Goal: Information Seeking & Learning: Learn about a topic

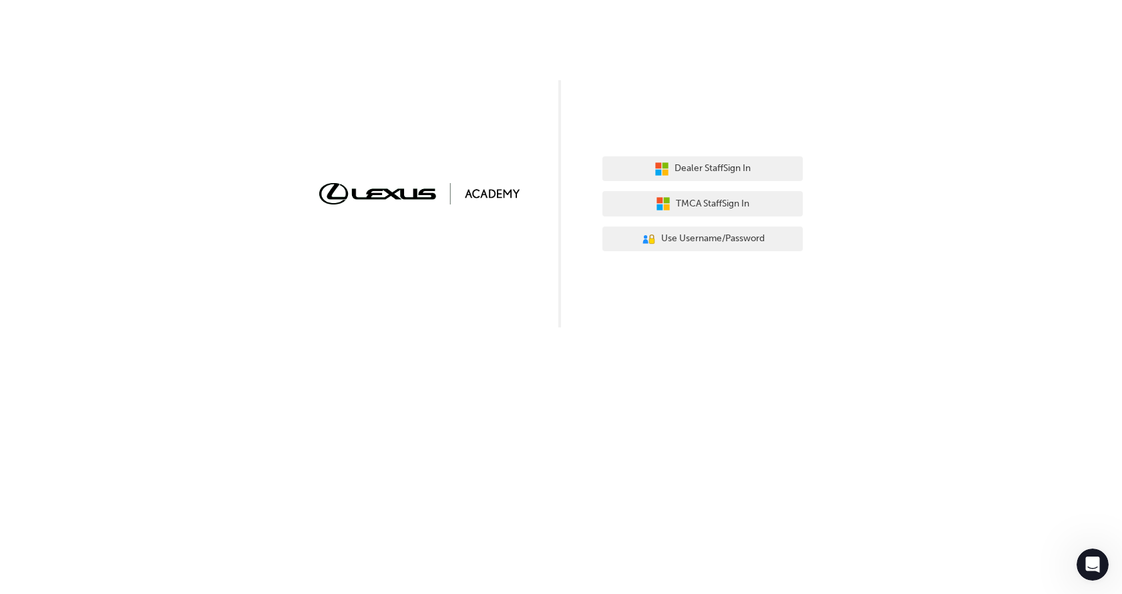
drag, startPoint x: 697, startPoint y: 328, endPoint x: 702, endPoint y: 291, distance: 37.0
click at [698, 329] on div "Dealer Staff Sign In TMCA Staff Sign In User Authentication Icon - Blue Person,…" at bounding box center [561, 297] width 1122 height 594
click at [693, 239] on span "Use Username/Password" at bounding box center [713, 238] width 104 height 15
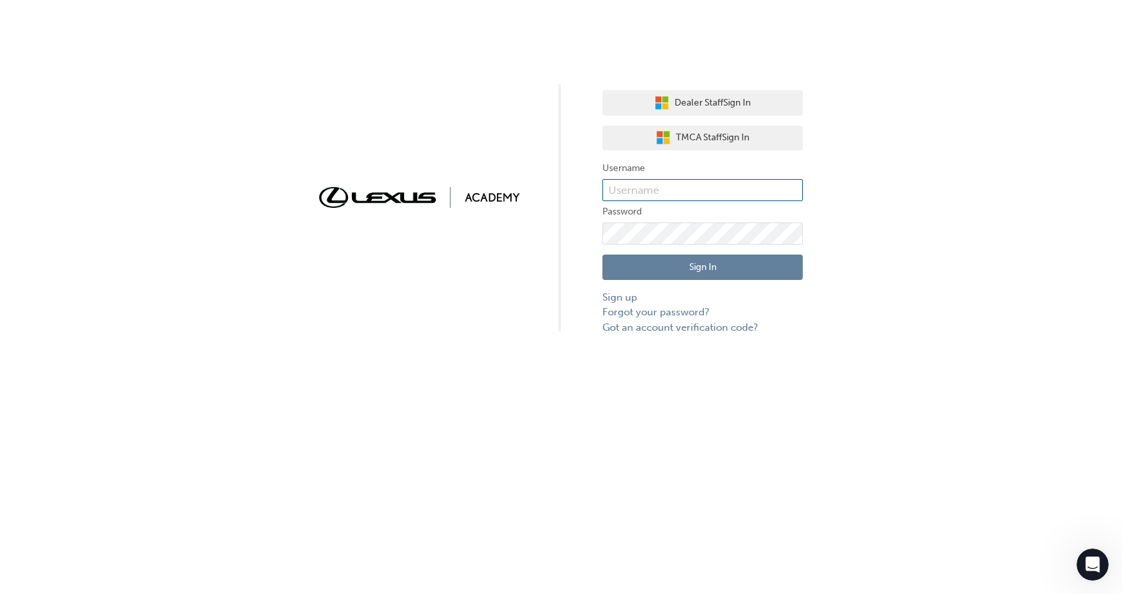
click at [648, 187] on input "text" at bounding box center [702, 190] width 200 height 23
paste input "edward.leamy1"
type input "edward.leamy1"
click at [602, 254] on button "Sign In" at bounding box center [702, 266] width 200 height 25
click button "Sign In" at bounding box center [702, 266] width 200 height 25
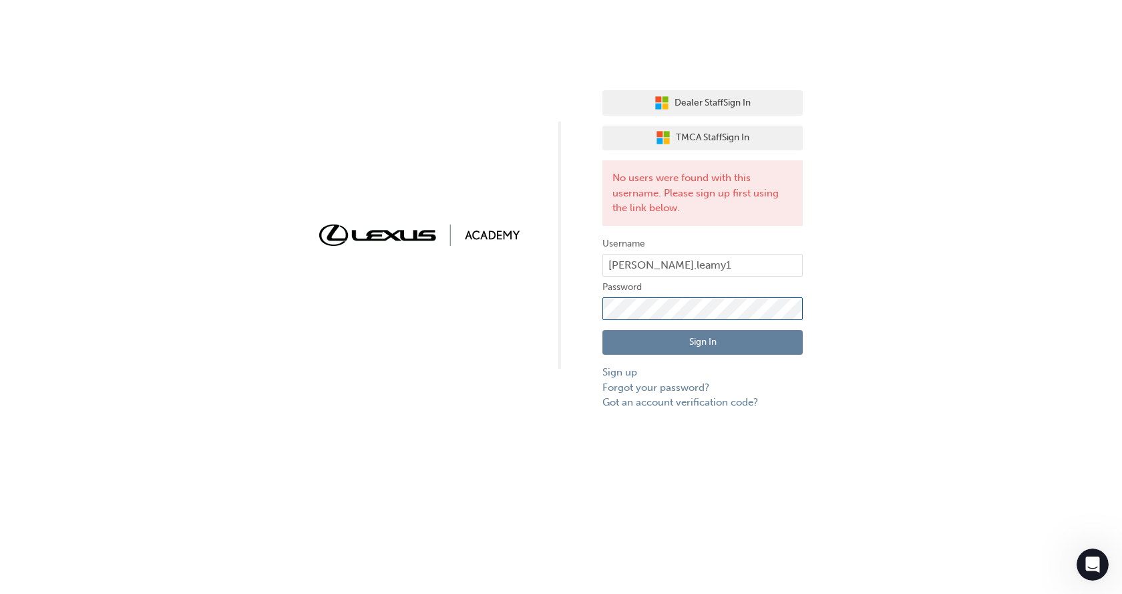
click at [552, 313] on div "Dealer Staff Sign In TMCA Staff Sign In No users were found with this username.…" at bounding box center [561, 205] width 1122 height 410
click button "Sign In" at bounding box center [702, 342] width 200 height 25
click at [580, 320] on div "Dealer Staff Sign In TMCA Staff Sign In No users were found with this username.…" at bounding box center [561, 205] width 1122 height 410
click button "Sign In" at bounding box center [702, 342] width 200 height 25
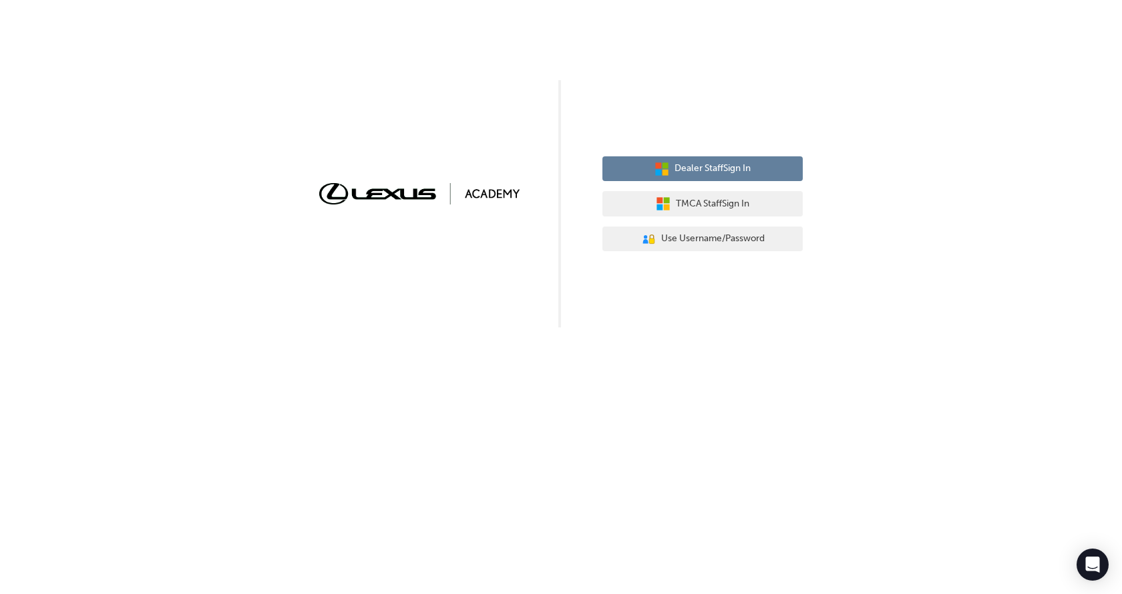
click at [701, 178] on button "Dealer Staff Sign In" at bounding box center [702, 168] width 200 height 25
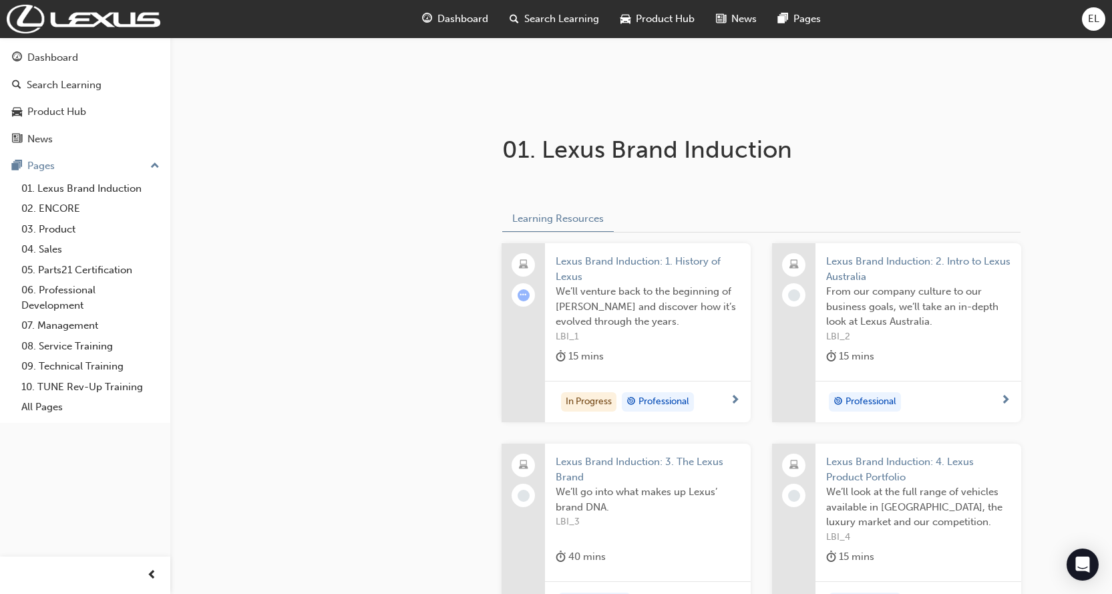
scroll to position [200, 0]
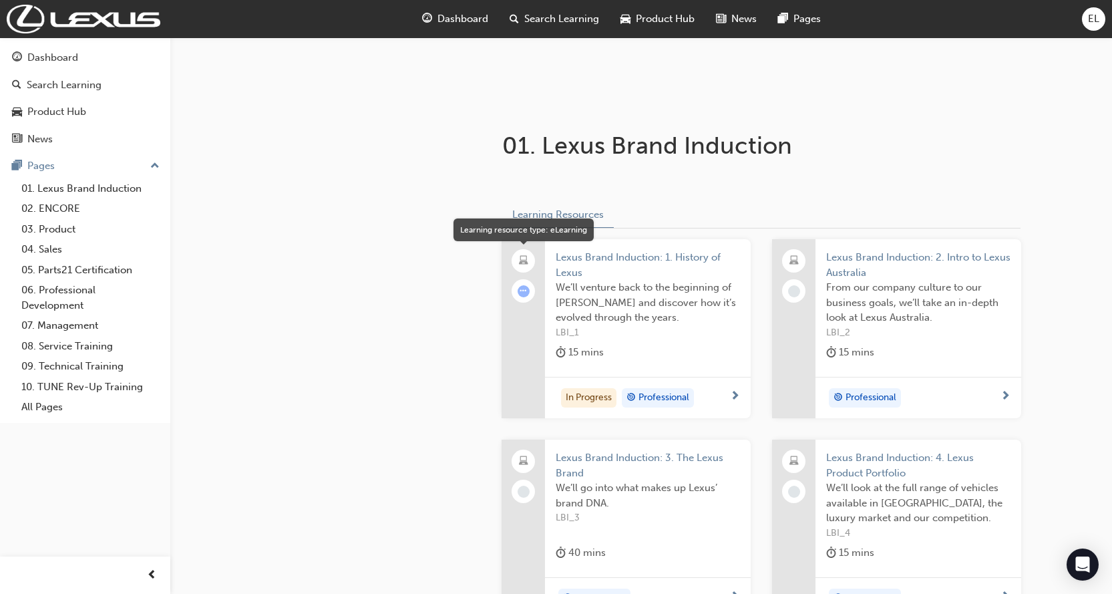
click at [523, 253] on span "laptop-icon" at bounding box center [523, 260] width 9 height 17
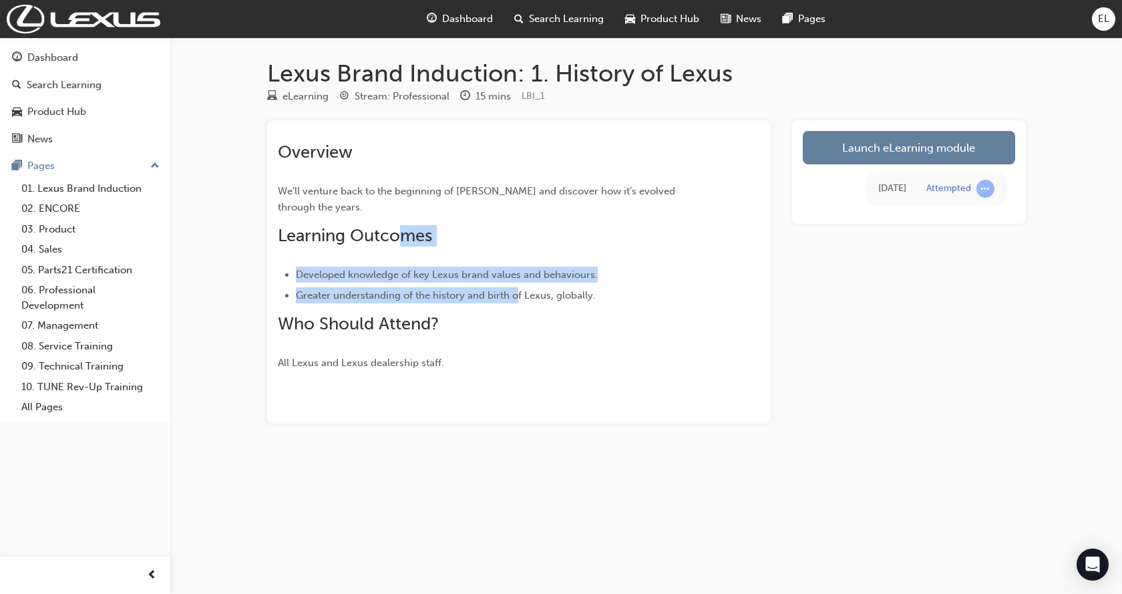
drag, startPoint x: 401, startPoint y: 215, endPoint x: 530, endPoint y: 306, distance: 157.7
click at [522, 289] on div "Overview We’ll venture back to the beginning of Lexus and discover how it’s evo…" at bounding box center [495, 256] width 434 height 229
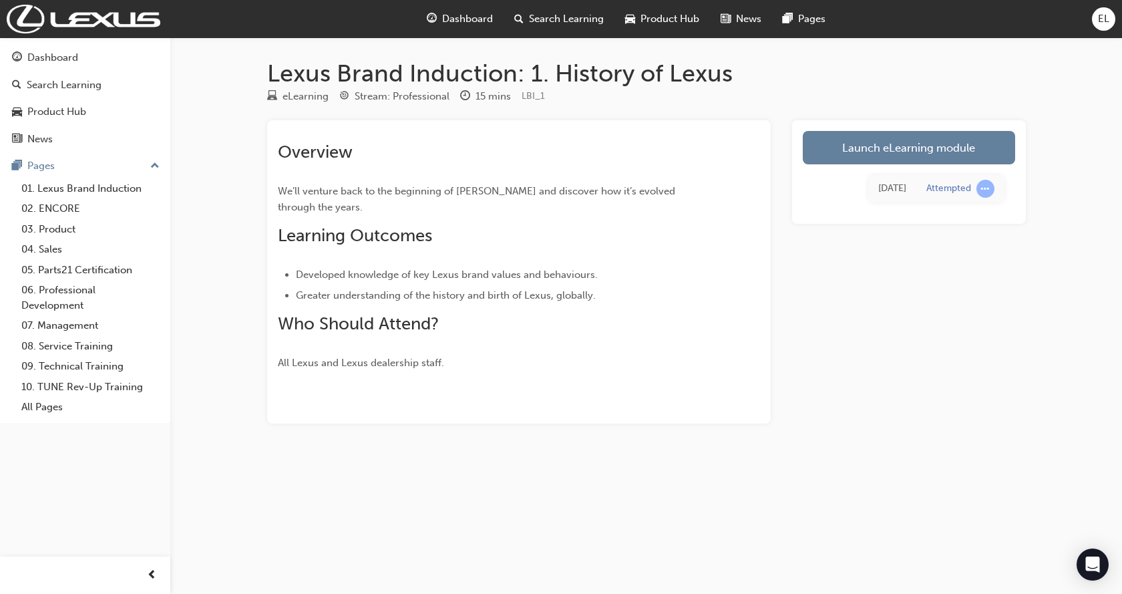
click at [535, 323] on div "Overview We’ll venture back to the beginning of Lexus and discover how it’s evo…" at bounding box center [495, 256] width 434 height 229
drag, startPoint x: 895, startPoint y: 154, endPoint x: 902, endPoint y: 184, distance: 30.3
click at [895, 153] on link "Launch eLearning module" at bounding box center [909, 147] width 212 height 33
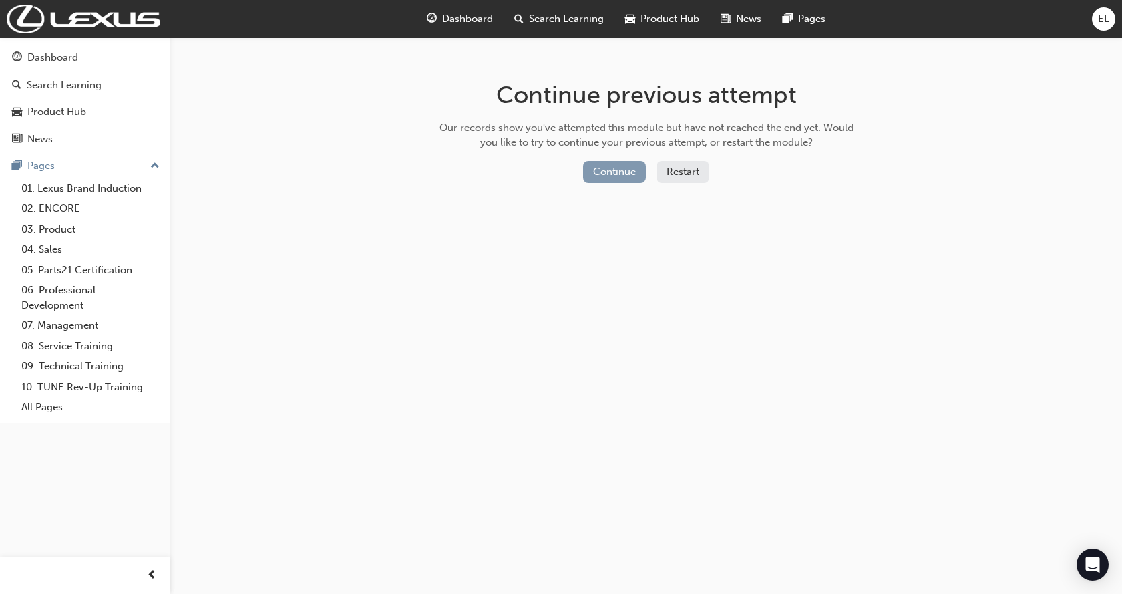
click at [624, 174] on button "Continue" at bounding box center [614, 172] width 63 height 22
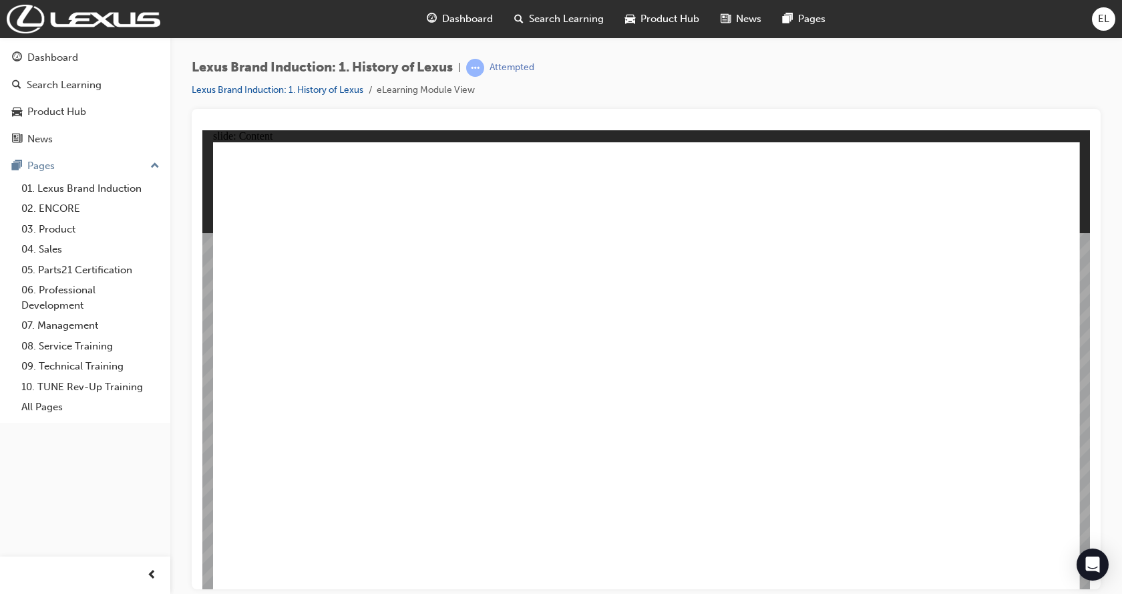
radio input "true"
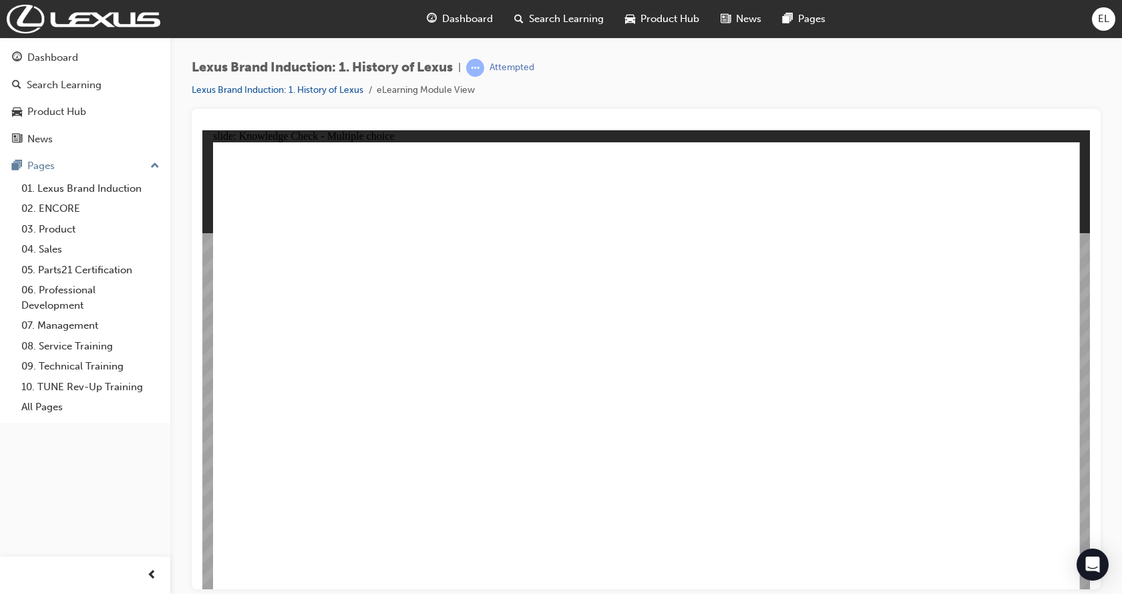
radio input "true"
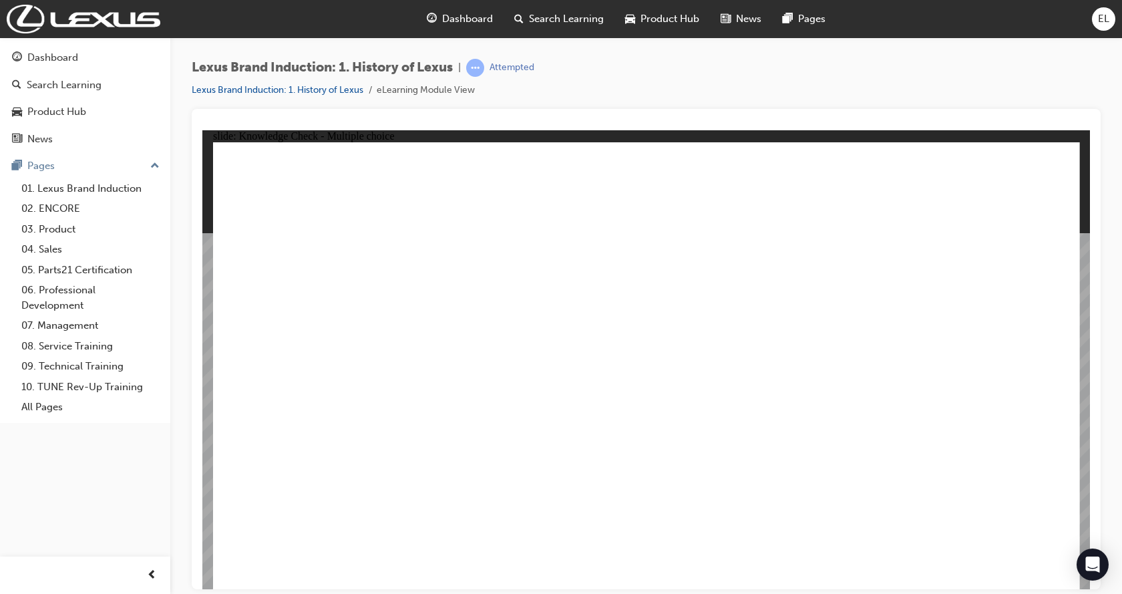
radio input "true"
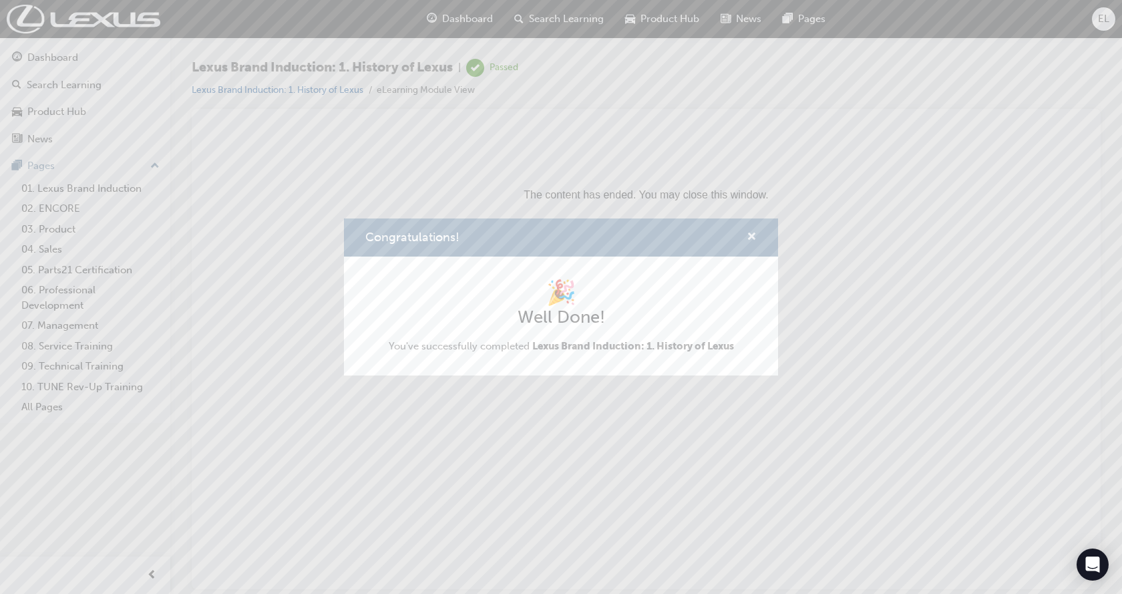
click at [748, 232] on span "cross-icon" at bounding box center [752, 238] width 10 height 12
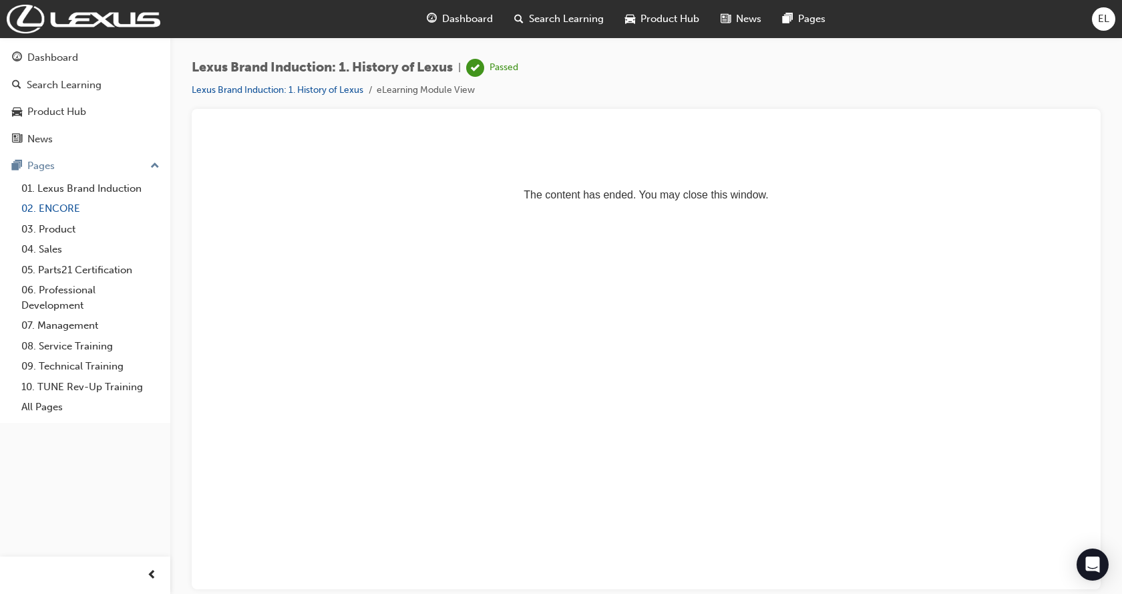
click at [61, 204] on link "02. ENCORE" at bounding box center [90, 208] width 149 height 21
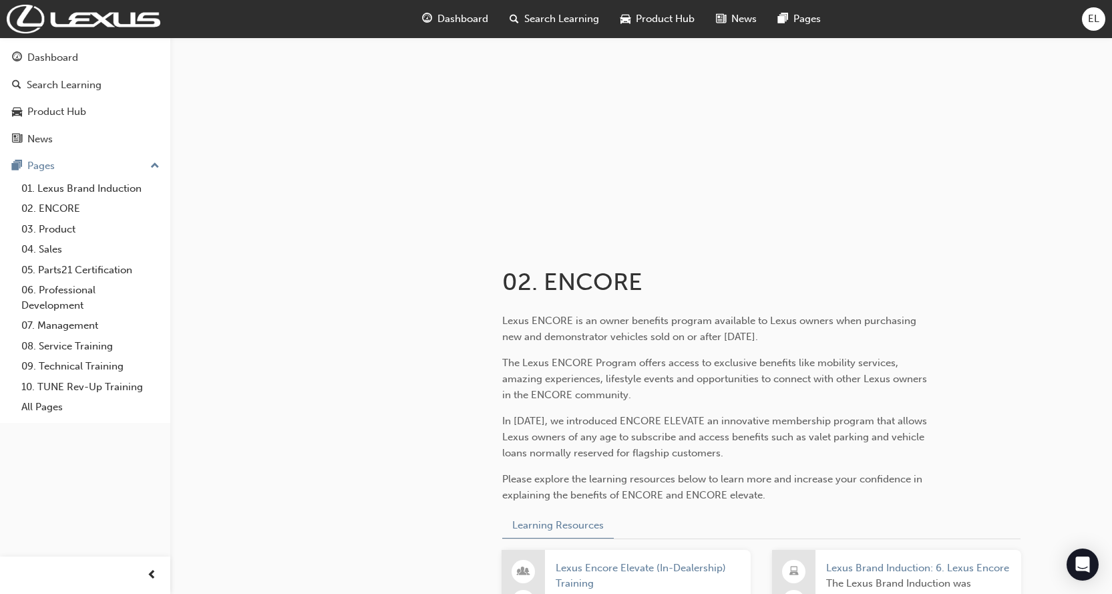
scroll to position [134, 0]
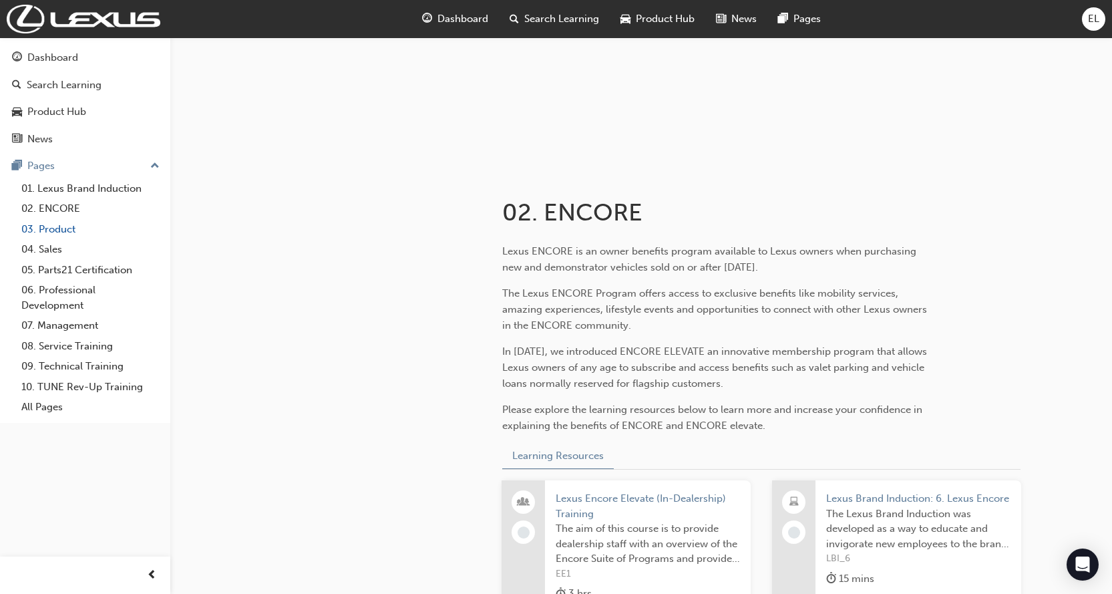
click at [54, 231] on link "03. Product" at bounding box center [90, 229] width 149 height 21
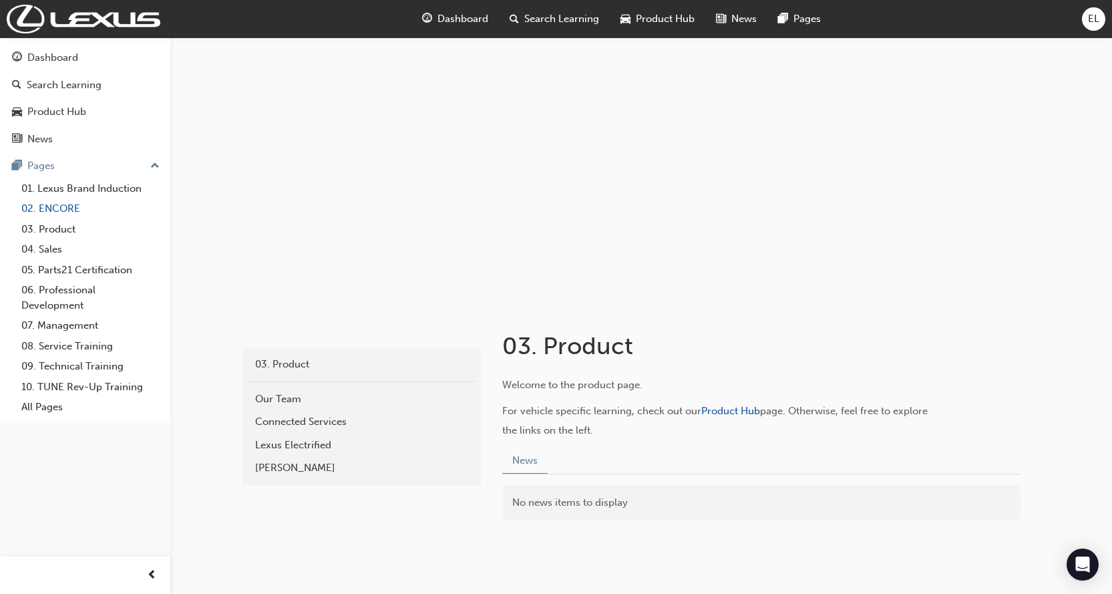
click at [59, 211] on link "02. ENCORE" at bounding box center [90, 208] width 149 height 21
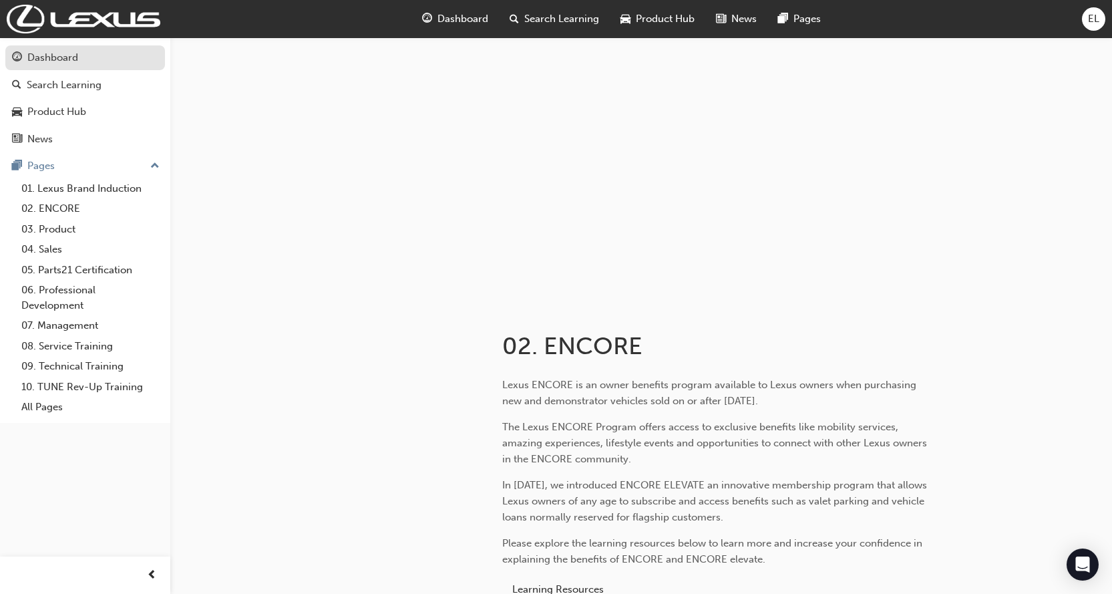
click at [49, 53] on div "Dashboard" at bounding box center [52, 57] width 51 height 15
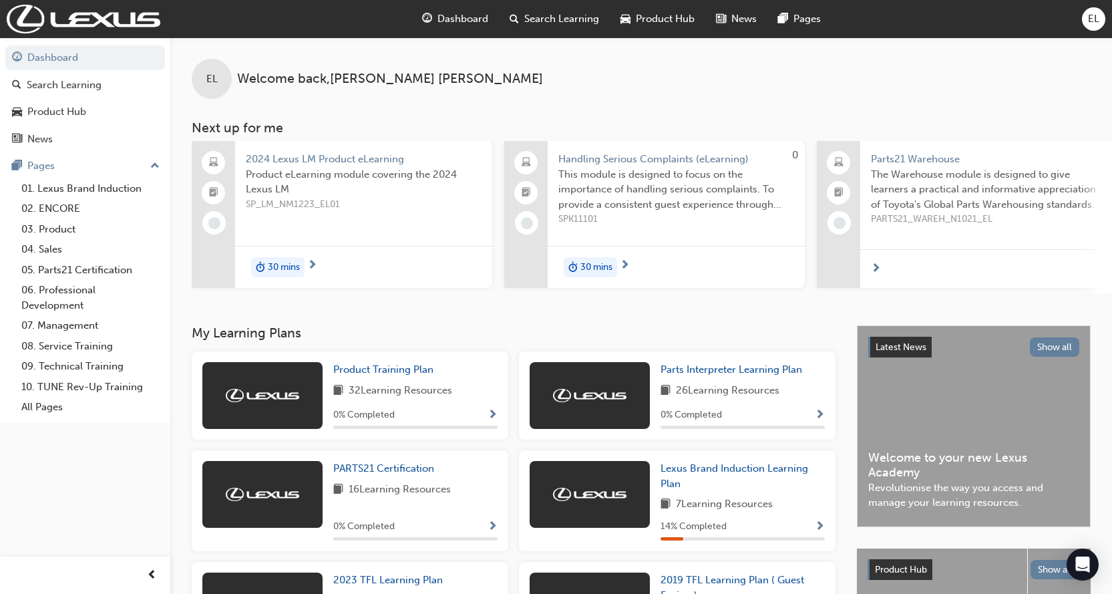
click at [292, 253] on div "30 mins" at bounding box center [363, 267] width 257 height 42
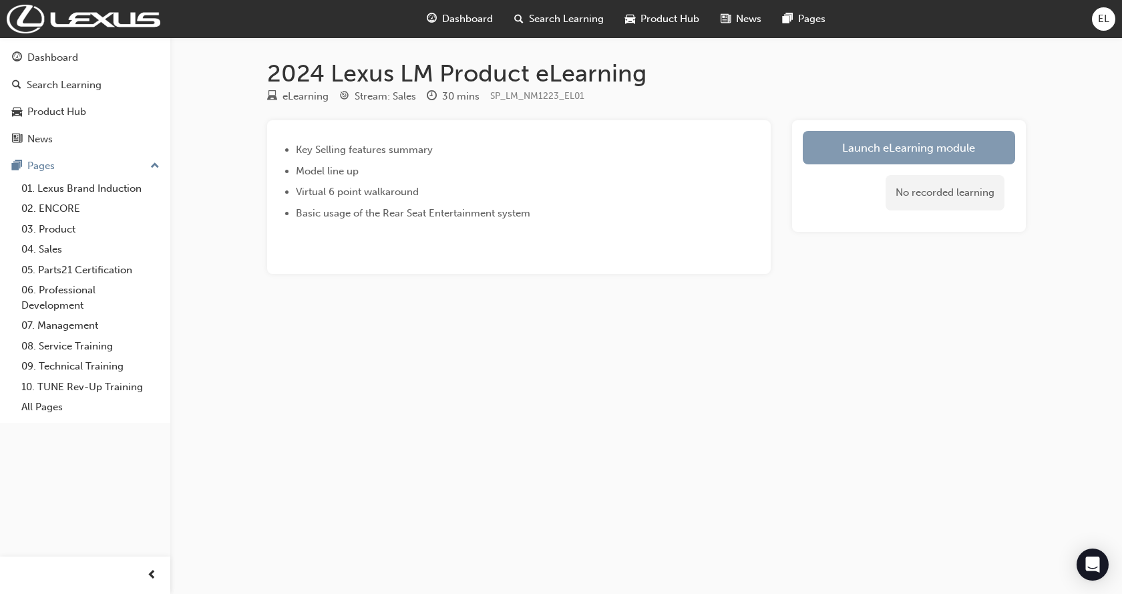
click at [945, 147] on link "Launch eLearning module" at bounding box center [909, 147] width 212 height 33
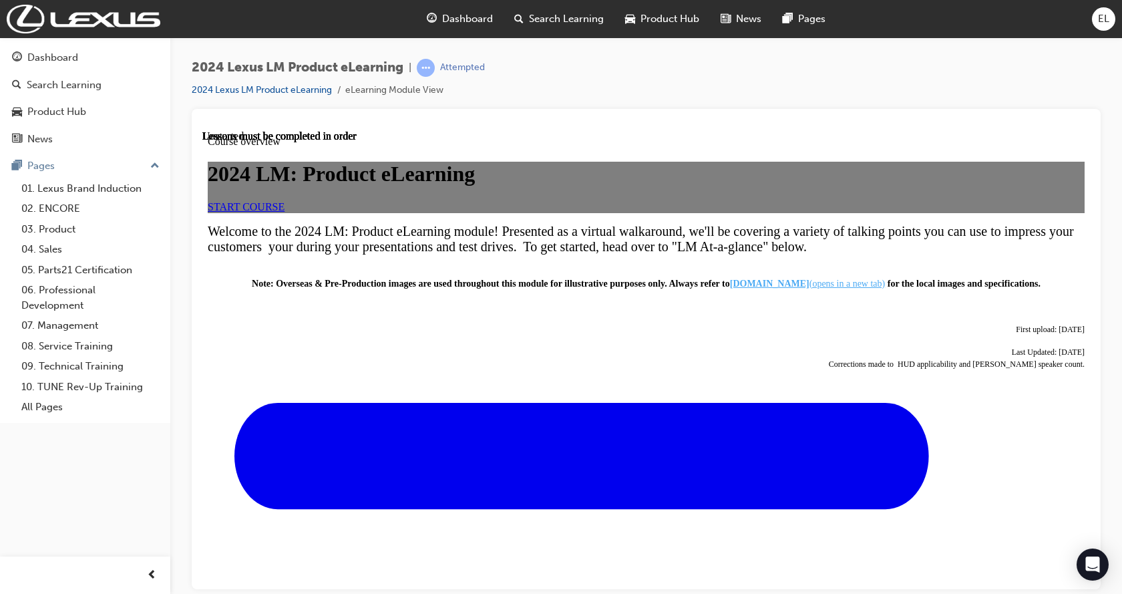
click at [284, 212] on link "START COURSE" at bounding box center [246, 205] width 77 height 11
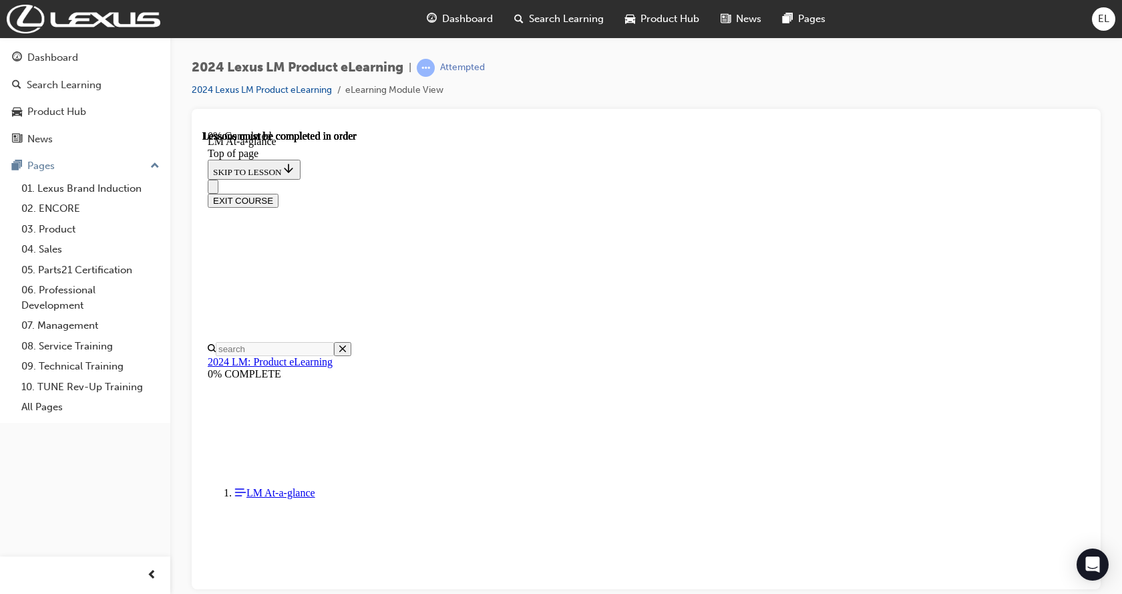
scroll to position [175, 0]
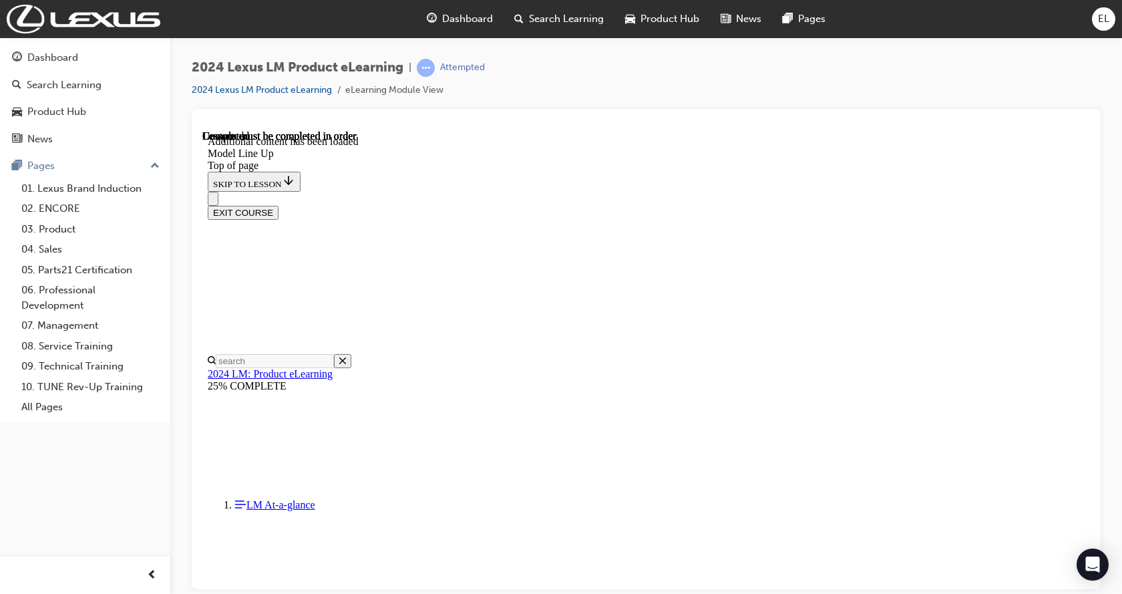
scroll to position [2686, 0]
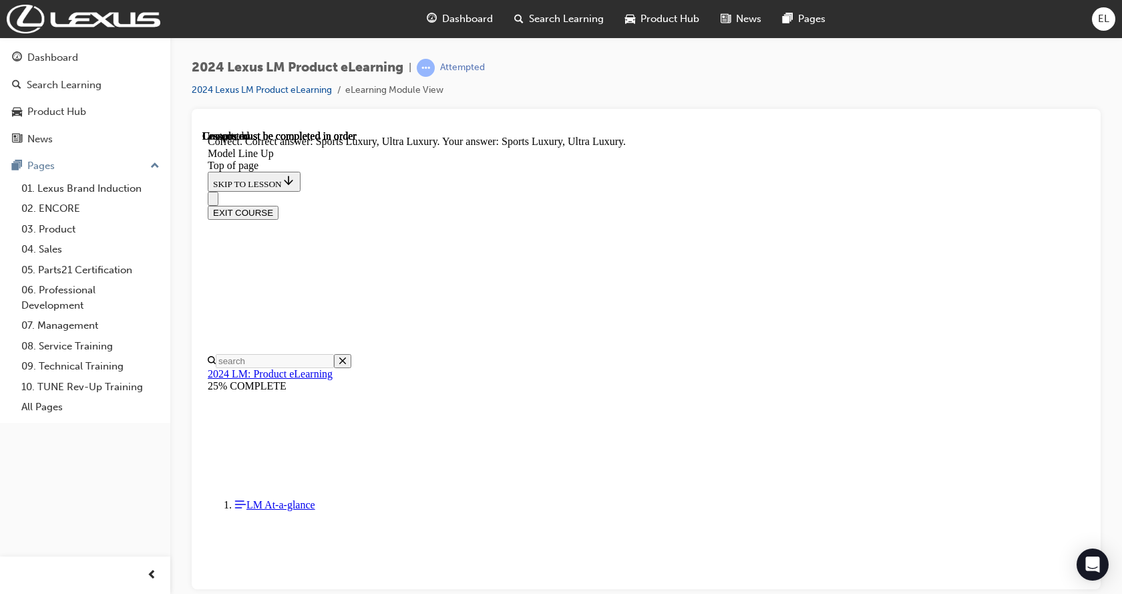
drag, startPoint x: 733, startPoint y: 328, endPoint x: 786, endPoint y: 317, distance: 54.0
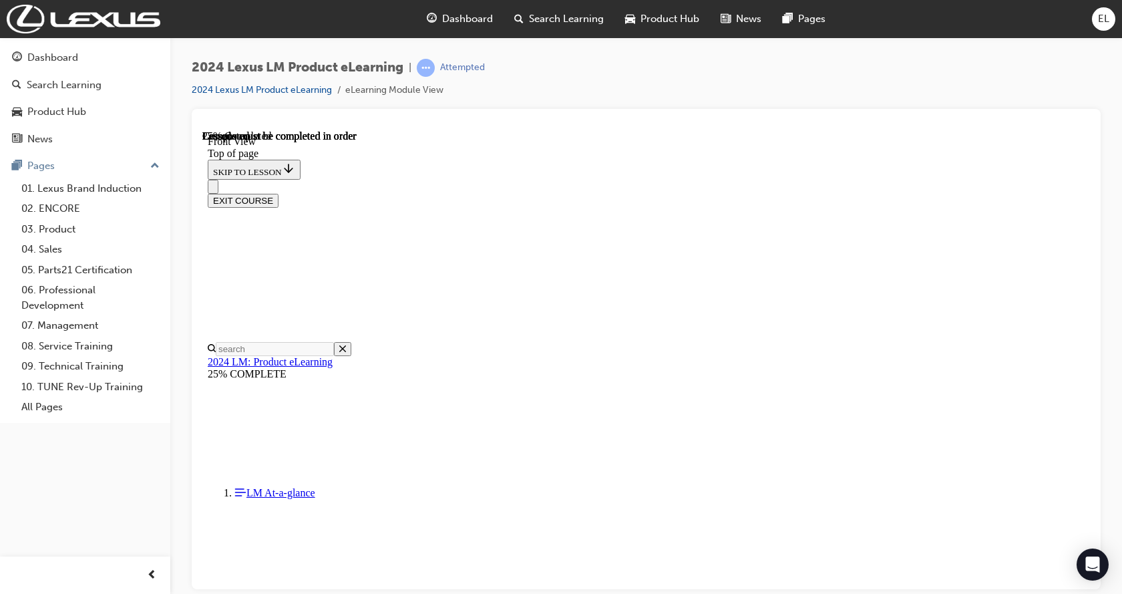
scroll to position [242, 0]
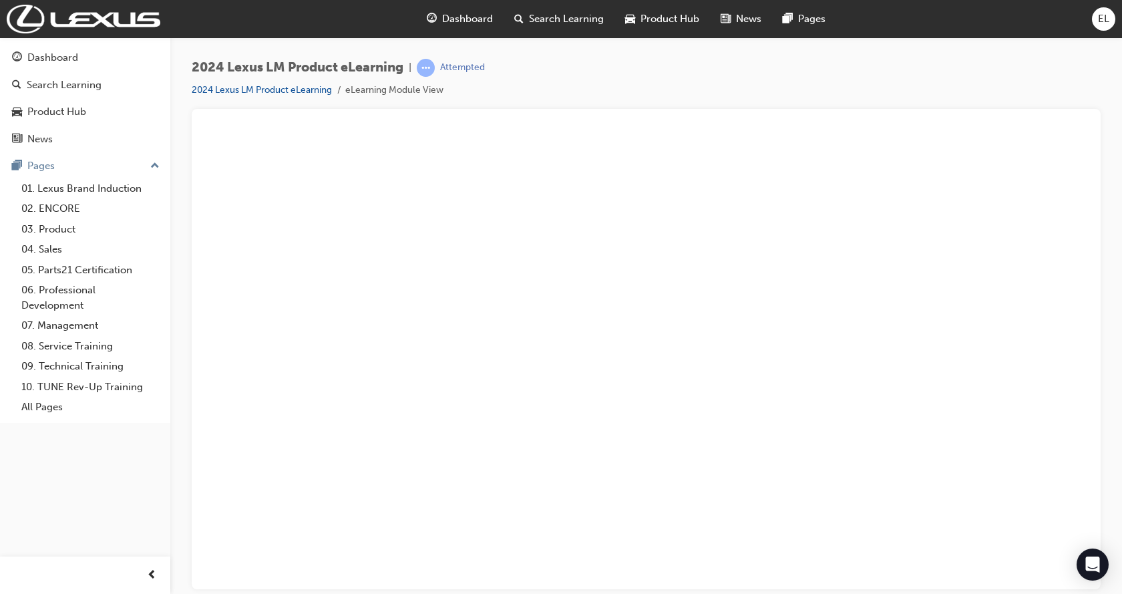
click at [1026, 481] on button "Unzoom image" at bounding box center [645, 359] width 887 height 459
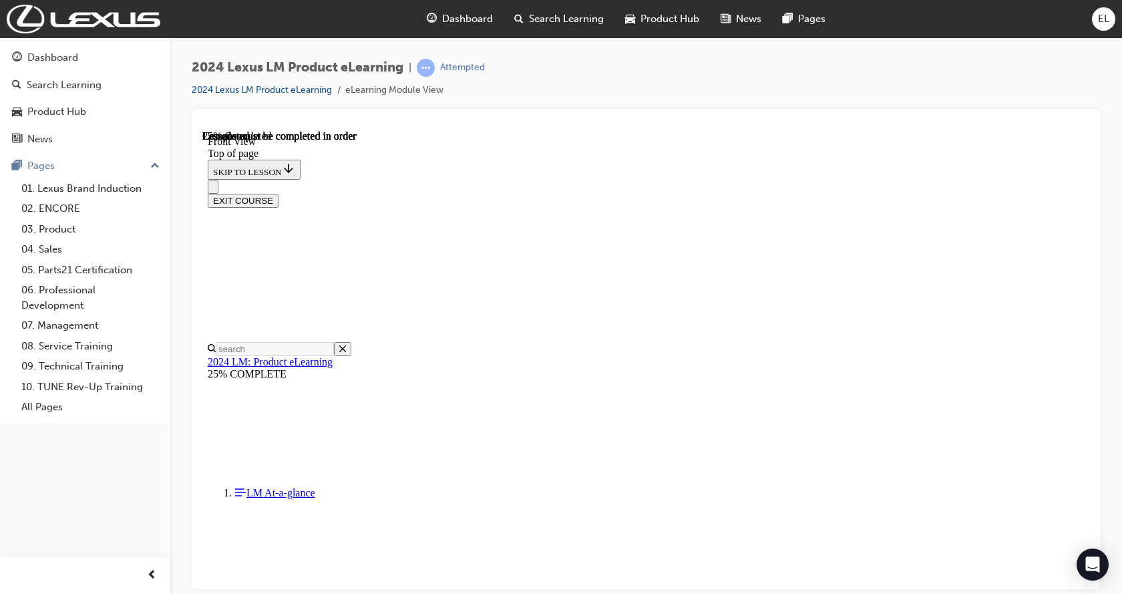
scroll to position [431, 0]
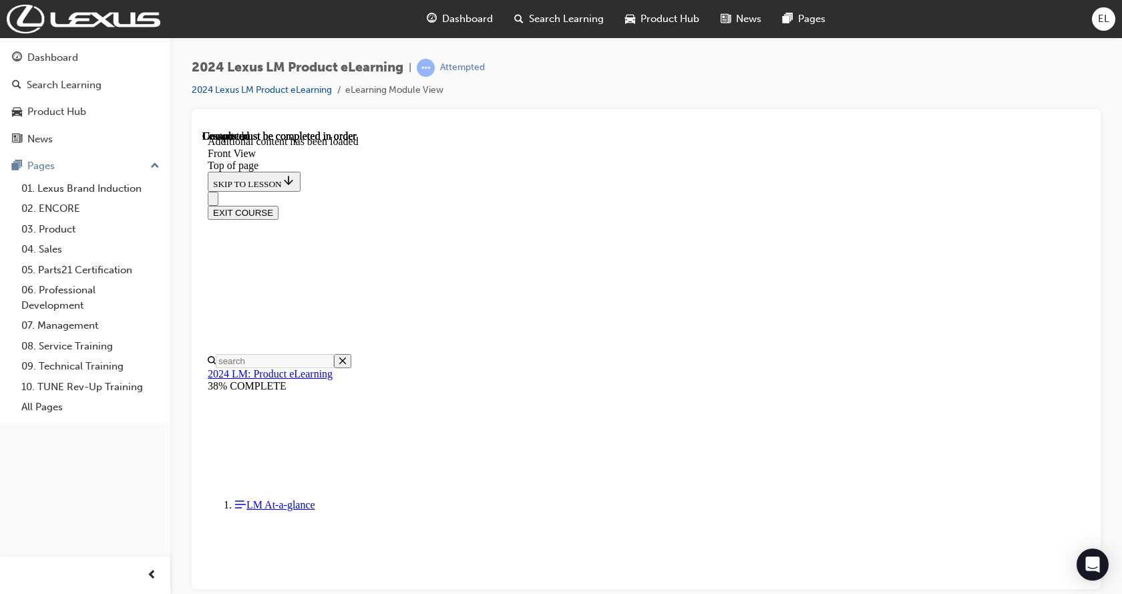
scroll to position [345, 0]
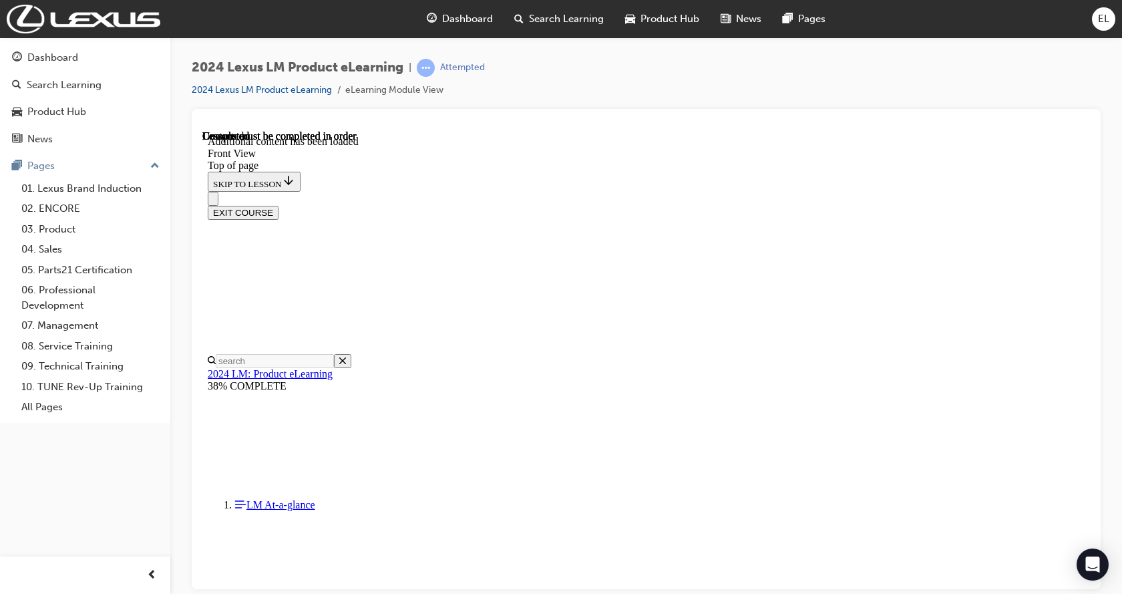
drag, startPoint x: 835, startPoint y: 463, endPoint x: 839, endPoint y: 453, distance: 11.1
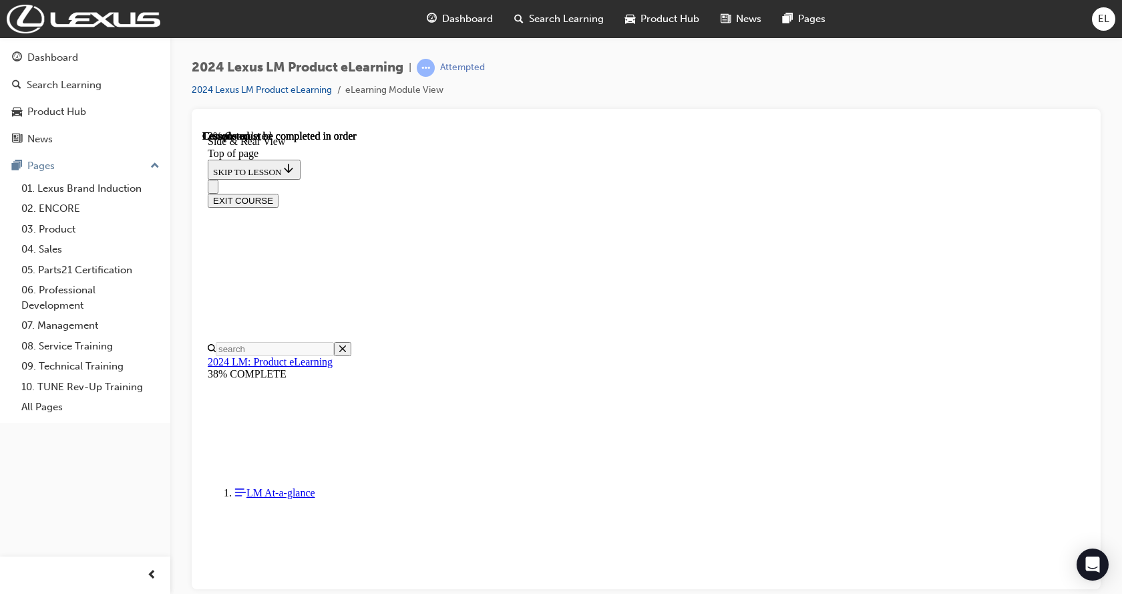
scroll to position [413, 0]
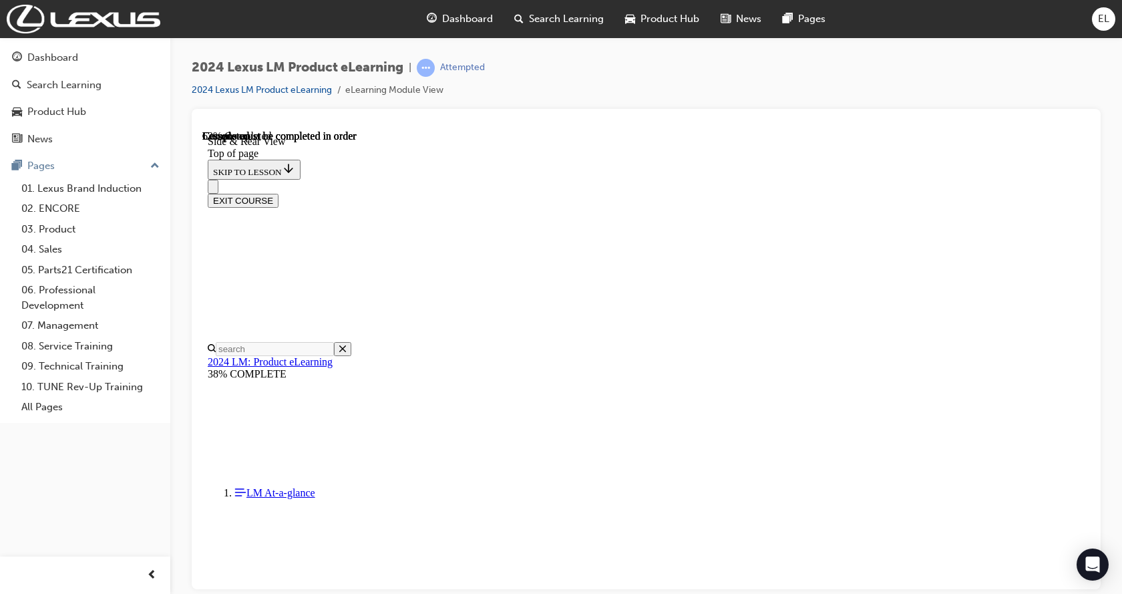
drag, startPoint x: 542, startPoint y: 393, endPoint x: 760, endPoint y: 384, distance: 218.5
drag, startPoint x: 760, startPoint y: 384, endPoint x: 775, endPoint y: 391, distance: 16.4
drag, startPoint x: 745, startPoint y: 393, endPoint x: 763, endPoint y: 391, distance: 17.6
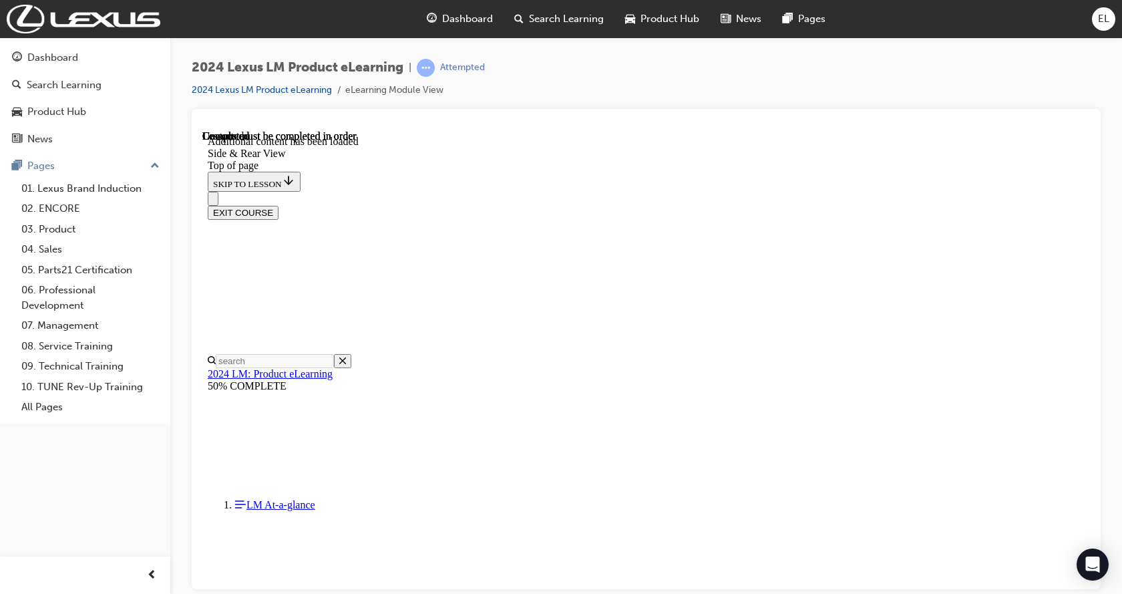
scroll to position [1595, 0]
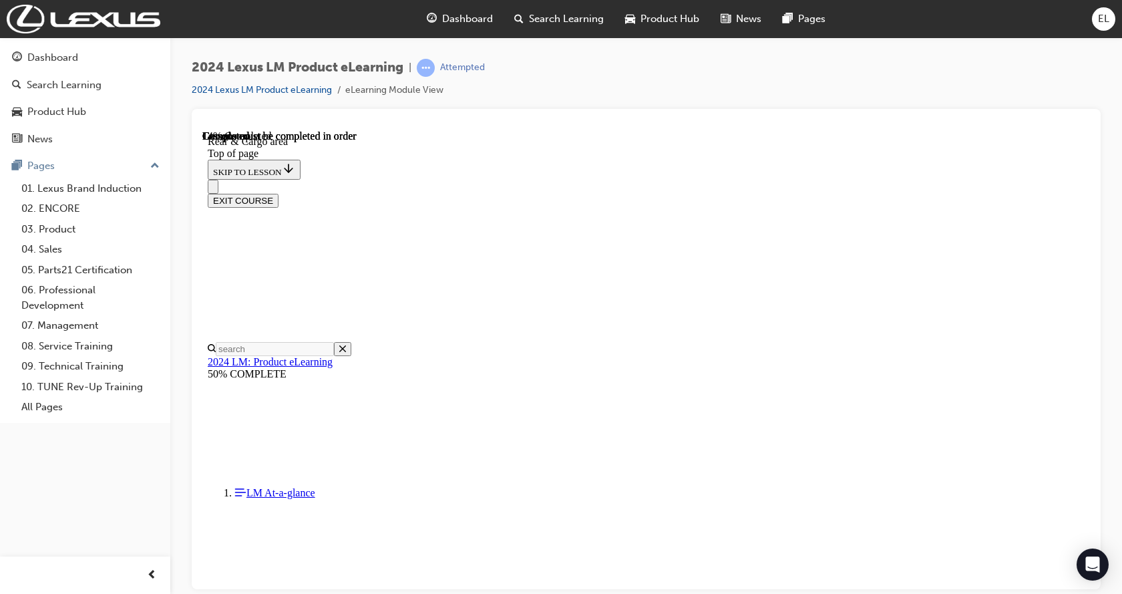
scroll to position [509, 0]
drag, startPoint x: 538, startPoint y: 306, endPoint x: 670, endPoint y: 411, distance: 169.7
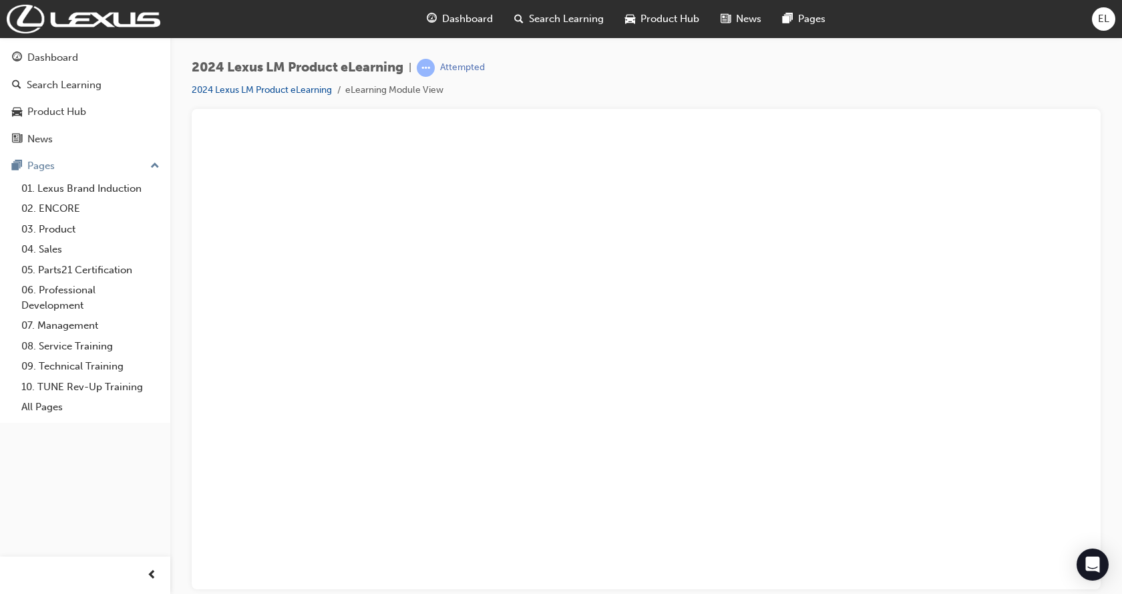
click at [1118, 528] on div "2024 Lexus LM Product eLearning | Attempted 2024 Lexus LM Product eLearning eLe…" at bounding box center [646, 298] width 952 height 523
click at [1076, 453] on button "Unzoom image" at bounding box center [645, 359] width 887 height 459
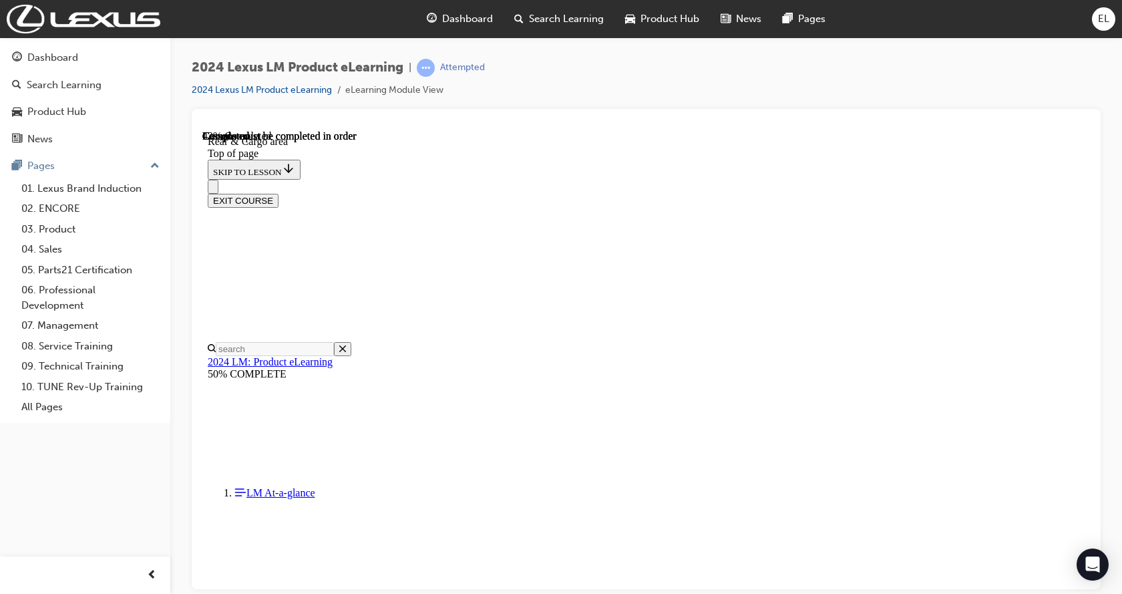
scroll to position [1691, 0]
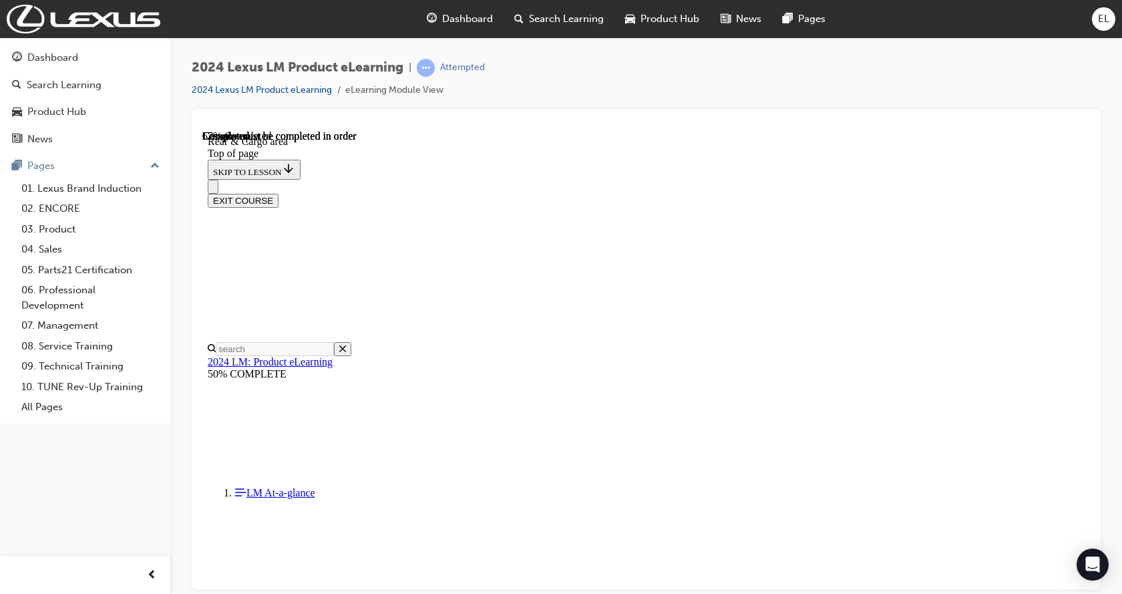
drag, startPoint x: 658, startPoint y: 239, endPoint x: 697, endPoint y: 210, distance: 48.6
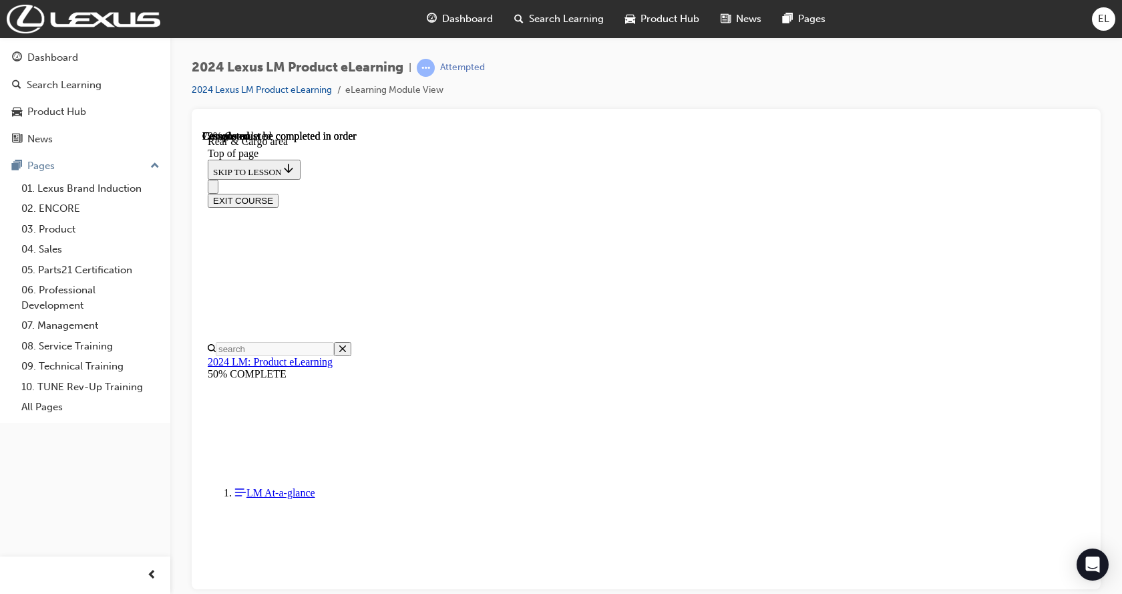
drag, startPoint x: 716, startPoint y: 564, endPoint x: 707, endPoint y: 558, distance: 10.8
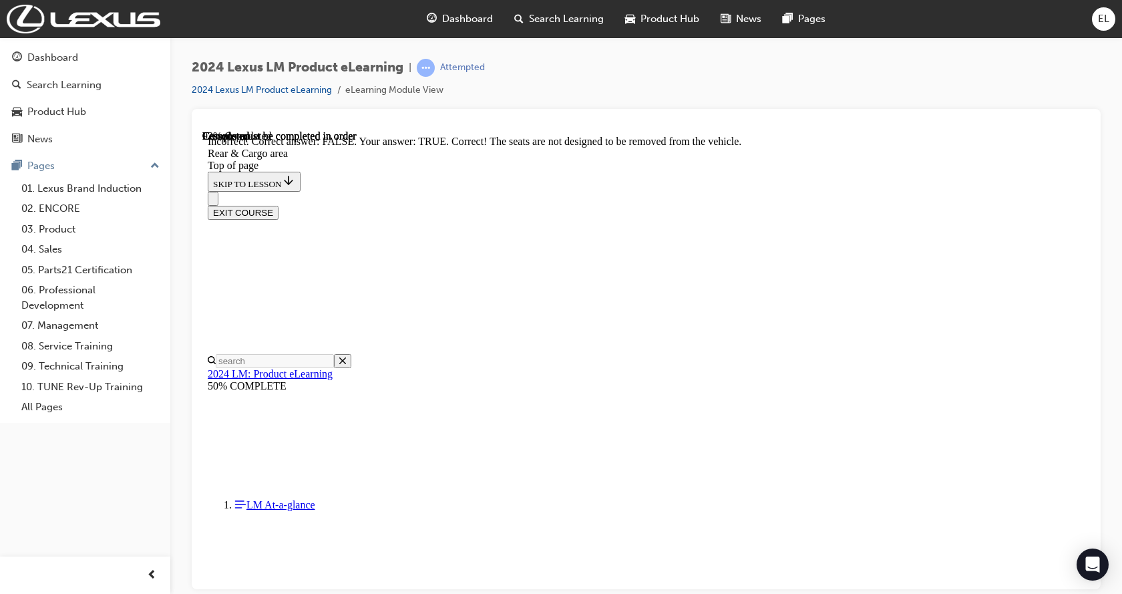
scroll to position [3942, 0]
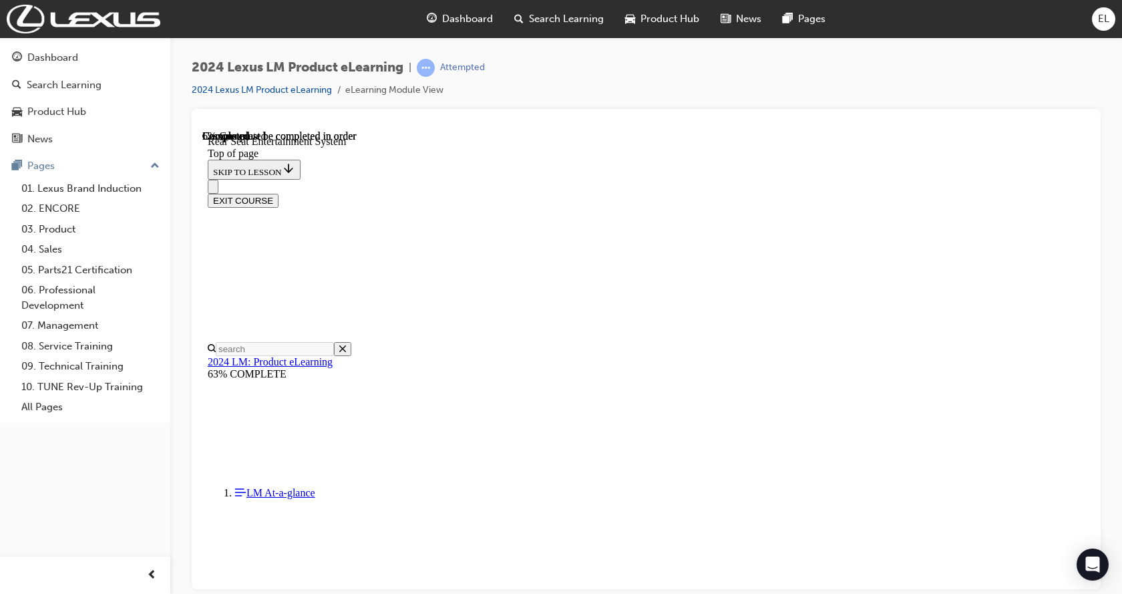
scroll to position [442, 0]
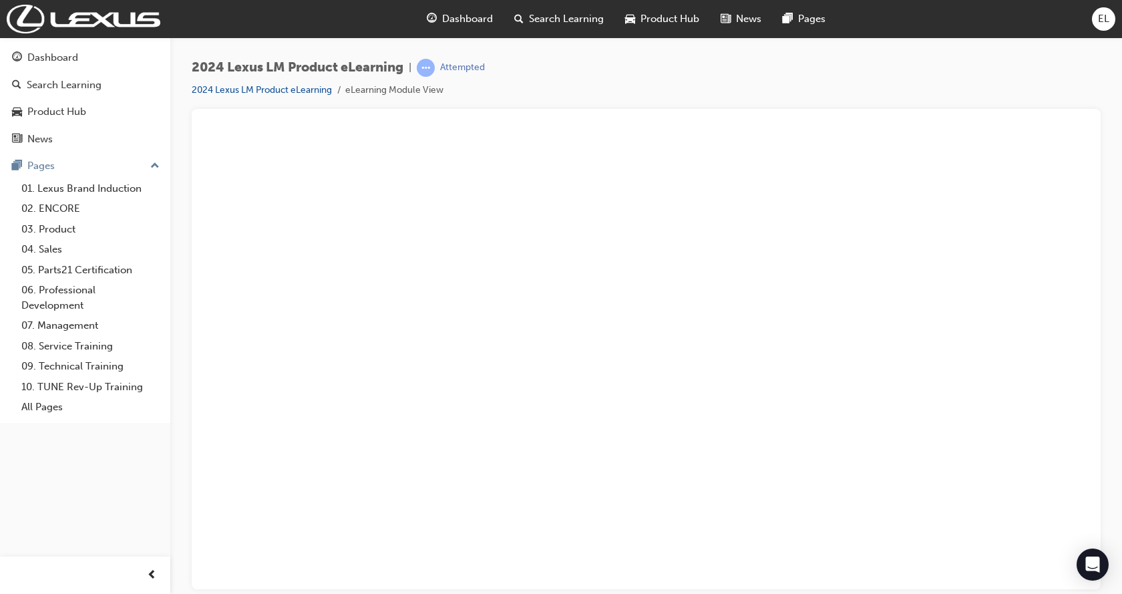
click at [903, 325] on button "Unzoom image" at bounding box center [645, 359] width 887 height 459
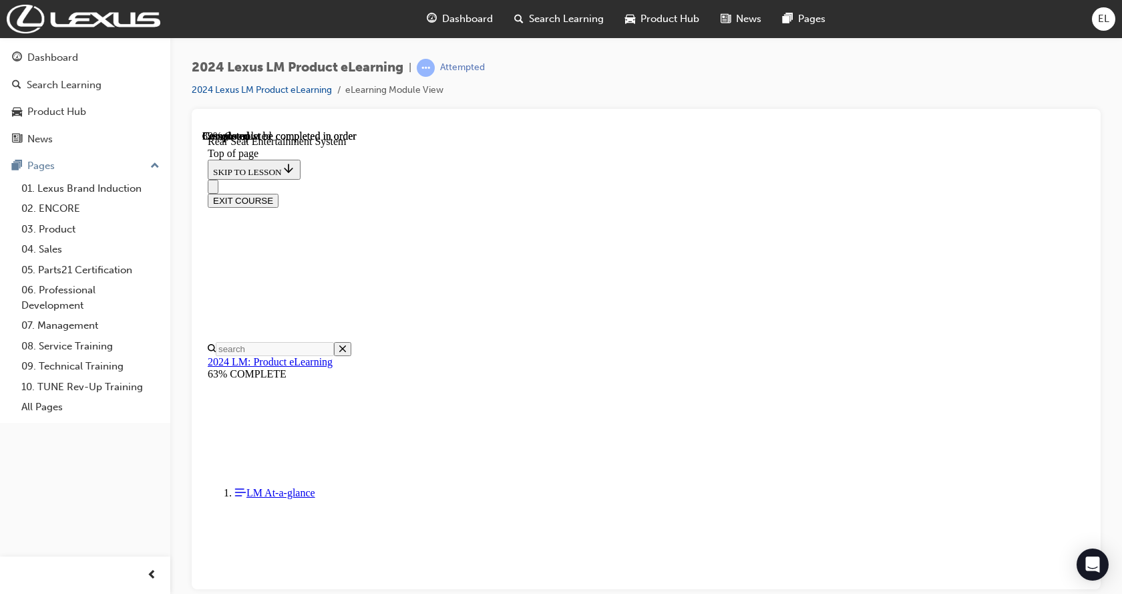
scroll to position [6519, 0]
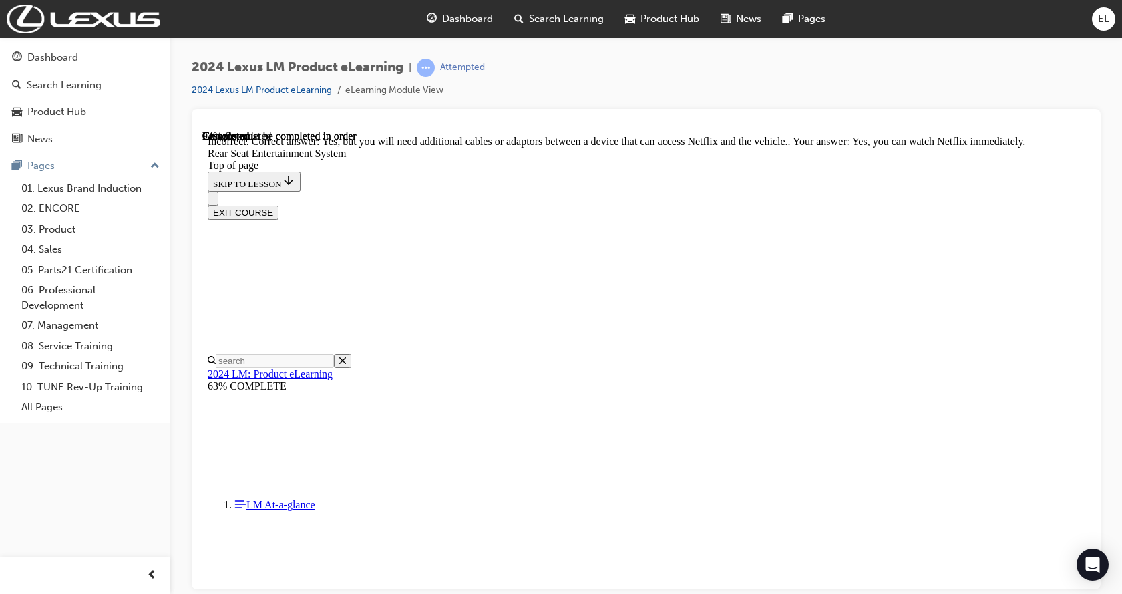
scroll to position [6696, 0]
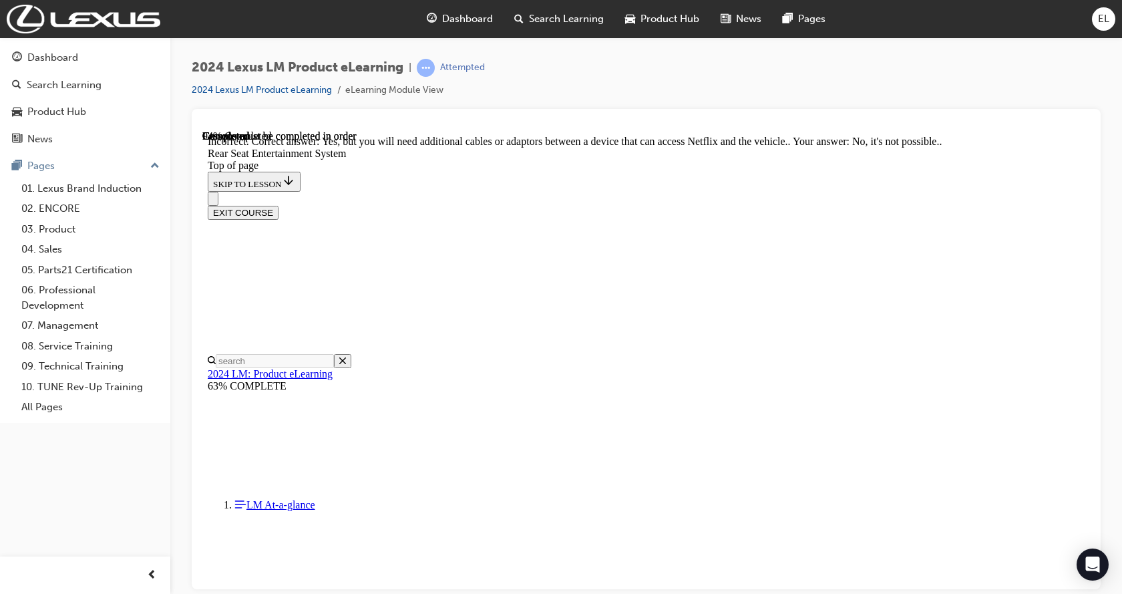
drag, startPoint x: 735, startPoint y: 475, endPoint x: 736, endPoint y: 468, distance: 7.5
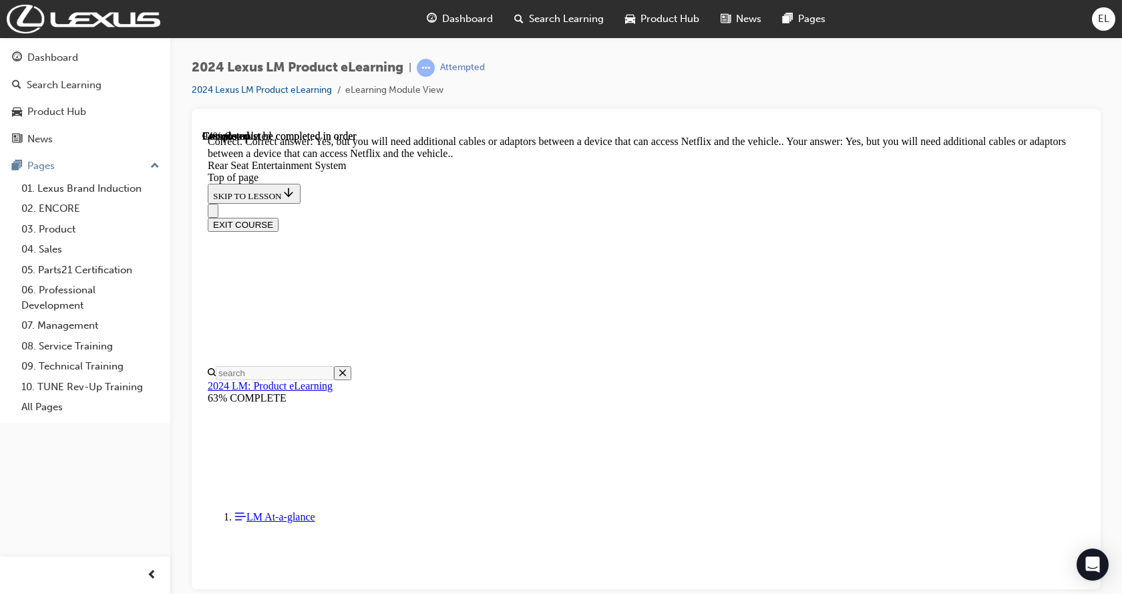
scroll to position [6763, 0]
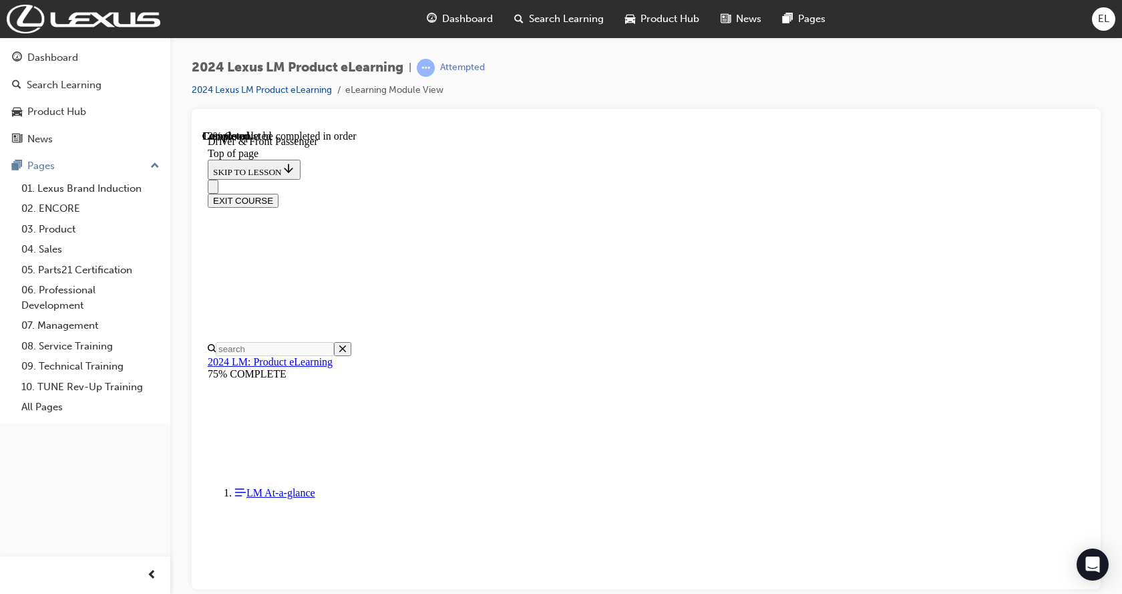
scroll to position [308, 0]
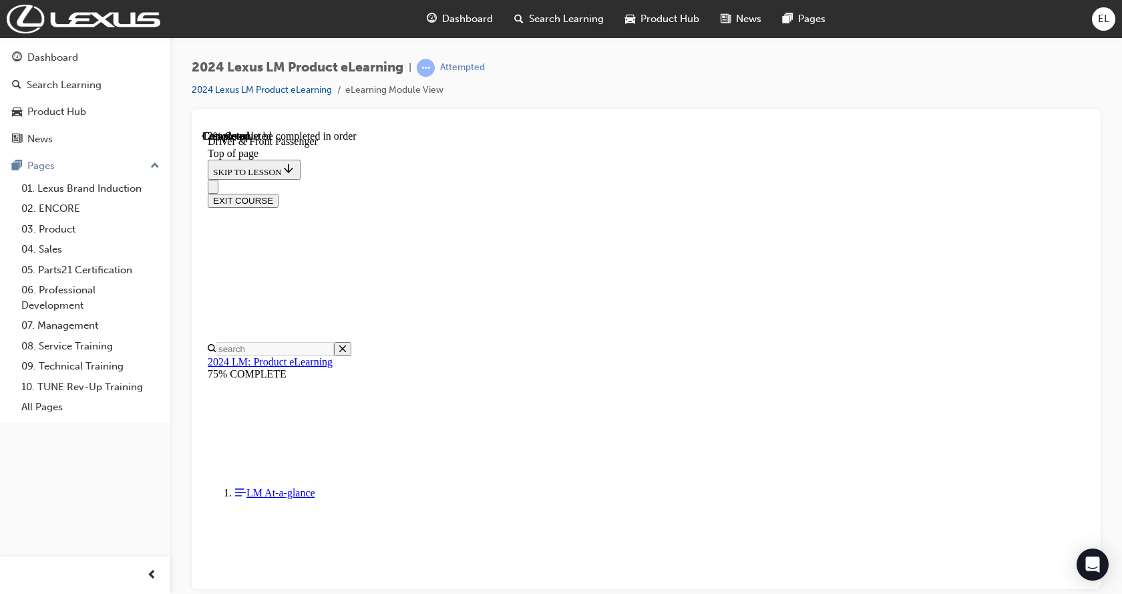
scroll to position [389, 0]
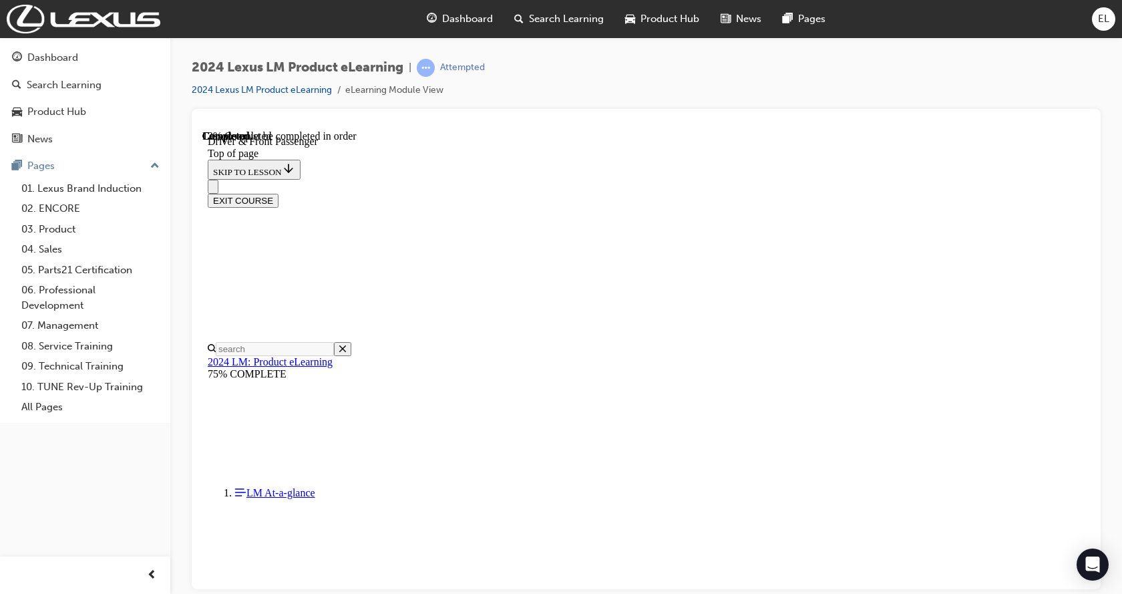
scroll to position [420, 0]
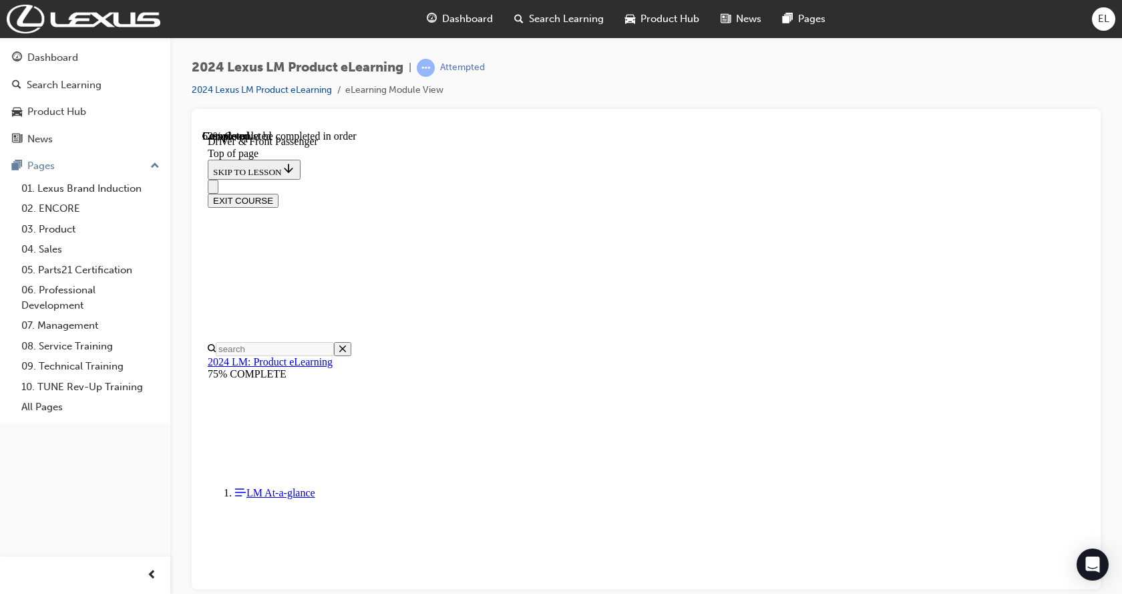
scroll to position [2119, 0]
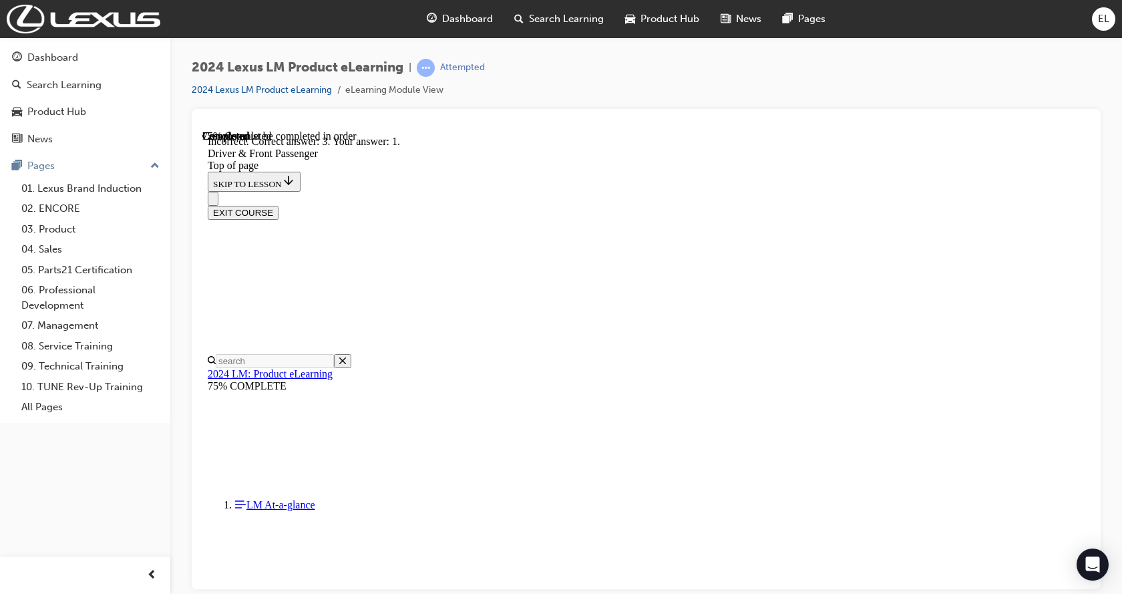
scroll to position [2186, 0]
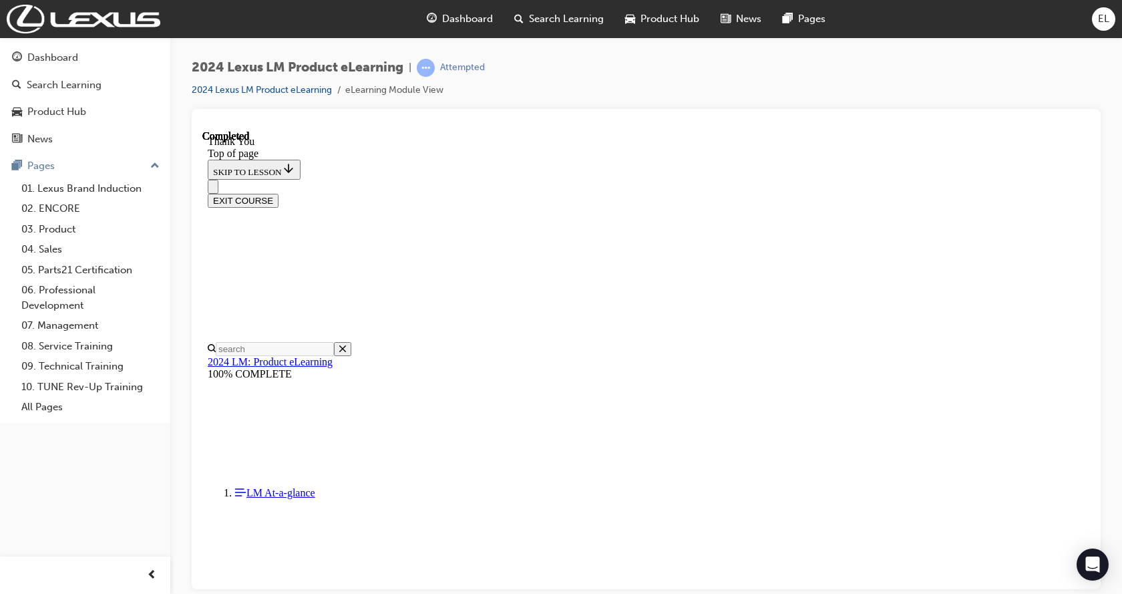
scroll to position [443, 0]
click at [278, 193] on button "EXIT COURSE" at bounding box center [243, 200] width 71 height 14
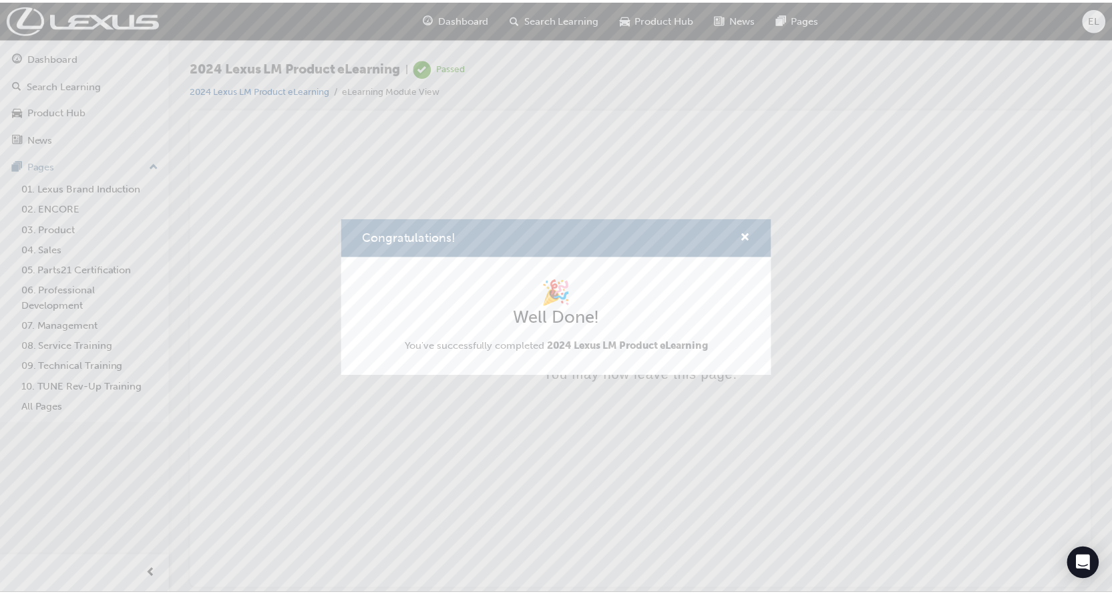
scroll to position [0, 0]
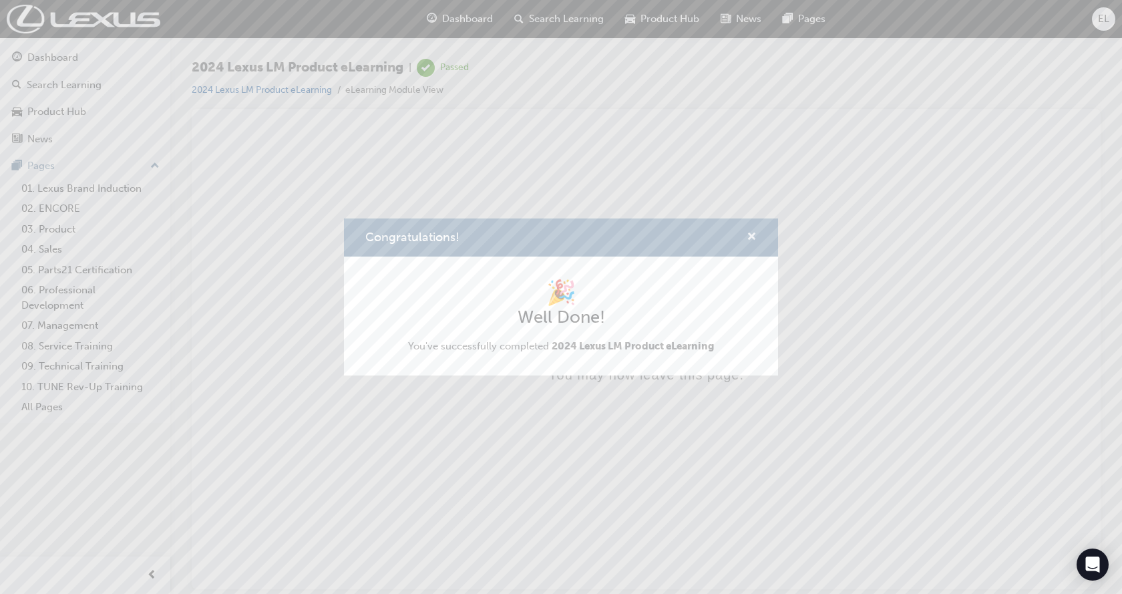
click at [751, 232] on span "cross-icon" at bounding box center [752, 238] width 10 height 12
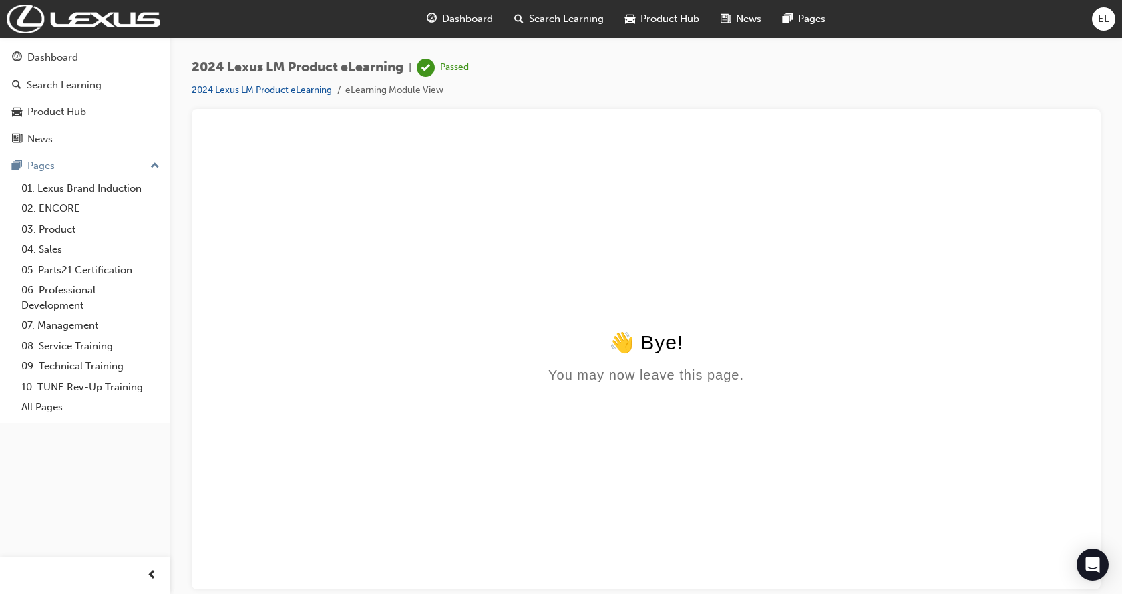
click at [1062, 214] on html "👋 Bye! You may now leave this page." at bounding box center [645, 259] width 887 height 258
click at [64, 47] on link "Dashboard" at bounding box center [85, 57] width 160 height 25
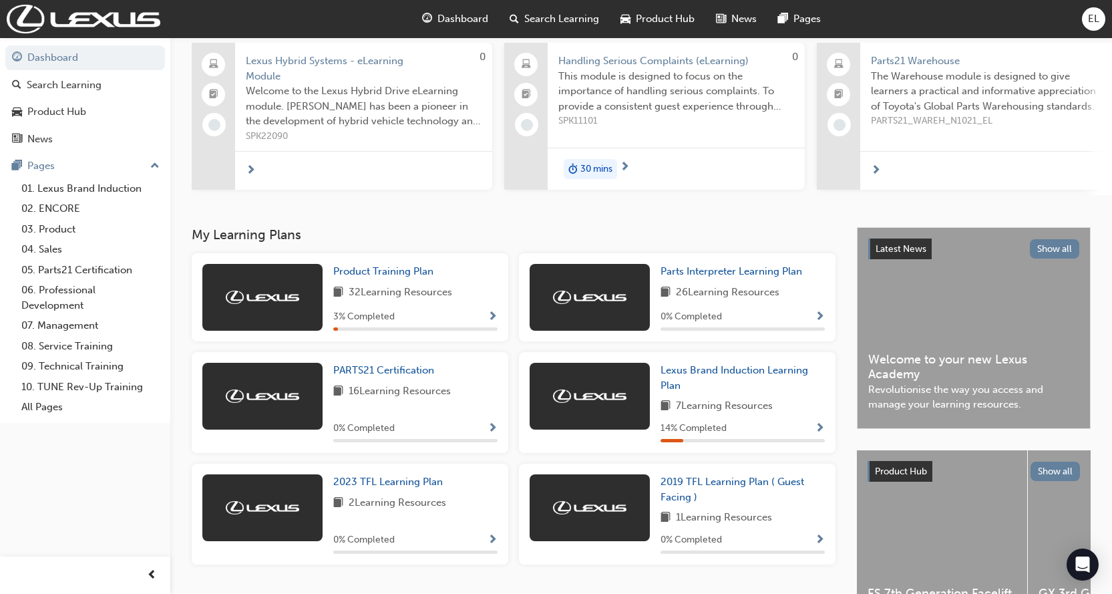
scroll to position [67, 0]
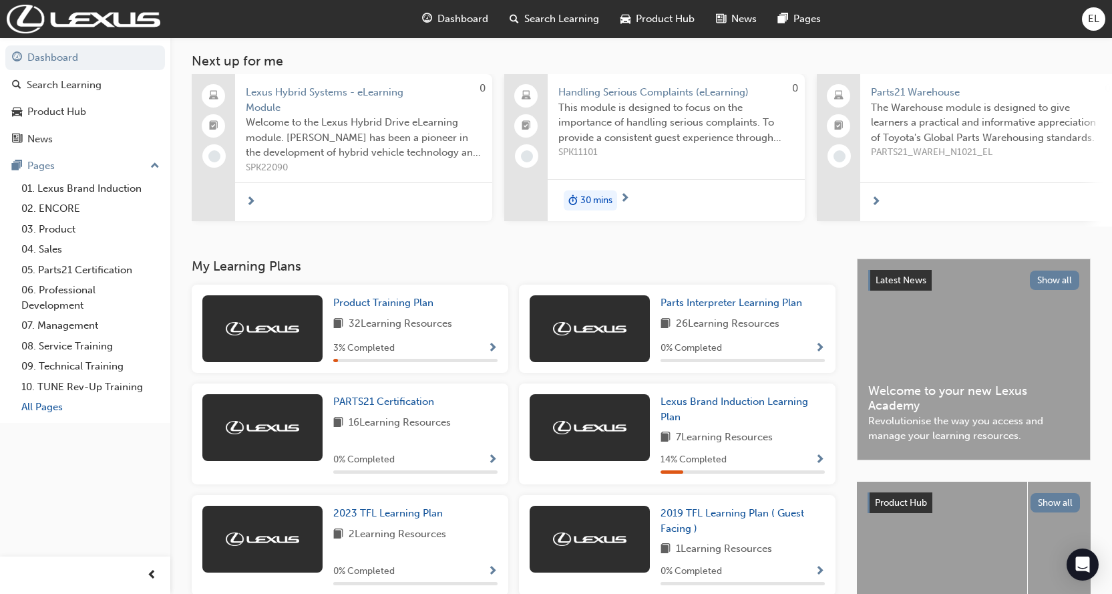
click at [53, 411] on link "All Pages" at bounding box center [90, 407] width 149 height 21
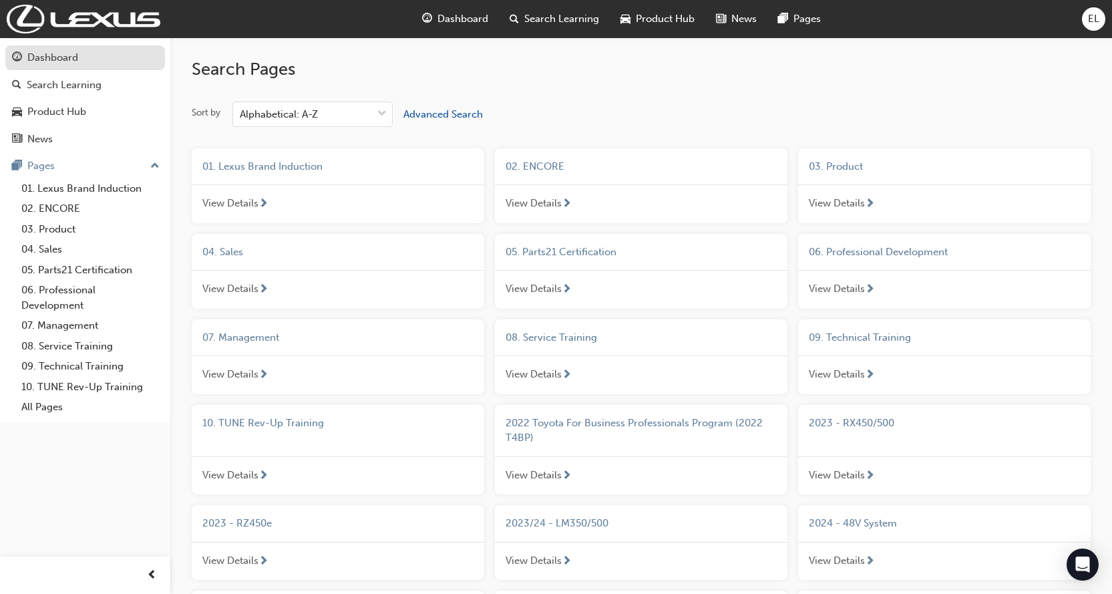
click at [60, 63] on div "Dashboard" at bounding box center [52, 57] width 51 height 15
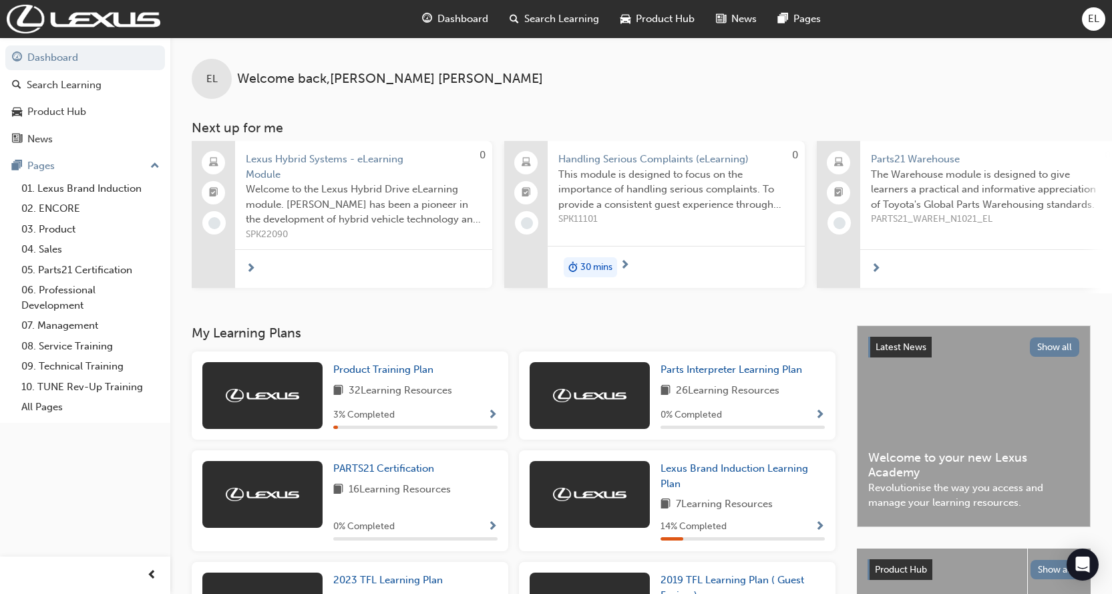
click at [317, 276] on div at bounding box center [363, 268] width 257 height 39
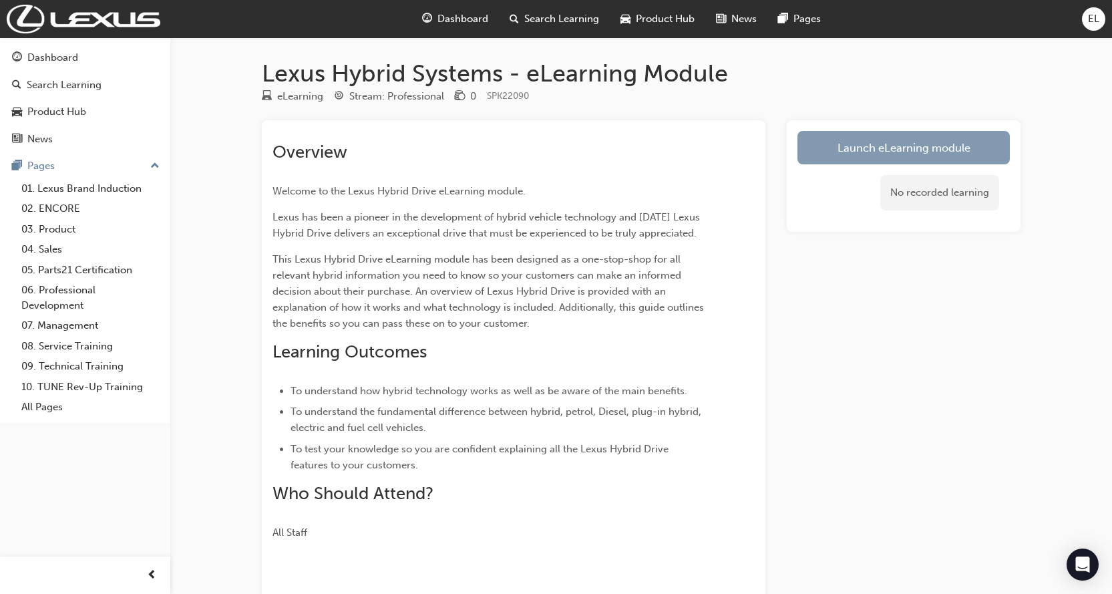
click at [919, 159] on link "Launch eLearning module" at bounding box center [903, 147] width 212 height 33
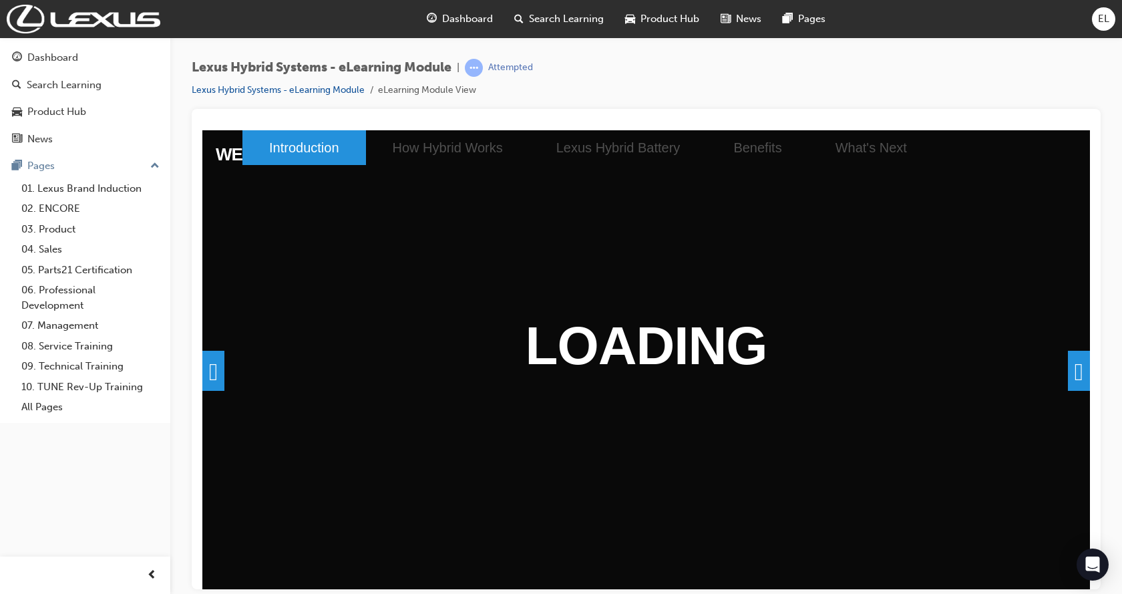
click at [1068, 365] on span at bounding box center [1079, 370] width 22 height 40
click at [1078, 366] on span at bounding box center [1079, 370] width 22 height 40
drag, startPoint x: 1071, startPoint y: 366, endPoint x: 1070, endPoint y: 377, distance: 10.8
click at [1070, 377] on span at bounding box center [1079, 370] width 22 height 40
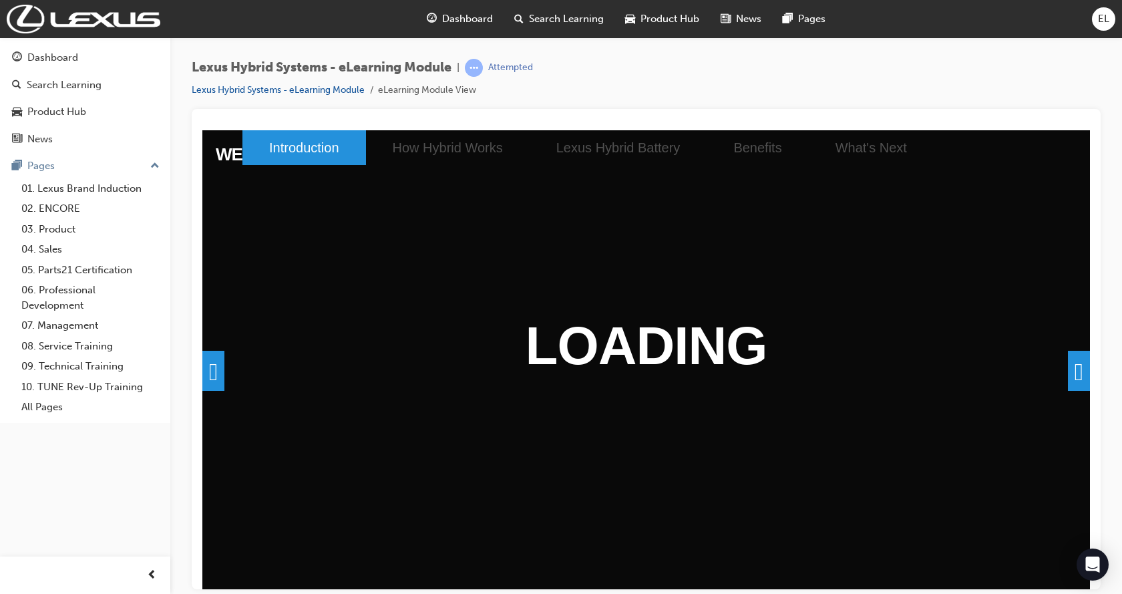
drag, startPoint x: 1070, startPoint y: 377, endPoint x: 826, endPoint y: 348, distance: 245.4
click at [1070, 376] on span at bounding box center [1079, 370] width 22 height 40
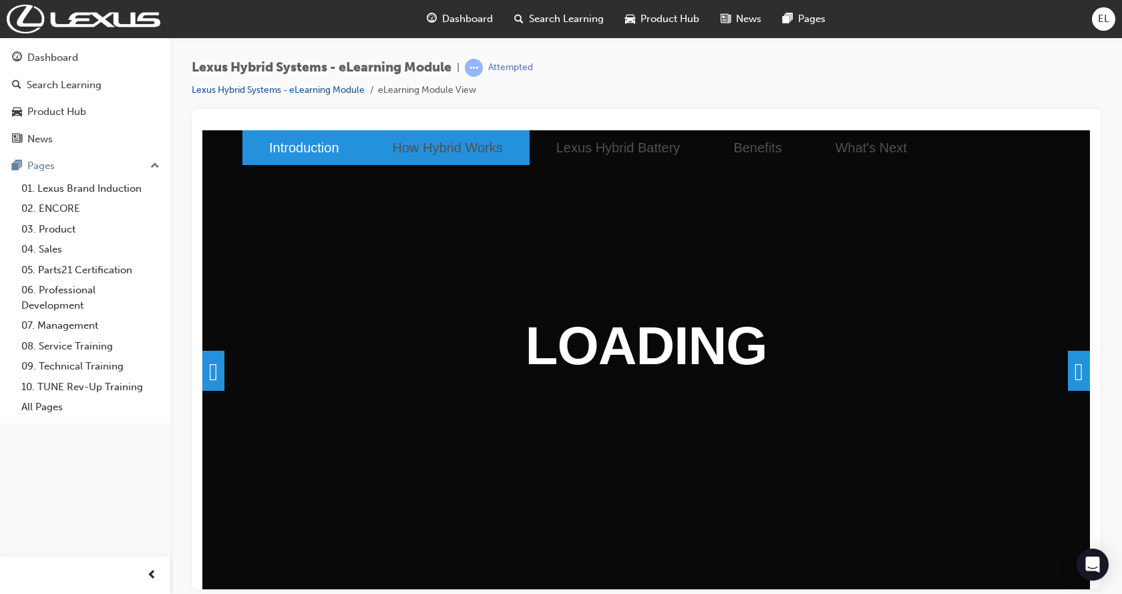
click at [421, 150] on li "How Hybrid Works" at bounding box center [448, 147] width 164 height 35
click at [471, 151] on li "How Hybrid Works" at bounding box center [448, 147] width 164 height 35
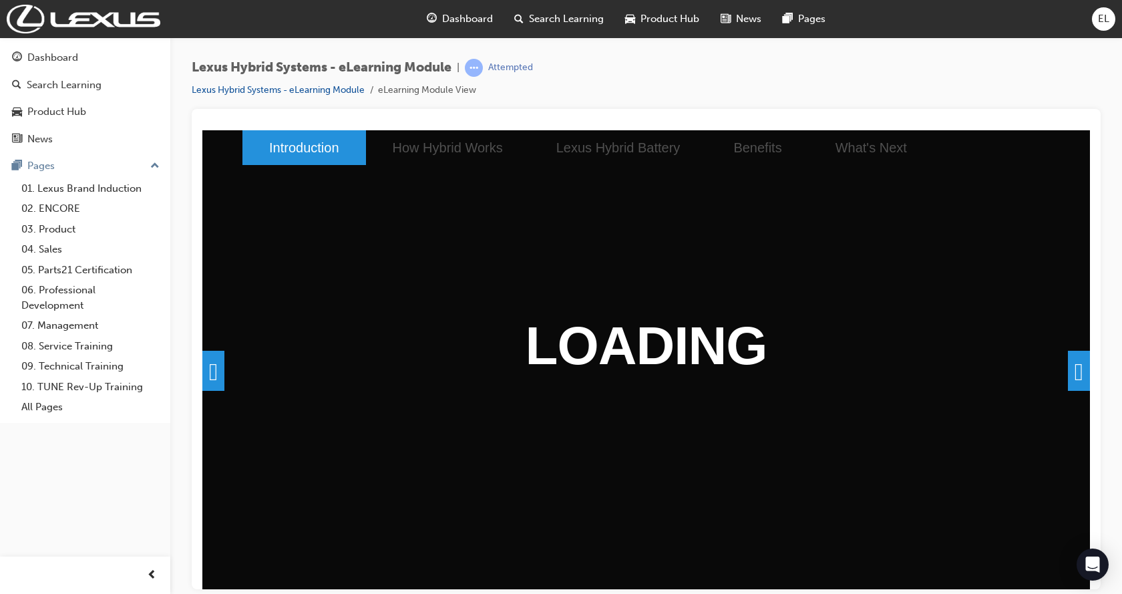
click at [1076, 372] on span at bounding box center [1079, 370] width 22 height 40
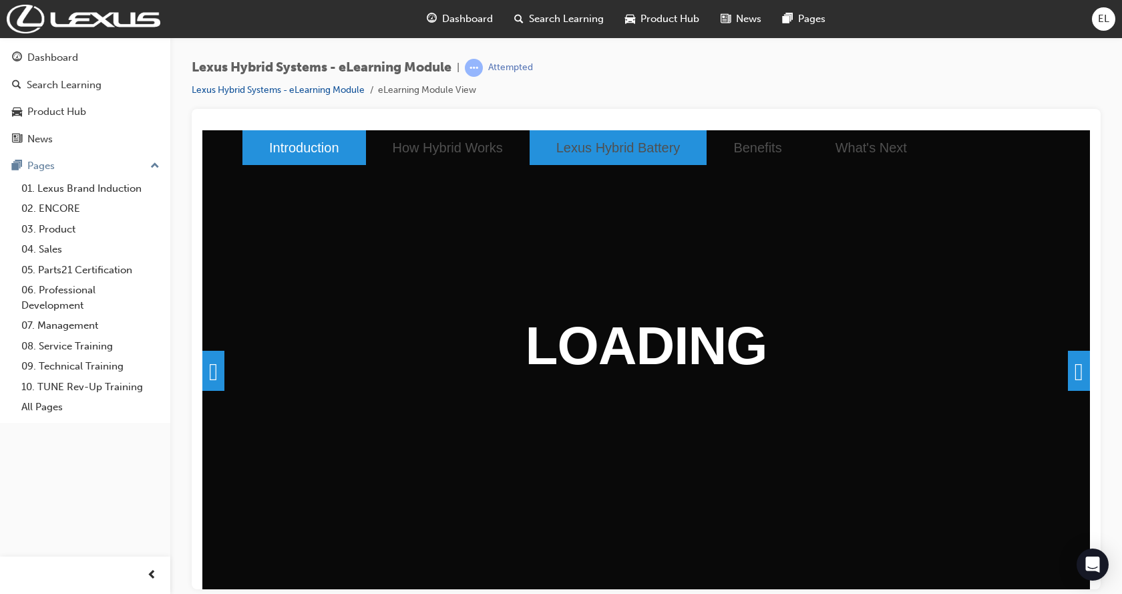
click at [631, 161] on li "Lexus Hybrid Battery" at bounding box center [619, 147] width 178 height 35
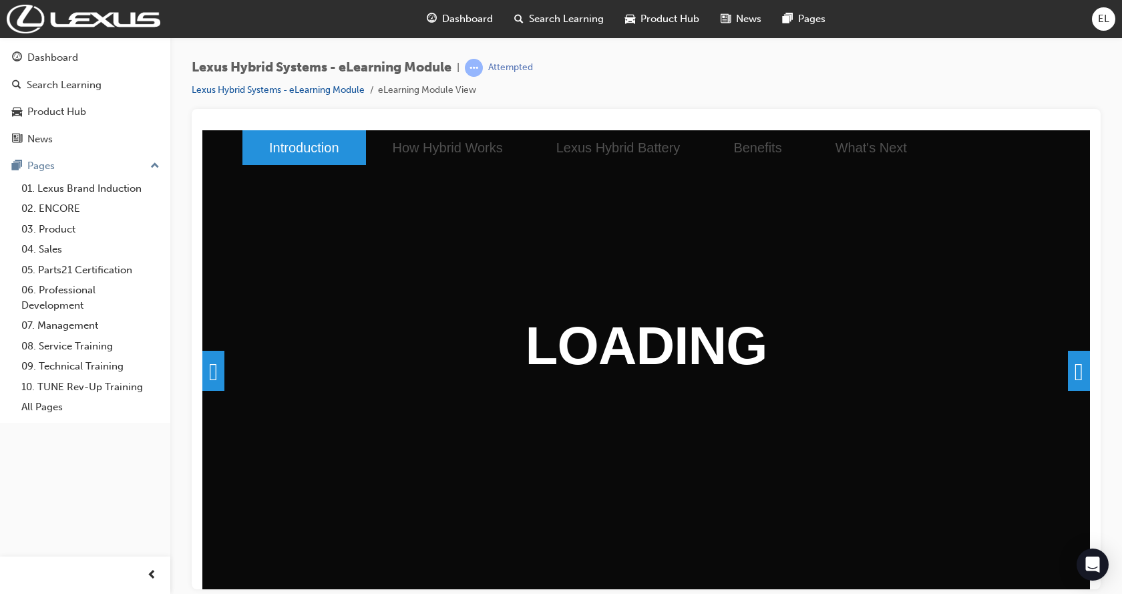
drag, startPoint x: 750, startPoint y: 382, endPoint x: 751, endPoint y: 375, distance: 6.7
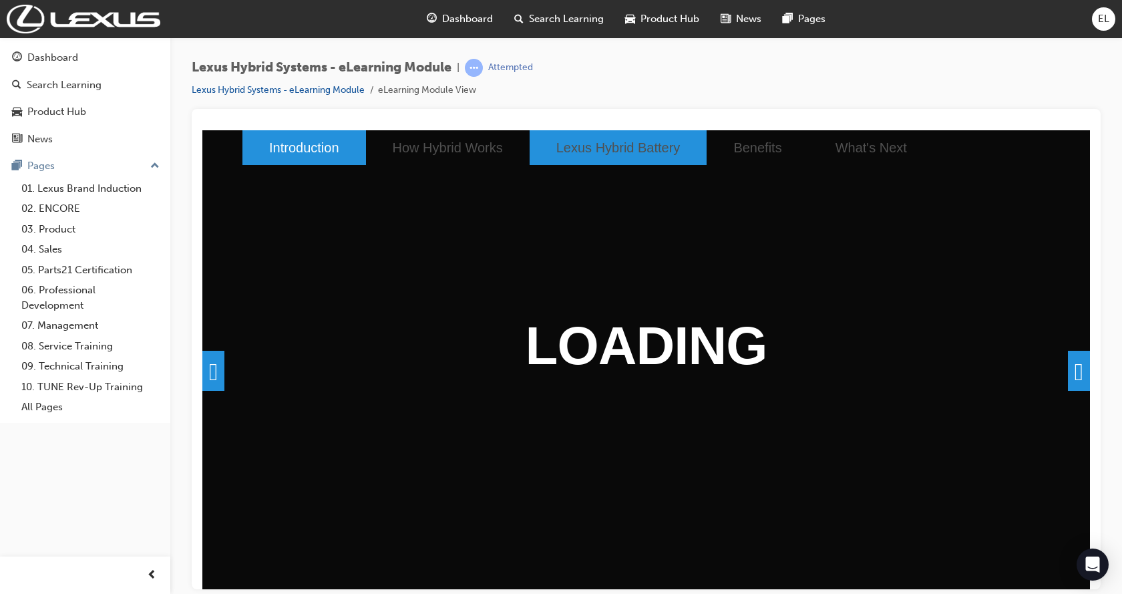
click at [548, 146] on li "Lexus Hybrid Battery" at bounding box center [619, 147] width 178 height 35
click at [560, 132] on li "Lexus Hybrid Battery" at bounding box center [619, 147] width 178 height 35
click at [563, 135] on li "Lexus Hybrid Battery" at bounding box center [619, 147] width 178 height 35
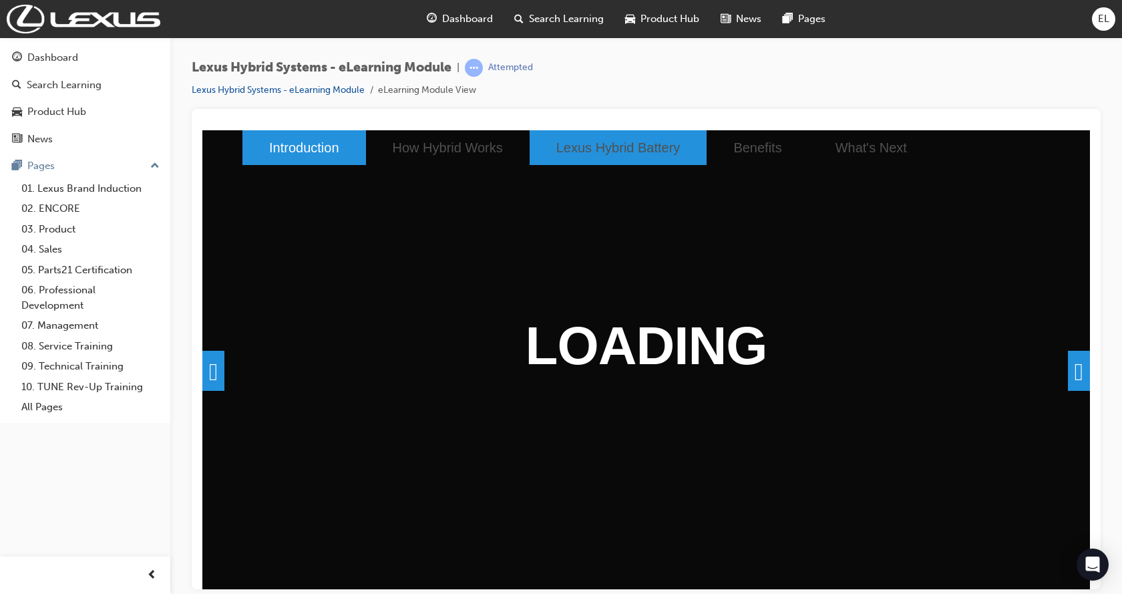
click at [564, 135] on li "Lexus Hybrid Battery" at bounding box center [619, 147] width 178 height 35
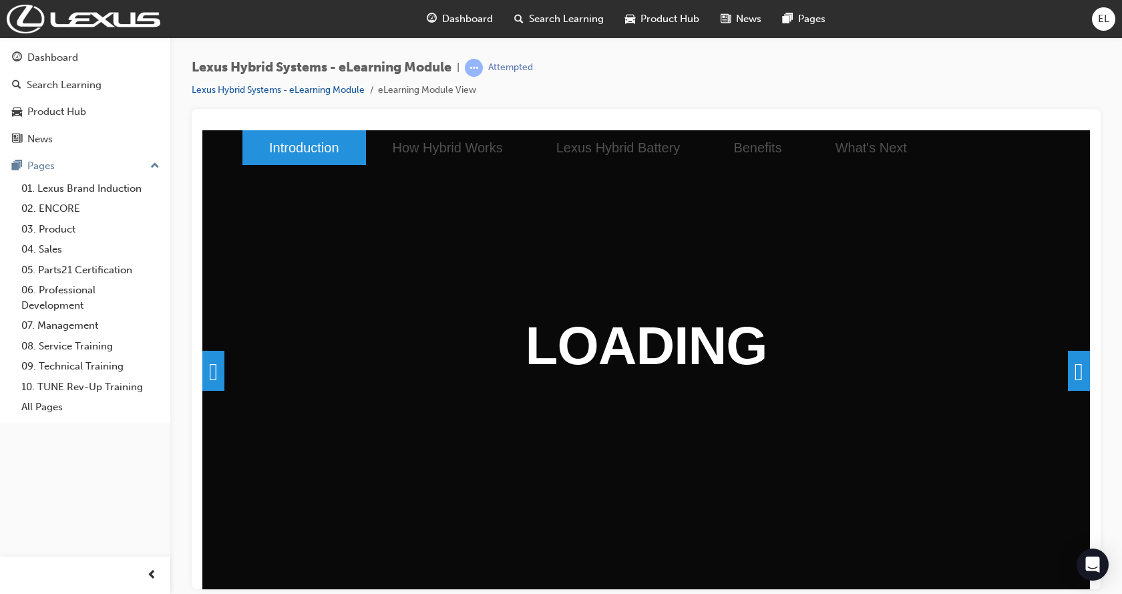
drag, startPoint x: 628, startPoint y: 438, endPoint x: 736, endPoint y: 433, distance: 107.6
drag, startPoint x: 736, startPoint y: 433, endPoint x: 724, endPoint y: 418, distance: 19.0
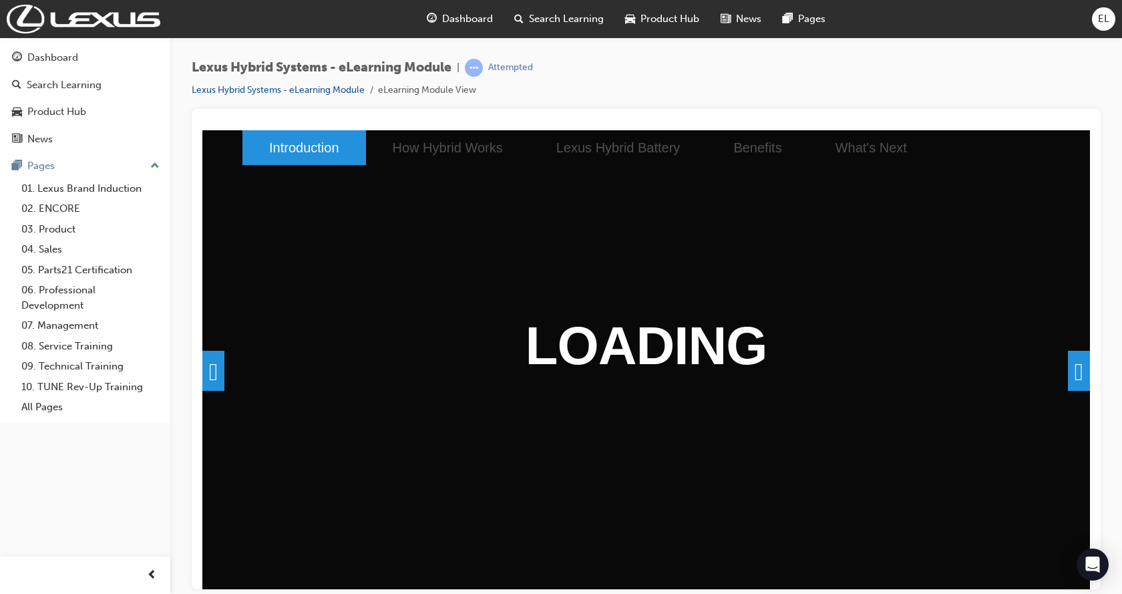
drag, startPoint x: 709, startPoint y: 439, endPoint x: 396, endPoint y: 200, distance: 394.4
click at [478, 69] on span "learningRecordVerb_ATTEMPT-icon" at bounding box center [474, 68] width 18 height 18
click at [478, 71] on span "learningRecordVerb_ATTEMPT-icon" at bounding box center [474, 68] width 18 height 18
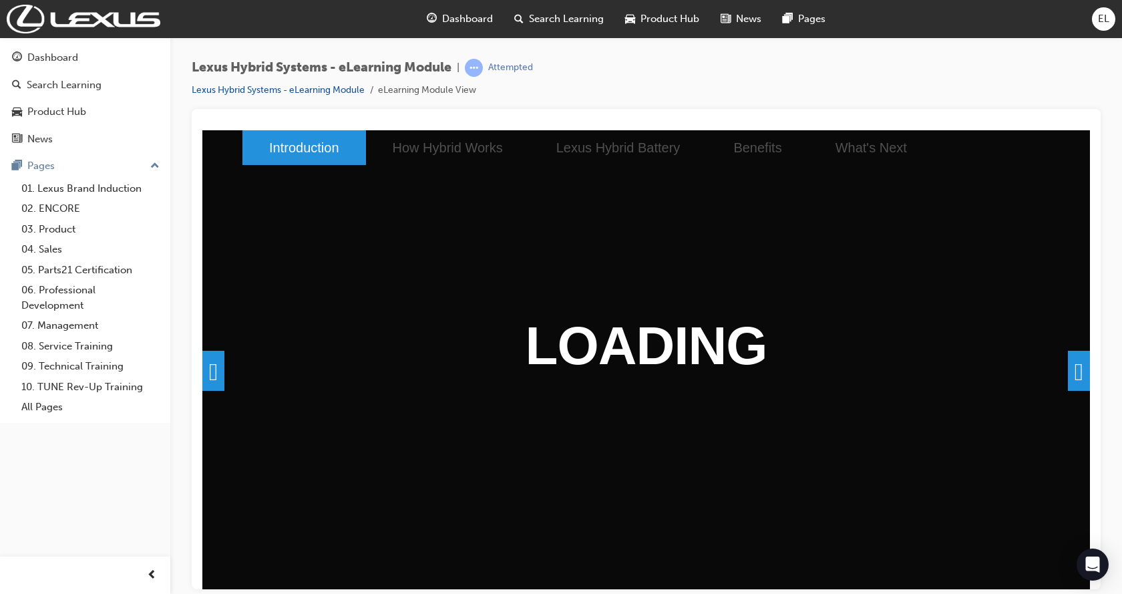
click at [1074, 378] on span at bounding box center [1079, 370] width 22 height 40
click at [313, 140] on li "Introduction" at bounding box center [304, 147] width 124 height 35
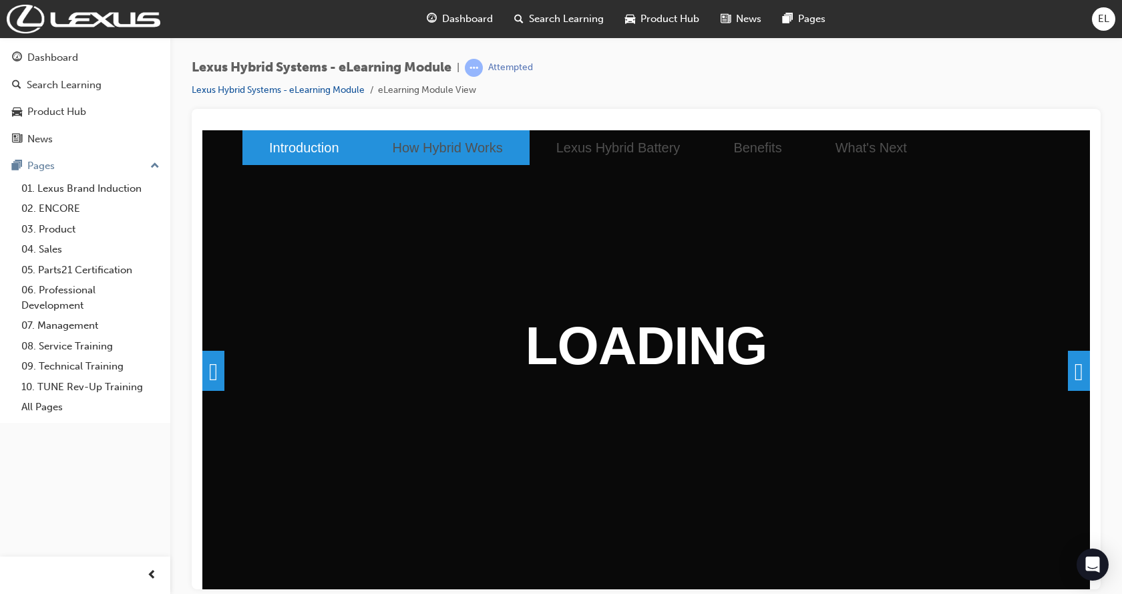
click at [435, 141] on li "How Hybrid Works" at bounding box center [448, 147] width 164 height 35
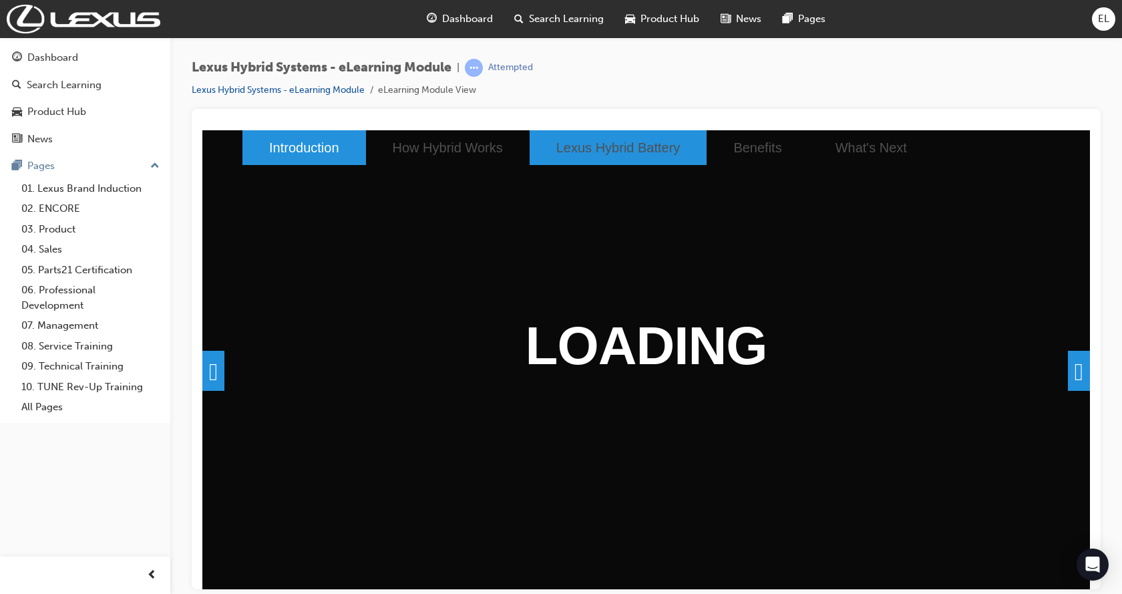
click at [582, 154] on li "Lexus Hybrid Battery" at bounding box center [619, 147] width 178 height 35
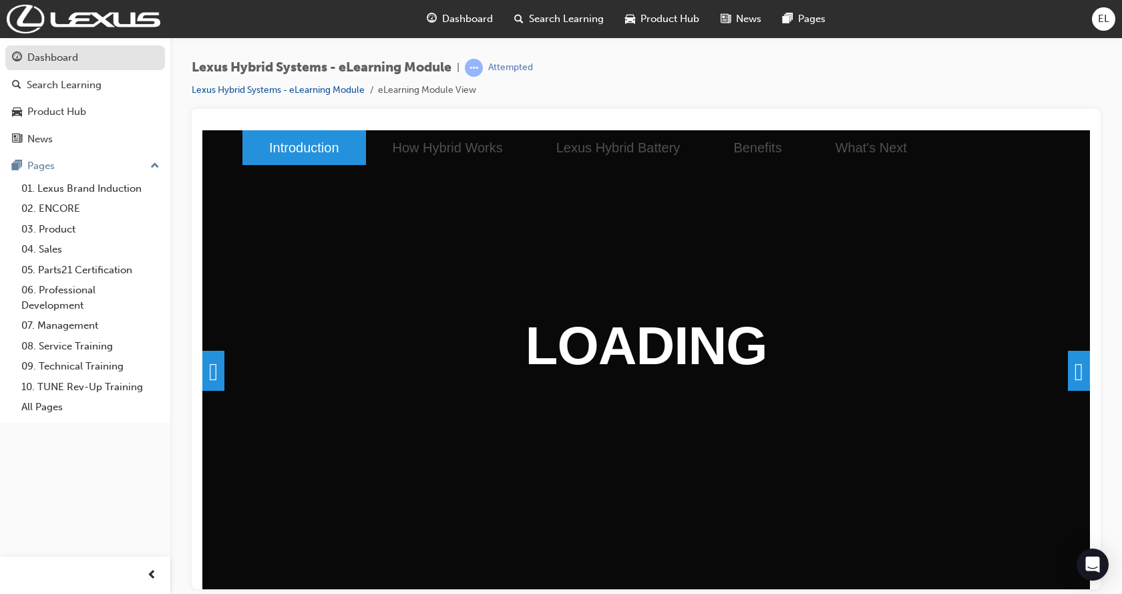
click at [65, 50] on div "Dashboard" at bounding box center [52, 57] width 51 height 15
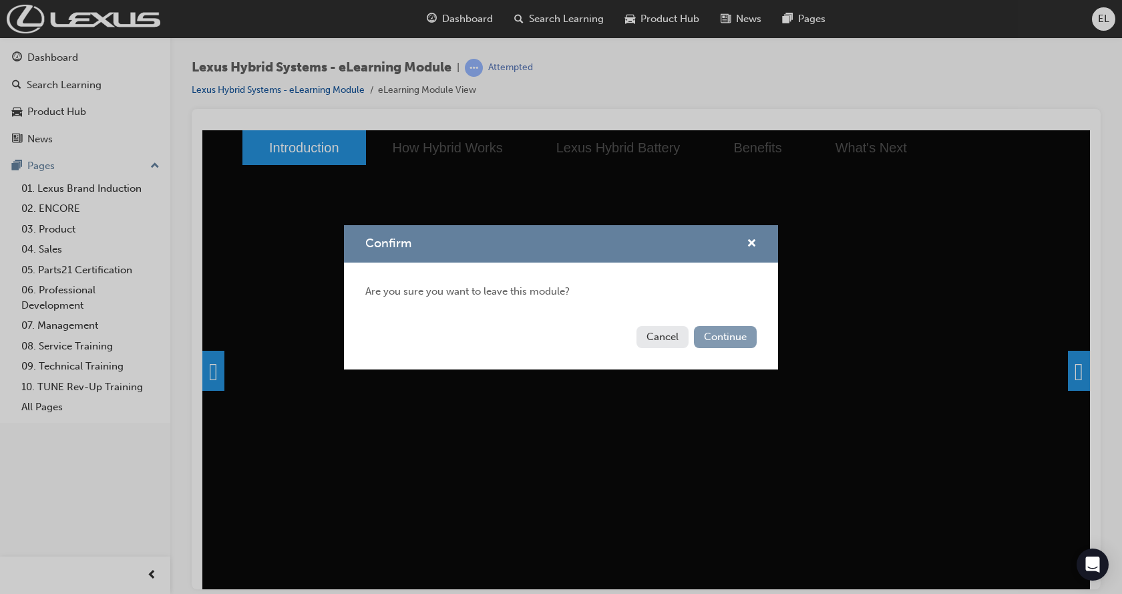
click at [708, 335] on button "Continue" at bounding box center [725, 337] width 63 height 22
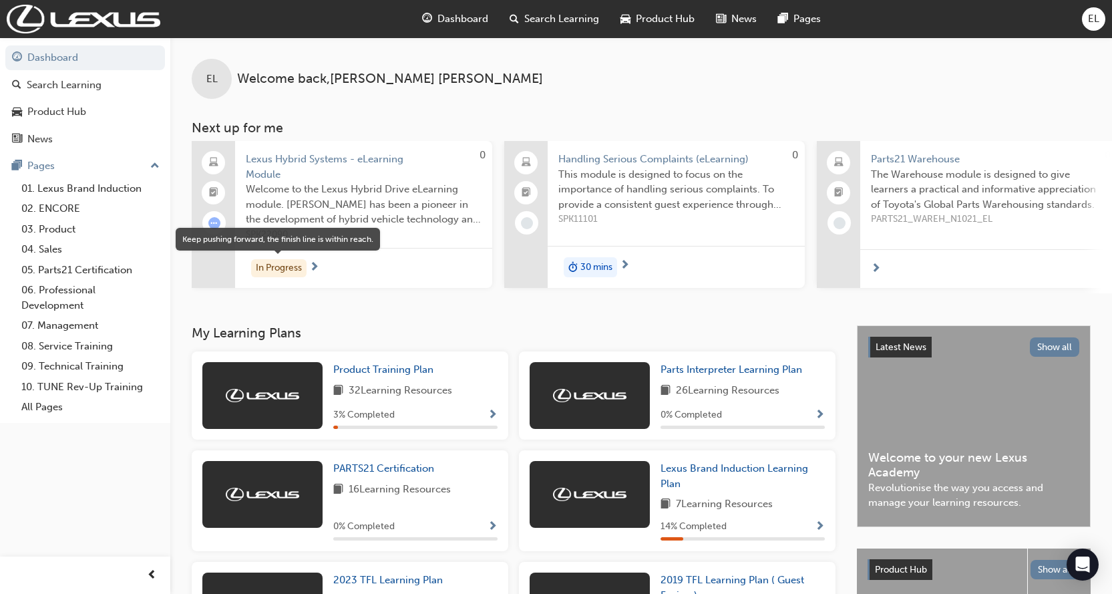
click at [285, 272] on div "In Progress" at bounding box center [278, 268] width 55 height 18
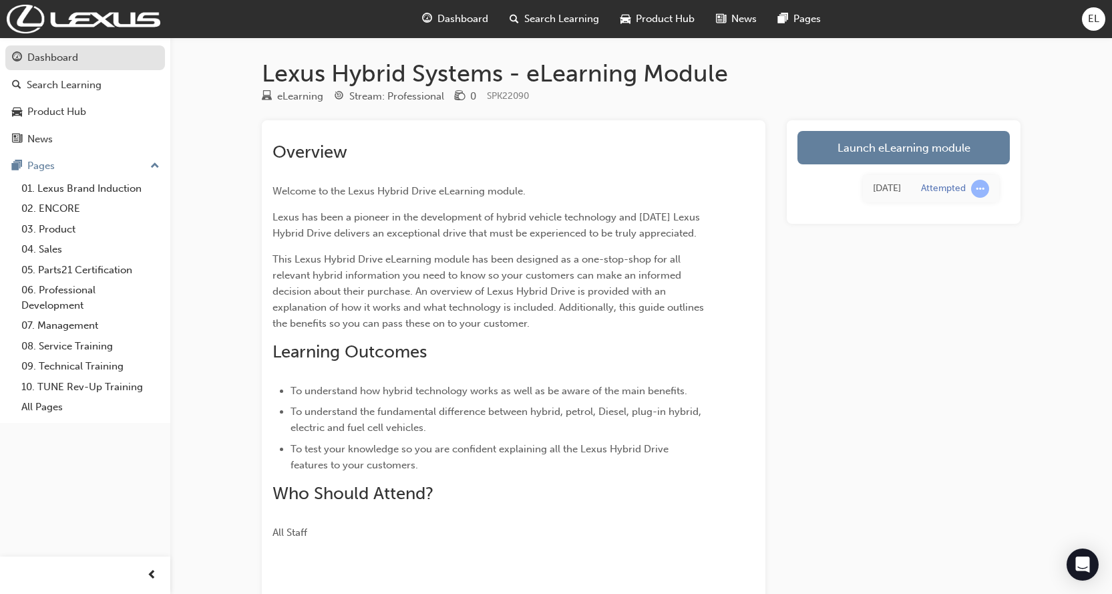
click at [30, 61] on div "Dashboard" at bounding box center [52, 57] width 51 height 15
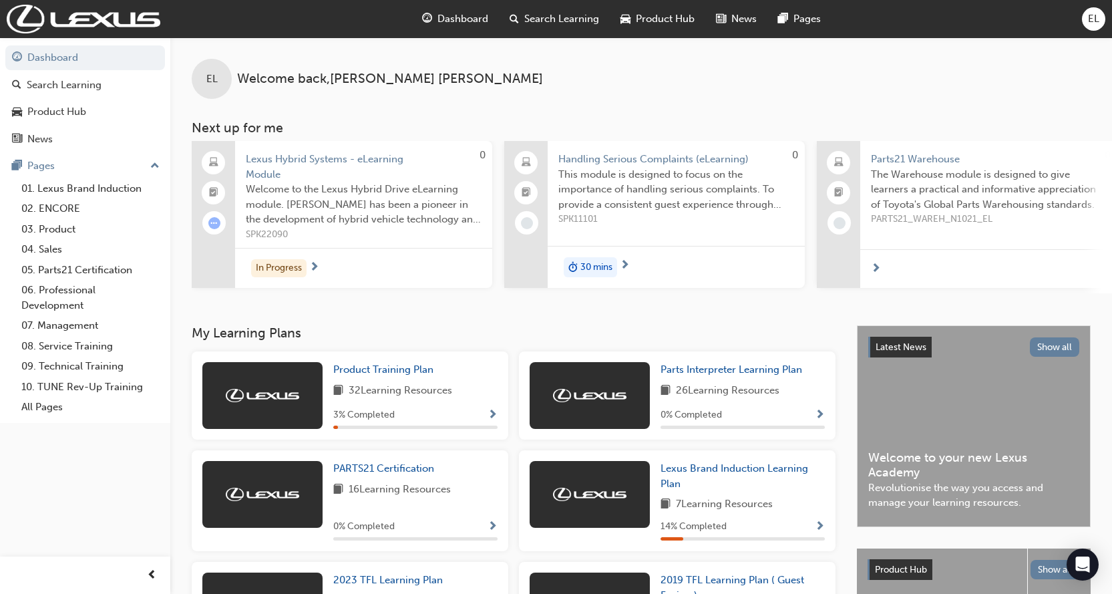
click at [594, 266] on span "30 mins" at bounding box center [596, 267] width 32 height 15
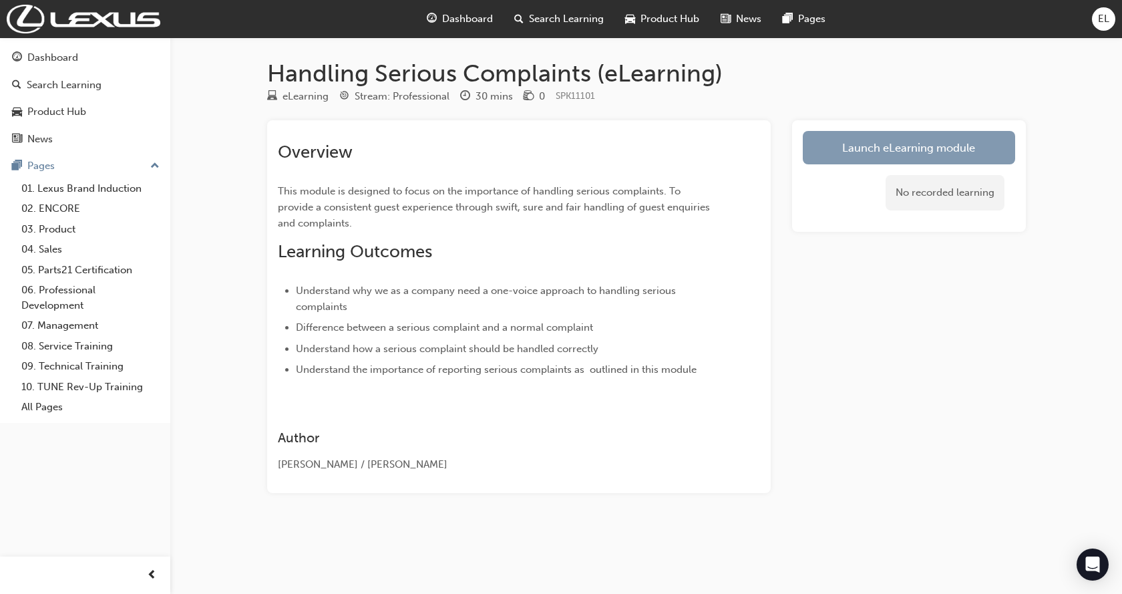
click at [923, 157] on link "Launch eLearning module" at bounding box center [909, 147] width 212 height 33
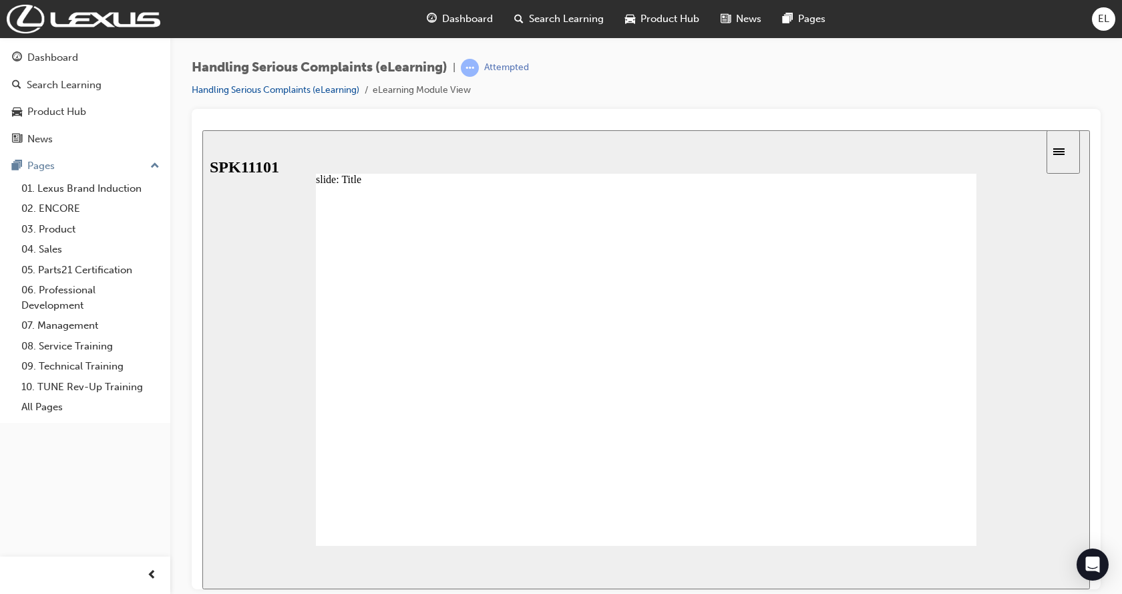
click at [1047, 565] on span "NEXT" at bounding box center [1045, 569] width 23 height 10
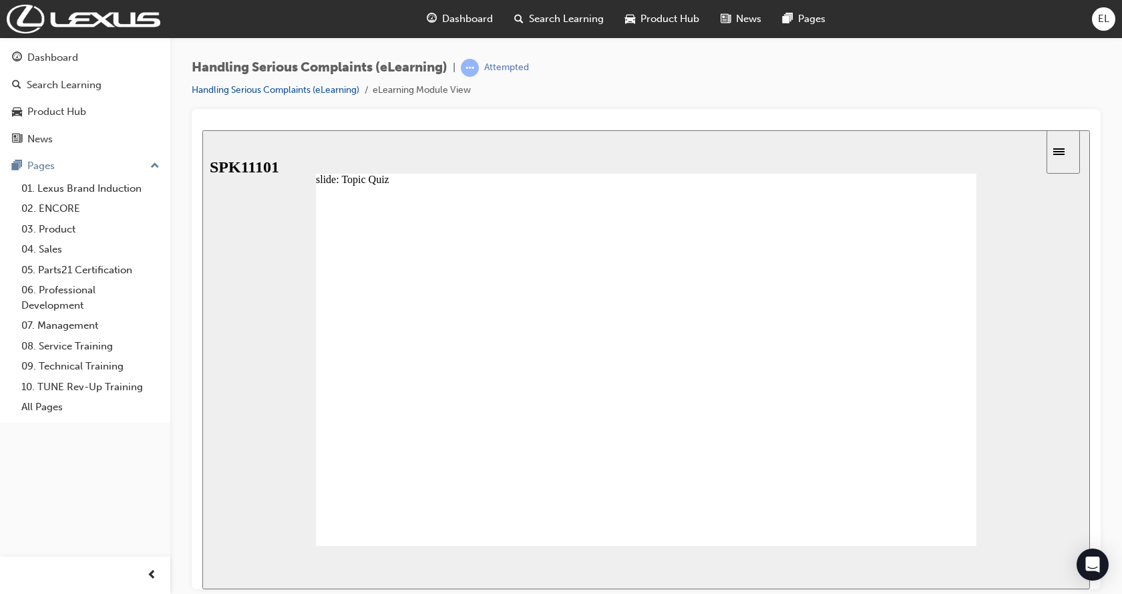
radio input "true"
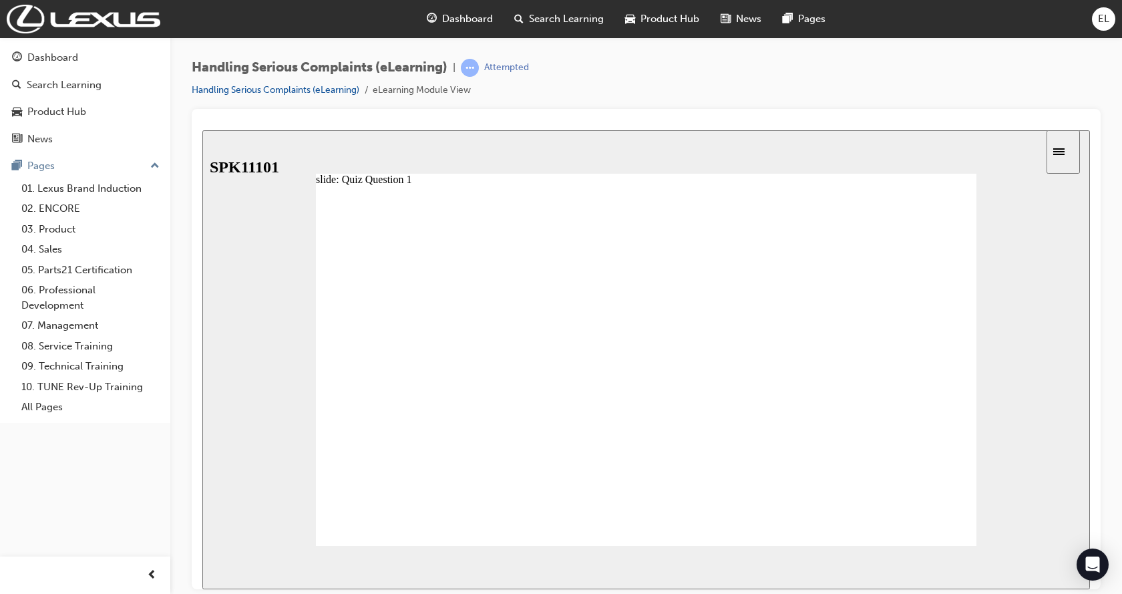
drag, startPoint x: 1072, startPoint y: 242, endPoint x: 1078, endPoint y: 186, distance: 56.4
click at [1075, 229] on div "slide: Quiz Question 1 Correct! Rectangle 1 Submit Correct! Continue Back to to…" at bounding box center [645, 359] width 887 height 459
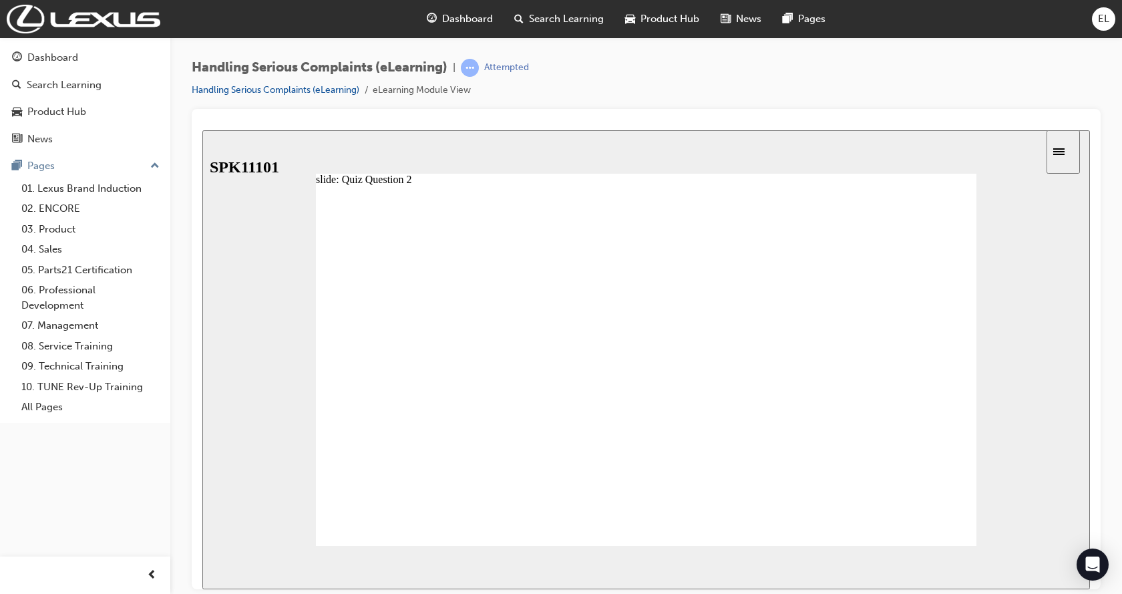
radio input "true"
click at [1055, 571] on span "NEXT" at bounding box center [1045, 569] width 23 height 10
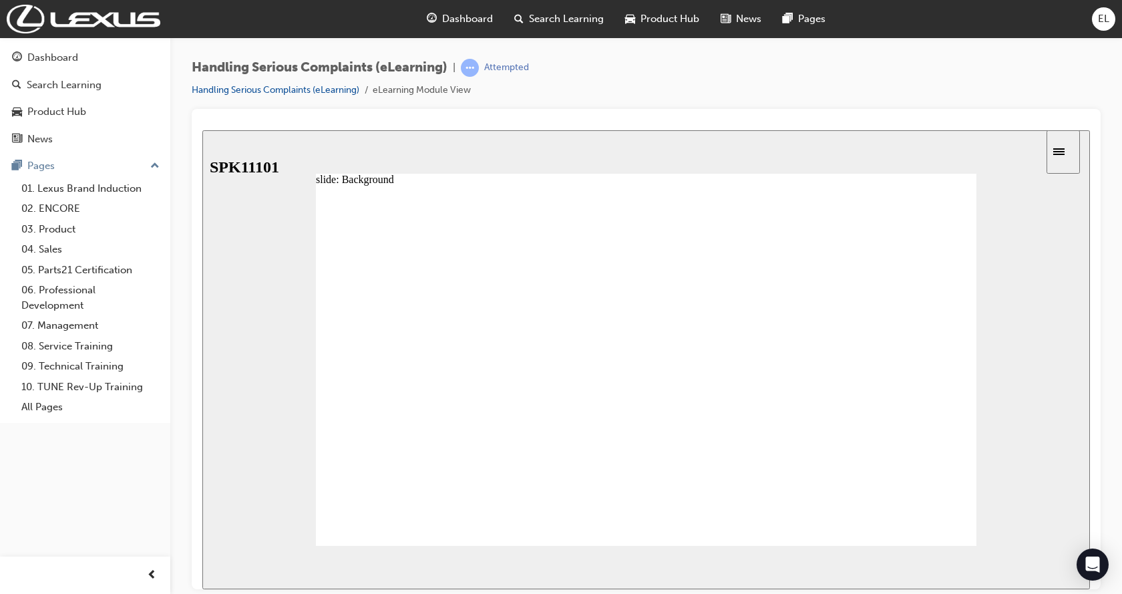
click at [949, 521] on div at bounding box center [646, 371] width 660 height 372
click at [202, 130] on image at bounding box center [202, 130] width 0 height 0
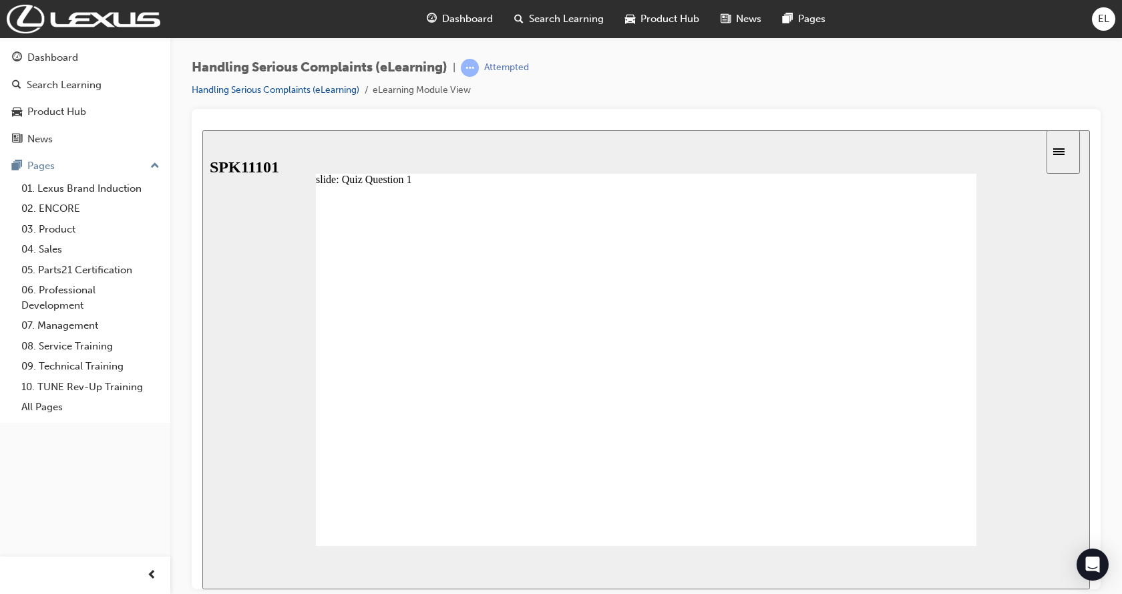
radio input "true"
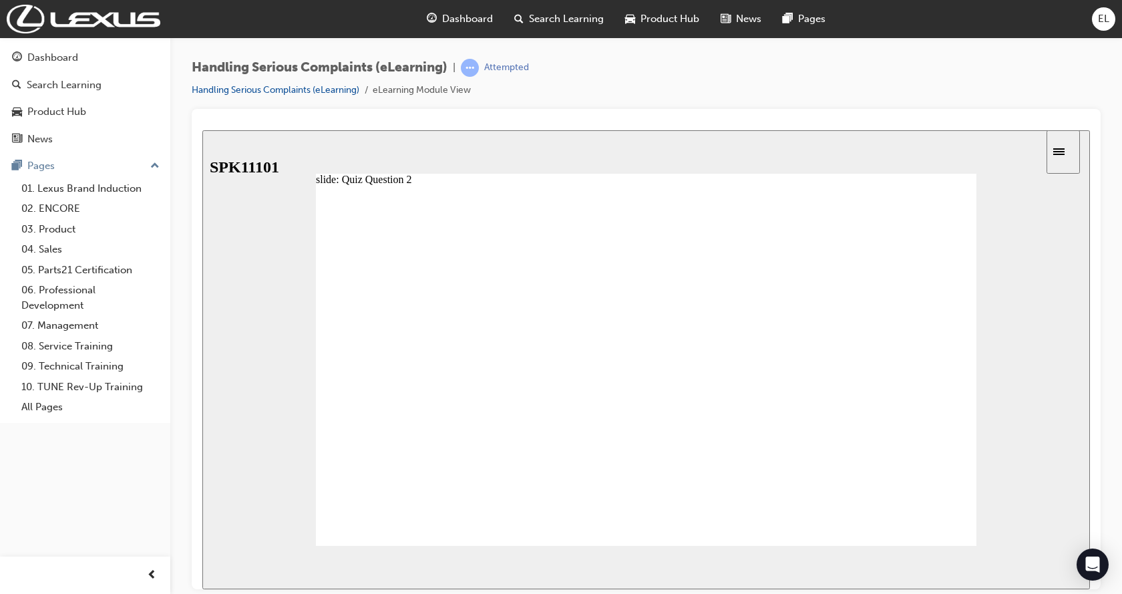
radio input "true"
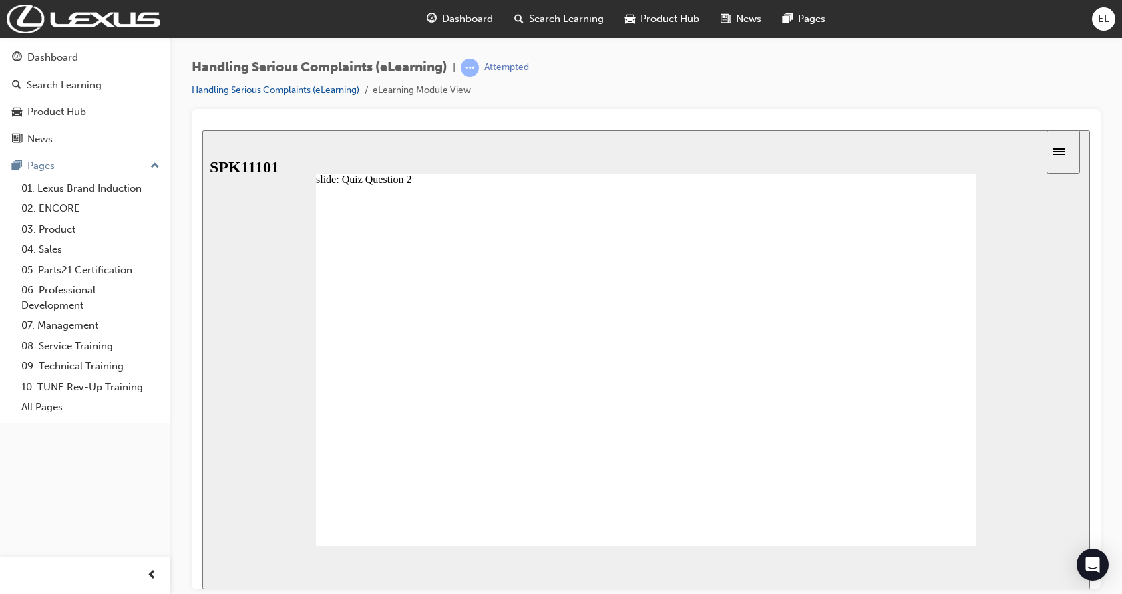
drag, startPoint x: 404, startPoint y: 465, endPoint x: 396, endPoint y: 446, distance: 20.3
drag, startPoint x: 407, startPoint y: 403, endPoint x: 405, endPoint y: 396, distance: 6.8
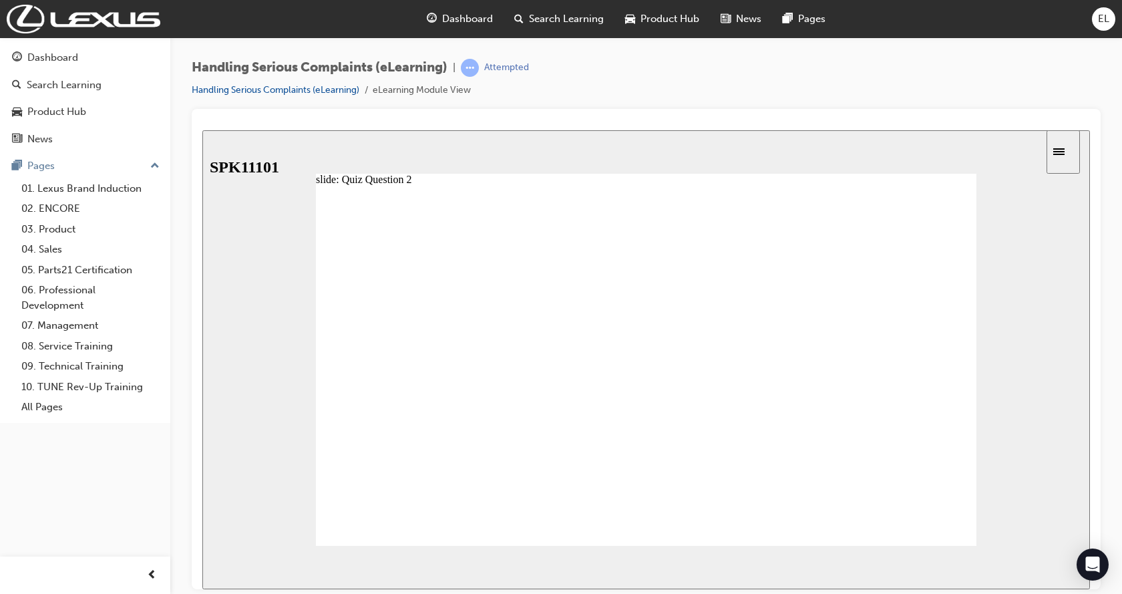
drag, startPoint x: 406, startPoint y: 407, endPoint x: 396, endPoint y: 392, distance: 17.8
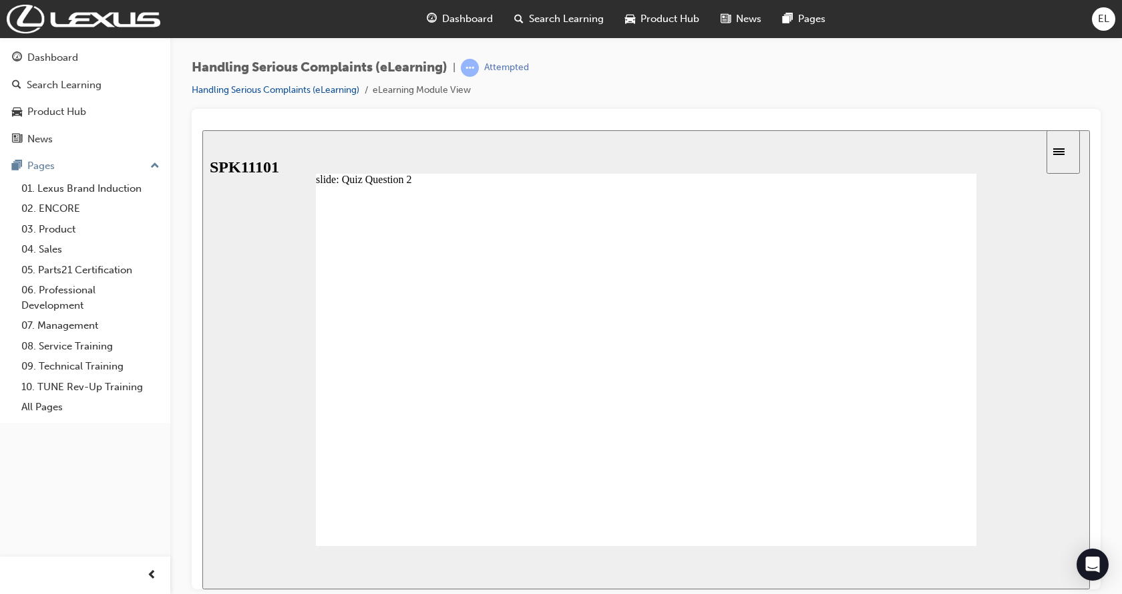
drag, startPoint x: 409, startPoint y: 368, endPoint x: 407, endPoint y: 377, distance: 9.6
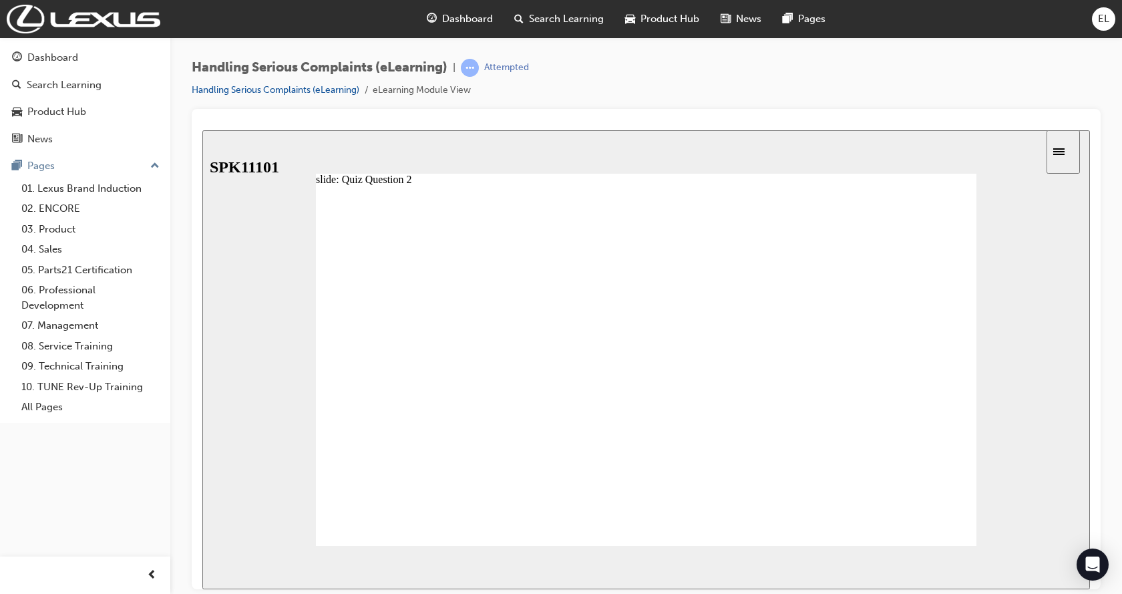
drag, startPoint x: 401, startPoint y: 371, endPoint x: 415, endPoint y: 331, distance: 42.4
radio input "true"
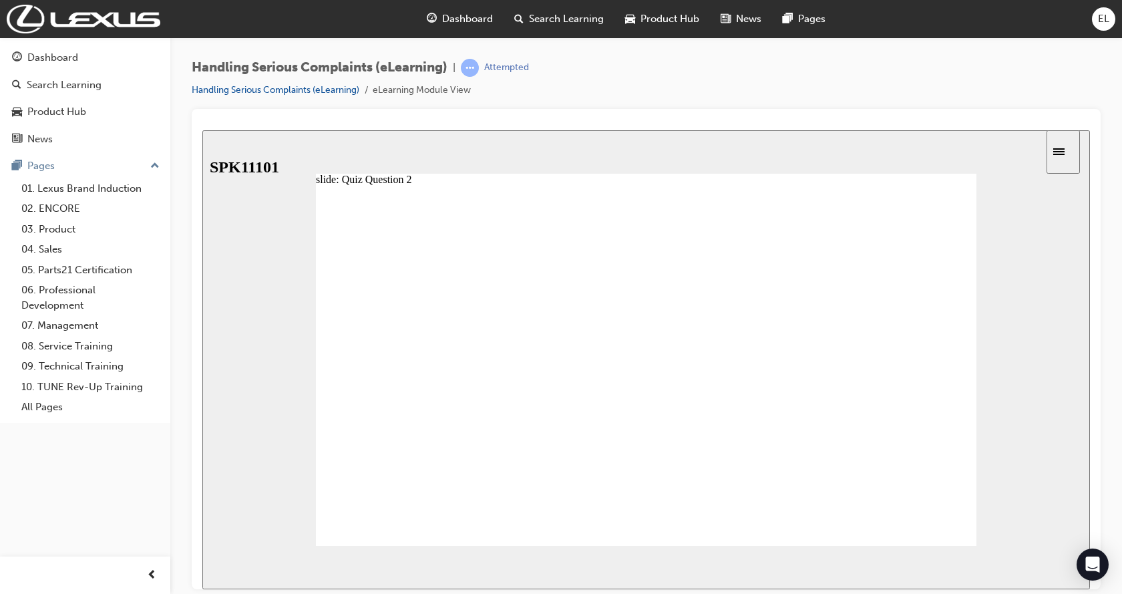
click at [1054, 568] on span "NEXT" at bounding box center [1045, 569] width 23 height 10
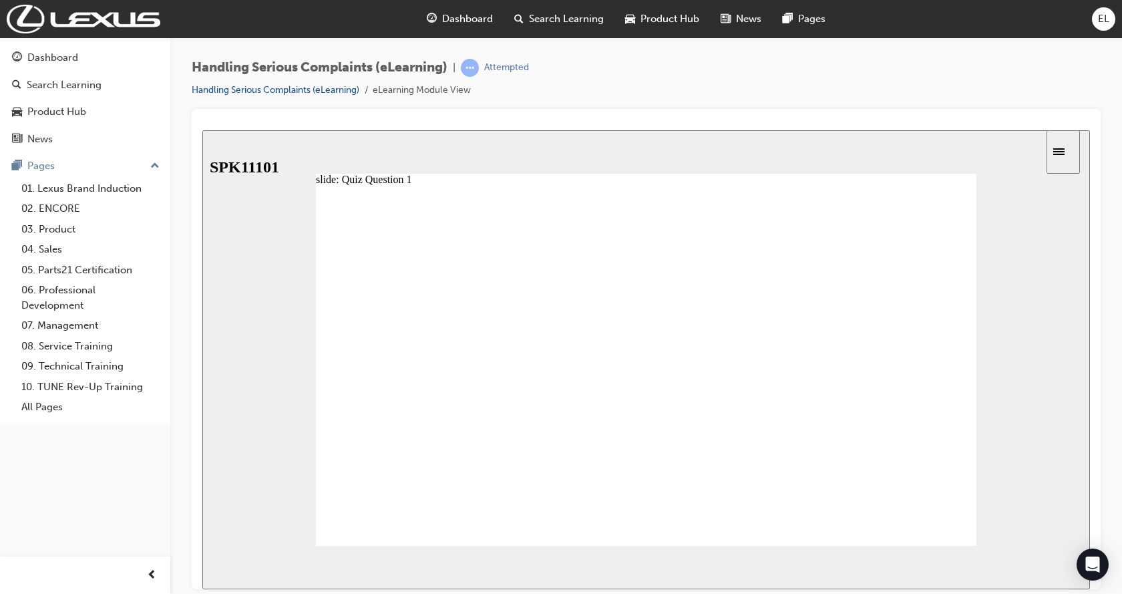
radio input "false"
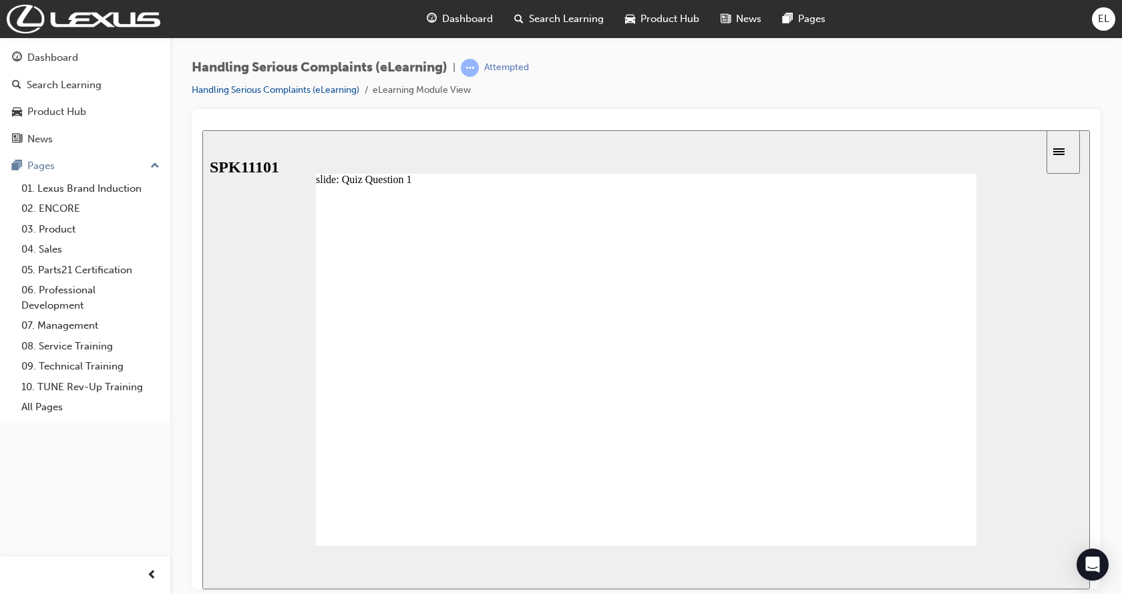
radio input "false"
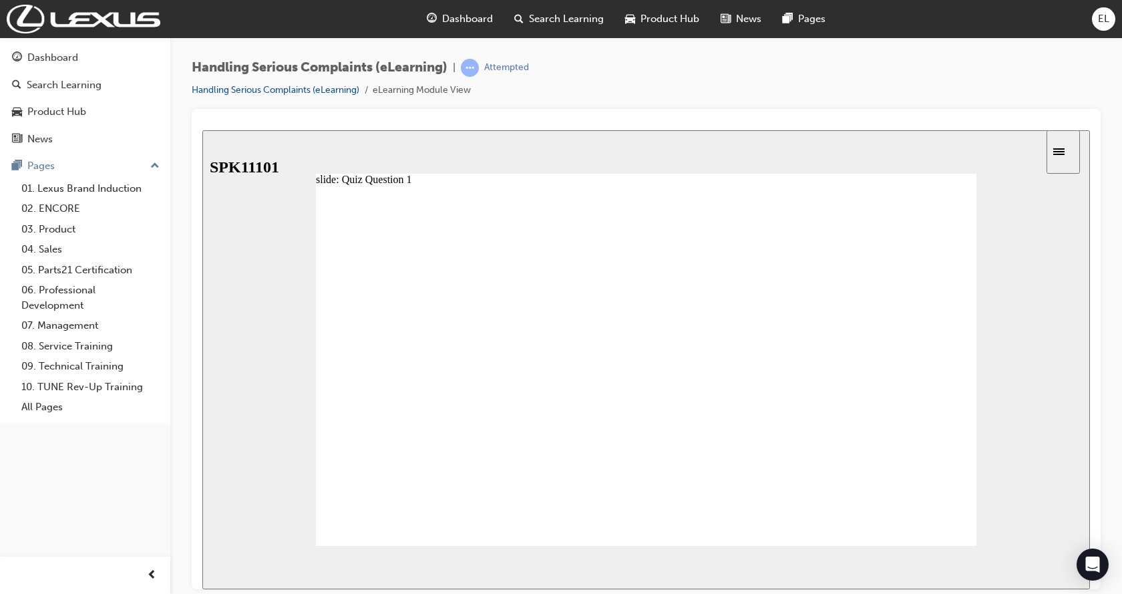
radio input "false"
radio input "true"
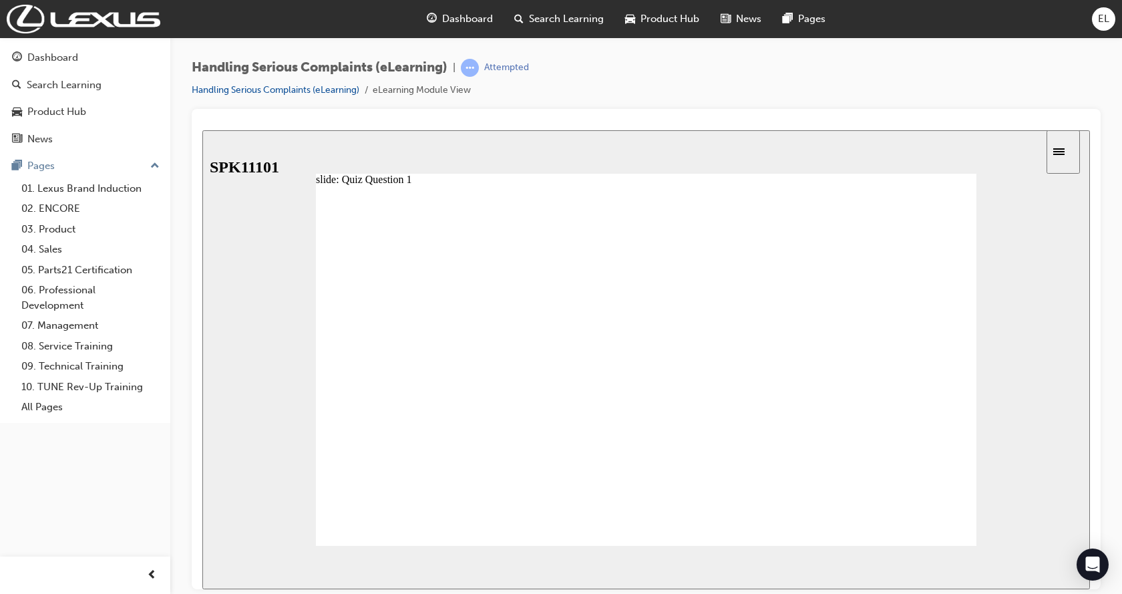
radio input "true"
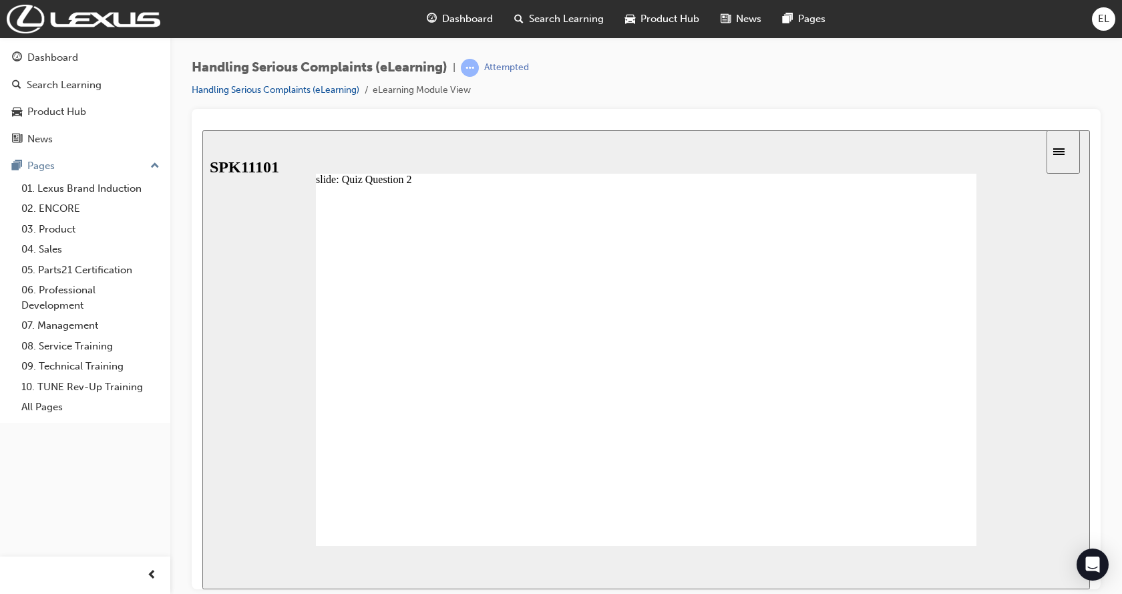
click at [1053, 564] on span "NEXT" at bounding box center [1045, 569] width 23 height 10
click at [202, 130] on image at bounding box center [202, 130] width 0 height 0
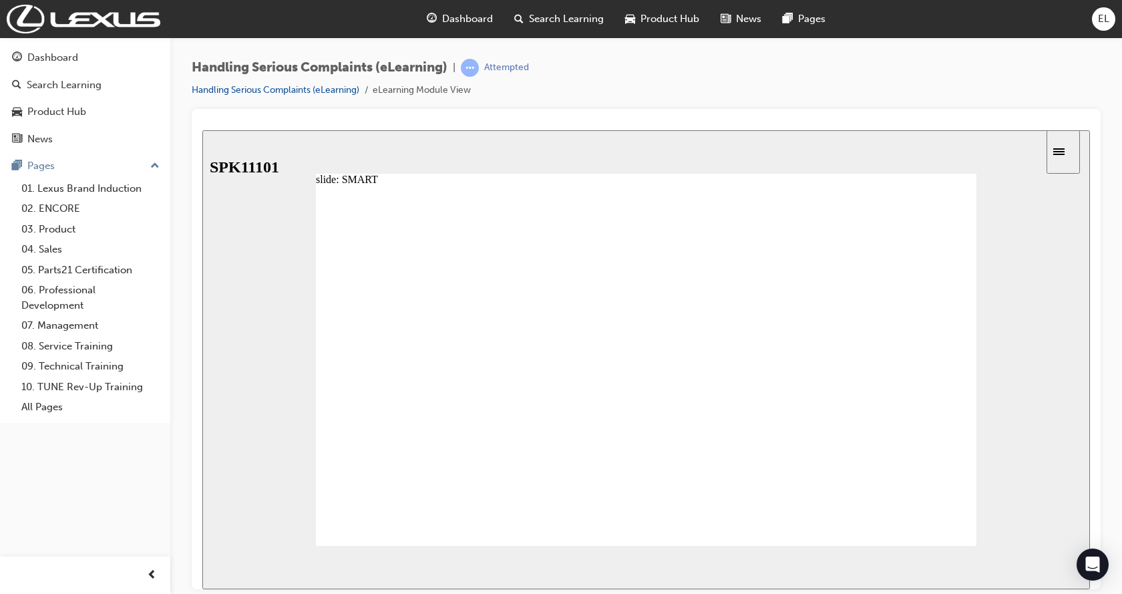
click at [202, 130] on image at bounding box center [202, 130] width 0 height 0
drag, startPoint x: 475, startPoint y: 380, endPoint x: 486, endPoint y: 399, distance: 21.9
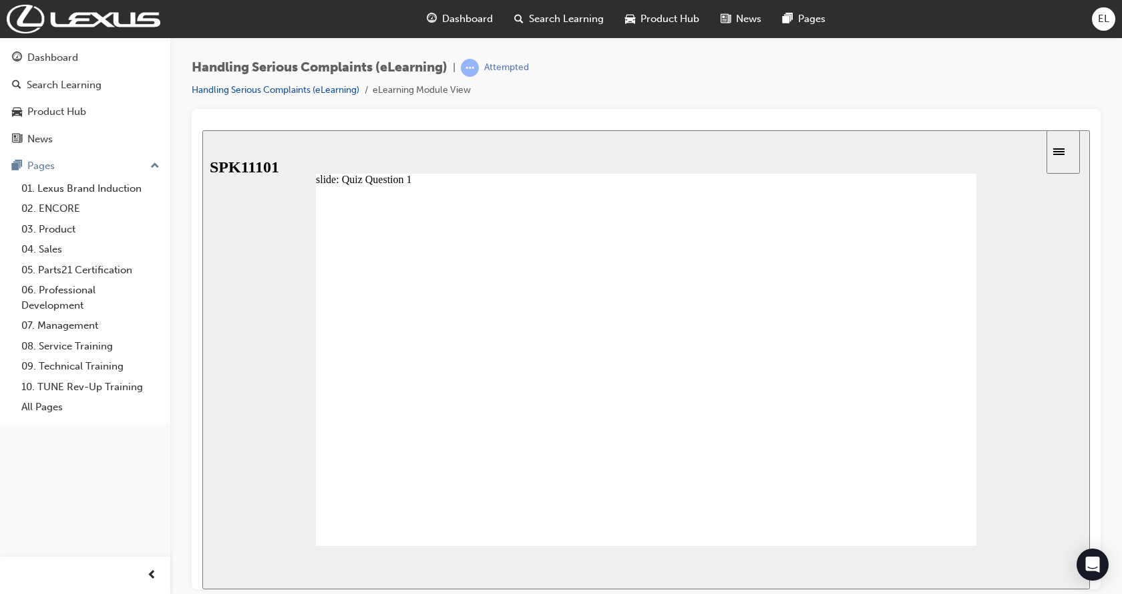
radio input "false"
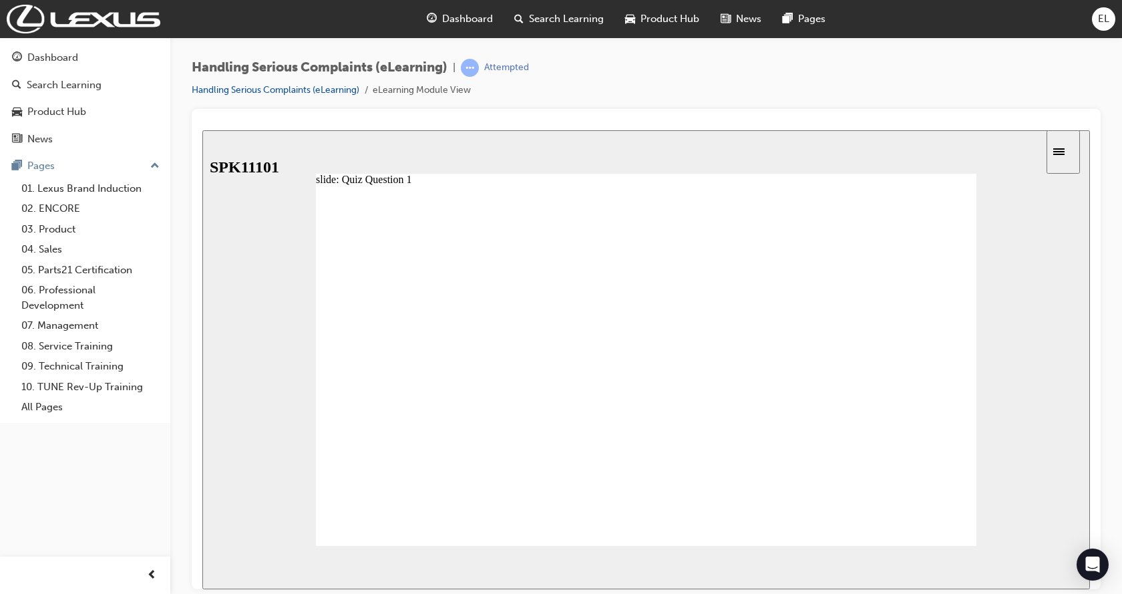
radio input "false"
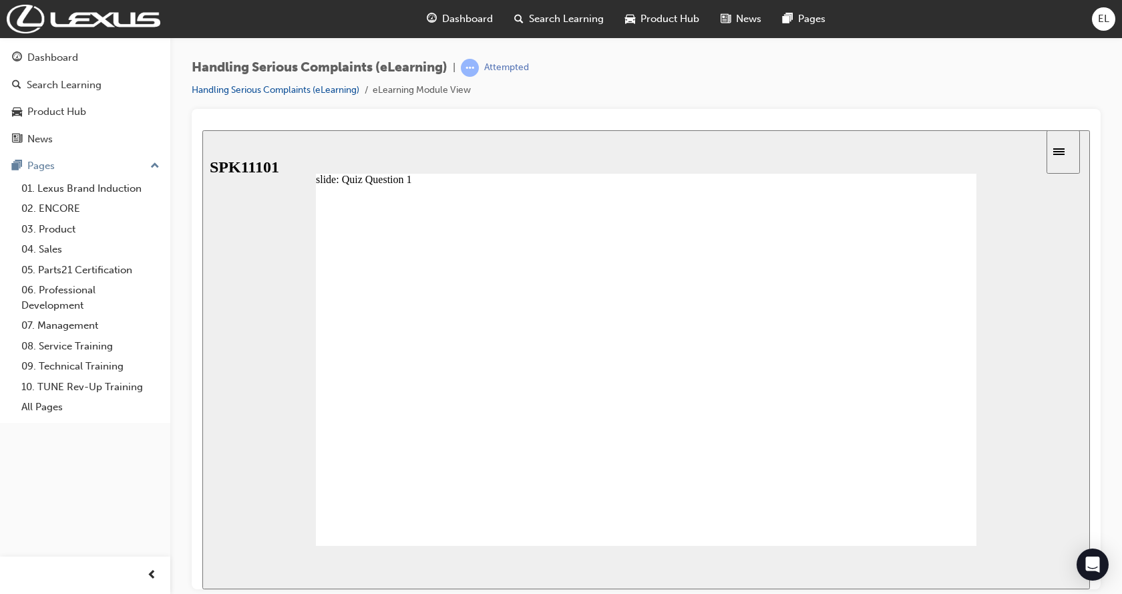
radio input "false"
radio input "true"
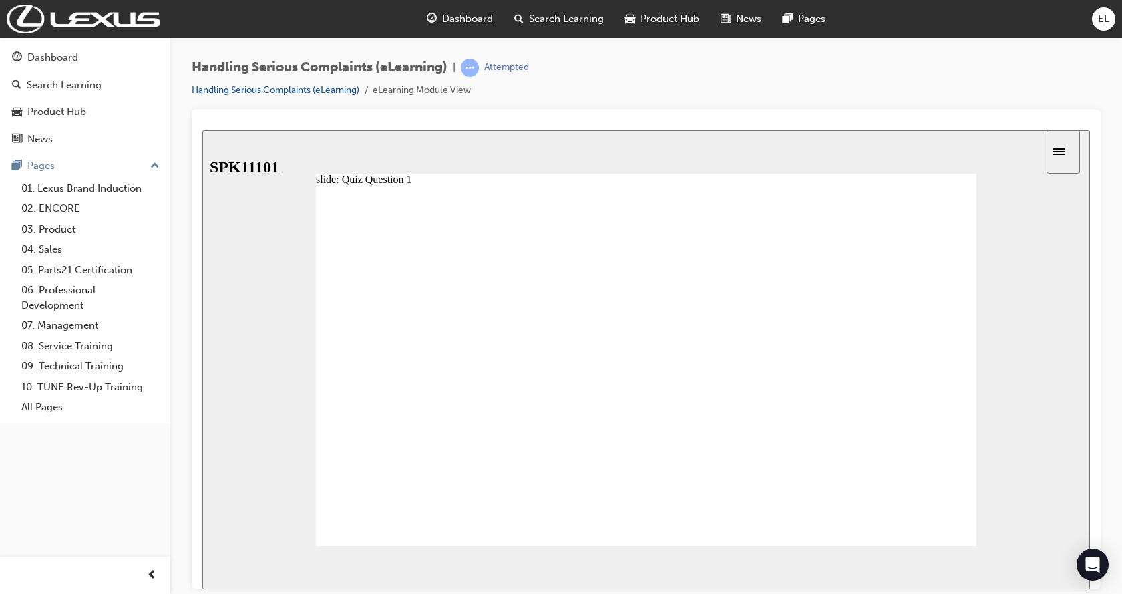
drag, startPoint x: 448, startPoint y: 493, endPoint x: 446, endPoint y: 477, distance: 16.2
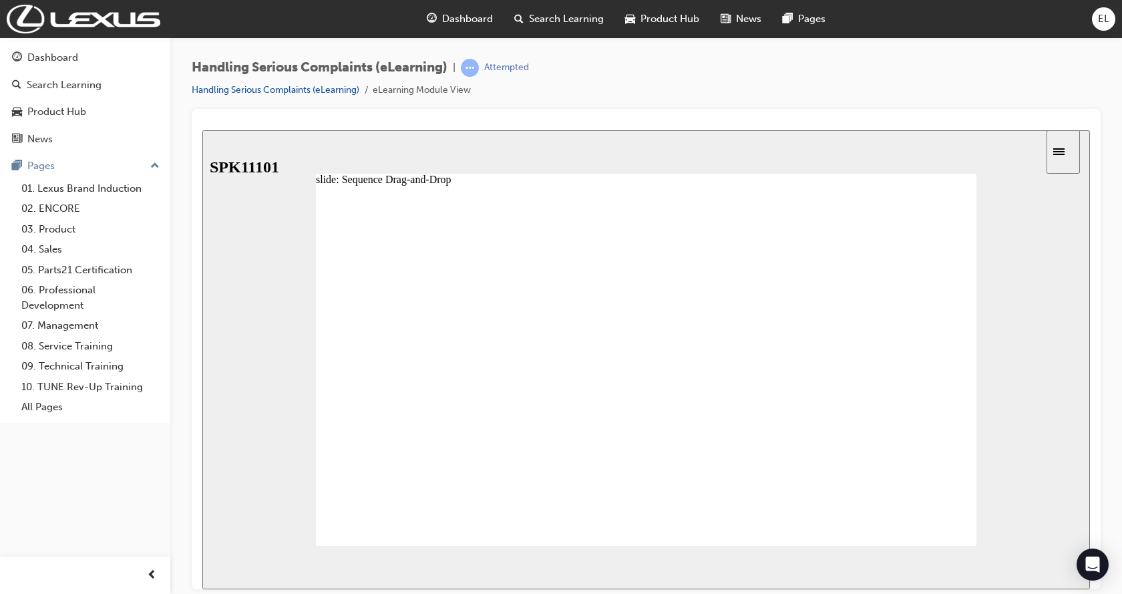
drag, startPoint x: 449, startPoint y: 342, endPoint x: 454, endPoint y: 351, distance: 10.2
drag, startPoint x: 449, startPoint y: 369, endPoint x: 433, endPoint y: 337, distance: 36.1
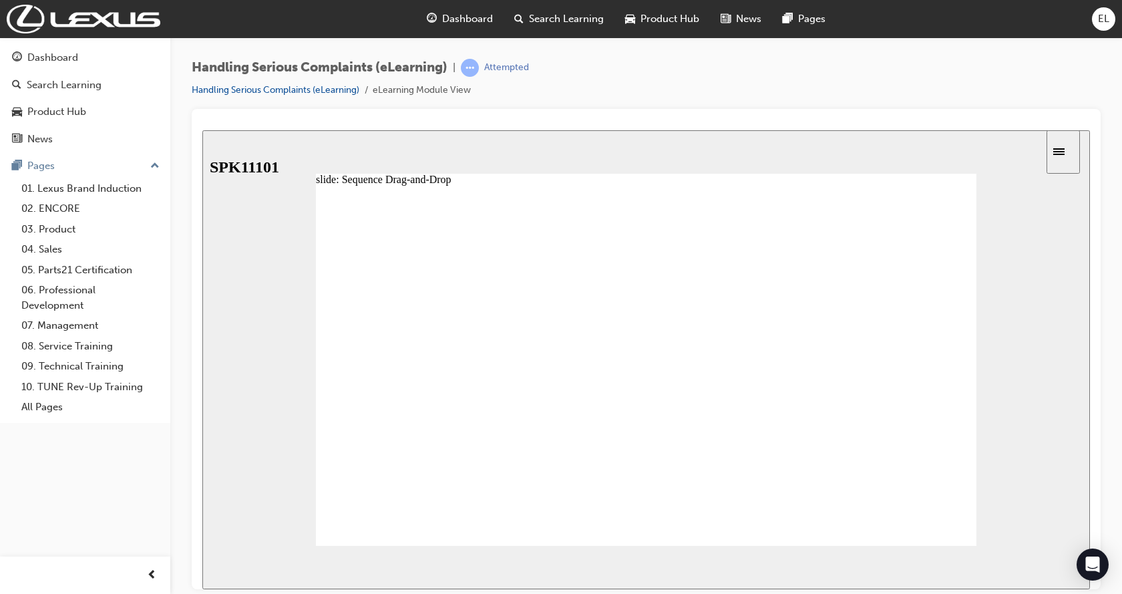
drag, startPoint x: 433, startPoint y: 337, endPoint x: 391, endPoint y: 364, distance: 50.8
drag, startPoint x: 402, startPoint y: 341, endPoint x: 468, endPoint y: 339, distance: 66.1
drag, startPoint x: 468, startPoint y: 339, endPoint x: 457, endPoint y: 435, distance: 96.1
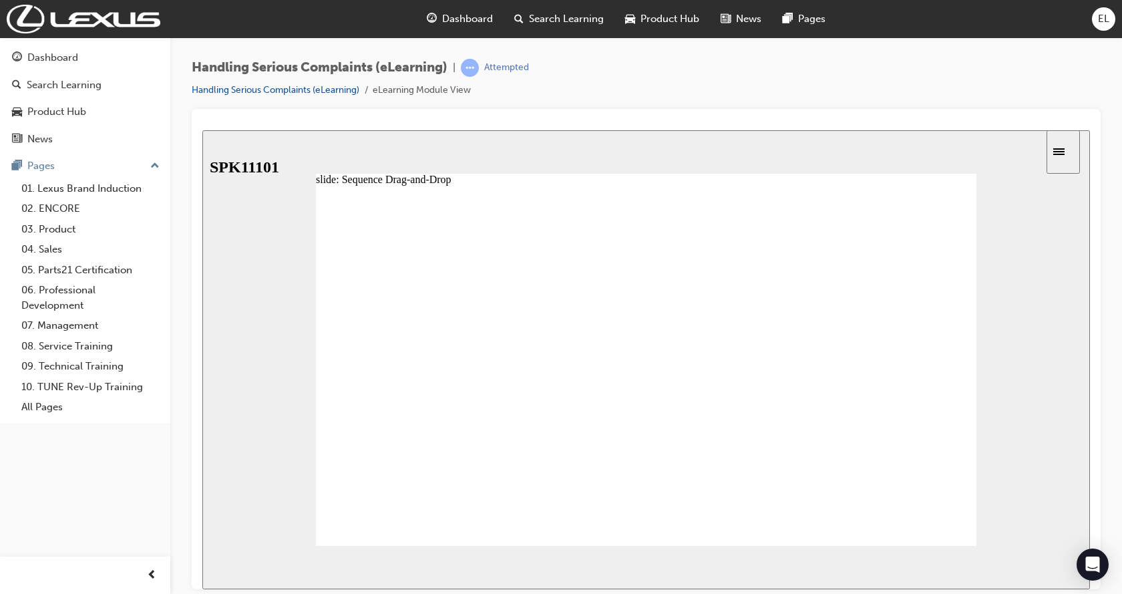
drag, startPoint x: 454, startPoint y: 354, endPoint x: 447, endPoint y: 417, distance: 63.8
drag, startPoint x: 455, startPoint y: 377, endPoint x: 451, endPoint y: 339, distance: 38.3
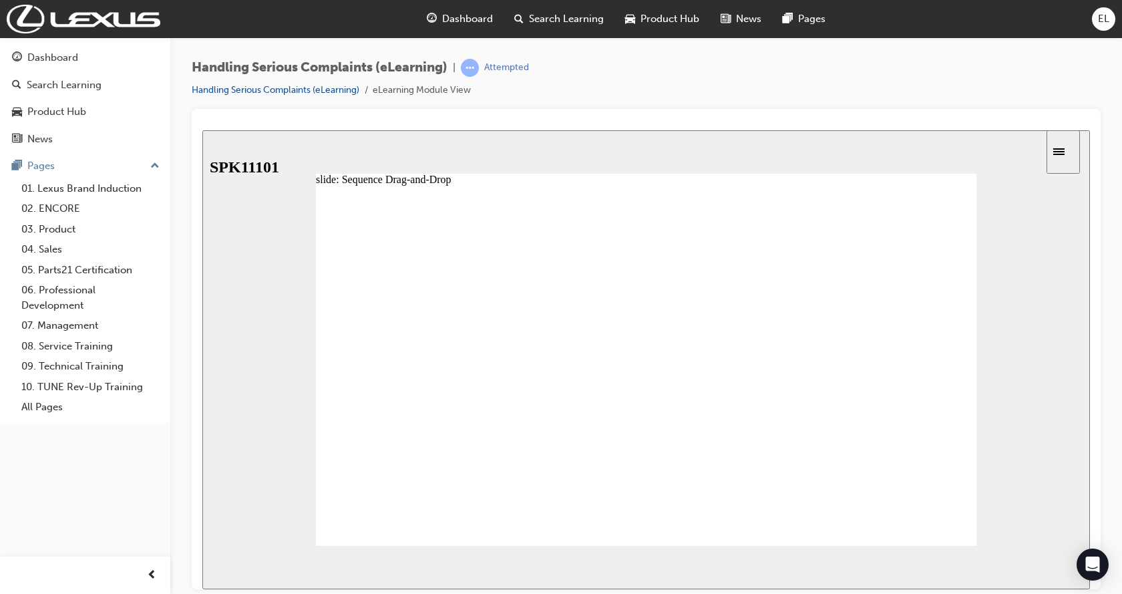
click at [1064, 150] on icon "Sidebar Toggle" at bounding box center [1063, 150] width 20 height 8
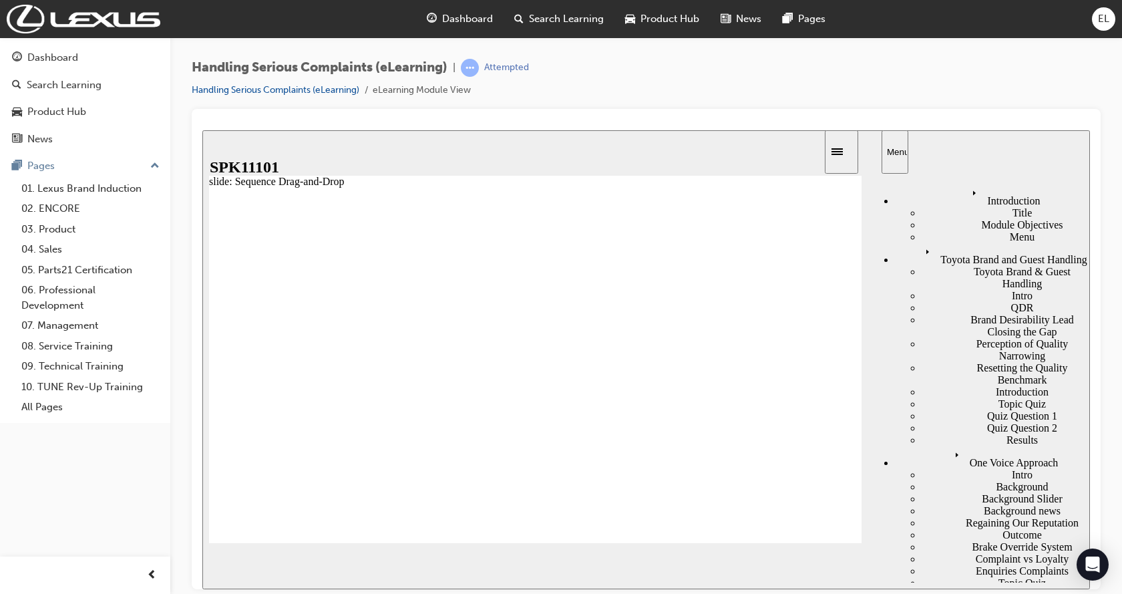
click at [602, 172] on div "slide: Sequence Drag-and-Drop Rectangle 1 1. 2. 3. 4. 5. 6. Regional Guest Liai…" at bounding box center [645, 359] width 887 height 459
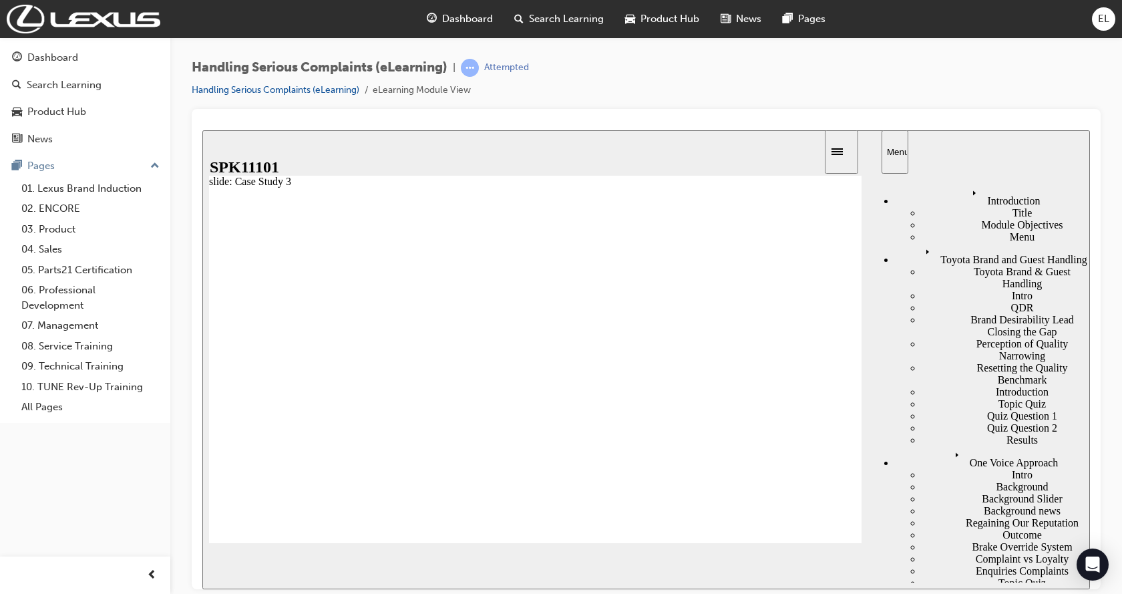
click at [818, 571] on span "NEXT" at bounding box center [824, 569] width 23 height 10
click at [819, 571] on span "NEXT" at bounding box center [824, 569] width 23 height 10
click at [819, 570] on span "NEXT" at bounding box center [823, 569] width 23 height 10
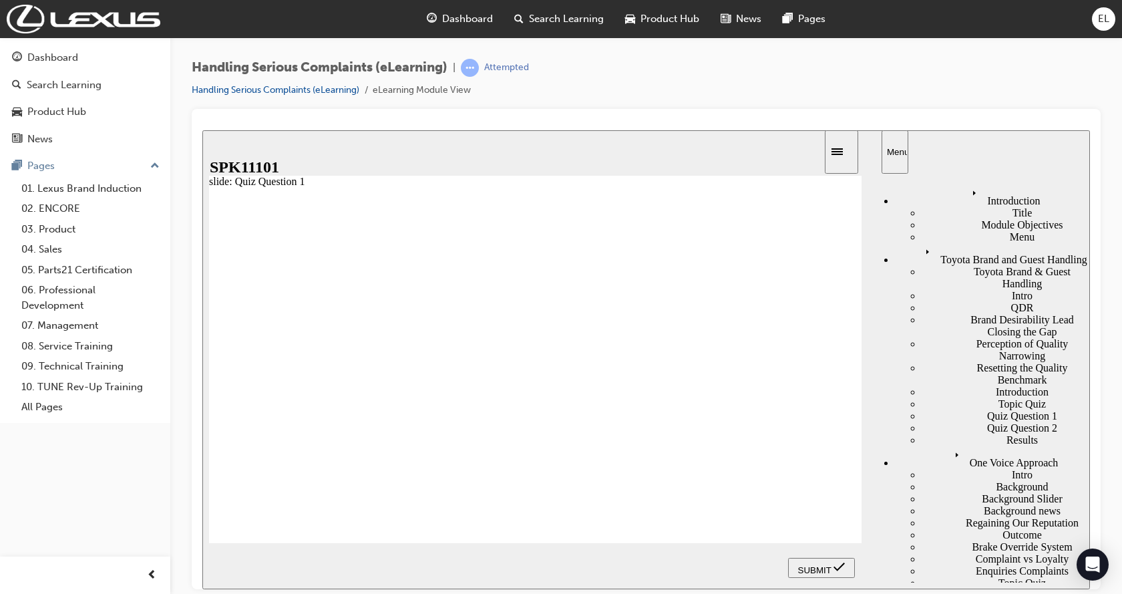
radio input "true"
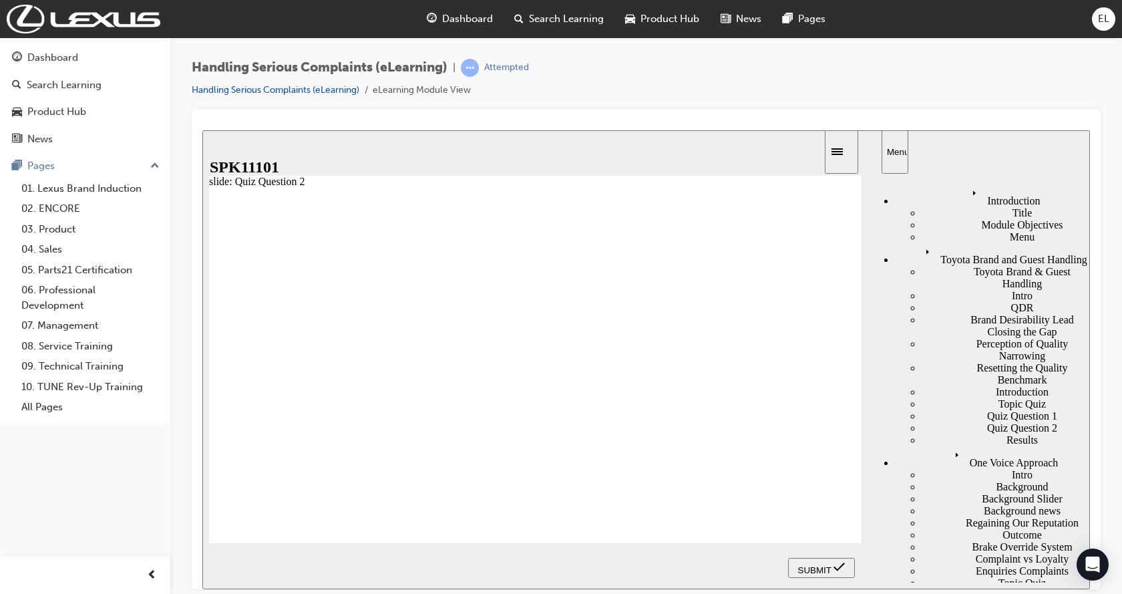
radio input "false"
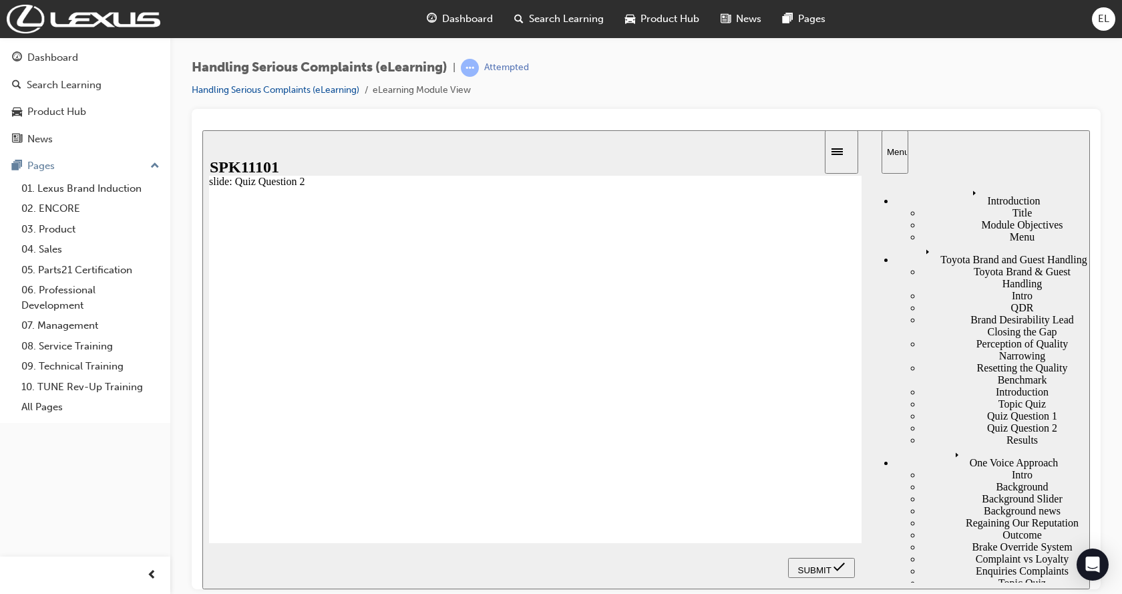
radio input "false"
radio input "true"
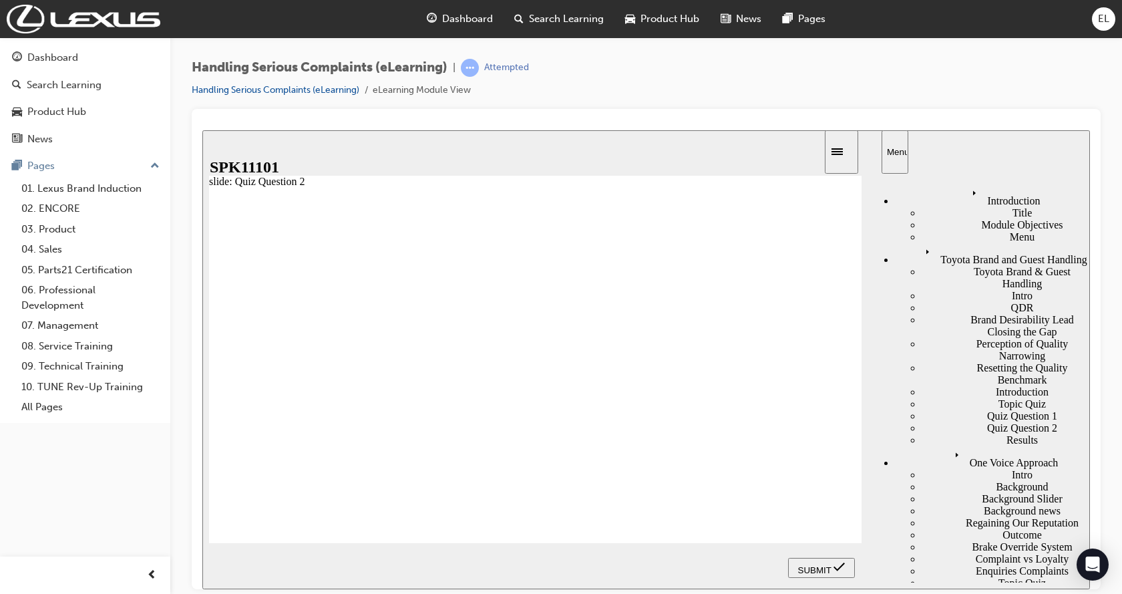
click at [900, 146] on div "Menu" at bounding box center [895, 151] width 16 height 10
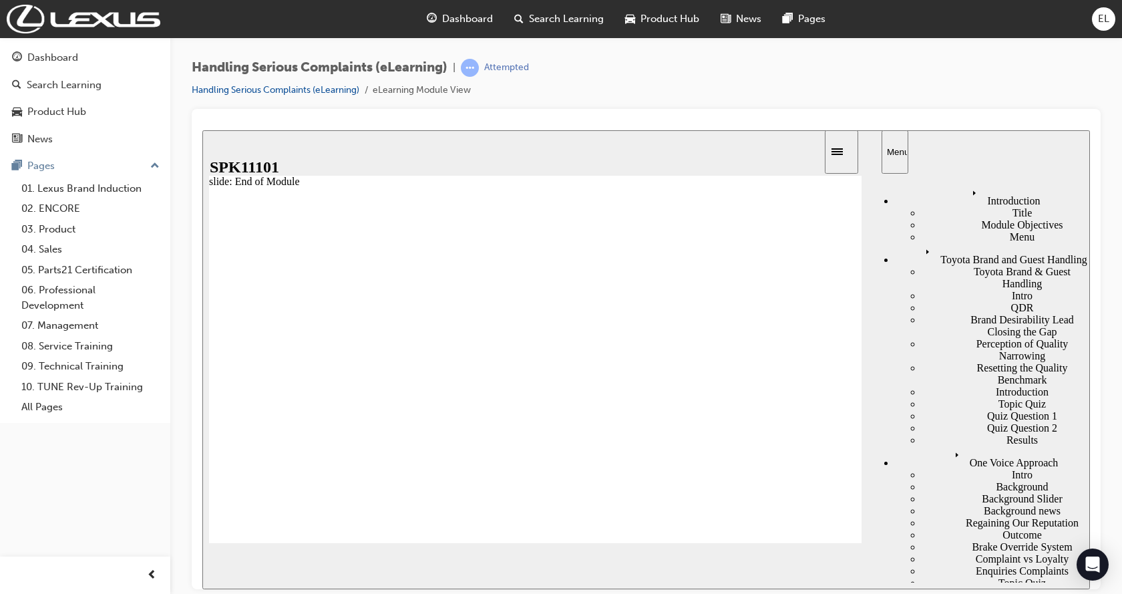
click at [1014, 551] on nav "Introduction Title Module Objectives Menu Toyota Brand and Guest Handling Toyot…" at bounding box center [979, 377] width 222 height 409
click at [51, 64] on div "Dashboard" at bounding box center [52, 57] width 51 height 15
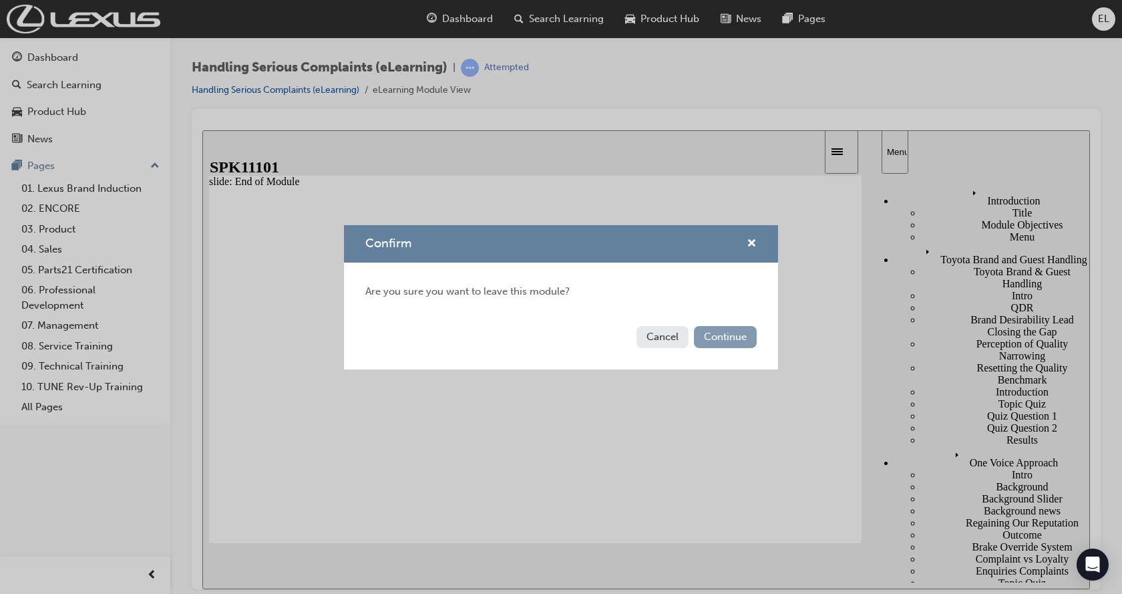
click at [731, 329] on button "Continue" at bounding box center [725, 337] width 63 height 22
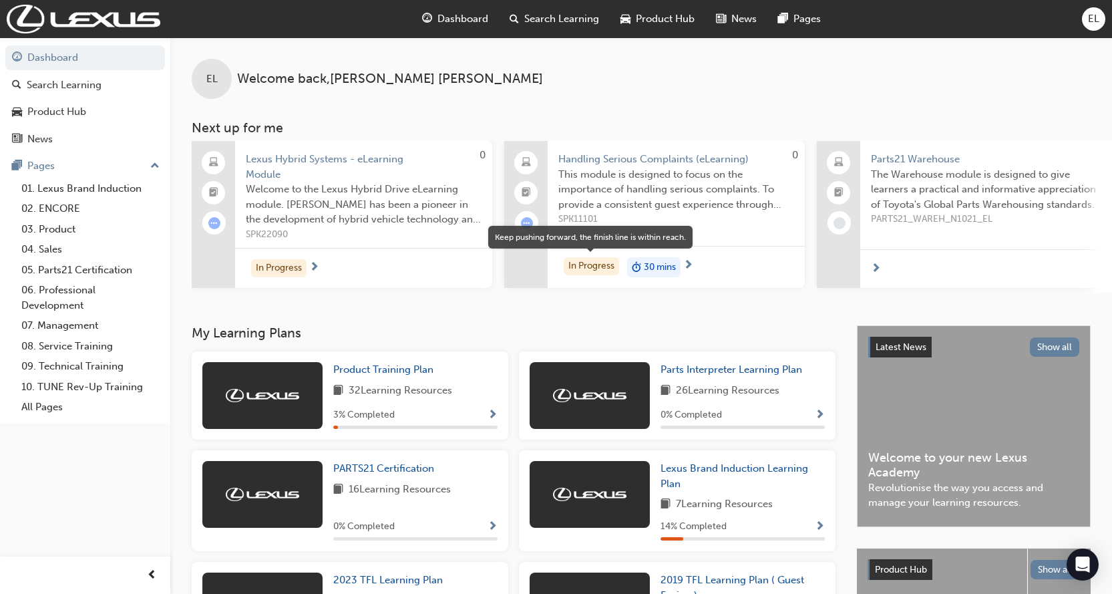
click at [588, 263] on div "In Progress" at bounding box center [591, 266] width 55 height 18
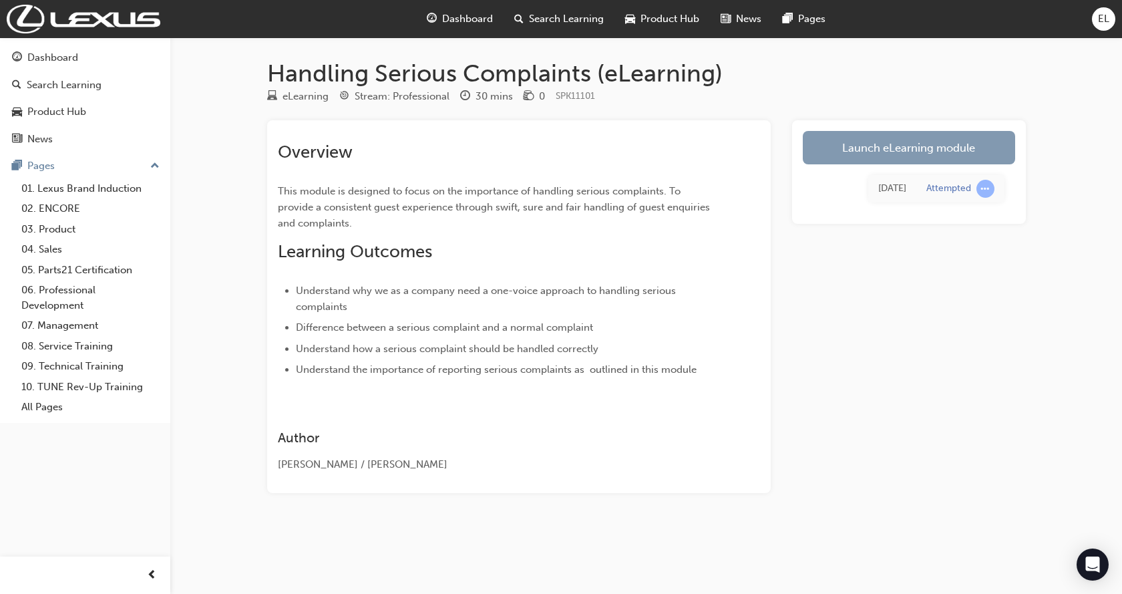
click at [880, 141] on link "Launch eLearning module" at bounding box center [909, 147] width 212 height 33
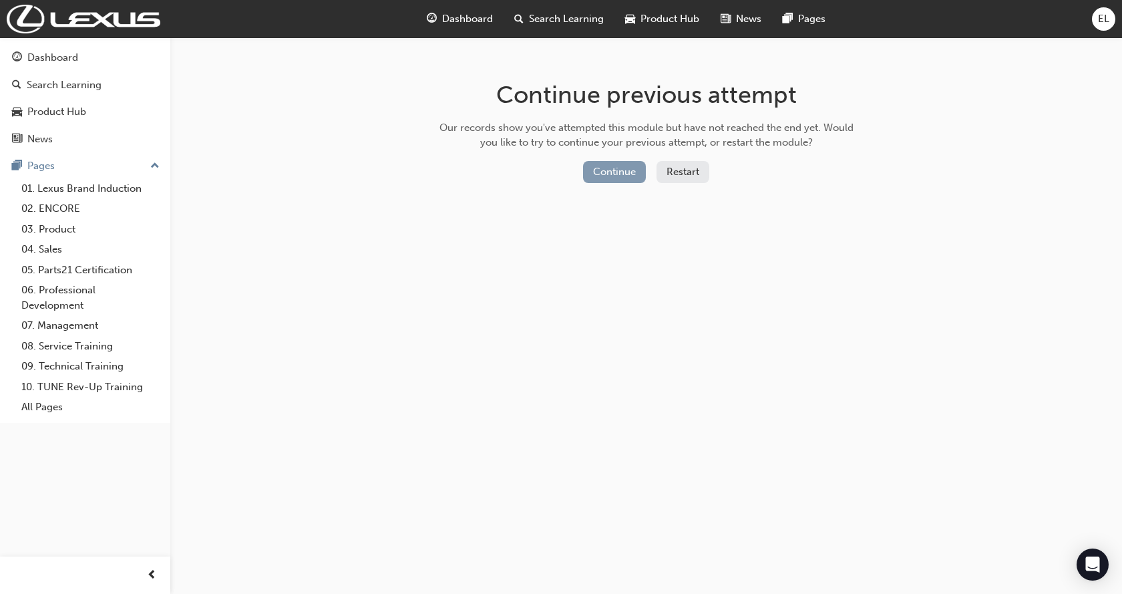
click at [615, 172] on button "Continue" at bounding box center [614, 172] width 63 height 22
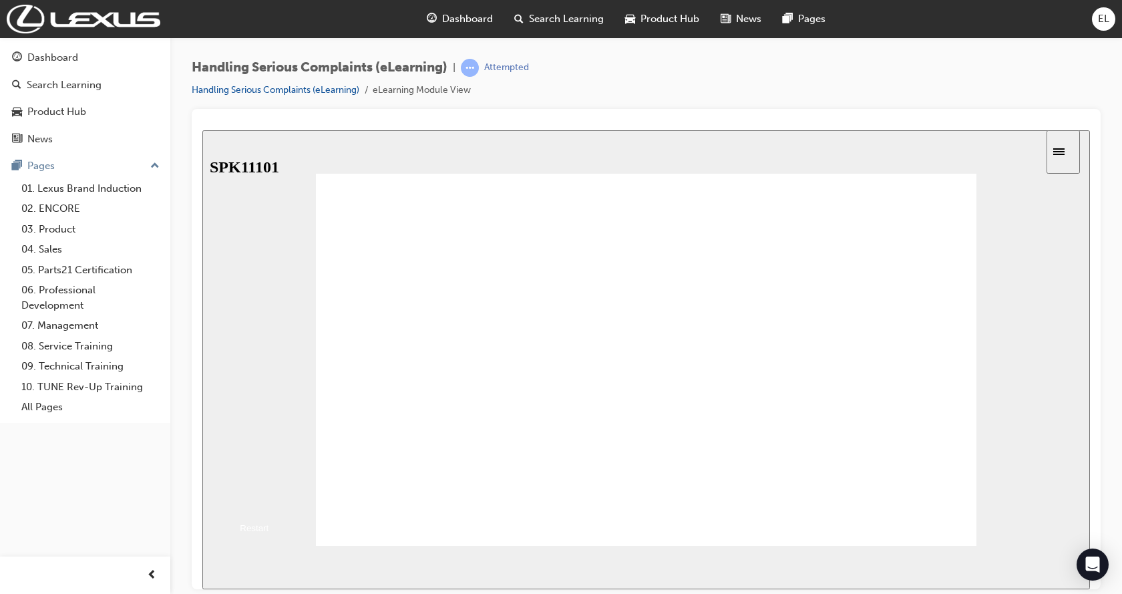
click at [246, 493] on button "Resume" at bounding box center [224, 500] width 44 height 14
drag, startPoint x: 405, startPoint y: 324, endPoint x: 434, endPoint y: 232, distance: 95.9
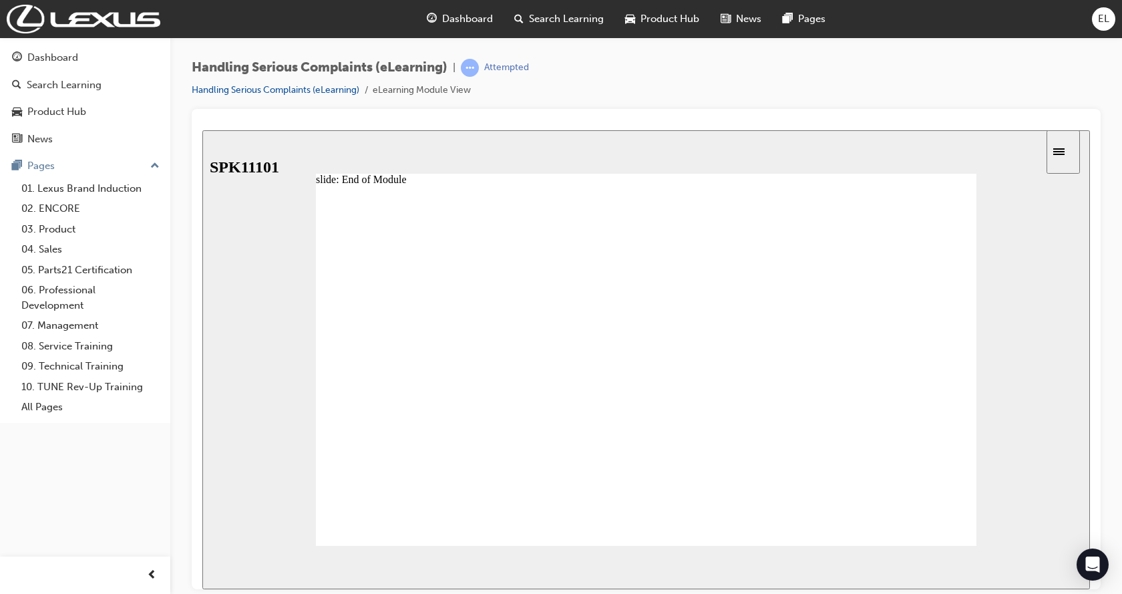
drag, startPoint x: 869, startPoint y: 521, endPoint x: 834, endPoint y: 518, distance: 34.9
drag, startPoint x: 344, startPoint y: 497, endPoint x: 386, endPoint y: 428, distance: 80.6
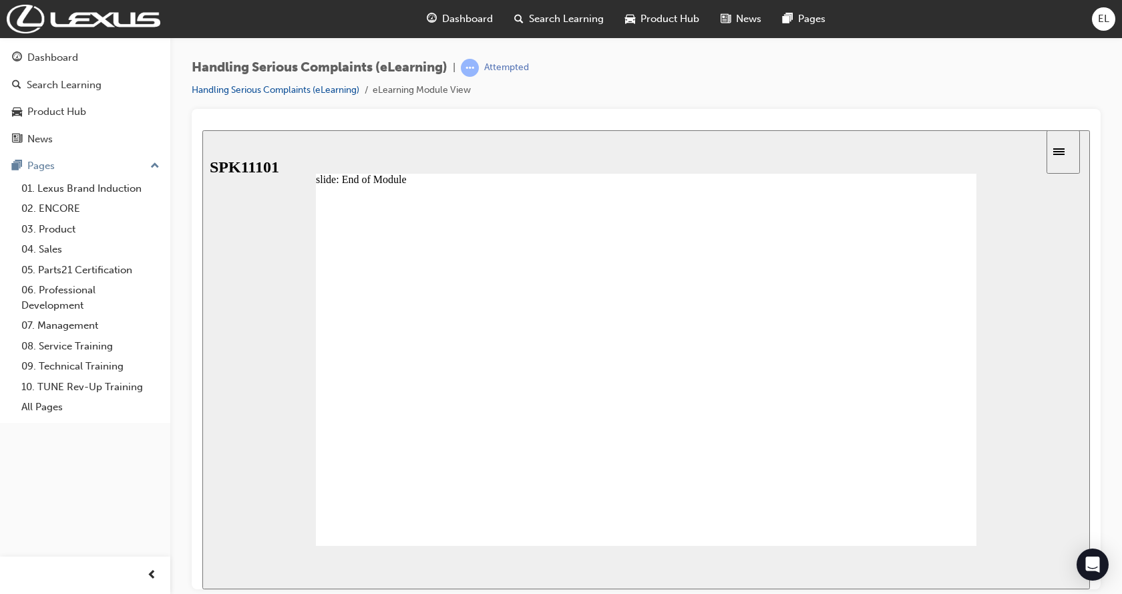
click at [36, 58] on div "Dashboard" at bounding box center [52, 57] width 51 height 15
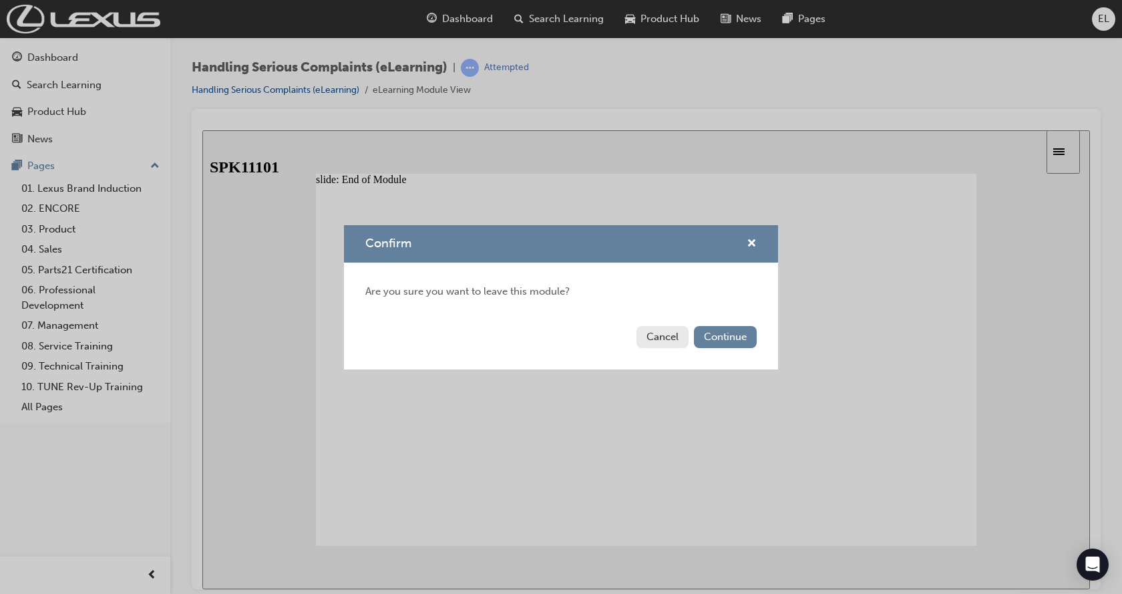
click at [660, 337] on button "Cancel" at bounding box center [662, 337] width 52 height 22
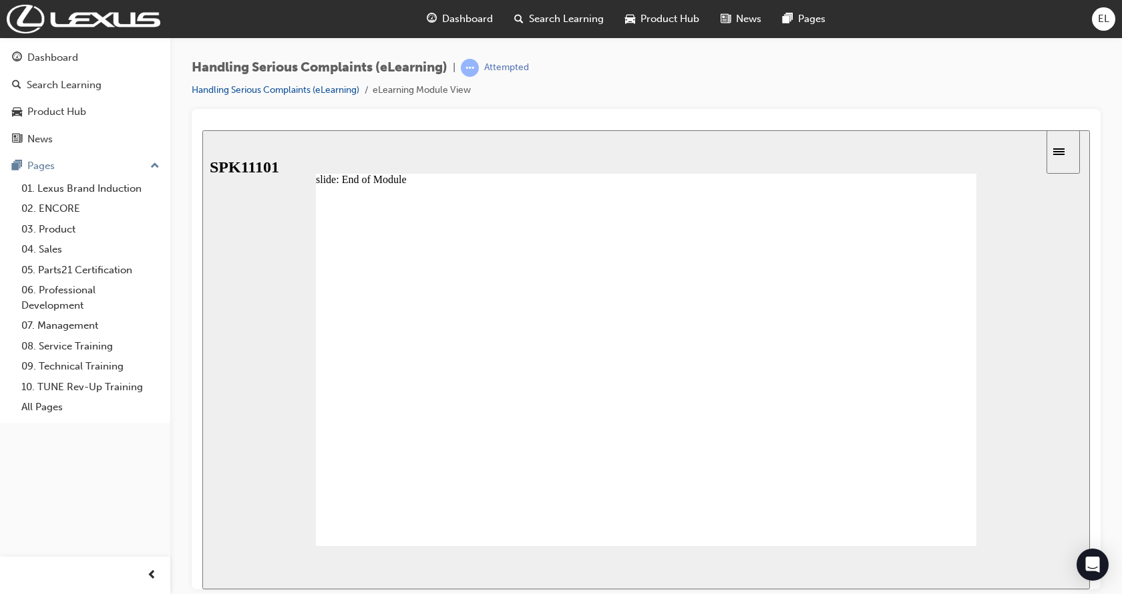
click at [1068, 149] on icon "Sidebar Toggle" at bounding box center [1063, 150] width 20 height 8
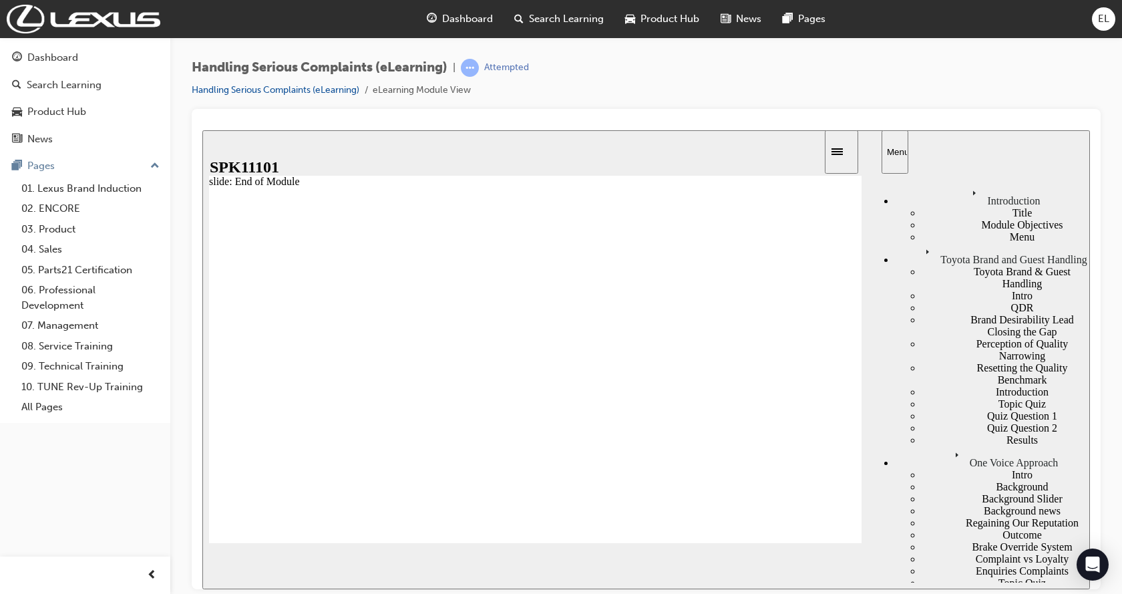
click at [930, 265] on div "Toyota Brand and Guest Handling" at bounding box center [992, 253] width 195 height 23
click at [923, 188] on div "Introduction" at bounding box center [992, 195] width 195 height 23
click at [248, 158] on div "SPK11101" at bounding box center [241, 167] width 62 height 18
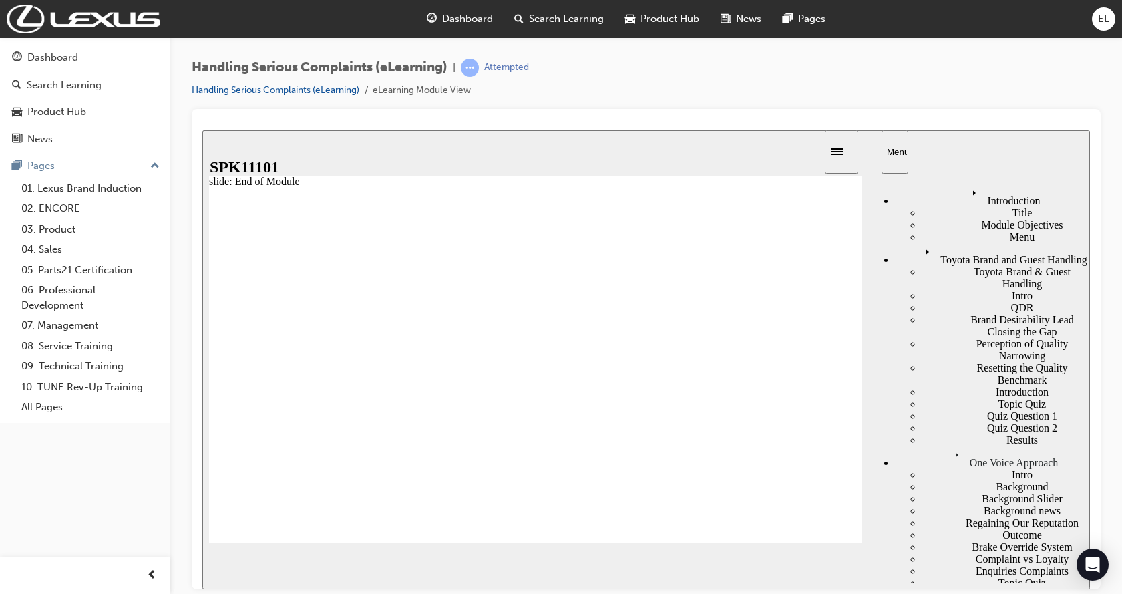
click at [501, 130] on div at bounding box center [646, 349] width 909 height 480
click at [511, 63] on div "Attempted" at bounding box center [506, 67] width 45 height 13
click at [513, 64] on div "Attempted" at bounding box center [506, 67] width 45 height 13
drag, startPoint x: 472, startPoint y: 256, endPoint x: 522, endPoint y: 283, distance: 57.1
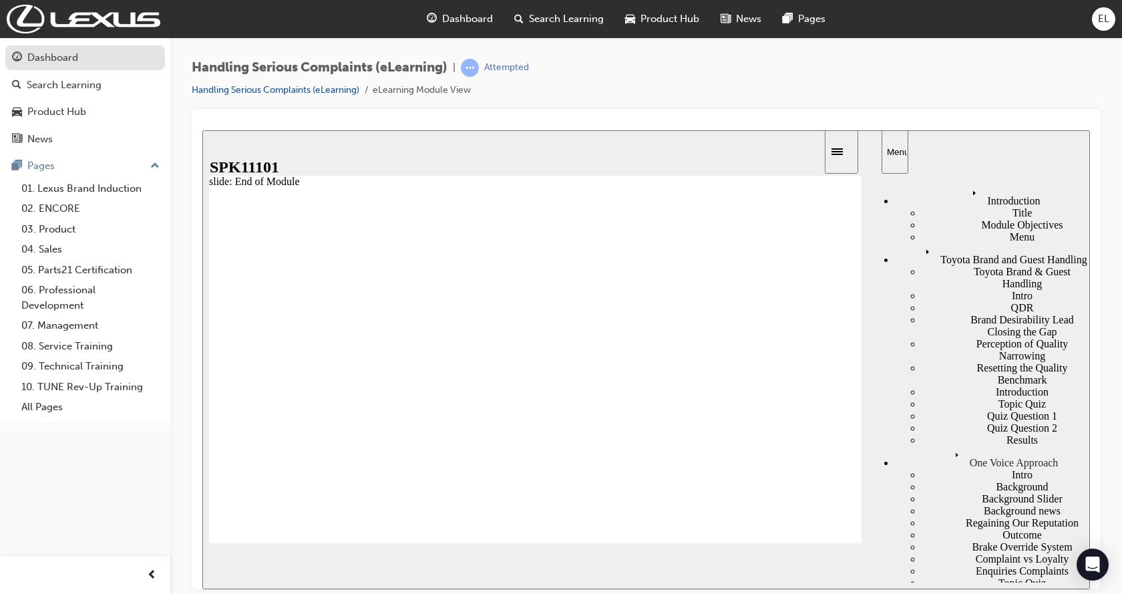
click at [38, 65] on div "Dashboard" at bounding box center [52, 57] width 51 height 15
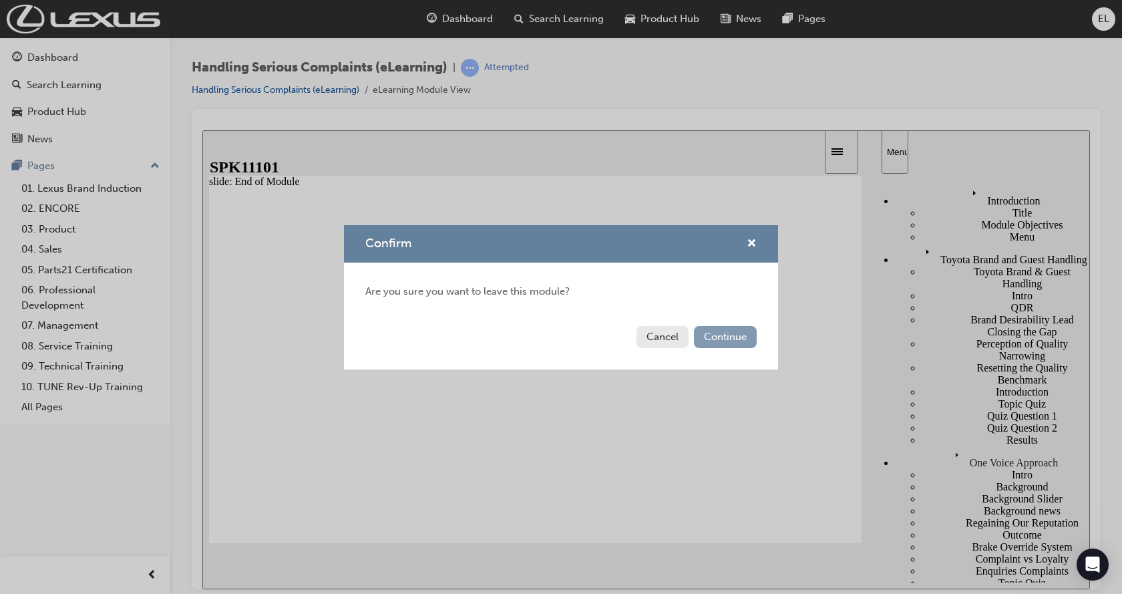
click at [733, 337] on button "Continue" at bounding box center [725, 337] width 63 height 22
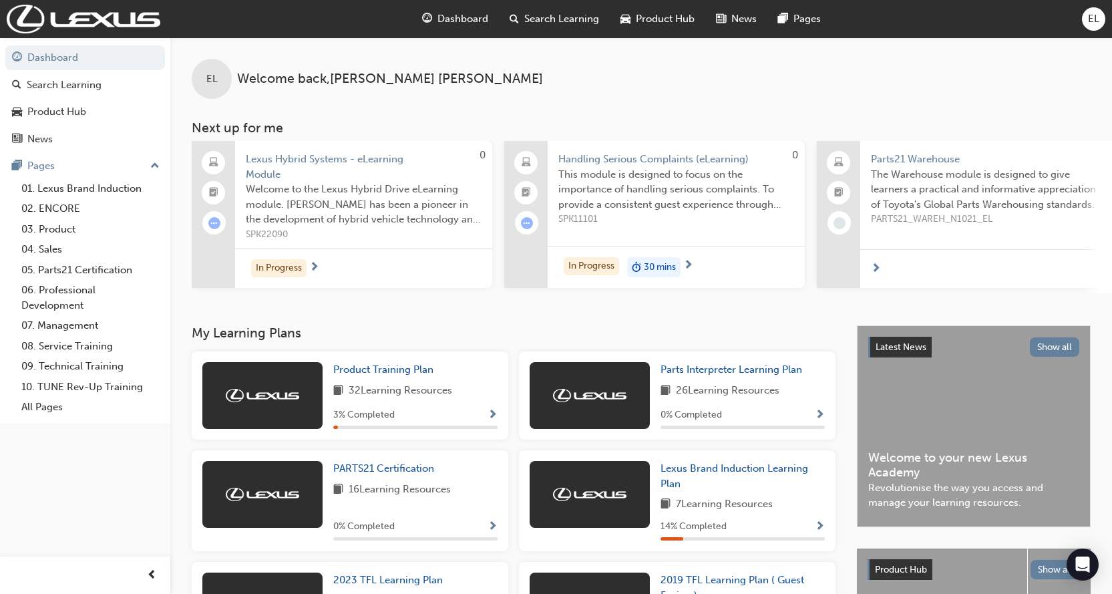
click at [598, 254] on div "In Progress 30 mins" at bounding box center [676, 267] width 257 height 42
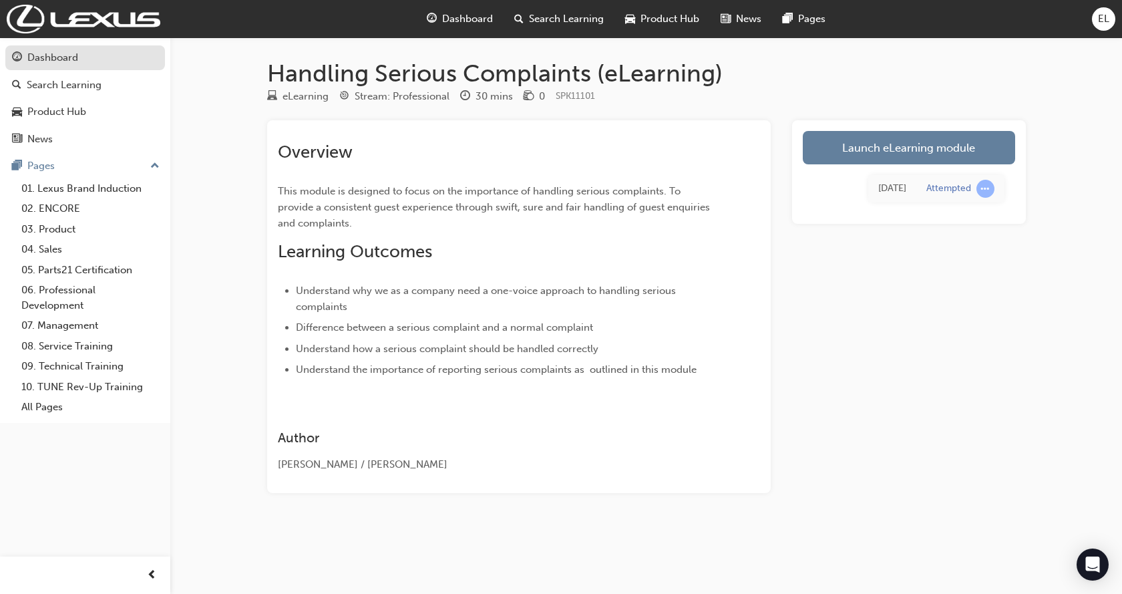
click at [48, 63] on div "Dashboard" at bounding box center [52, 57] width 51 height 15
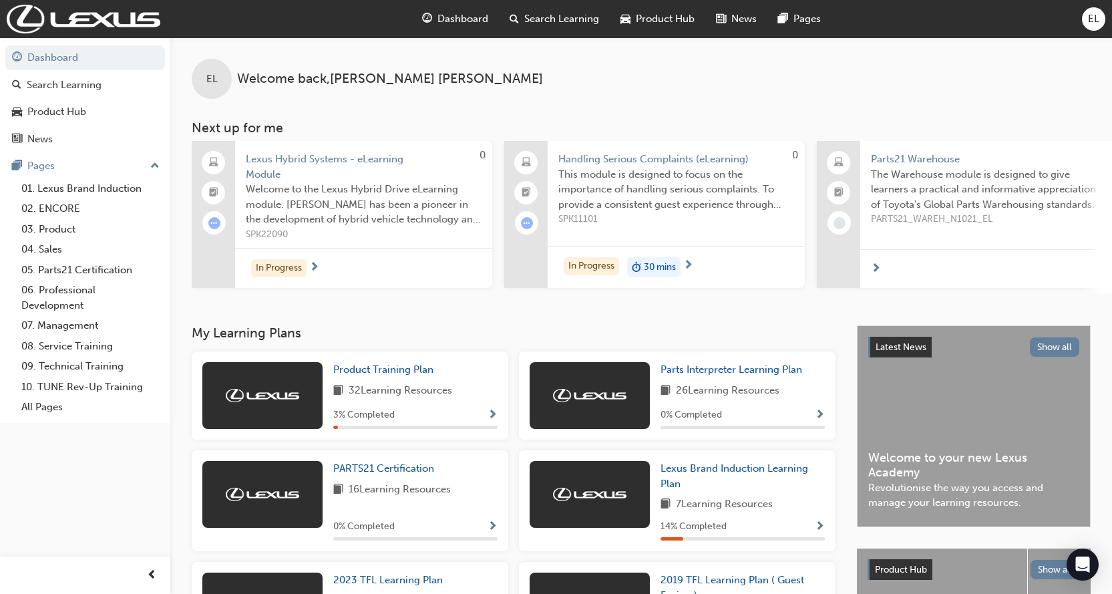
click at [642, 265] on div "30 mins" at bounding box center [653, 267] width 53 height 20
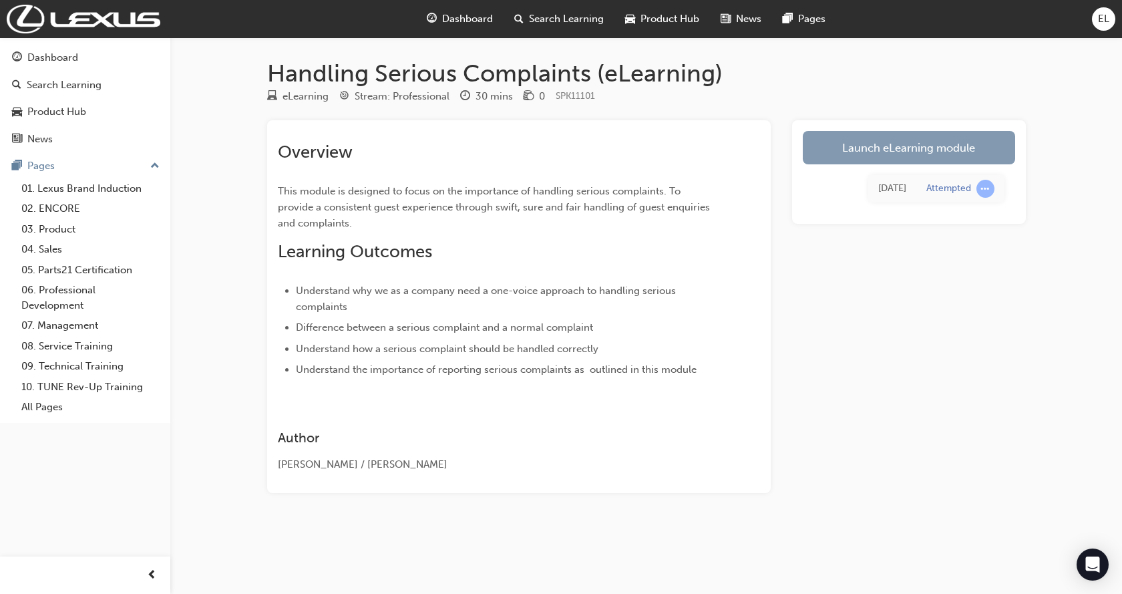
click at [939, 147] on link "Launch eLearning module" at bounding box center [909, 147] width 212 height 33
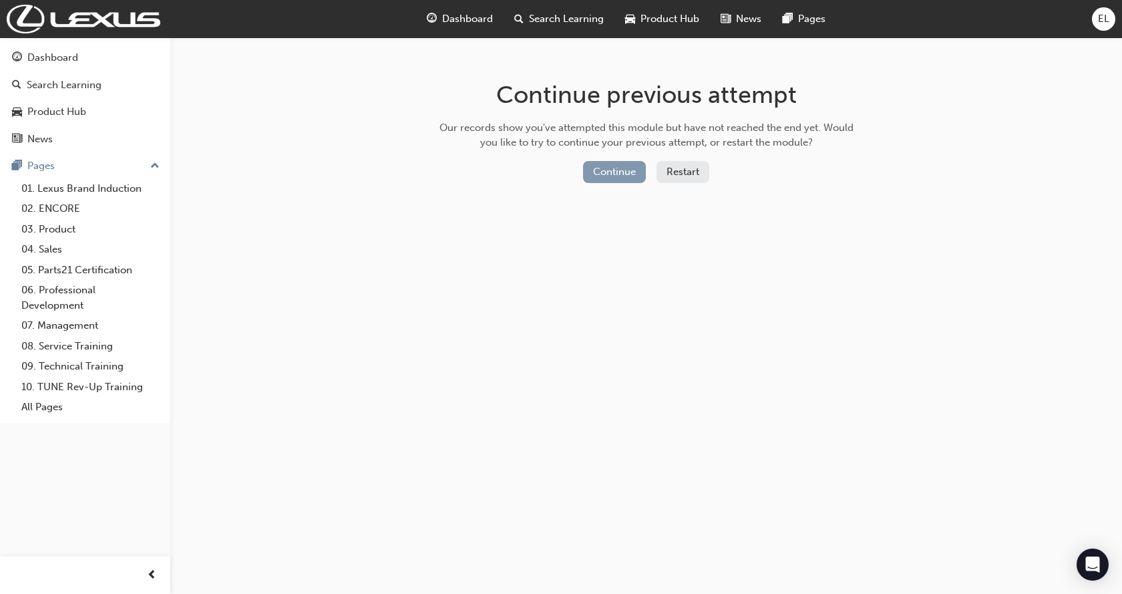
click at [624, 172] on button "Continue" at bounding box center [614, 172] width 63 height 22
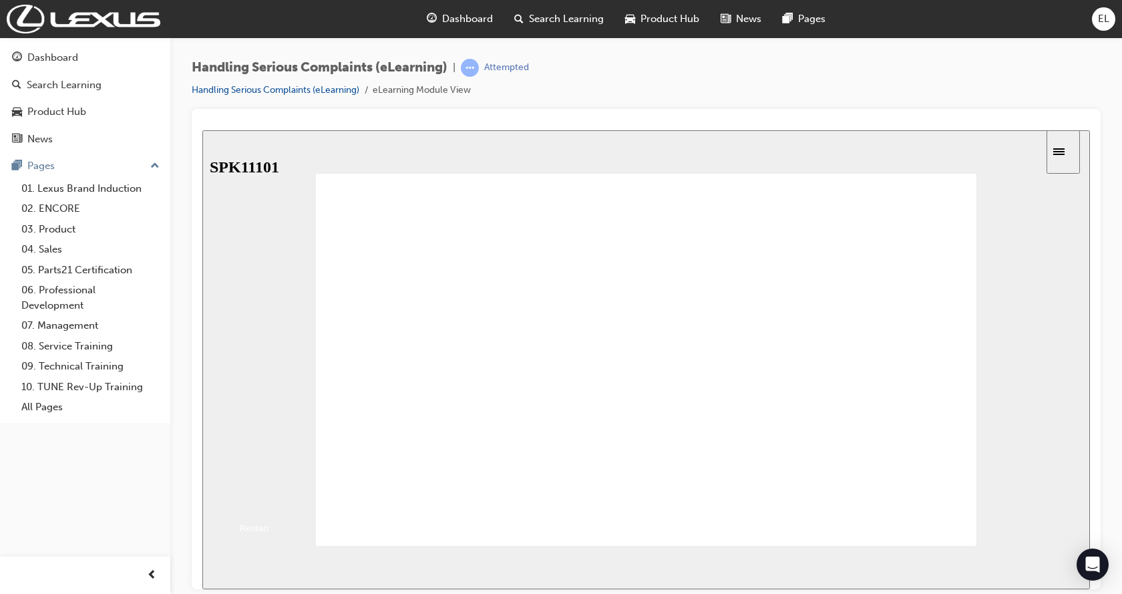
click at [246, 493] on button "Resume" at bounding box center [224, 500] width 44 height 14
drag, startPoint x: 367, startPoint y: 353, endPoint x: 378, endPoint y: 293, distance: 61.0
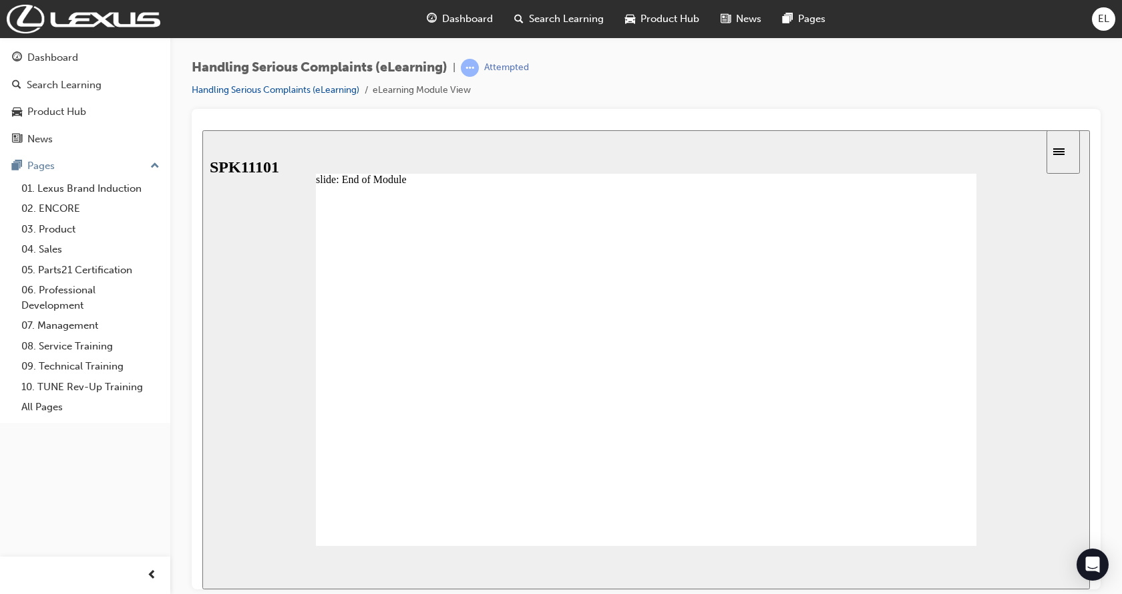
drag, startPoint x: 379, startPoint y: 264, endPoint x: 522, endPoint y: 238, distance: 145.3
drag, startPoint x: 532, startPoint y: 236, endPoint x: 584, endPoint y: 232, distance: 52.9
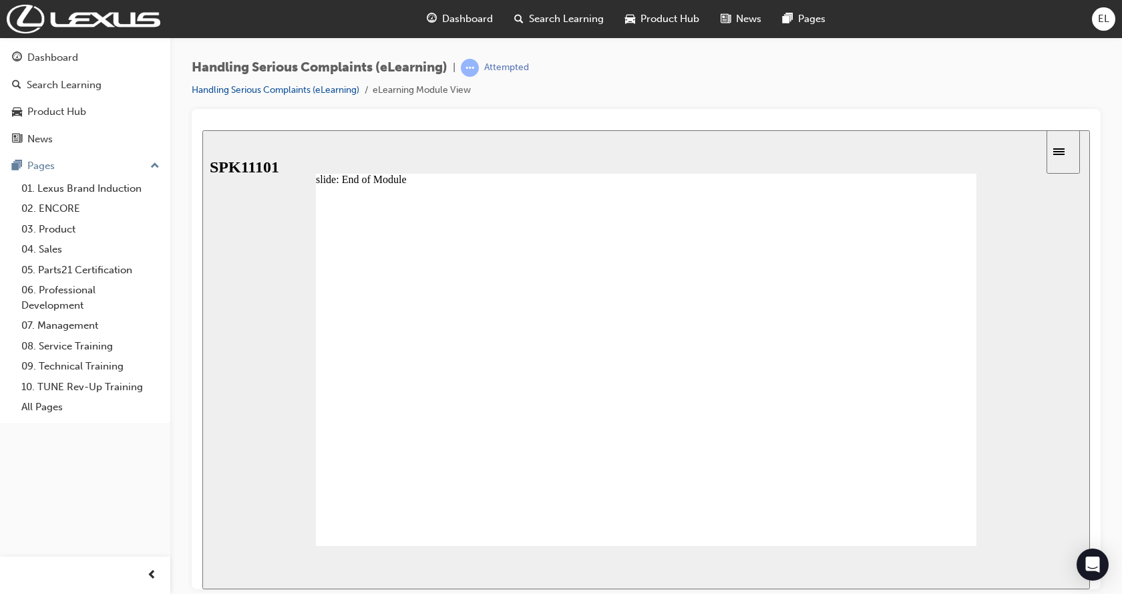
drag, startPoint x: 687, startPoint y: 245, endPoint x: 806, endPoint y: 270, distance: 121.4
drag, startPoint x: 806, startPoint y: 270, endPoint x: 804, endPoint y: 287, distance: 17.5
drag, startPoint x: 797, startPoint y: 397, endPoint x: 802, endPoint y: 442, distance: 45.7
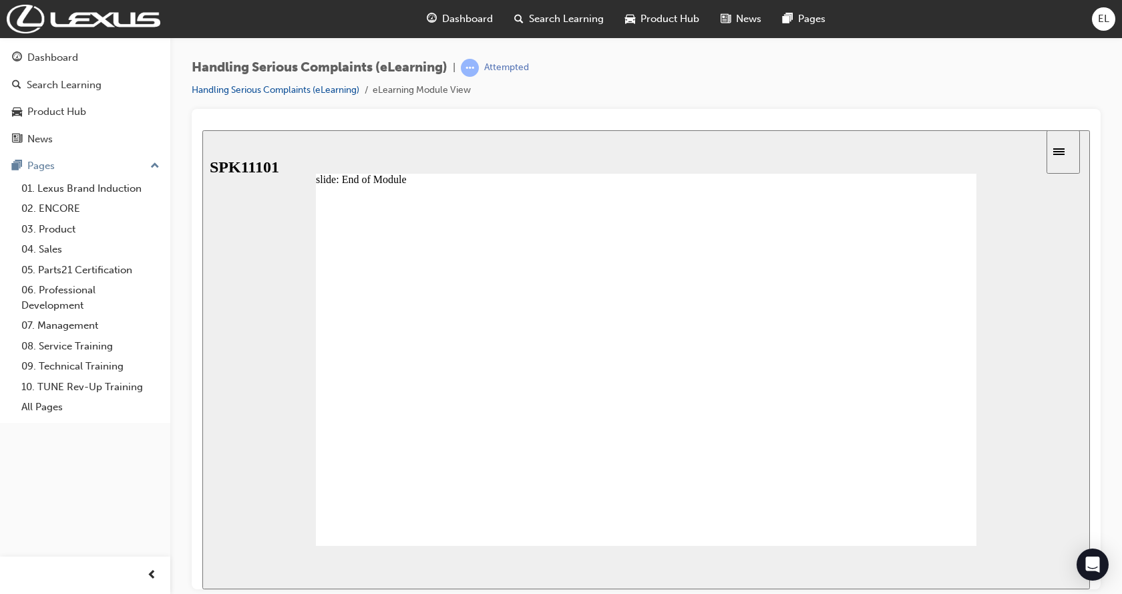
drag, startPoint x: 802, startPoint y: 442, endPoint x: 1038, endPoint y: 183, distance: 350.3
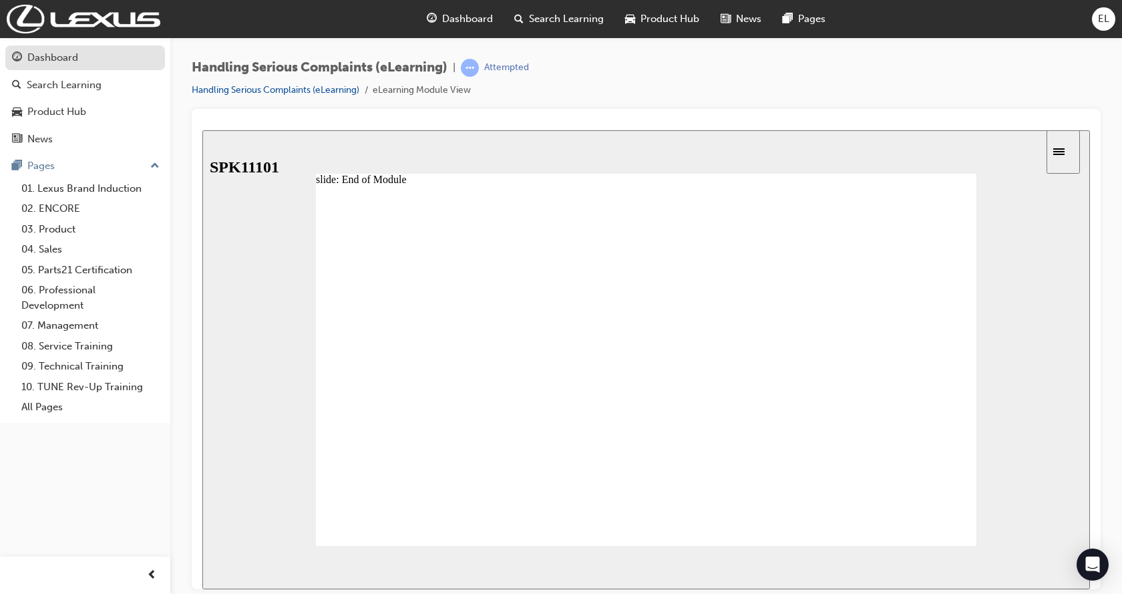
click at [55, 55] on div "Dashboard" at bounding box center [52, 57] width 51 height 15
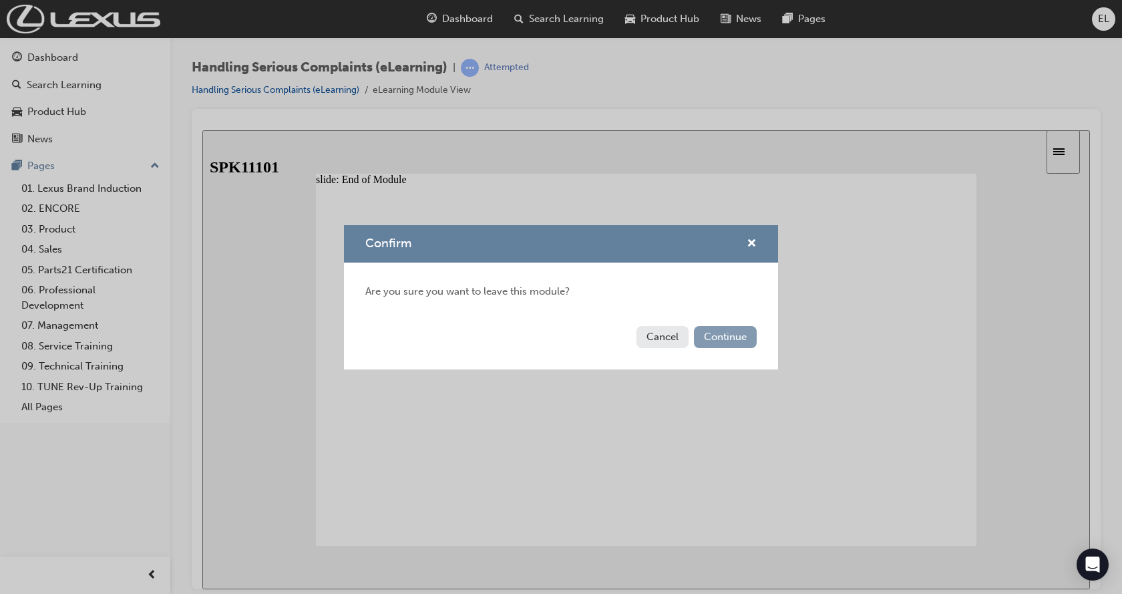
click at [715, 336] on button "Continue" at bounding box center [725, 337] width 63 height 22
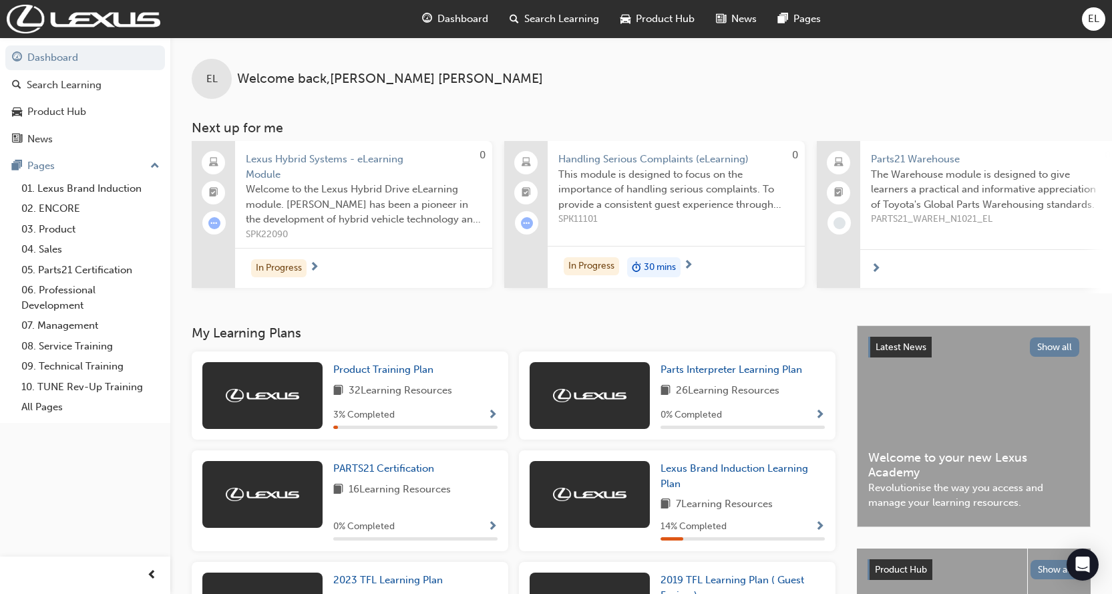
click at [660, 264] on span "30 mins" at bounding box center [660, 267] width 32 height 15
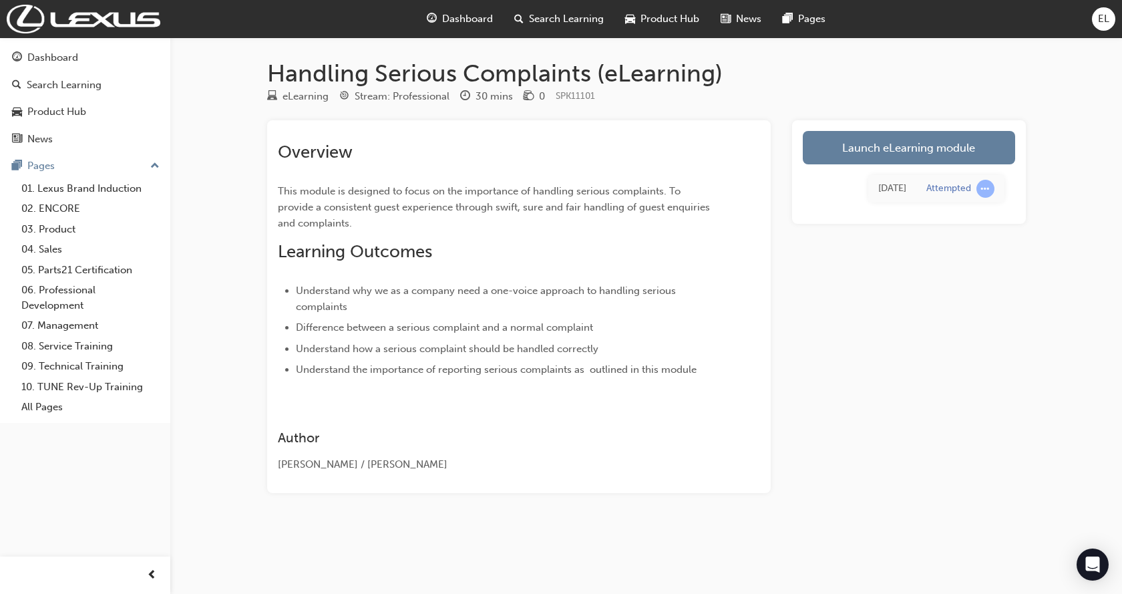
click at [898, 187] on div "[DATE]" at bounding box center [892, 188] width 28 height 15
click at [911, 145] on link "Launch eLearning module" at bounding box center [909, 147] width 212 height 33
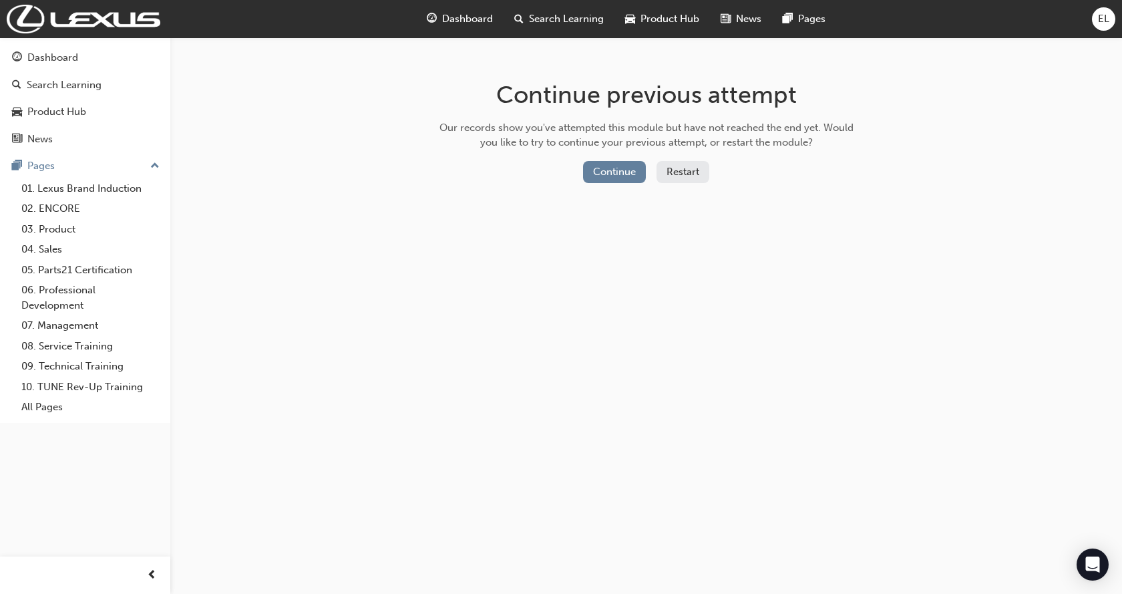
click at [676, 175] on button "Restart" at bounding box center [682, 172] width 53 height 22
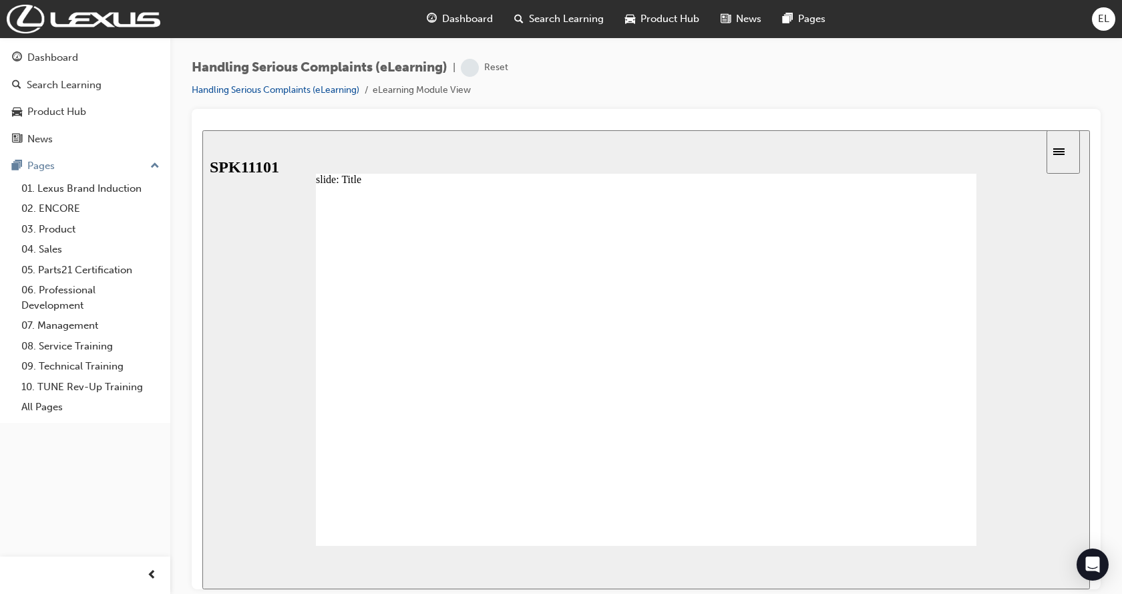
click at [1053, 570] on span "NEXT" at bounding box center [1045, 569] width 23 height 10
click at [202, 130] on image at bounding box center [202, 130] width 0 height 0
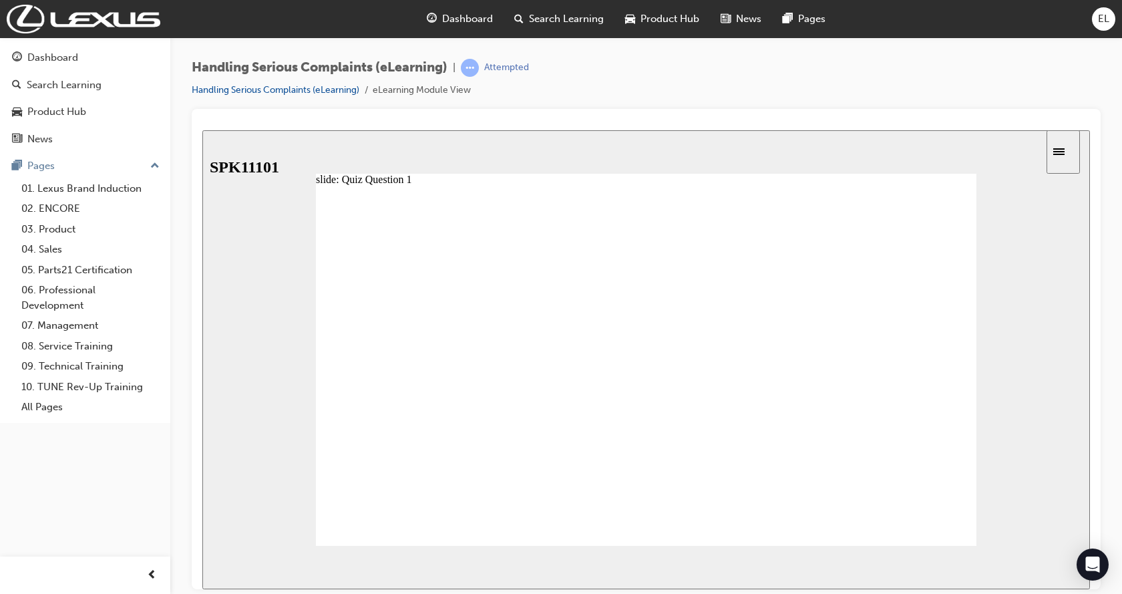
radio input "false"
radio input "true"
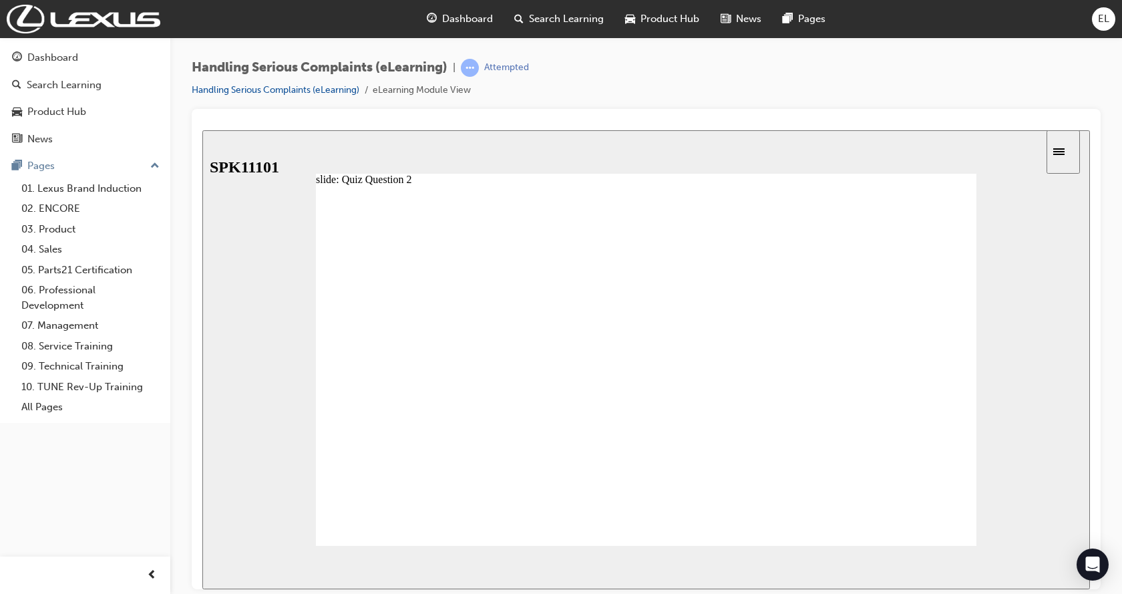
radio input "true"
click at [1052, 568] on span "NEXT" at bounding box center [1045, 569] width 23 height 10
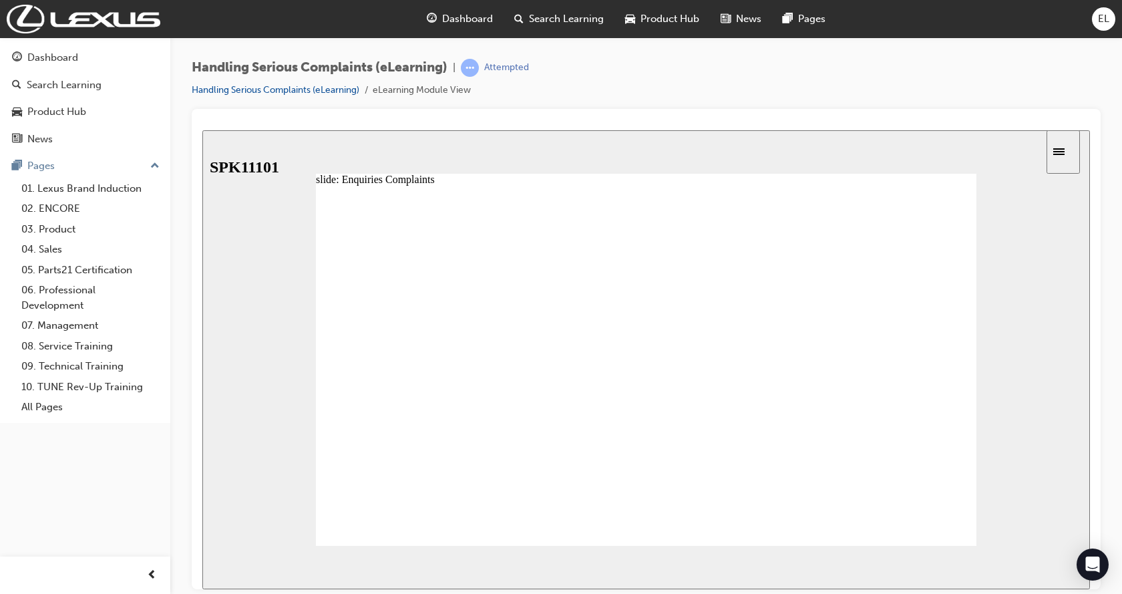
radio input "true"
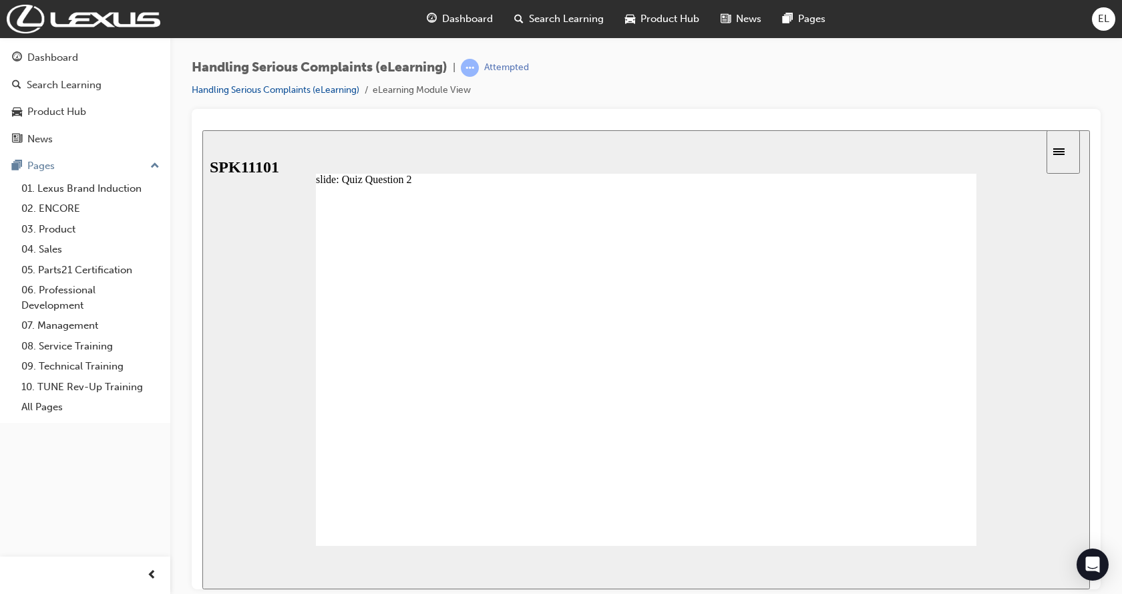
radio input "false"
radio input "true"
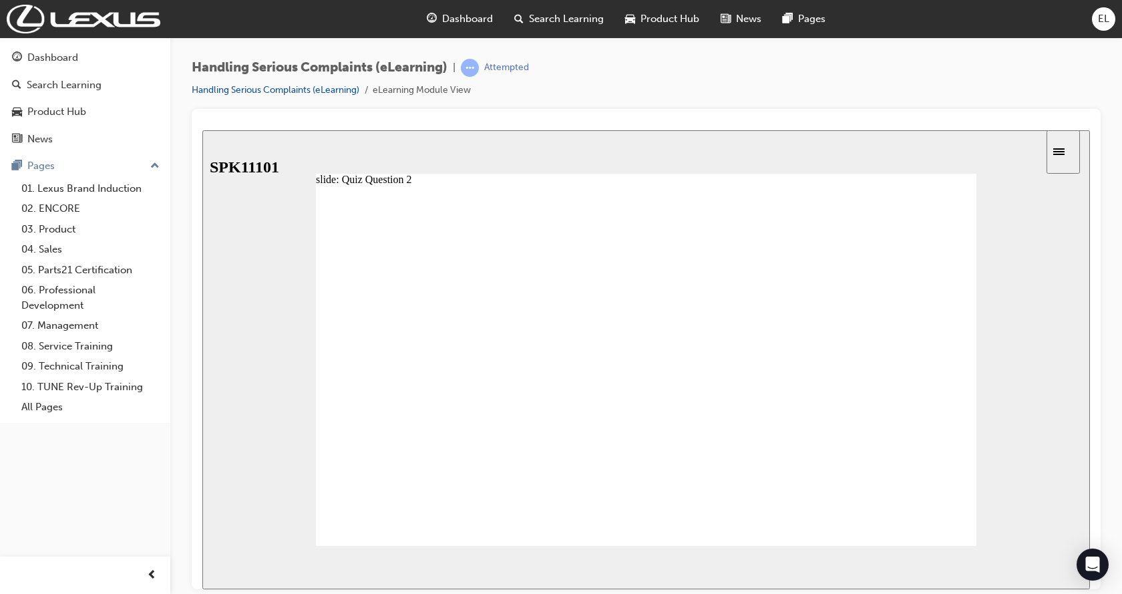
click at [1058, 570] on div "NEXT" at bounding box center [1050, 567] width 41 height 14
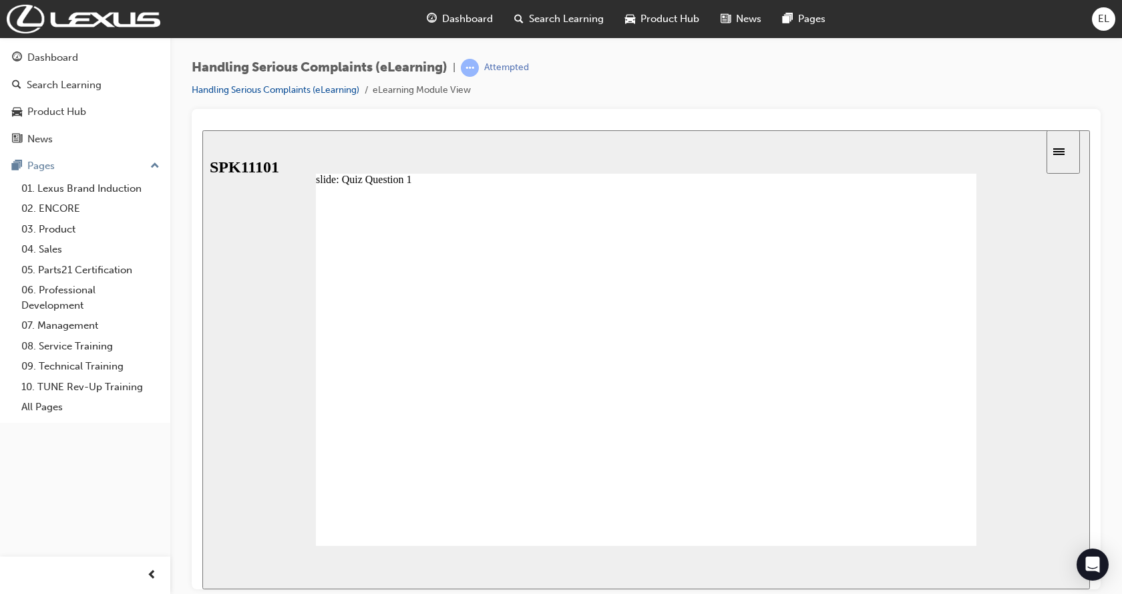
radio input "false"
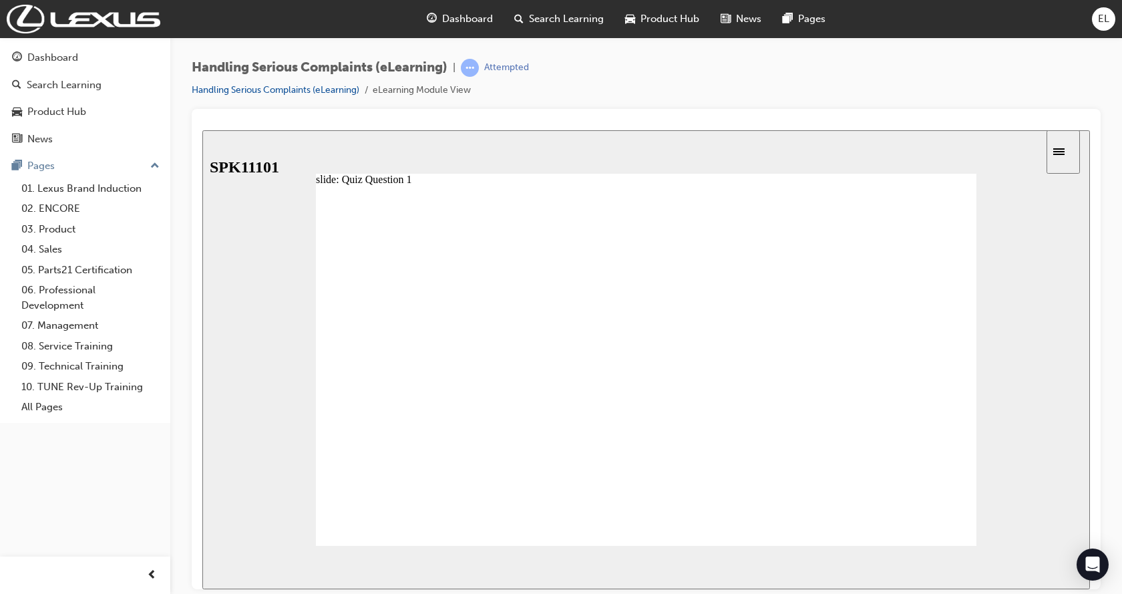
radio input "false"
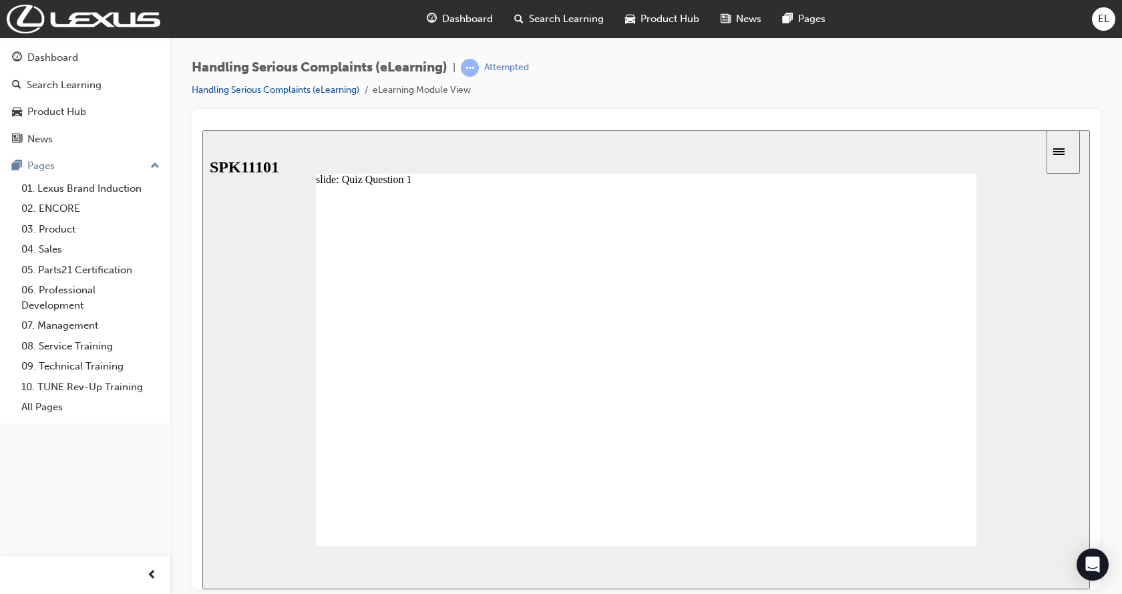
radio input "true"
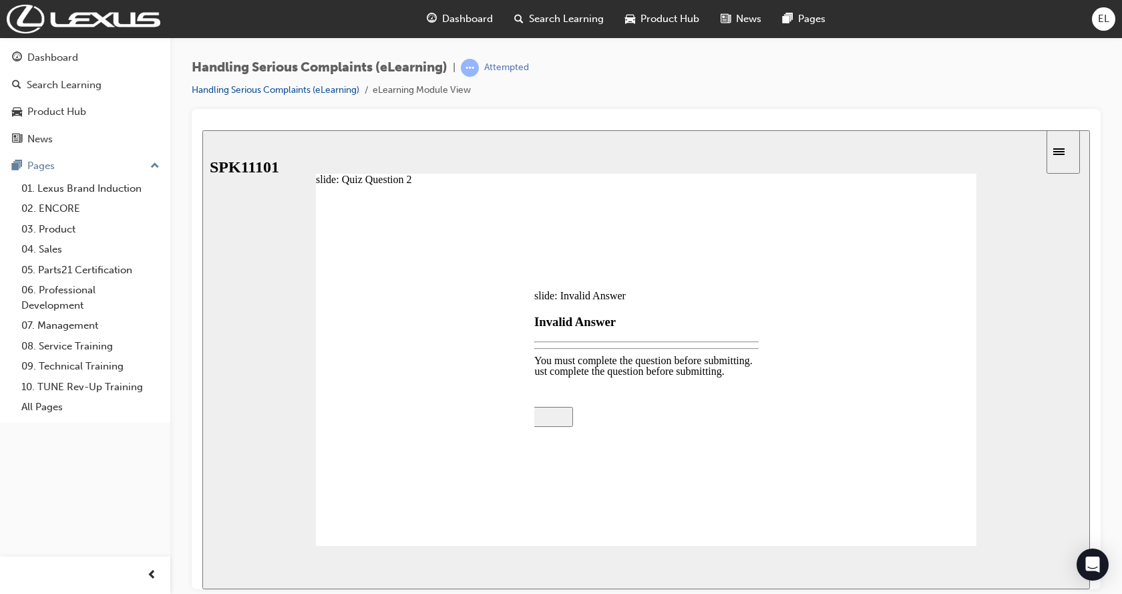
click at [456, 497] on div at bounding box center [645, 359] width 887 height 459
click at [630, 407] on div "You must complete the question before submitting. You must complete the questio…" at bounding box center [646, 435] width 280 height 140
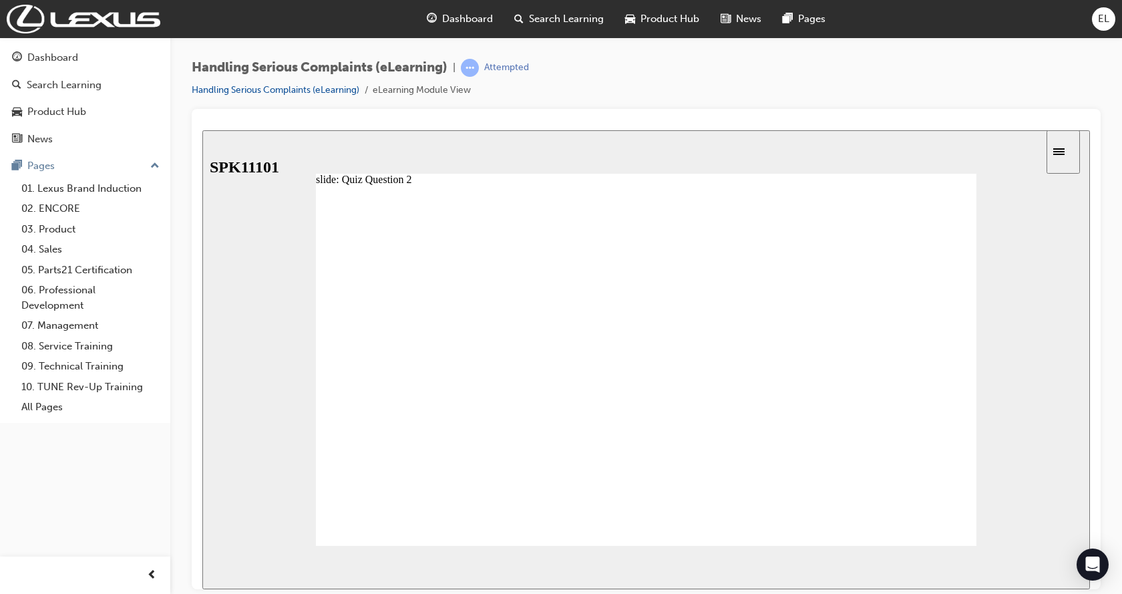
radio input "false"
radio input "true"
click at [1054, 557] on button "NEXT" at bounding box center [1051, 567] width 52 height 20
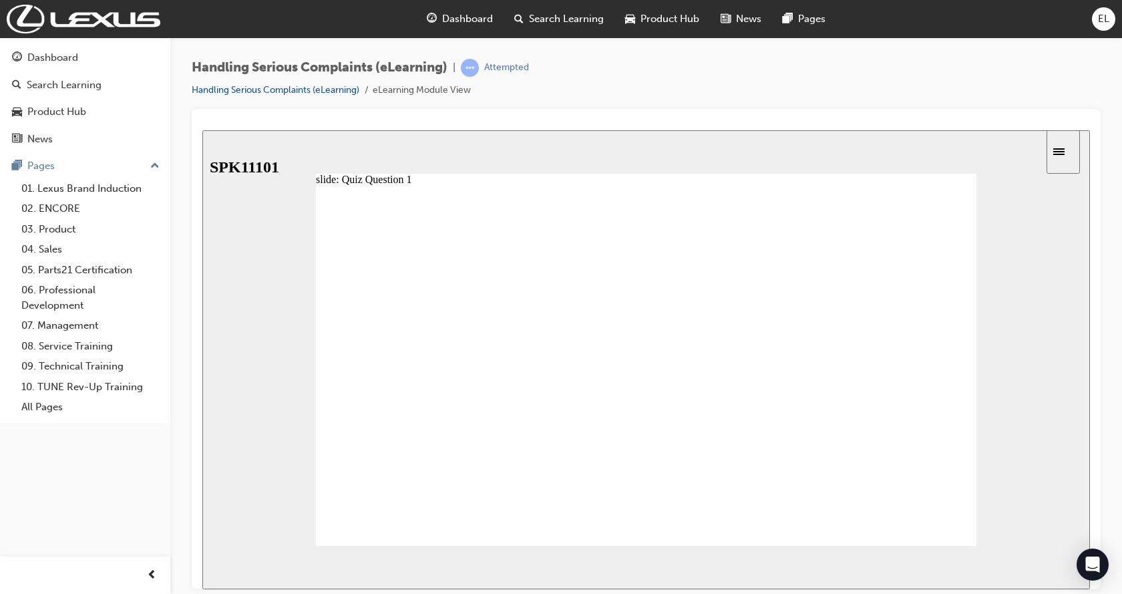
radio input "false"
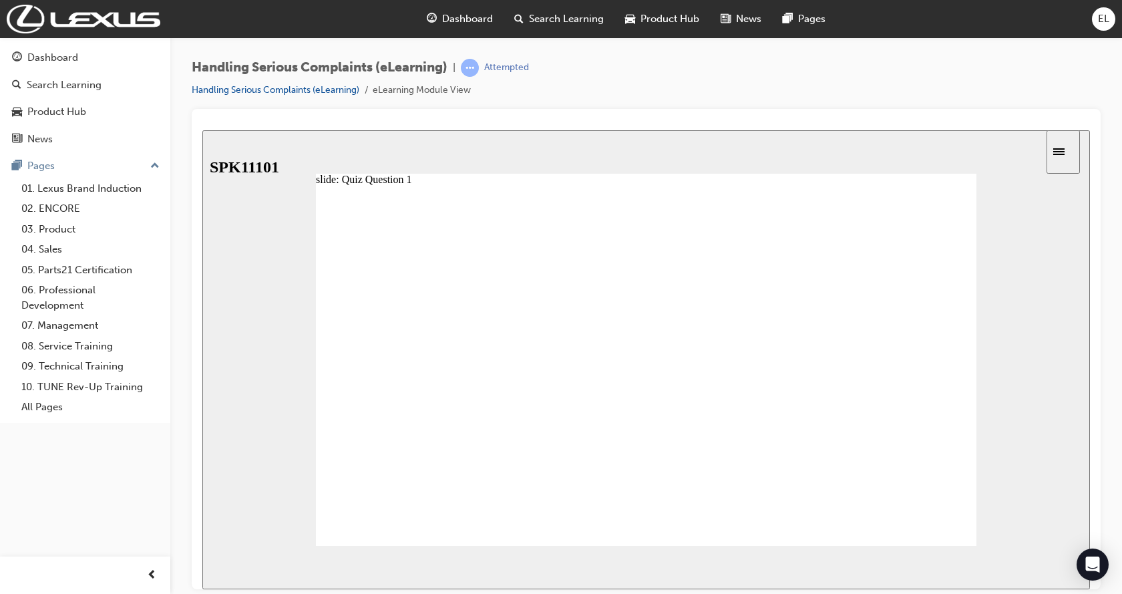
radio input "false"
radio input "true"
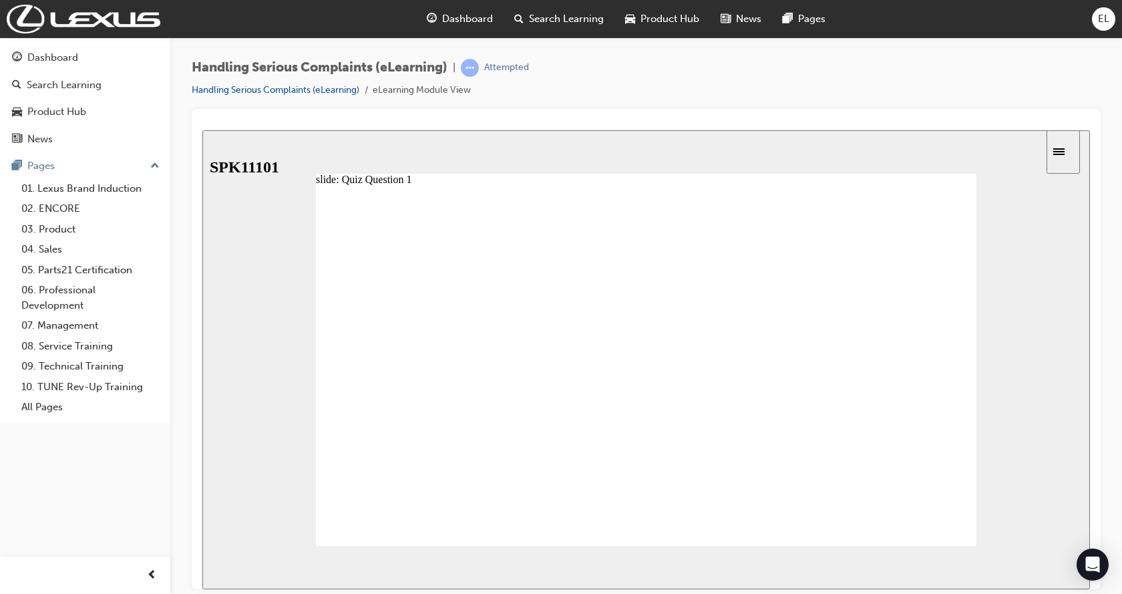
drag, startPoint x: 474, startPoint y: 433, endPoint x: 476, endPoint y: 367, distance: 66.8
drag, startPoint x: 449, startPoint y: 381, endPoint x: 449, endPoint y: 365, distance: 16.0
drag, startPoint x: 472, startPoint y: 468, endPoint x: 471, endPoint y: 432, distance: 36.1
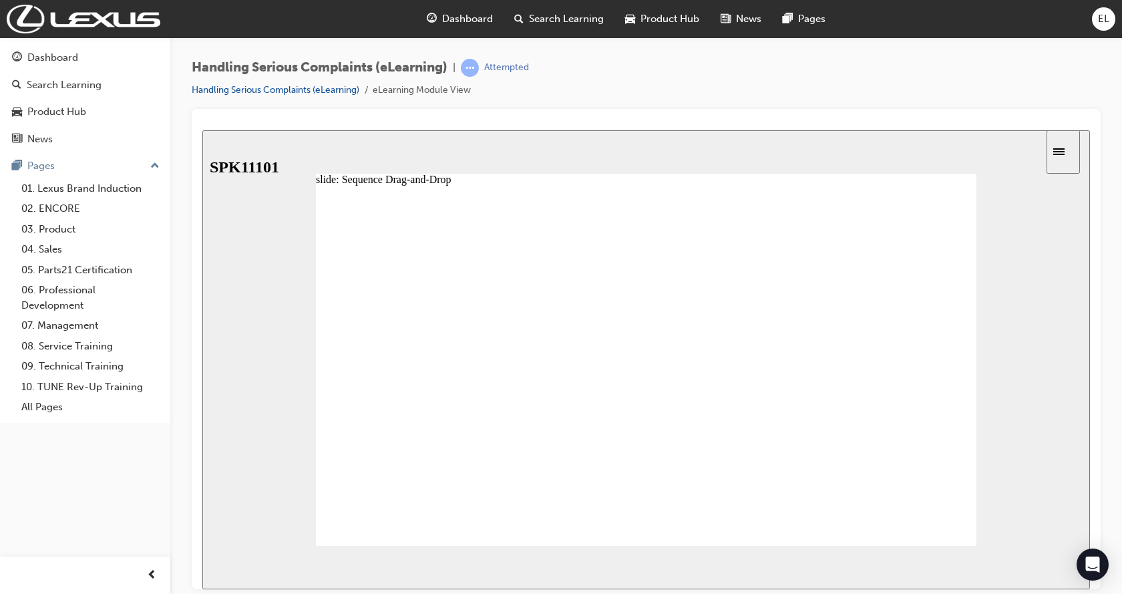
drag, startPoint x: 461, startPoint y: 457, endPoint x: 457, endPoint y: 417, distance: 39.7
drag, startPoint x: 468, startPoint y: 377, endPoint x: 466, endPoint y: 343, distance: 34.8
drag, startPoint x: 461, startPoint y: 404, endPoint x: 453, endPoint y: 382, distance: 23.7
drag, startPoint x: 453, startPoint y: 346, endPoint x: 457, endPoint y: 362, distance: 16.7
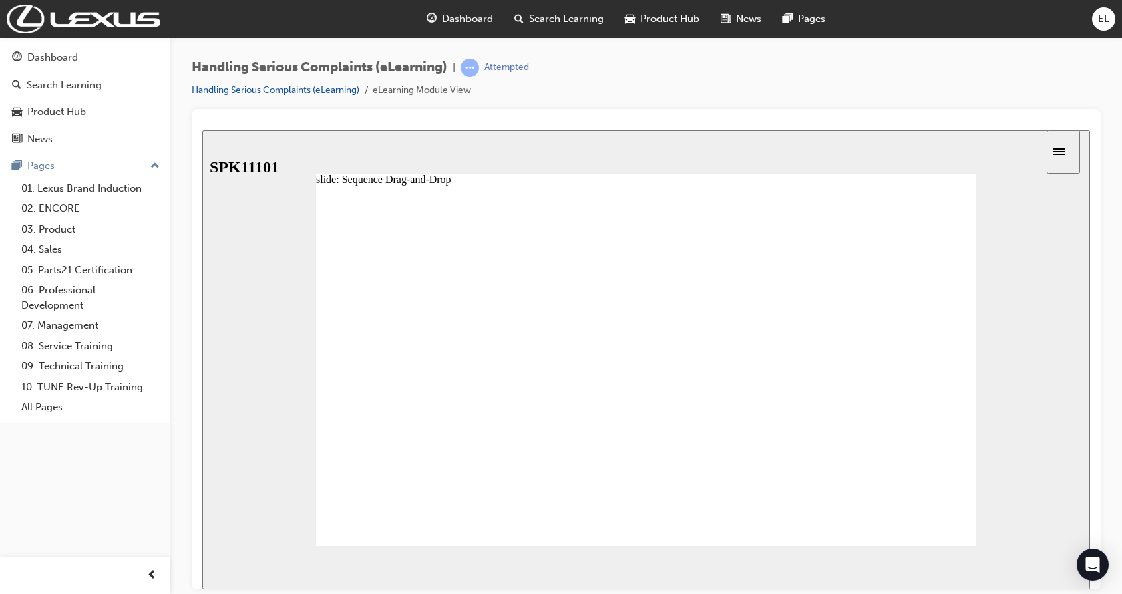
drag, startPoint x: 445, startPoint y: 401, endPoint x: 429, endPoint y: 366, distance: 38.2
drag, startPoint x: 466, startPoint y: 431, endPoint x: 483, endPoint y: 396, distance: 38.5
drag, startPoint x: 459, startPoint y: 486, endPoint x: 461, endPoint y: 449, distance: 37.4
drag, startPoint x: 461, startPoint y: 449, endPoint x: 475, endPoint y: 421, distance: 31.4
drag, startPoint x: 471, startPoint y: 487, endPoint x: 469, endPoint y: 421, distance: 66.1
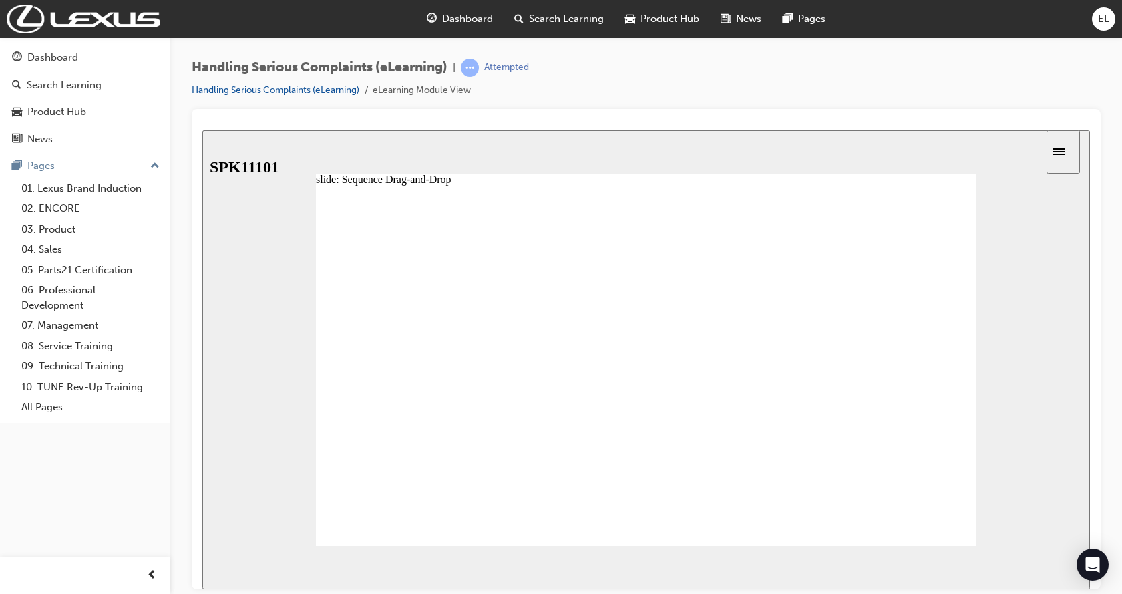
drag, startPoint x: 437, startPoint y: 455, endPoint x: 444, endPoint y: 494, distance: 39.4
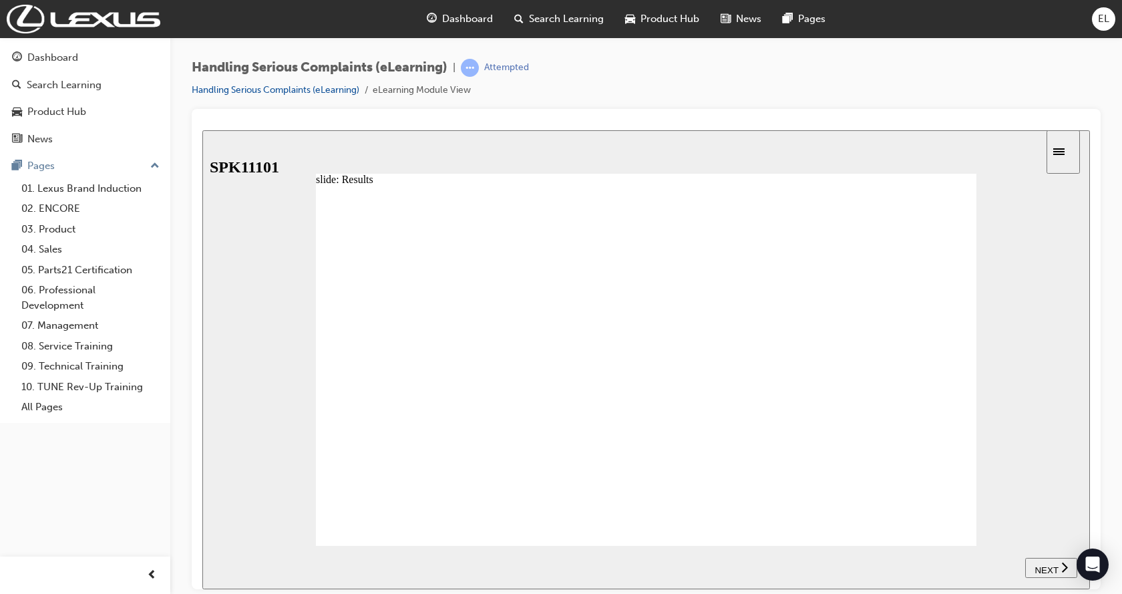
click at [1041, 566] on span "NEXT" at bounding box center [1045, 569] width 23 height 10
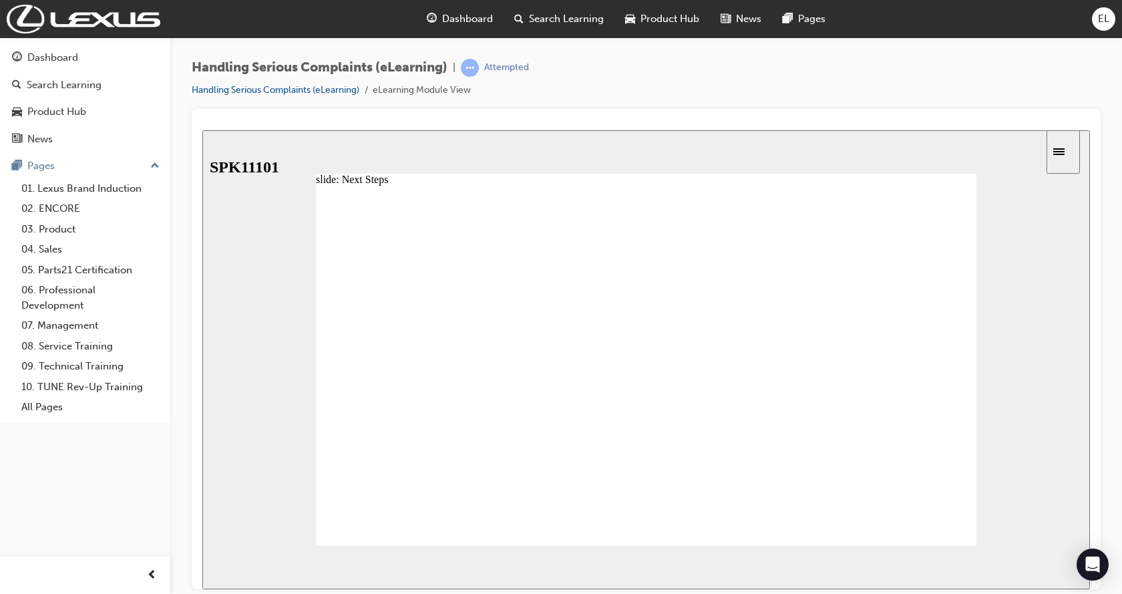
radio input "true"
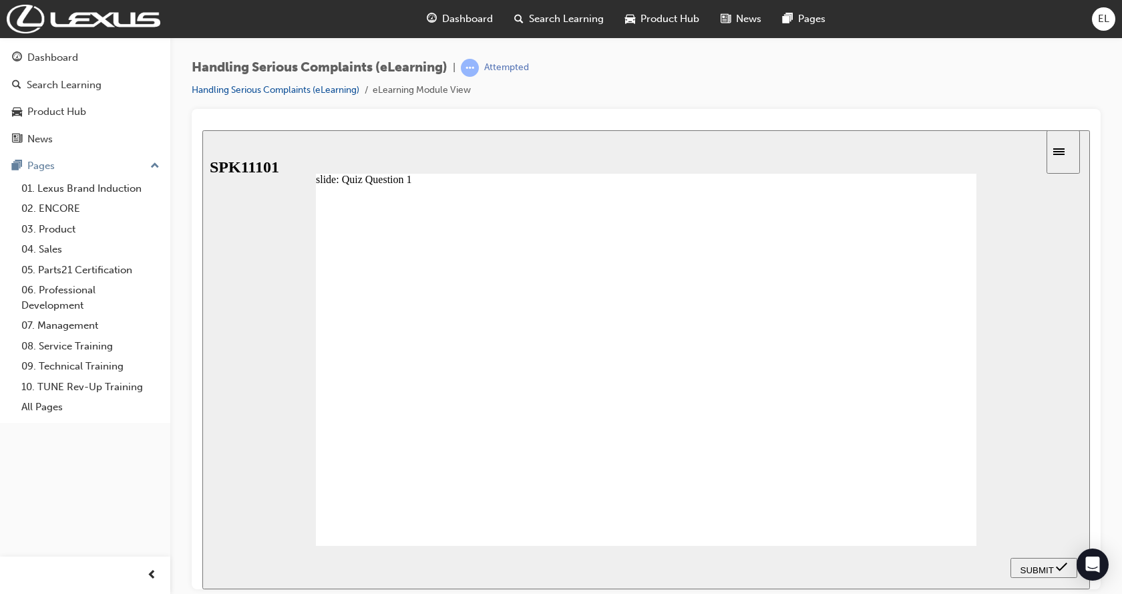
radio input "true"
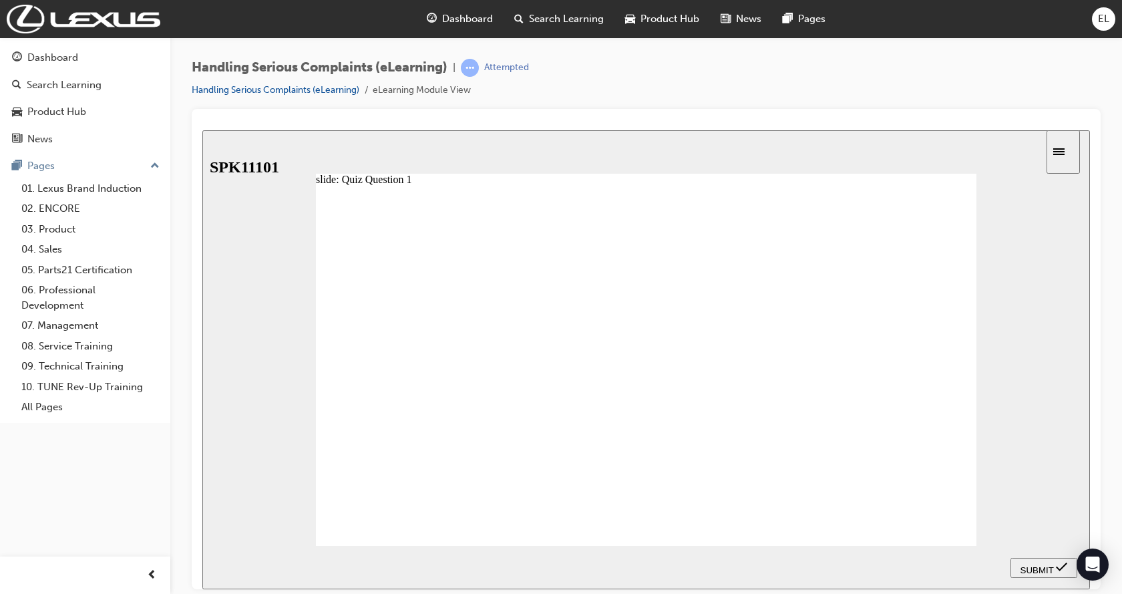
drag, startPoint x: 422, startPoint y: 513, endPoint x: 424, endPoint y: 489, distance: 24.1
radio input "true"
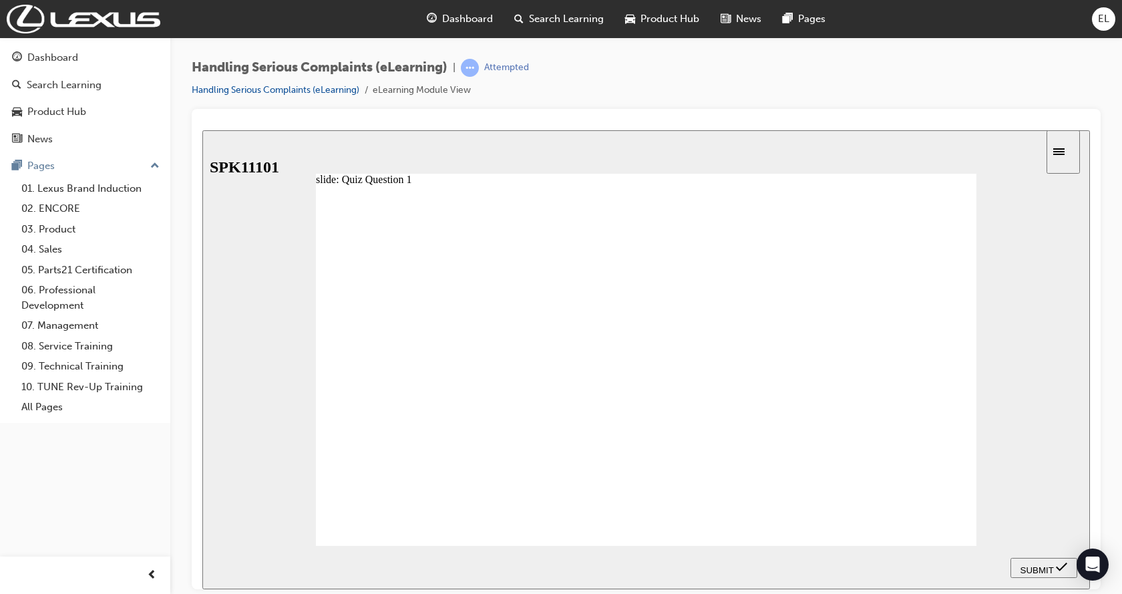
drag, startPoint x: 429, startPoint y: 515, endPoint x: 429, endPoint y: 452, distance: 62.8
radio input "true"
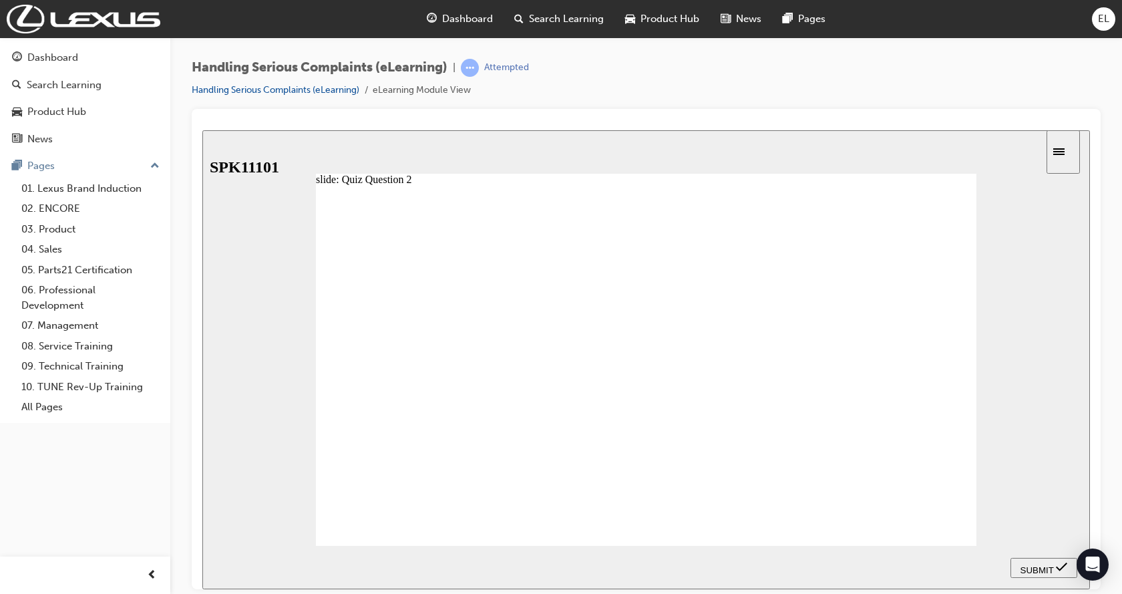
radio input "false"
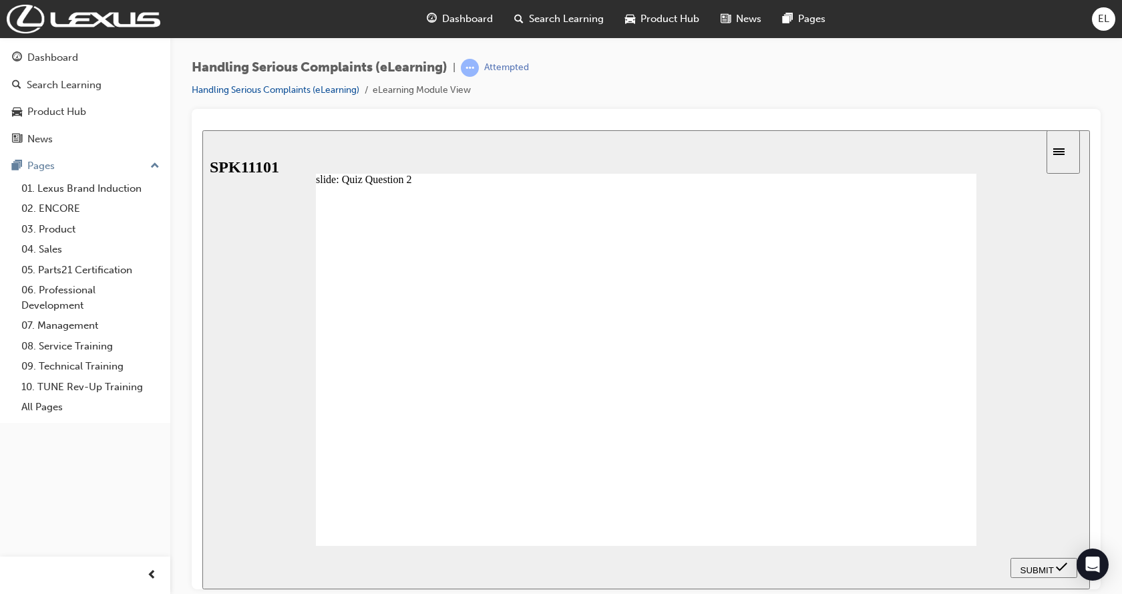
radio input "true"
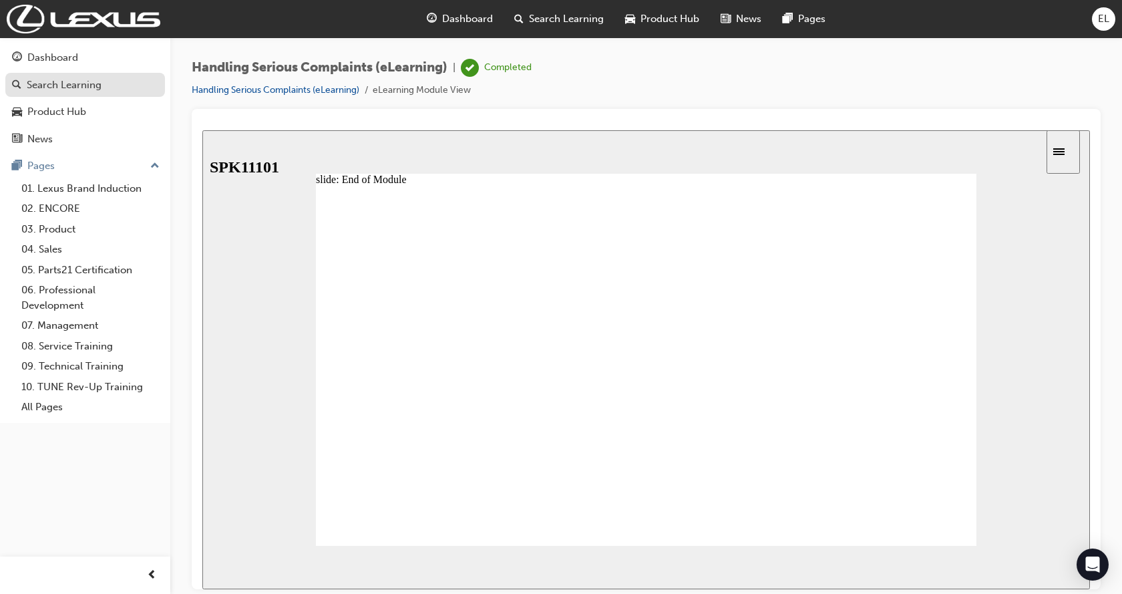
click at [71, 79] on div "Search Learning" at bounding box center [64, 84] width 75 height 15
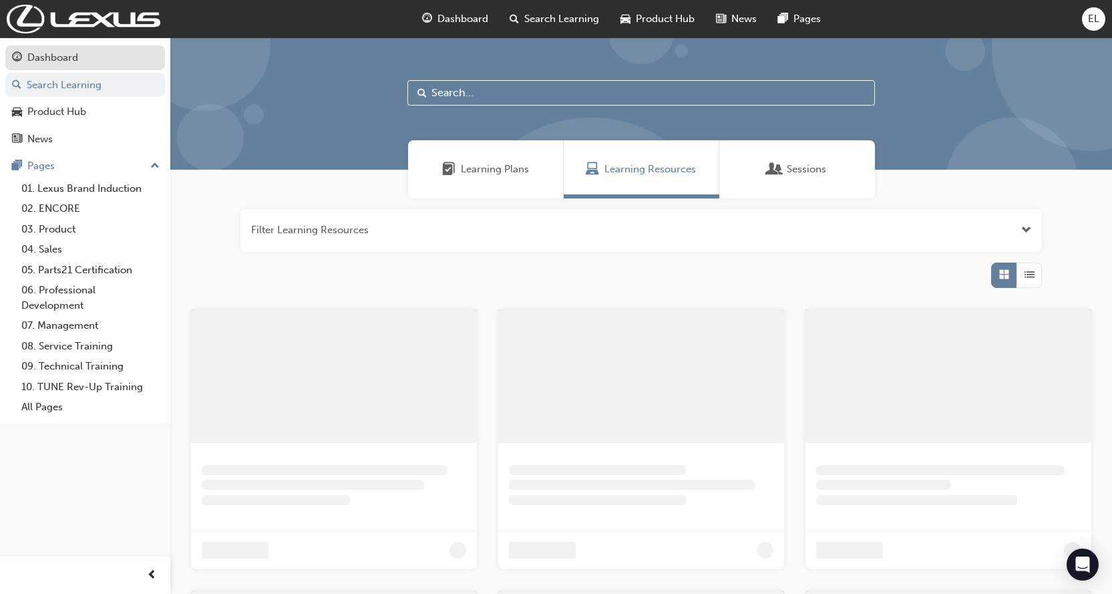
click at [69, 65] on div "Dashboard" at bounding box center [85, 57] width 146 height 17
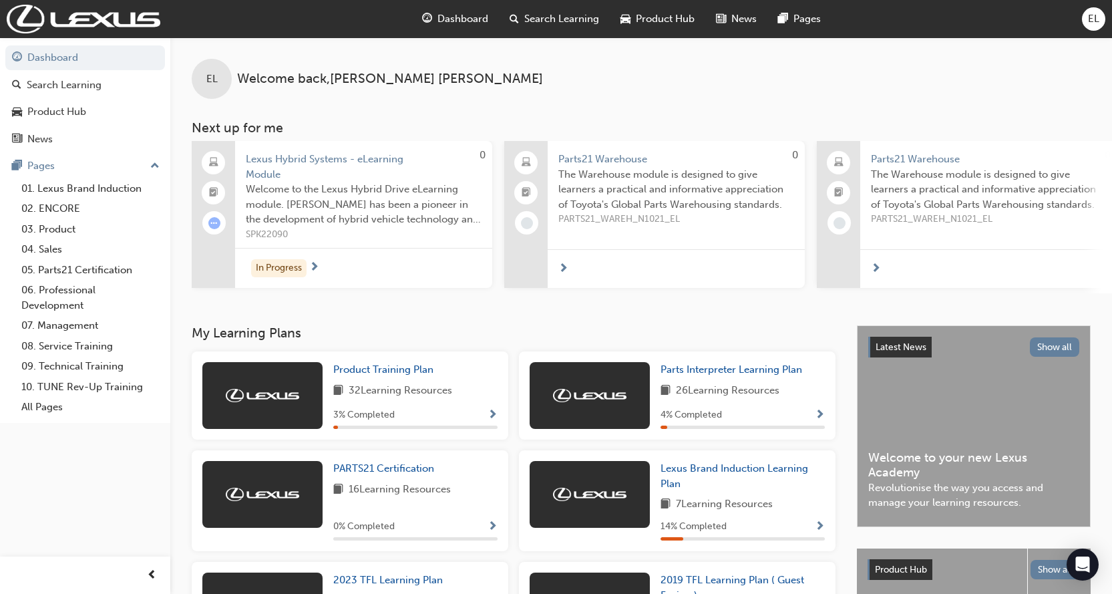
click at [396, 331] on h3 "My Learning Plans" at bounding box center [514, 332] width 644 height 15
click at [569, 270] on div at bounding box center [676, 268] width 257 height 39
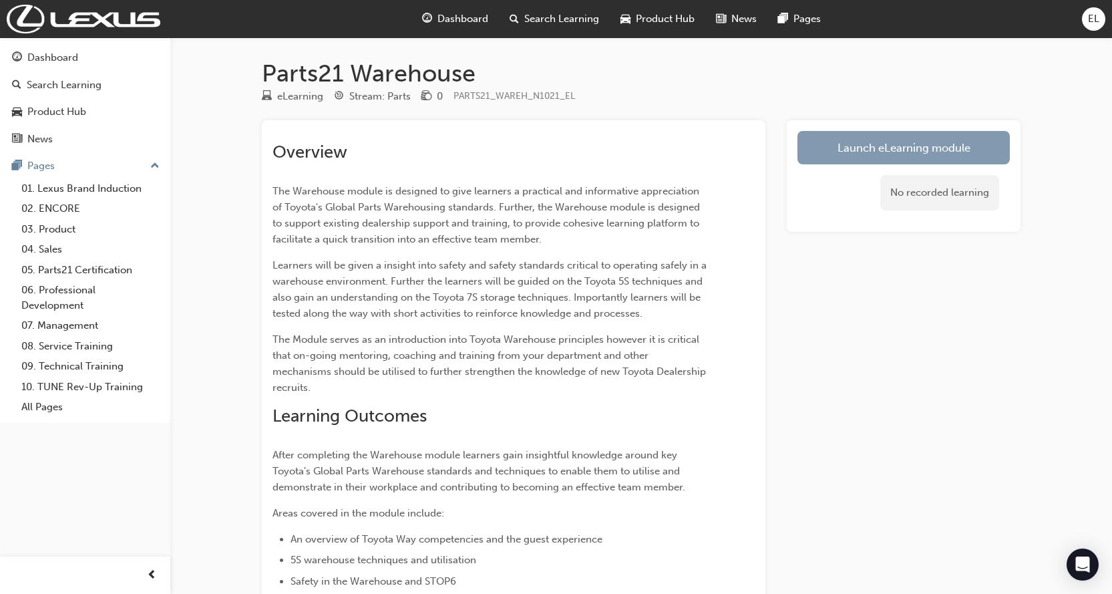
click at [925, 146] on link "Launch eLearning module" at bounding box center [903, 147] width 212 height 33
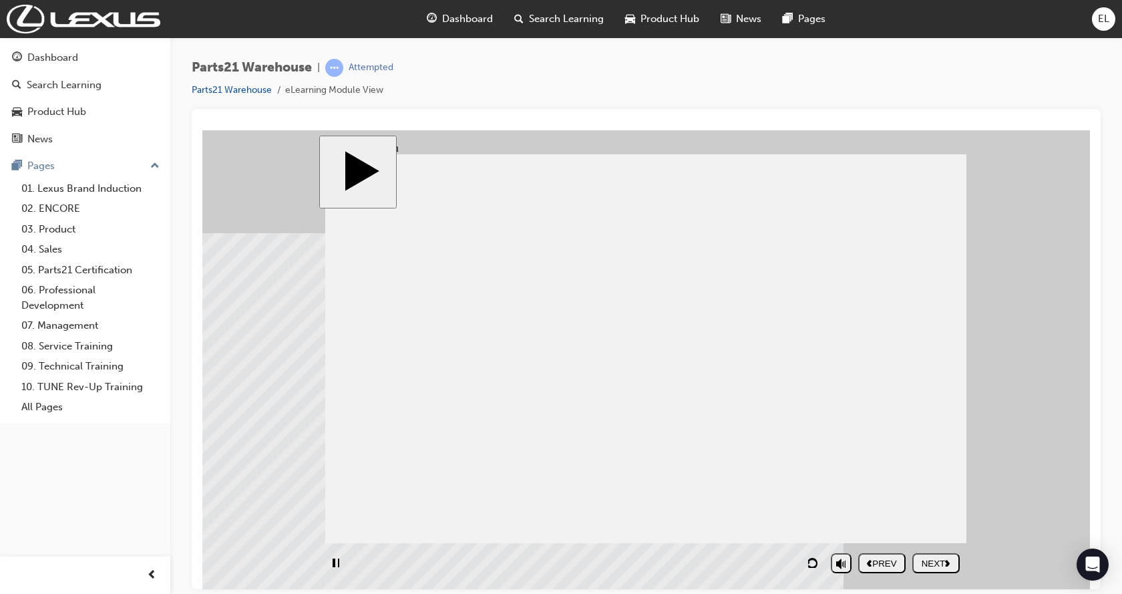
click at [794, 563] on div "playback controls" at bounding box center [574, 562] width 499 height 31
drag, startPoint x: 794, startPoint y: 563, endPoint x: 839, endPoint y: 562, distance: 44.7
click at [866, 553] on section "PREV NEXT SUBMIT" at bounding box center [643, 562] width 648 height 31
drag, startPoint x: 606, startPoint y: 566, endPoint x: 763, endPoint y: 560, distance: 156.3
click at [763, 560] on div "playback controls" at bounding box center [574, 562] width 499 height 31
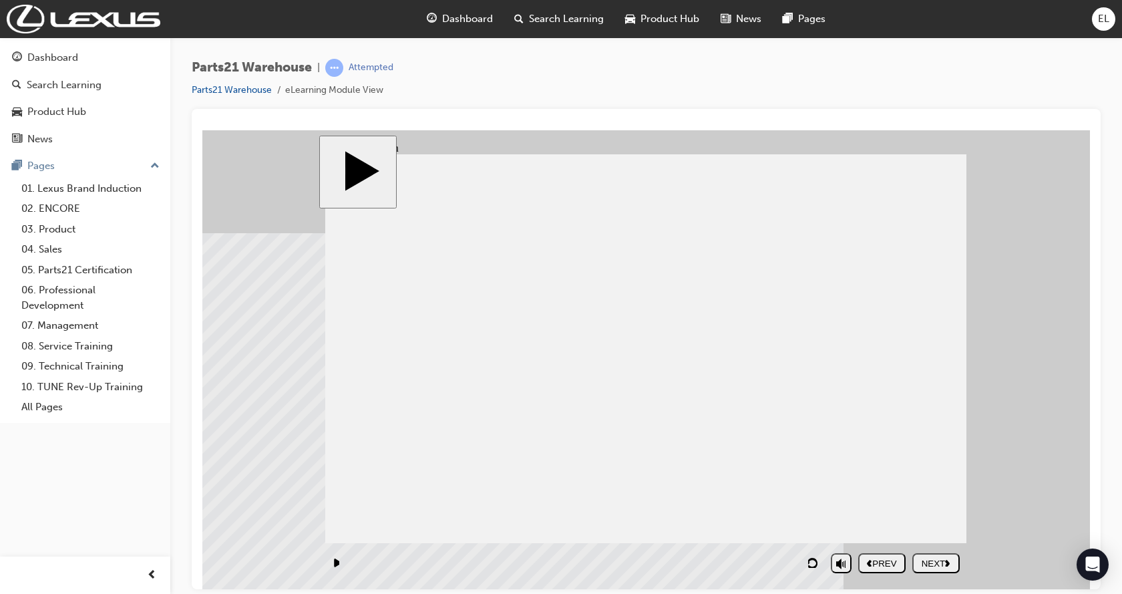
click at [935, 565] on div "NEXT" at bounding box center [935, 563] width 37 height 10
click at [948, 558] on icon "next" at bounding box center [947, 561] width 5 height 7
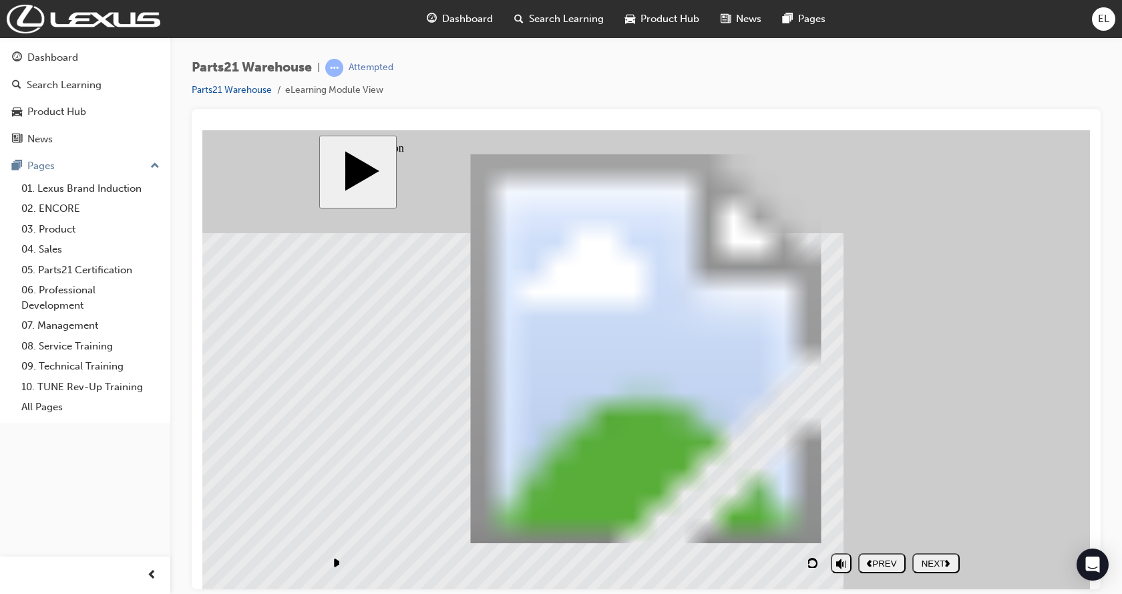
click at [936, 564] on div "NEXT" at bounding box center [935, 563] width 37 height 10
click at [942, 564] on div "NEXT" at bounding box center [935, 563] width 37 height 10
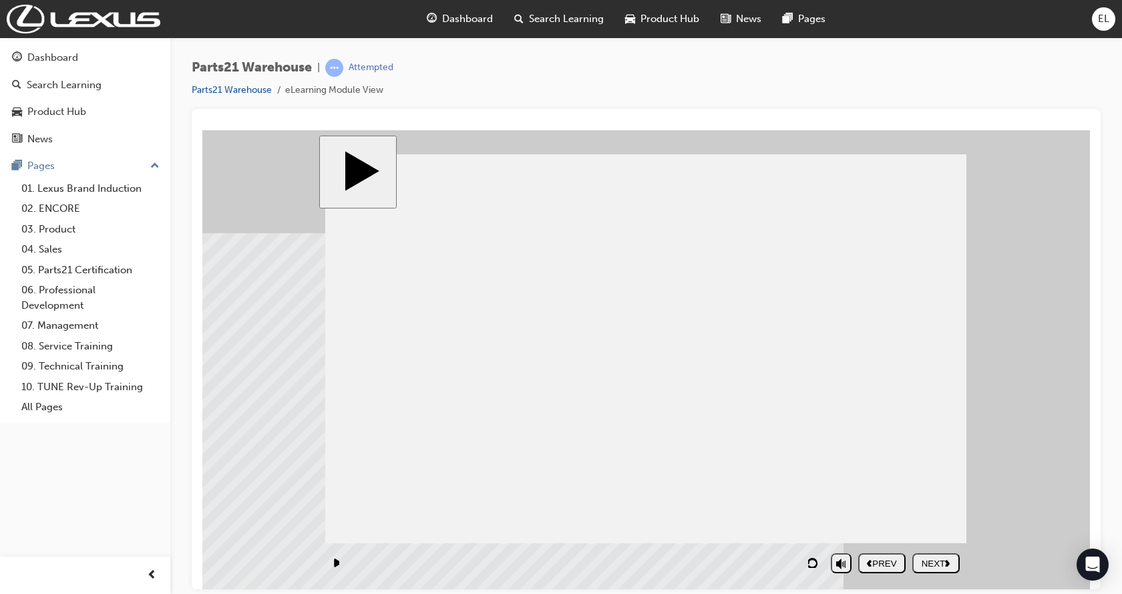
click at [929, 558] on div "NEXT" at bounding box center [935, 563] width 37 height 10
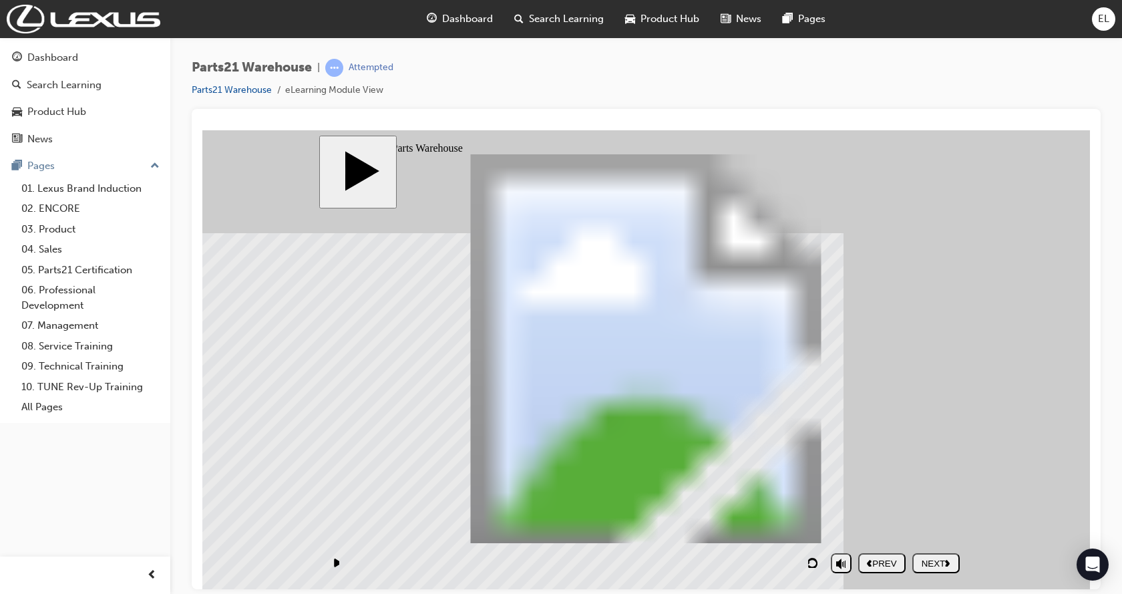
click at [928, 566] on div "NEXT" at bounding box center [935, 563] width 37 height 10
drag, startPoint x: 932, startPoint y: 558, endPoint x: 820, endPoint y: 568, distance: 112.0
click at [929, 560] on div "NEXT" at bounding box center [935, 563] width 37 height 10
click at [934, 562] on nav "PREV NEXT SUBMIT" at bounding box center [908, 562] width 101 height 31
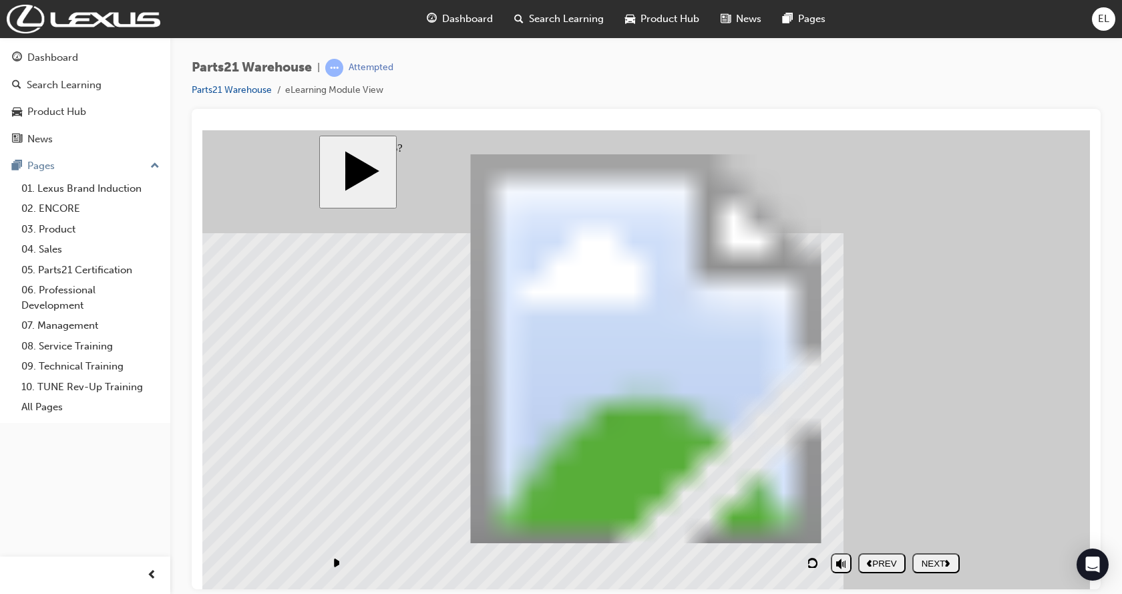
click at [929, 563] on div "NEXT" at bounding box center [935, 563] width 37 height 10
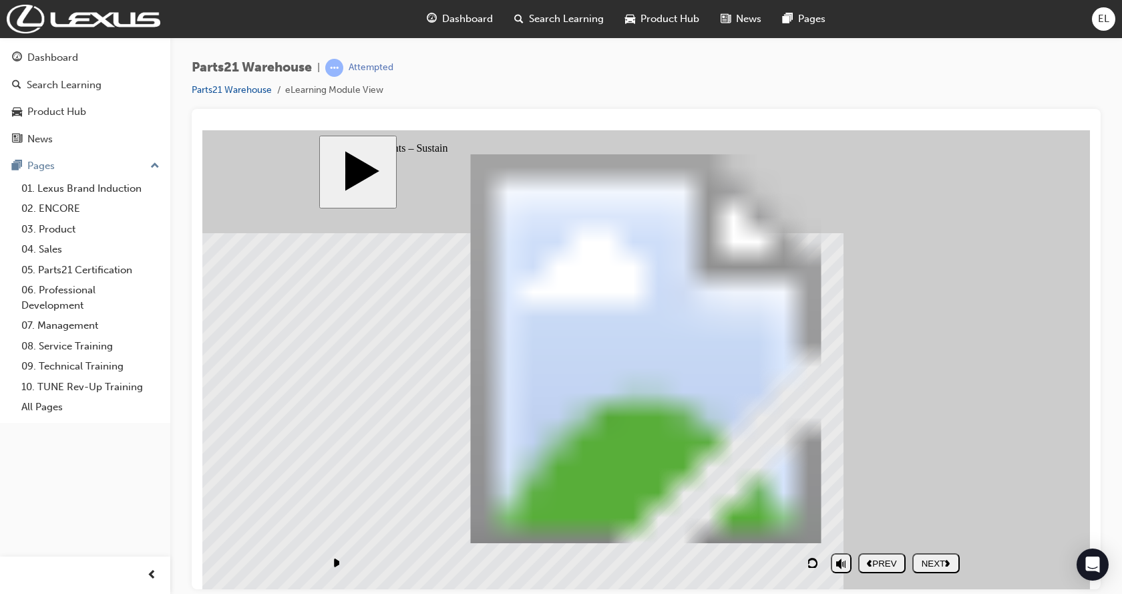
click at [946, 566] on div "NEXT" at bounding box center [935, 563] width 37 height 10
click at [925, 562] on div "NEXT" at bounding box center [935, 563] width 37 height 10
click at [929, 567] on div "NEXT" at bounding box center [935, 563] width 37 height 10
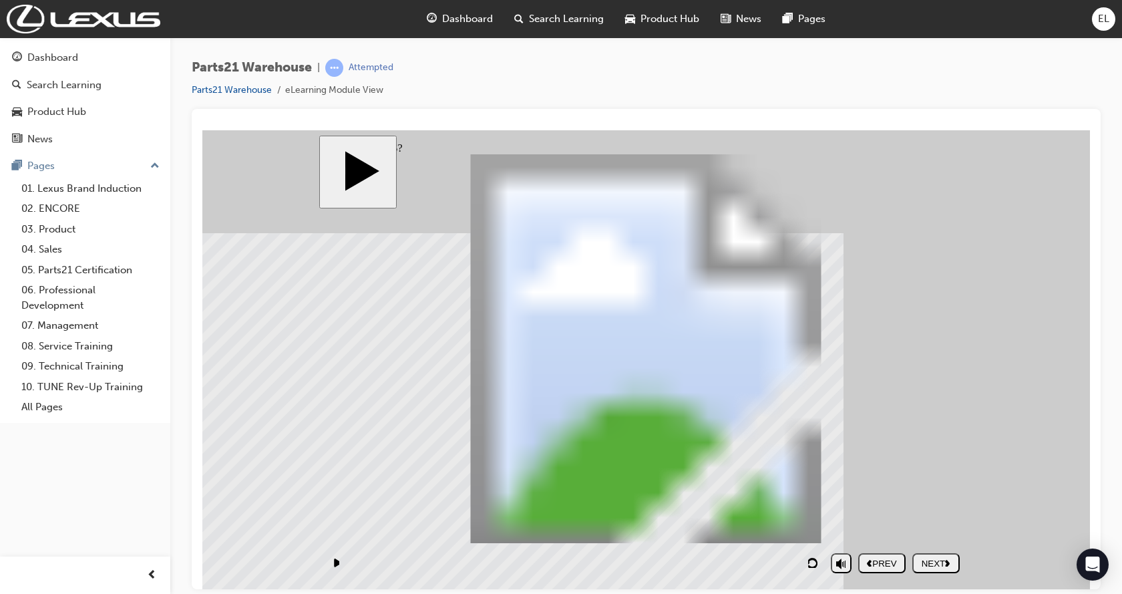
click at [936, 570] on button "NEXT" at bounding box center [935, 562] width 47 height 20
click at [932, 566] on div "NEXT" at bounding box center [935, 563] width 37 height 10
click at [941, 562] on div "NEXT" at bounding box center [935, 563] width 37 height 10
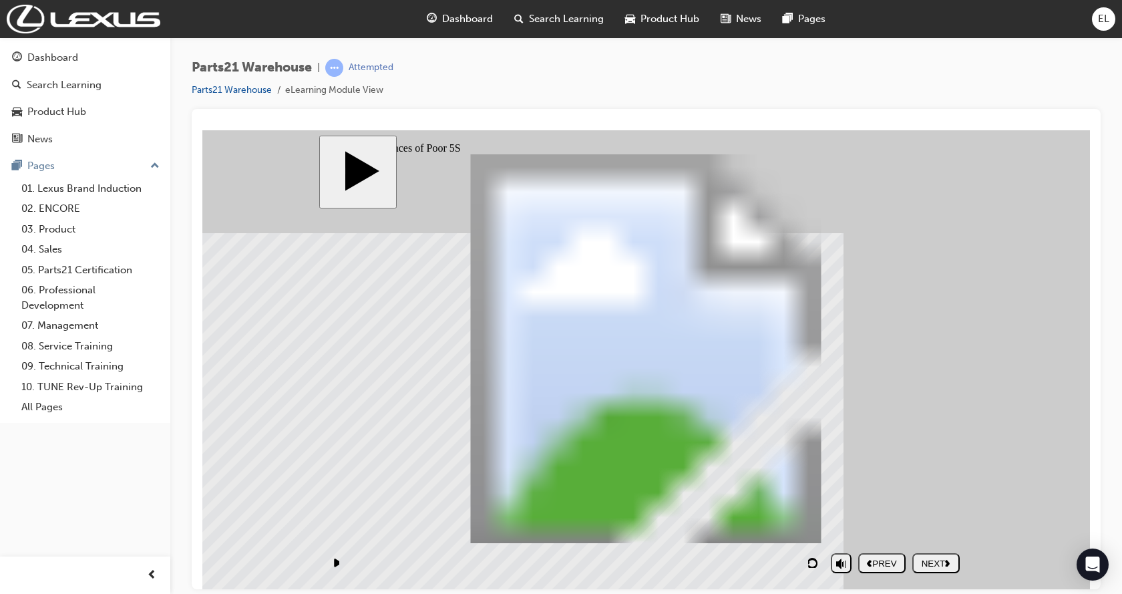
click at [940, 564] on div "NEXT" at bounding box center [935, 563] width 37 height 10
click at [945, 560] on div "NEXT" at bounding box center [935, 563] width 37 height 10
click at [944, 563] on div "NEXT" at bounding box center [935, 563] width 37 height 10
click at [943, 563] on div "NEXT" at bounding box center [935, 563] width 37 height 10
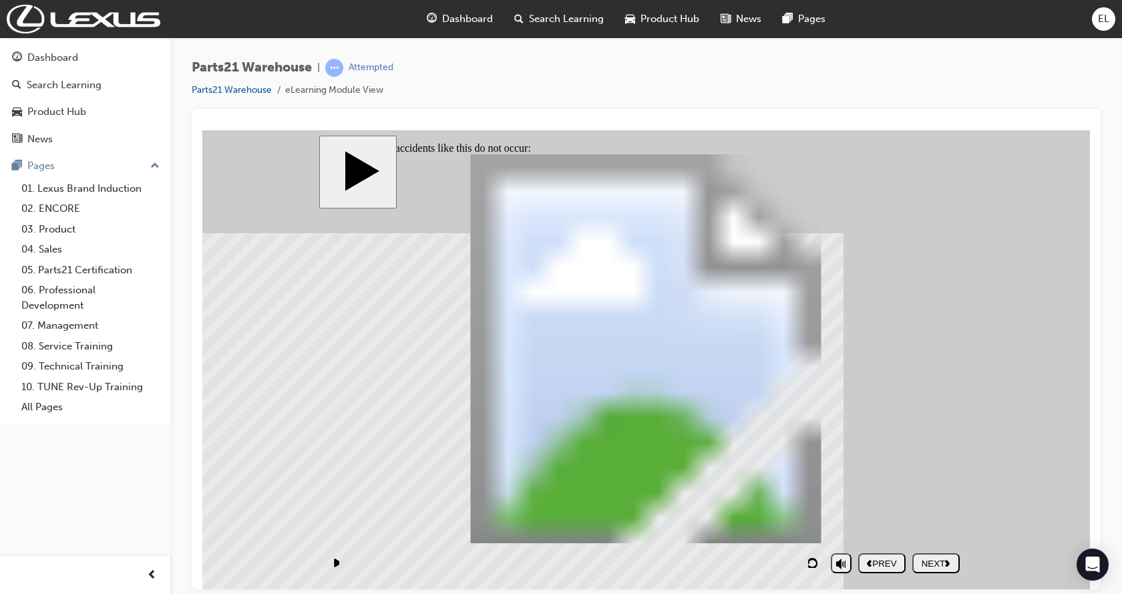
click at [932, 565] on div "NEXT" at bounding box center [935, 563] width 37 height 10
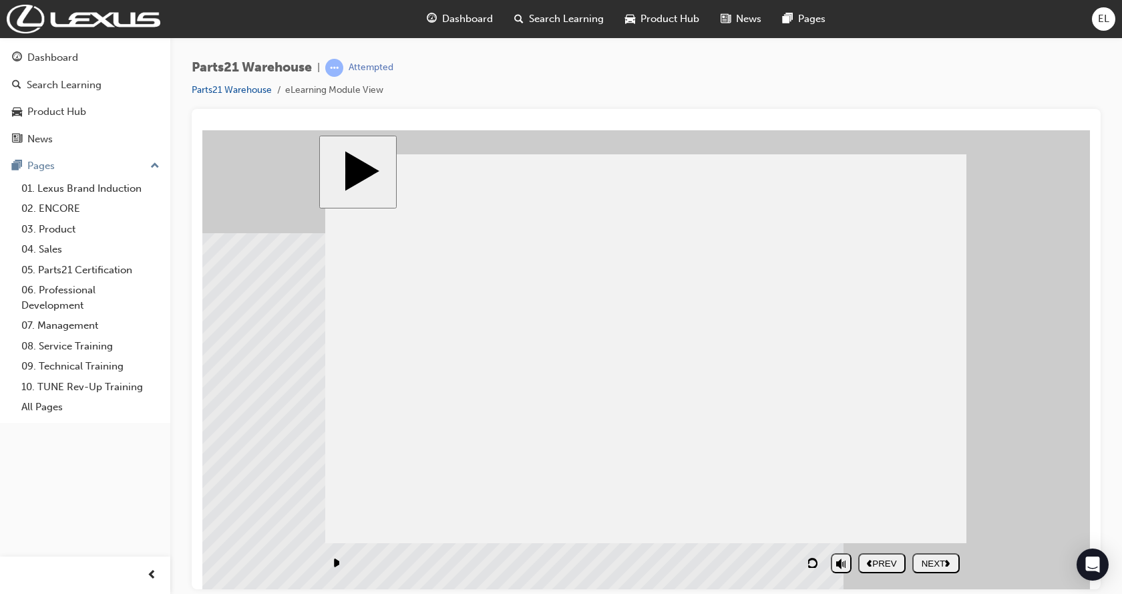
click at [927, 570] on button "NEXT" at bounding box center [935, 562] width 47 height 20
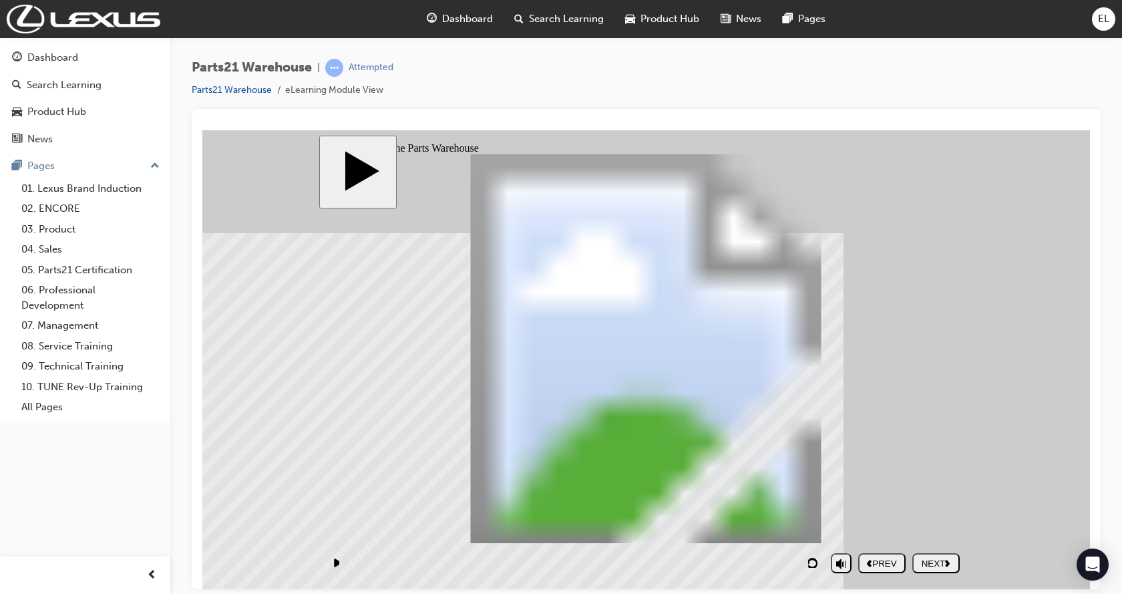
click at [924, 566] on div "NEXT" at bounding box center [935, 563] width 37 height 10
click at [937, 564] on div "NEXT" at bounding box center [935, 563] width 37 height 10
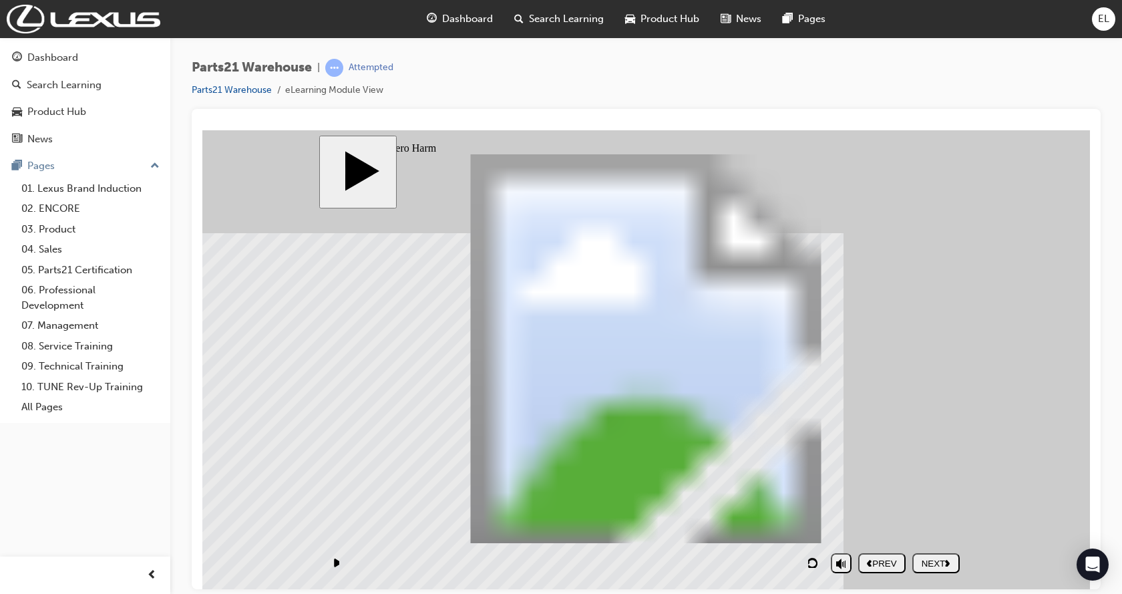
click at [932, 563] on div "NEXT" at bounding box center [935, 563] width 37 height 10
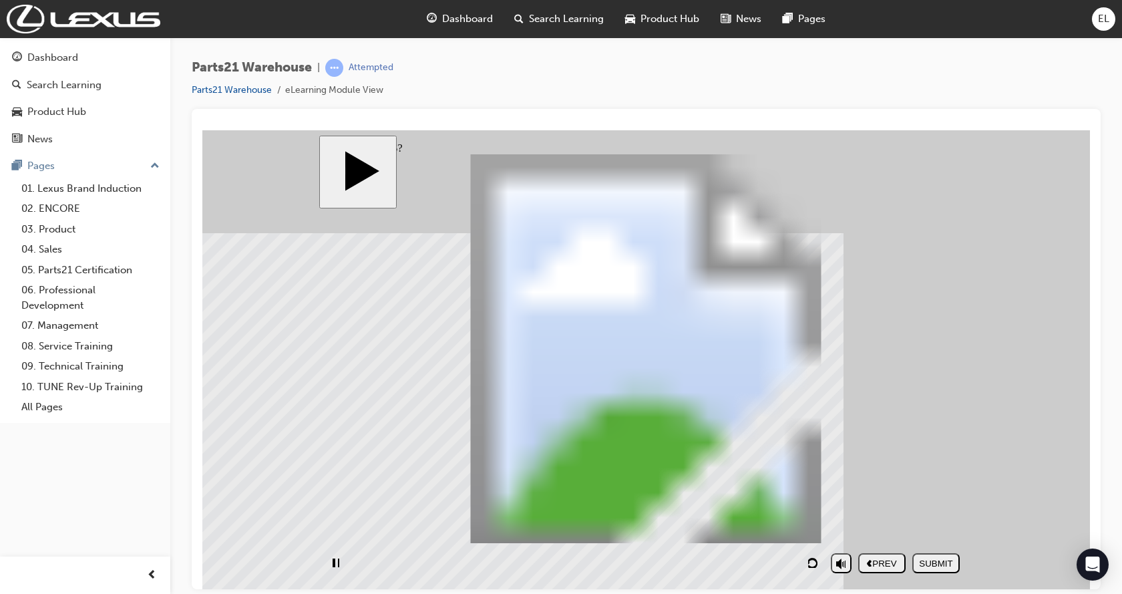
click at [937, 566] on div "NEXT" at bounding box center [935, 563] width 37 height 10
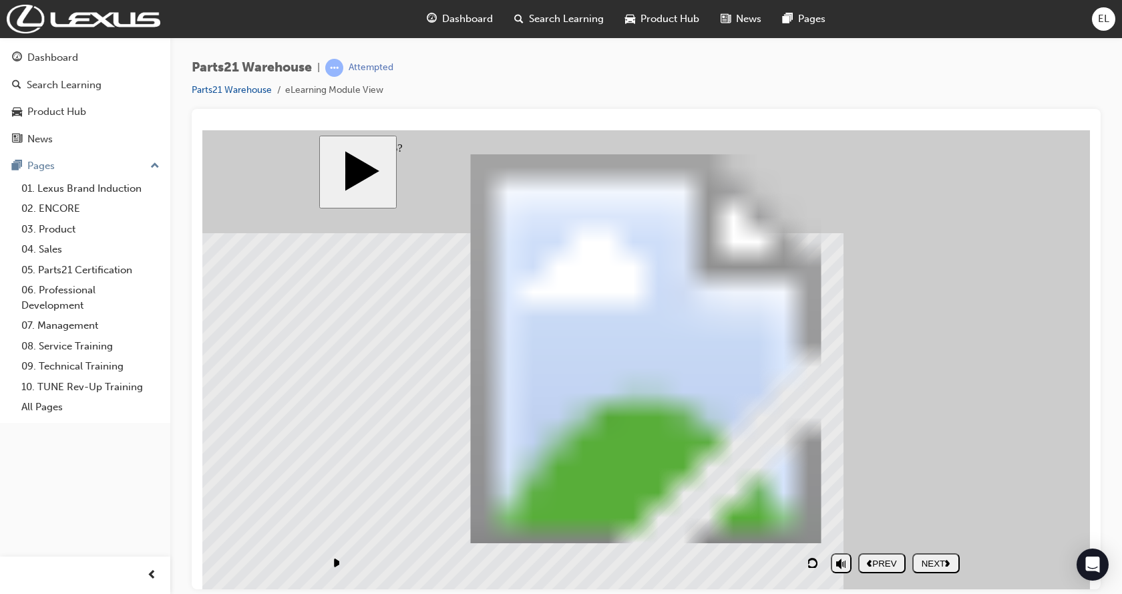
click at [936, 562] on div "NEXT" at bounding box center [935, 563] width 37 height 10
click at [935, 562] on div "NEXT" at bounding box center [935, 563] width 37 height 10
click at [934, 562] on div "NEXT" at bounding box center [935, 563] width 37 height 10
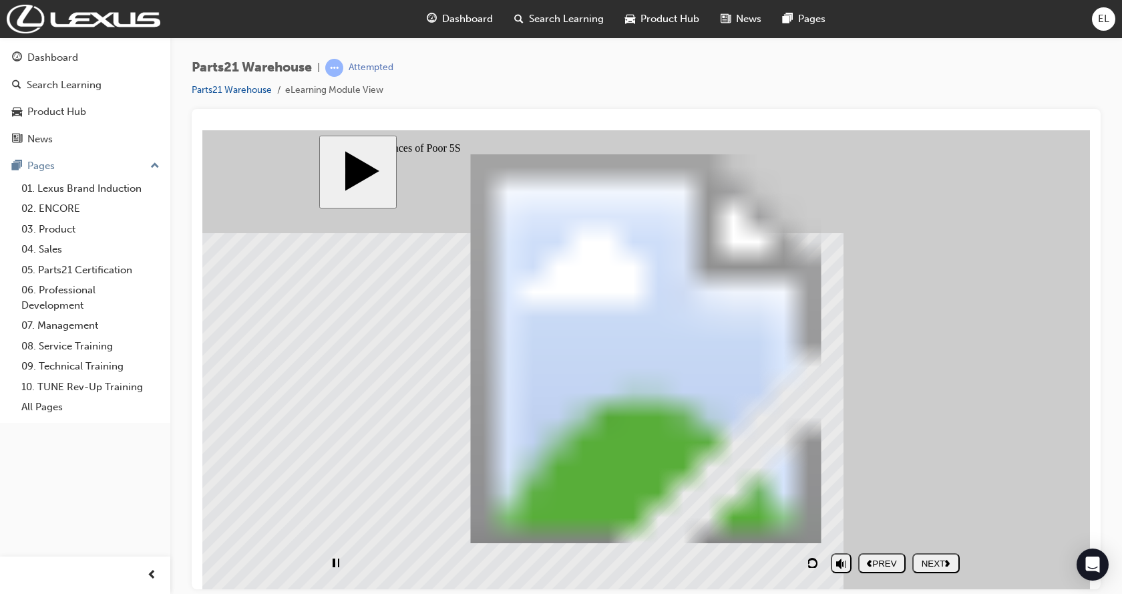
click at [932, 562] on div "NEXT" at bounding box center [935, 563] width 37 height 10
click at [931, 562] on div "NEXT" at bounding box center [935, 563] width 37 height 10
click at [931, 564] on div "NEXT" at bounding box center [935, 563] width 37 height 10
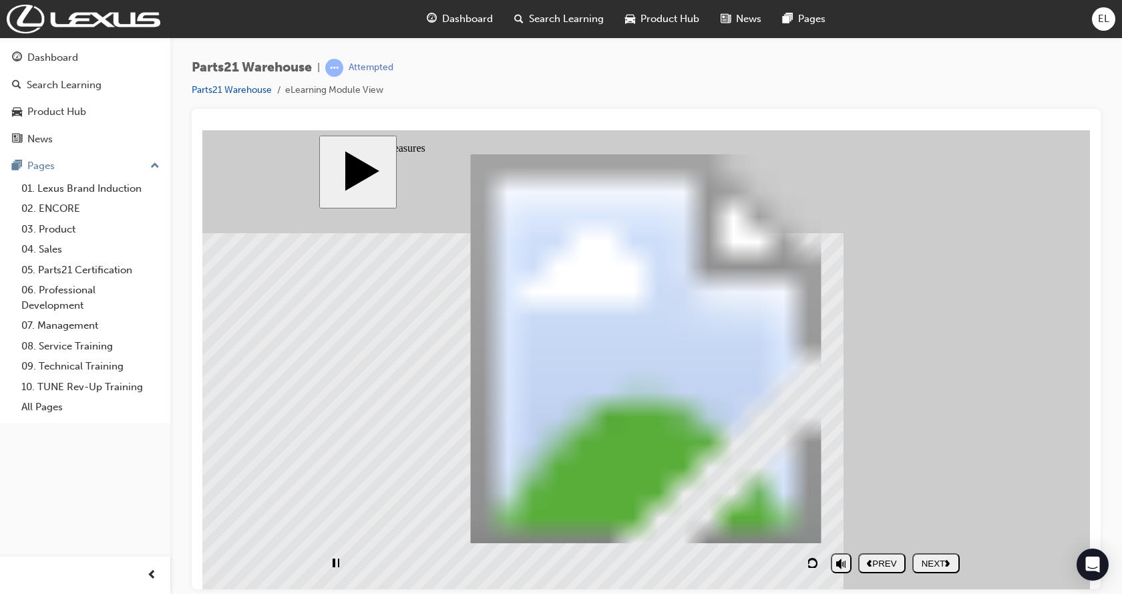
click at [931, 564] on div "NEXT" at bounding box center [935, 563] width 37 height 10
click at [930, 565] on div "NEXT" at bounding box center [935, 563] width 37 height 10
click at [929, 565] on div "NEXT" at bounding box center [935, 563] width 37 height 10
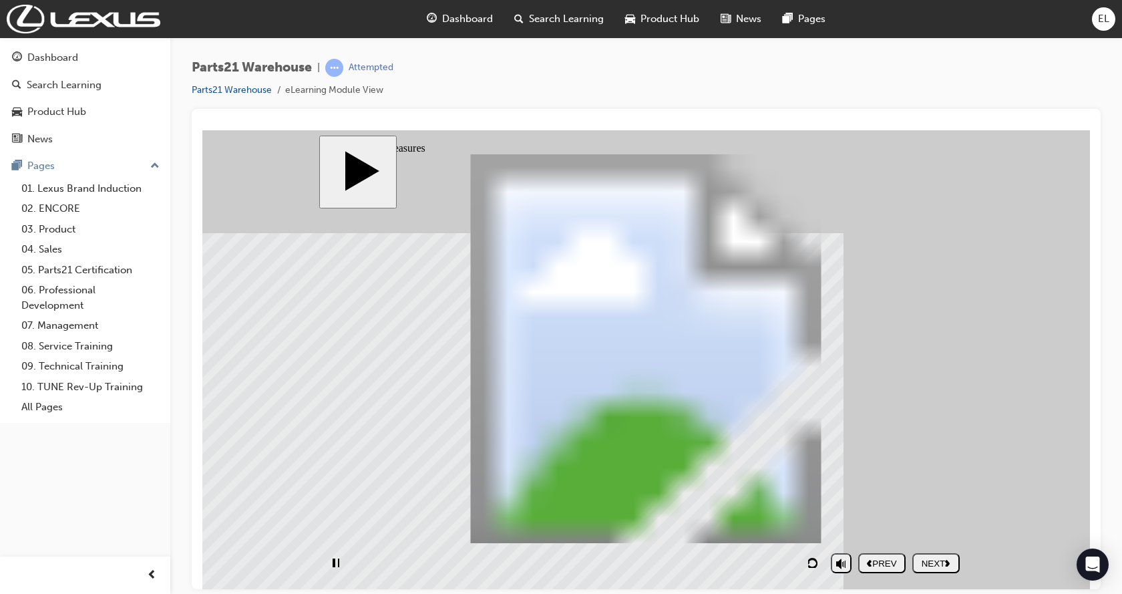
click at [929, 565] on div "NEXT" at bounding box center [935, 563] width 37 height 10
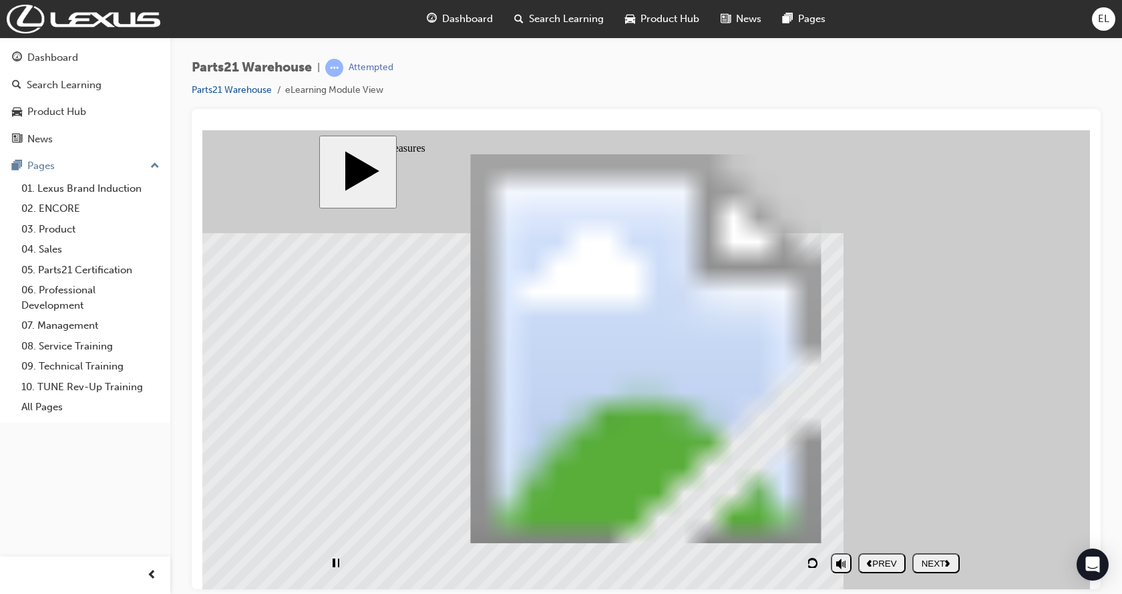
click at [926, 566] on div "NEXT" at bounding box center [935, 563] width 37 height 10
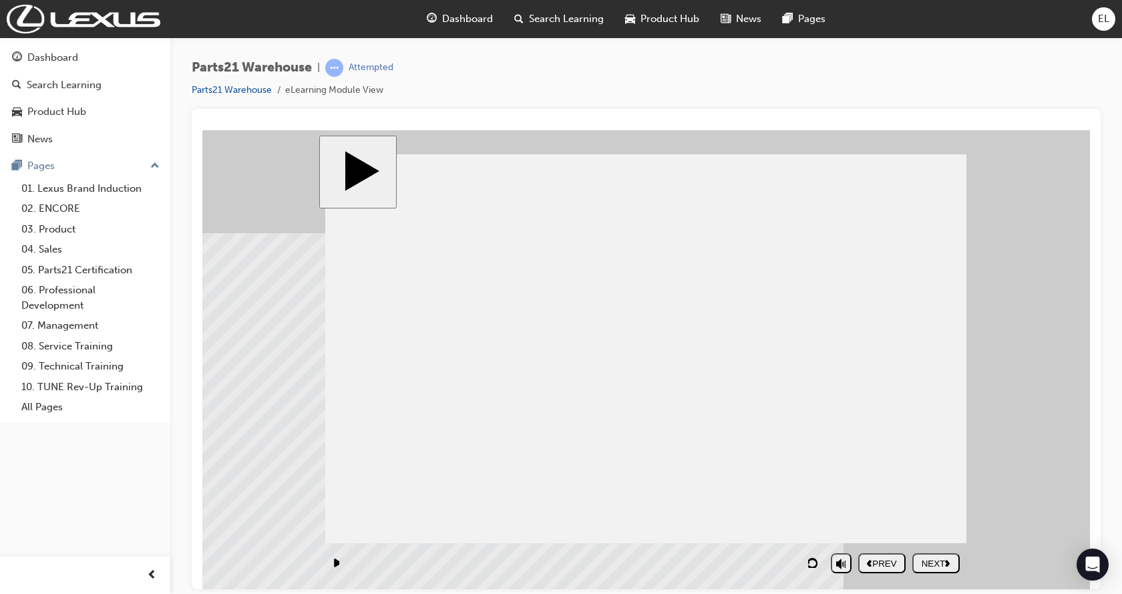
click at [925, 566] on div "NEXT" at bounding box center [935, 563] width 37 height 10
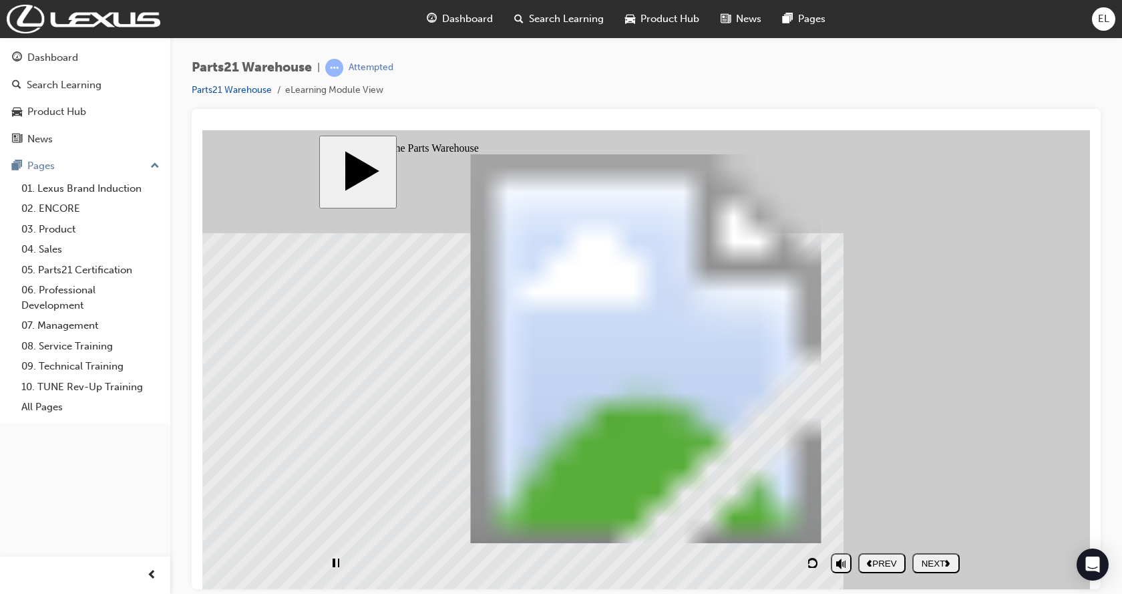
click at [925, 566] on div "NEXT" at bounding box center [935, 563] width 37 height 10
click at [924, 565] on div "NEXT" at bounding box center [935, 563] width 37 height 10
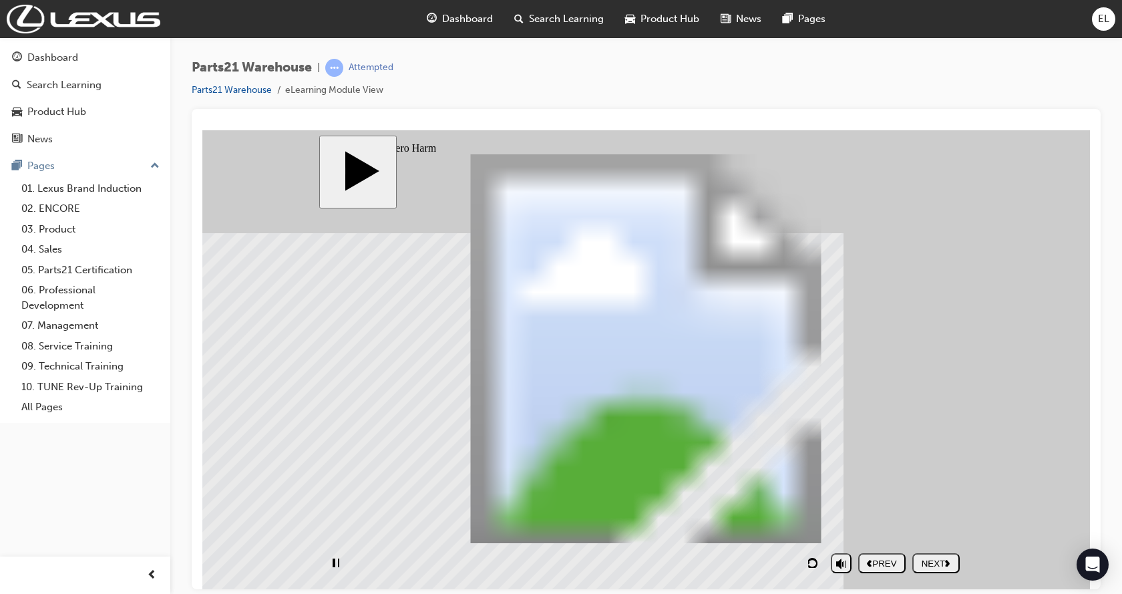
click at [924, 565] on div "NEXT" at bounding box center [935, 563] width 37 height 10
click at [924, 564] on div "NEXT" at bounding box center [935, 563] width 37 height 10
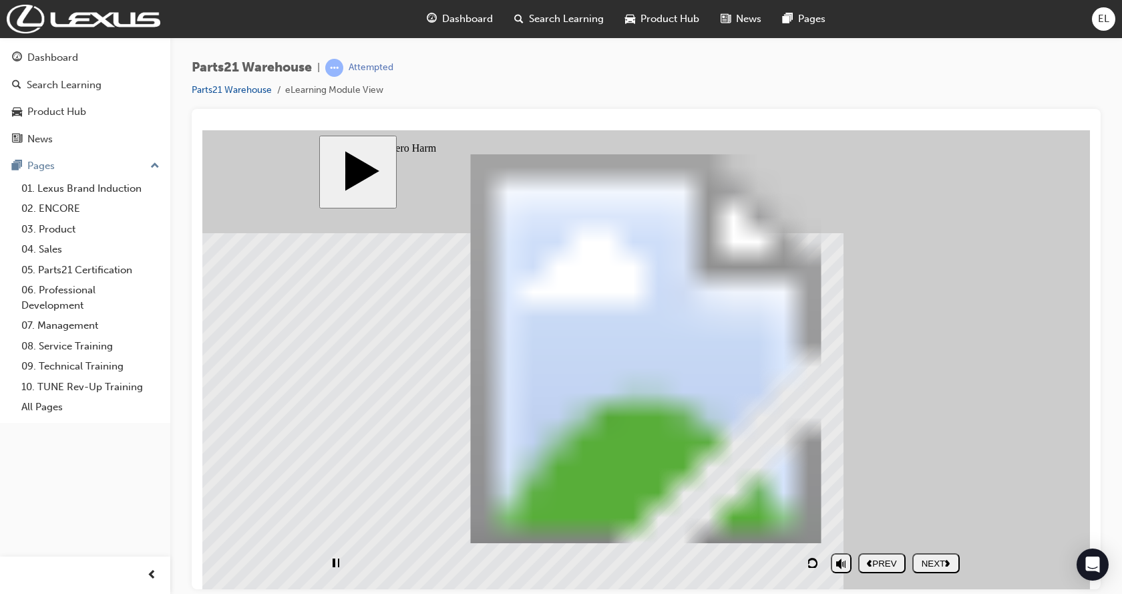
click at [924, 564] on div "NEXT" at bounding box center [935, 563] width 37 height 10
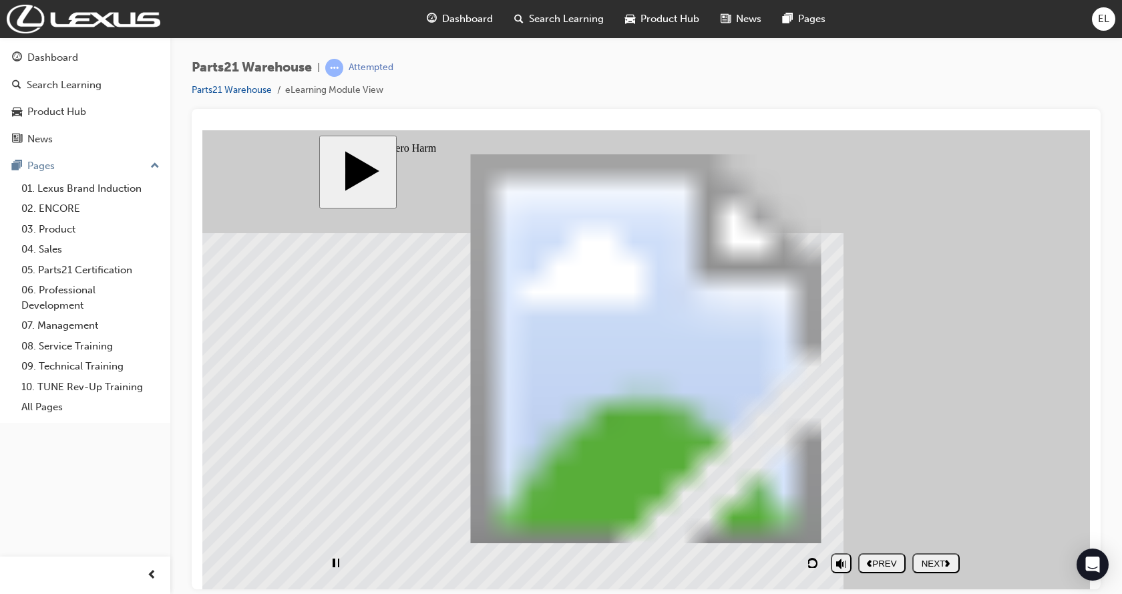
click at [924, 564] on div "NEXT" at bounding box center [935, 563] width 37 height 10
click at [923, 564] on div "NEXT" at bounding box center [935, 563] width 37 height 10
click at [921, 563] on div "NEXT" at bounding box center [935, 563] width 37 height 10
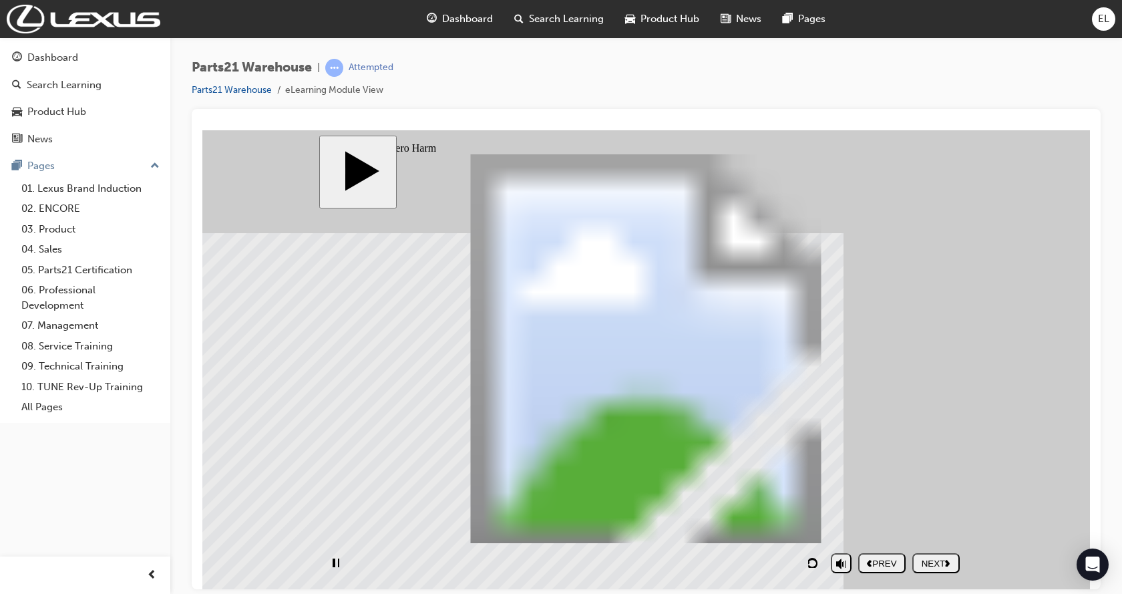
click at [921, 564] on div "NEXT" at bounding box center [935, 563] width 37 height 10
click at [920, 564] on div "NEXT" at bounding box center [935, 563] width 37 height 10
click at [920, 565] on div "NEXT" at bounding box center [935, 563] width 37 height 10
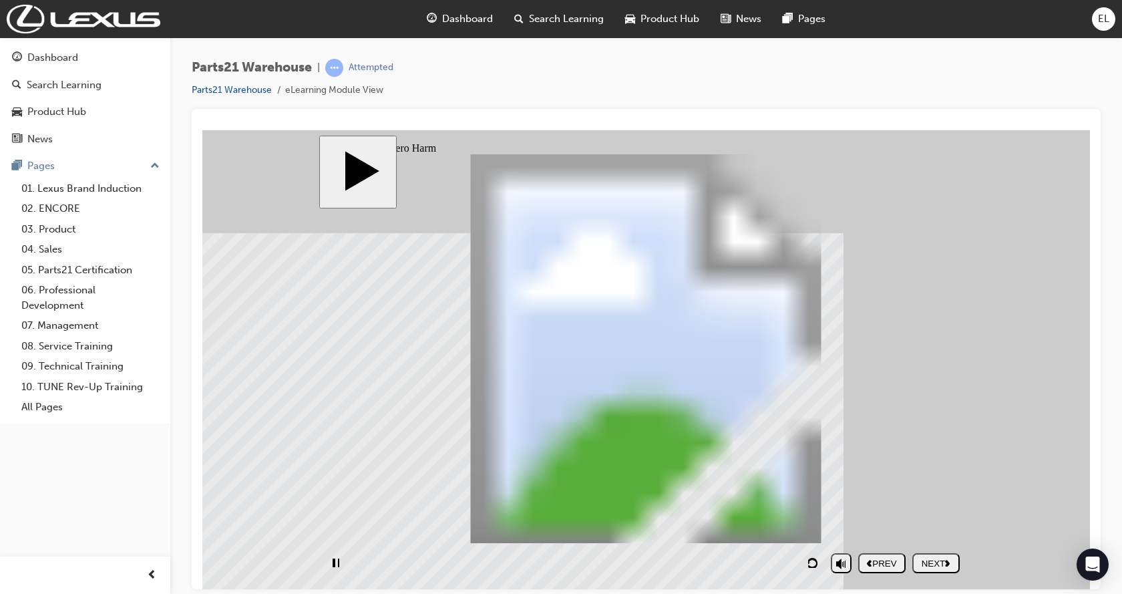
click at [920, 565] on div "NEXT" at bounding box center [935, 563] width 37 height 10
click at [927, 560] on div "NEXT" at bounding box center [935, 563] width 37 height 10
click at [929, 565] on div "SUBMIT" at bounding box center [935, 563] width 37 height 10
drag, startPoint x: 594, startPoint y: 457, endPoint x: 449, endPoint y: 359, distance: 175.2
drag, startPoint x: 695, startPoint y: 516, endPoint x: 900, endPoint y: 348, distance: 265.2
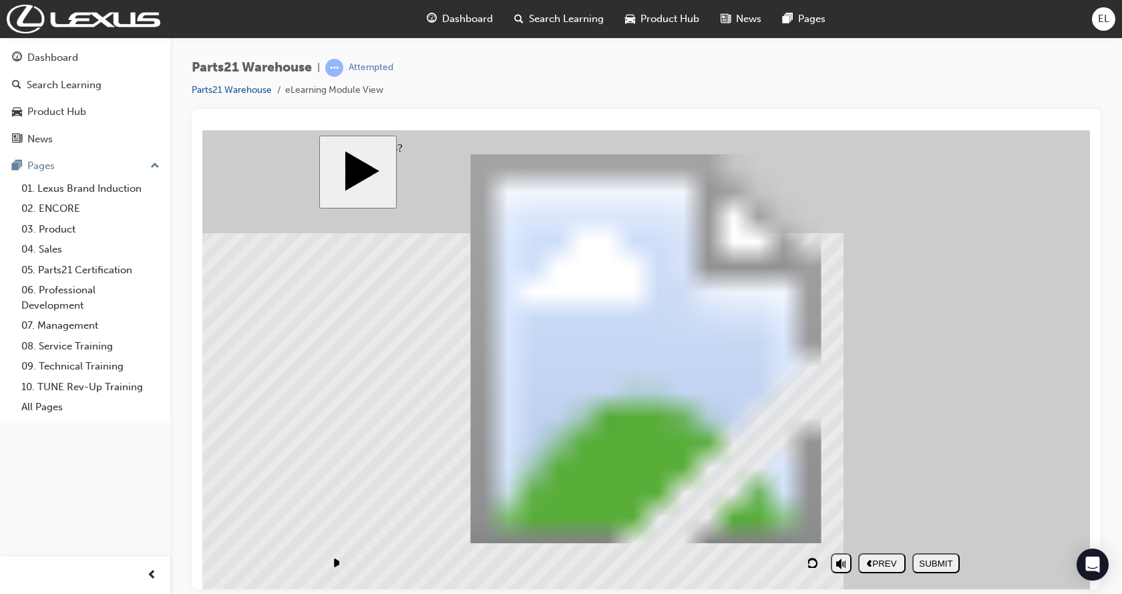
drag, startPoint x: 854, startPoint y: 467, endPoint x: 857, endPoint y: 297, distance: 169.6
drag, startPoint x: 777, startPoint y: 451, endPoint x: 474, endPoint y: 298, distance: 338.9
drag, startPoint x: 815, startPoint y: 511, endPoint x: 440, endPoint y: 254, distance: 454.3
click at [938, 566] on div "SUBMIT" at bounding box center [935, 563] width 37 height 10
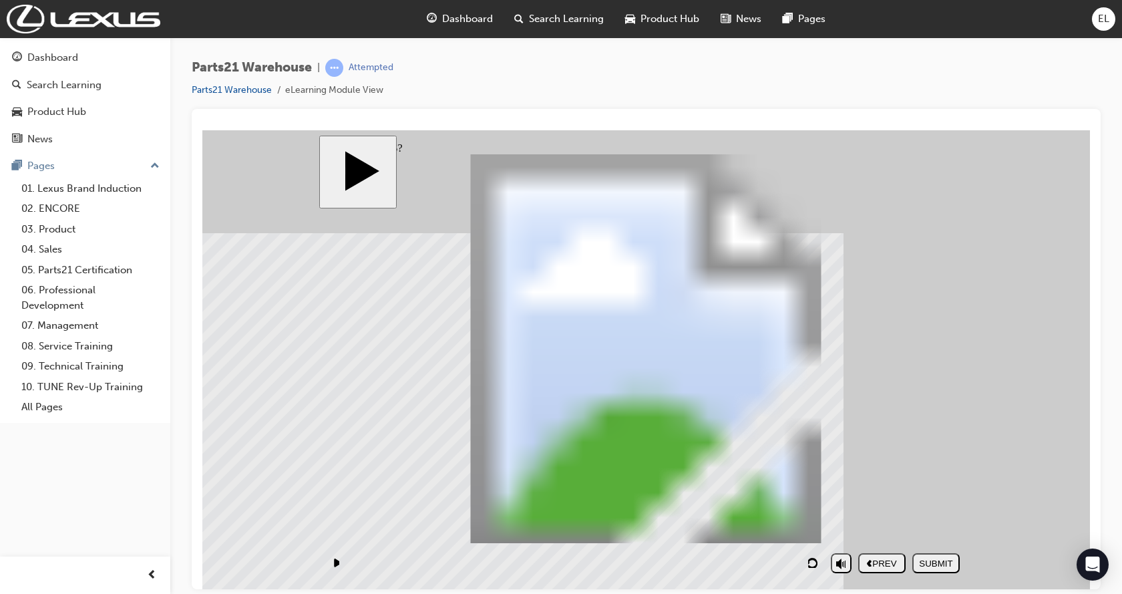
drag, startPoint x: 586, startPoint y: 466, endPoint x: 429, endPoint y: 366, distance: 186.2
drag, startPoint x: 690, startPoint y: 516, endPoint x: 901, endPoint y: 346, distance: 271.1
drag, startPoint x: 695, startPoint y: 383, endPoint x: 737, endPoint y: 418, distance: 54.5
click at [737, 417] on div "Rectangle 1 Rectangle 2 Incorrect Line 1 That is incorrect. Please try again. T…" at bounding box center [645, 354] width 641 height 401
drag, startPoint x: 725, startPoint y: 453, endPoint x: 867, endPoint y: 282, distance: 221.4
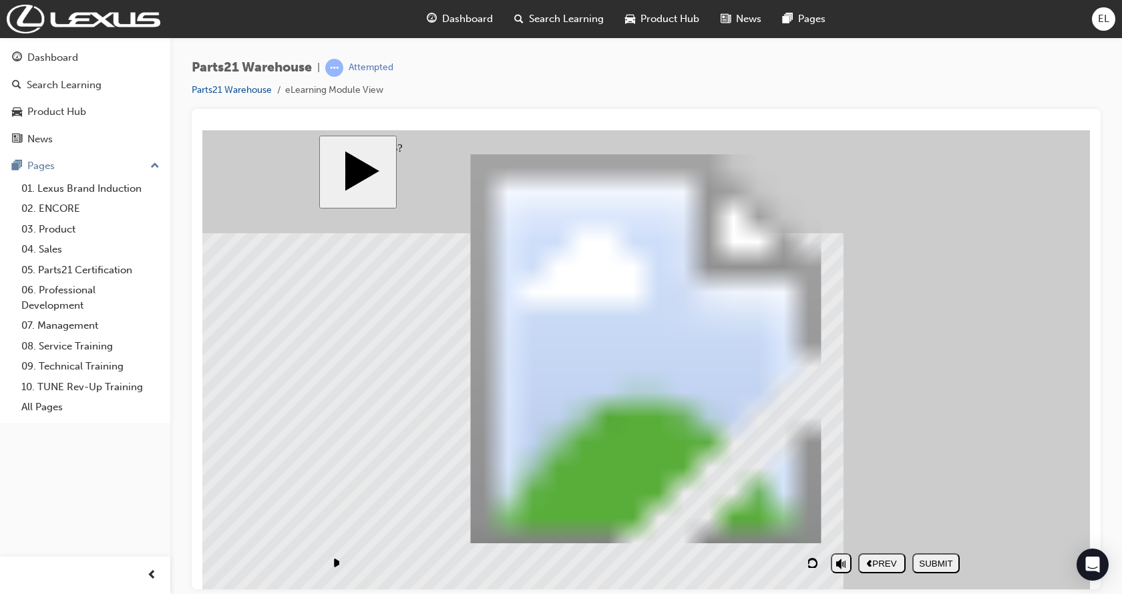
click at [927, 559] on div "NEXT" at bounding box center [935, 563] width 37 height 10
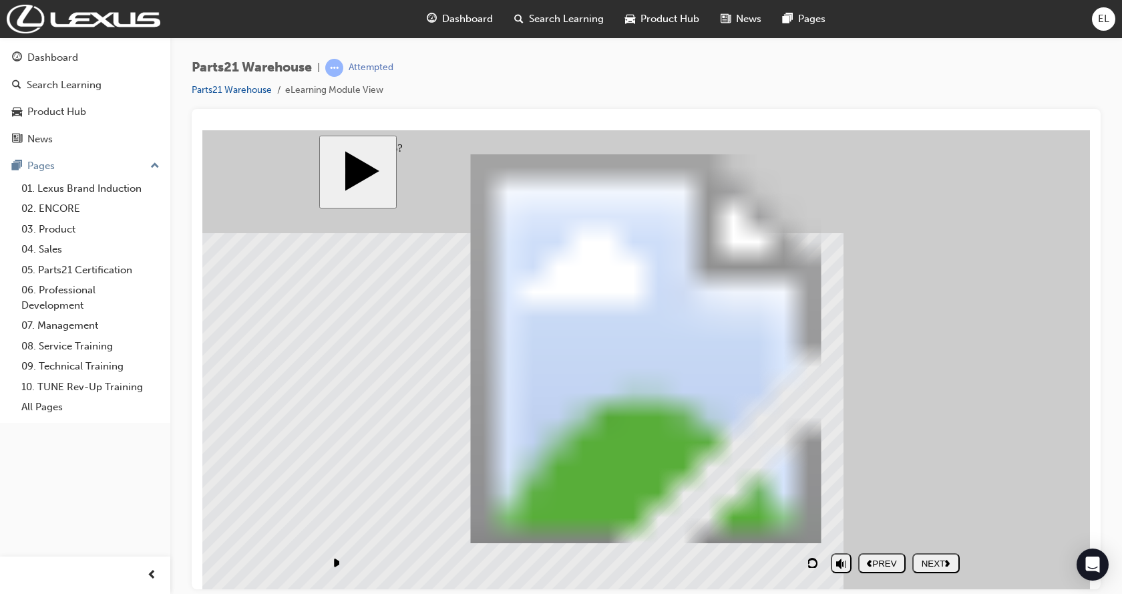
click at [932, 570] on button "NEXT" at bounding box center [935, 562] width 47 height 20
click at [929, 564] on div "NEXT" at bounding box center [935, 563] width 37 height 10
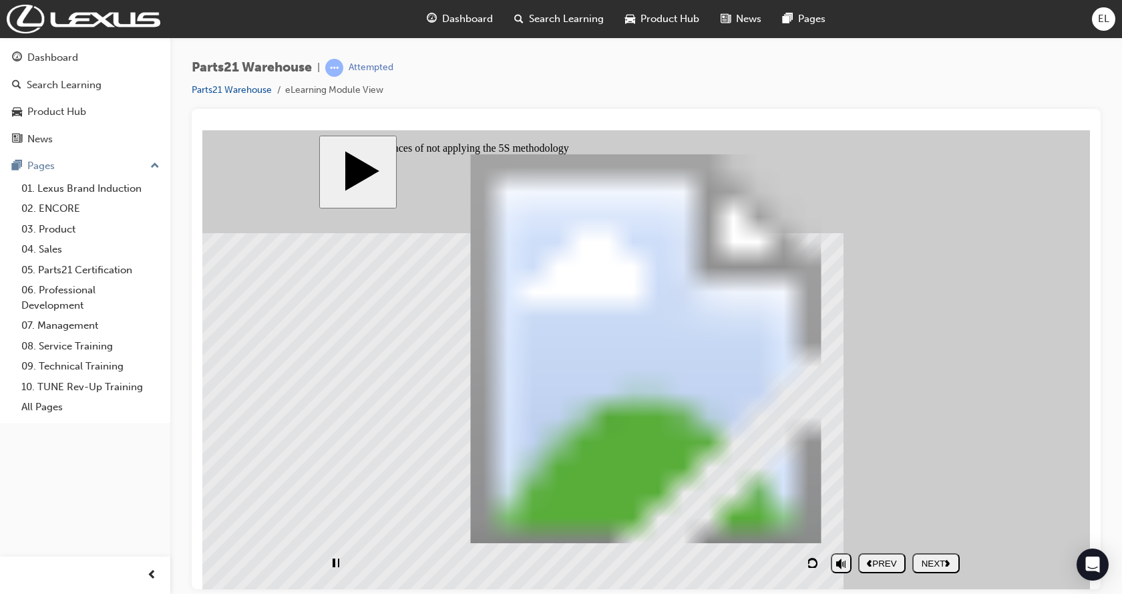
click at [929, 564] on div "NEXT" at bounding box center [935, 563] width 37 height 10
click at [932, 563] on div "NEXT" at bounding box center [935, 563] width 37 height 10
click at [934, 563] on div "NEXT" at bounding box center [935, 563] width 37 height 10
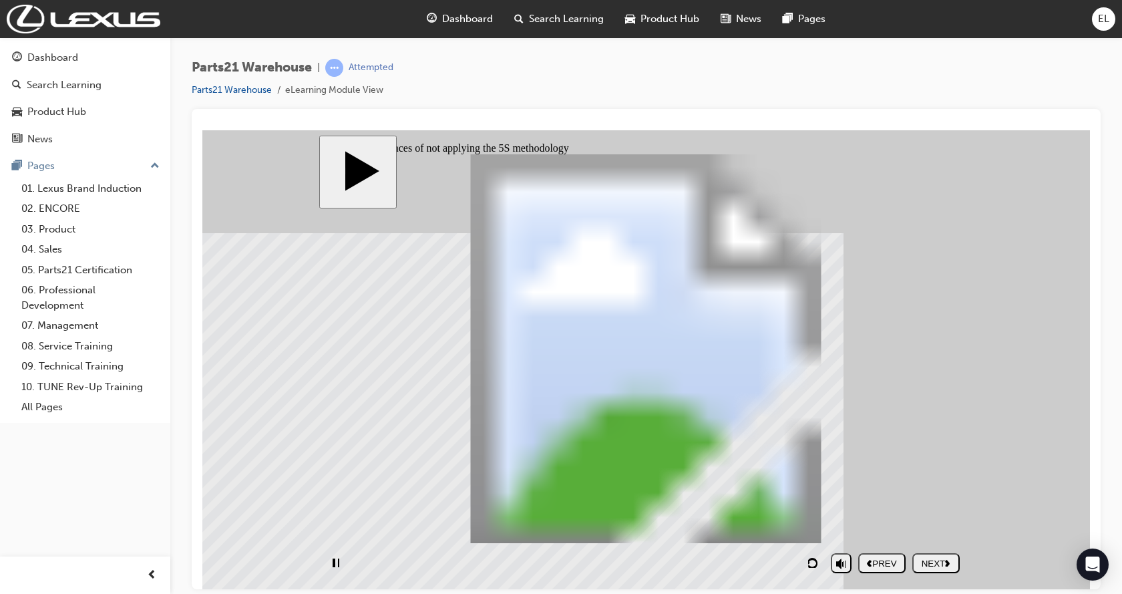
click at [936, 564] on div "NEXT" at bounding box center [935, 563] width 37 height 10
click at [937, 565] on div "NEXT" at bounding box center [935, 563] width 37 height 10
click at [938, 565] on div "NEXT" at bounding box center [935, 563] width 37 height 10
click at [938, 566] on div "NEXT" at bounding box center [935, 563] width 37 height 10
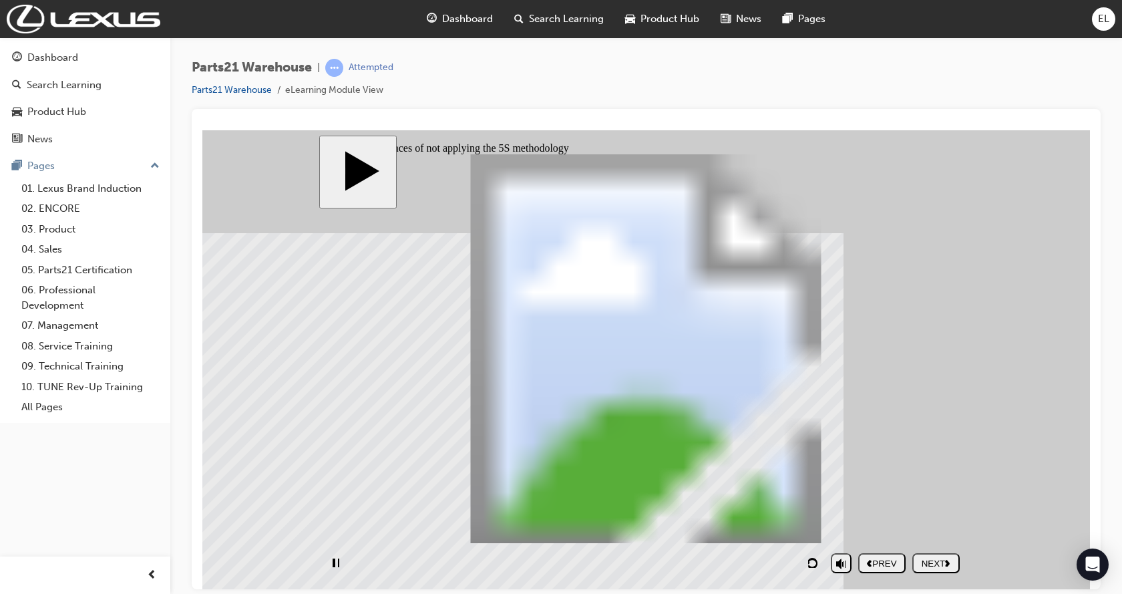
click at [938, 566] on div "NEXT" at bounding box center [935, 563] width 37 height 10
click at [938, 567] on div "NEXT" at bounding box center [935, 563] width 37 height 10
click at [940, 567] on div "NEXT" at bounding box center [935, 563] width 37 height 10
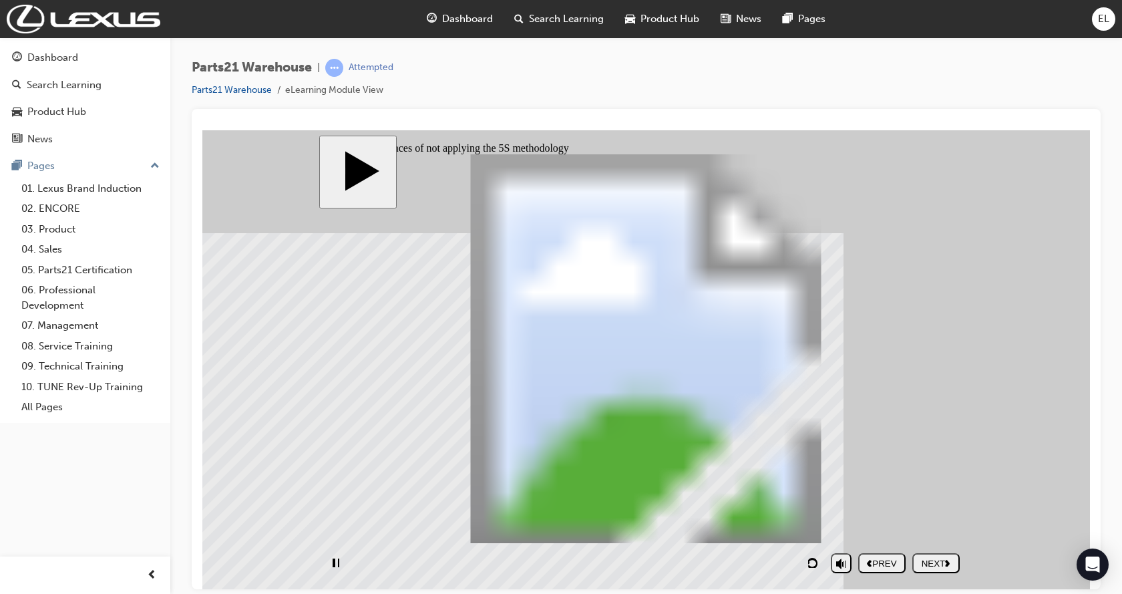
click at [940, 567] on div "NEXT" at bounding box center [935, 563] width 37 height 10
click at [945, 567] on div "NEXT" at bounding box center [935, 563] width 37 height 10
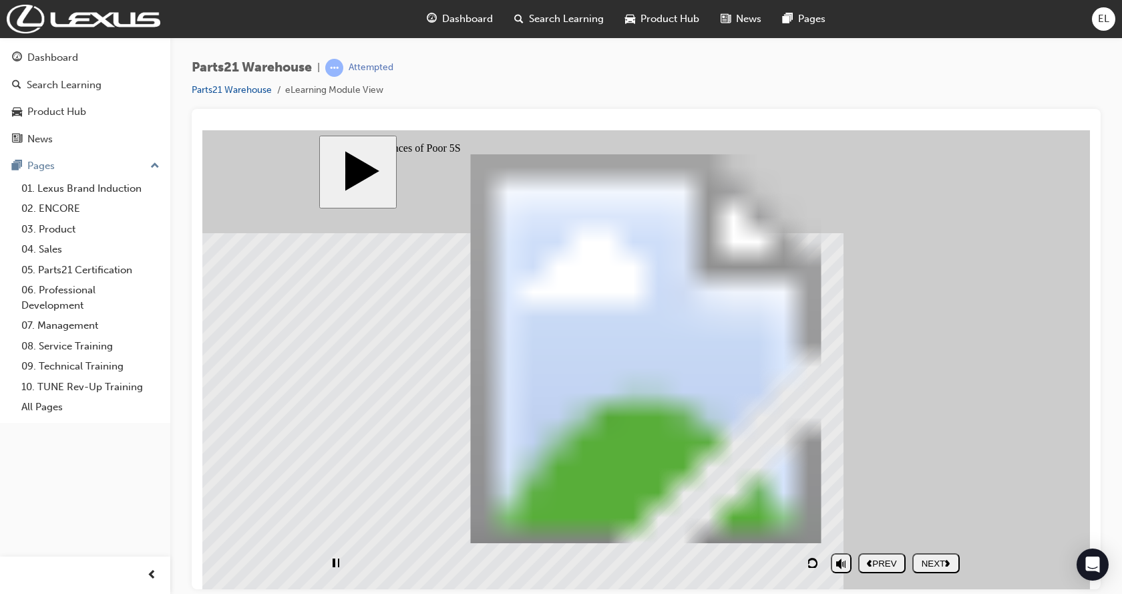
click at [945, 567] on div "NEXT" at bounding box center [935, 563] width 37 height 10
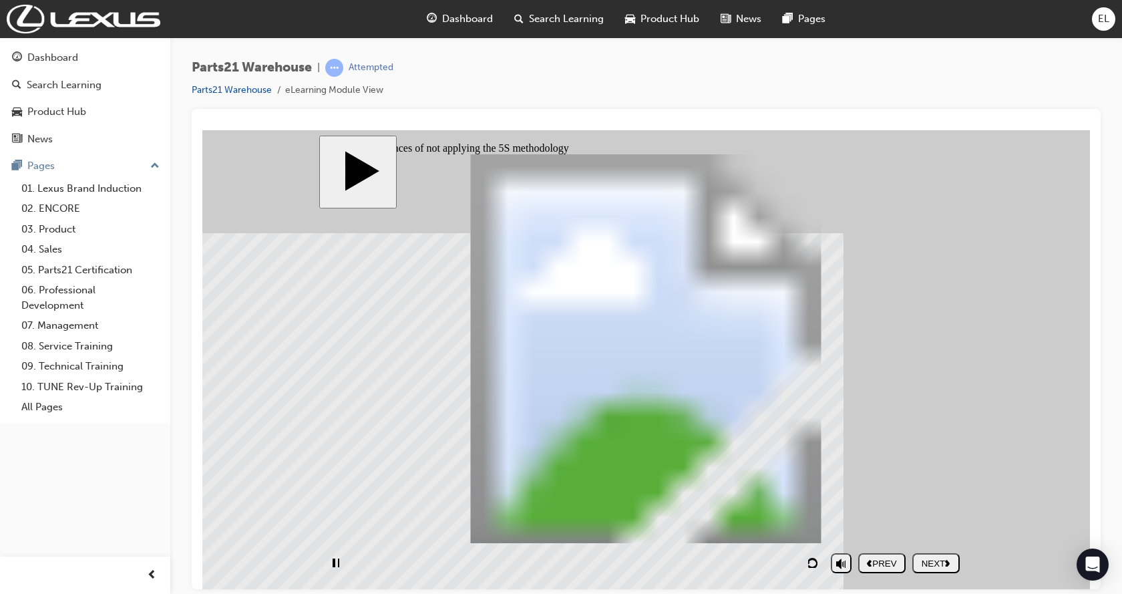
click at [945, 566] on div "NEXT" at bounding box center [935, 563] width 37 height 10
click at [944, 566] on div "NEXT" at bounding box center [935, 563] width 37 height 10
click at [944, 569] on button "NEXT" at bounding box center [935, 562] width 47 height 20
click at [944, 568] on button "NEXT" at bounding box center [935, 562] width 47 height 20
click at [944, 566] on div "NEXT" at bounding box center [935, 563] width 37 height 10
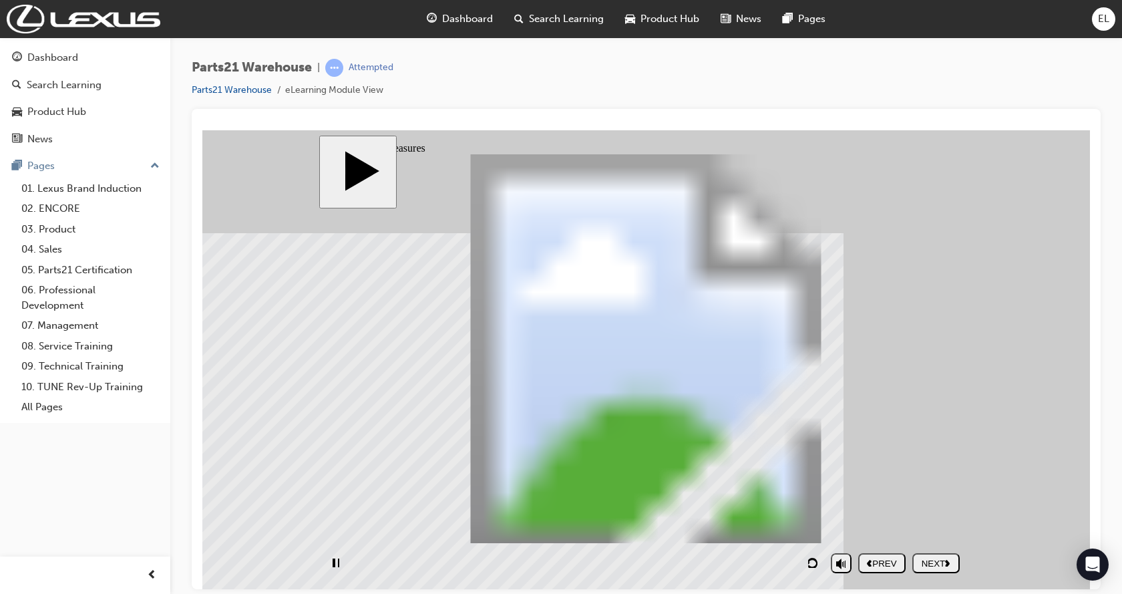
click at [944, 566] on div "NEXT" at bounding box center [935, 563] width 37 height 10
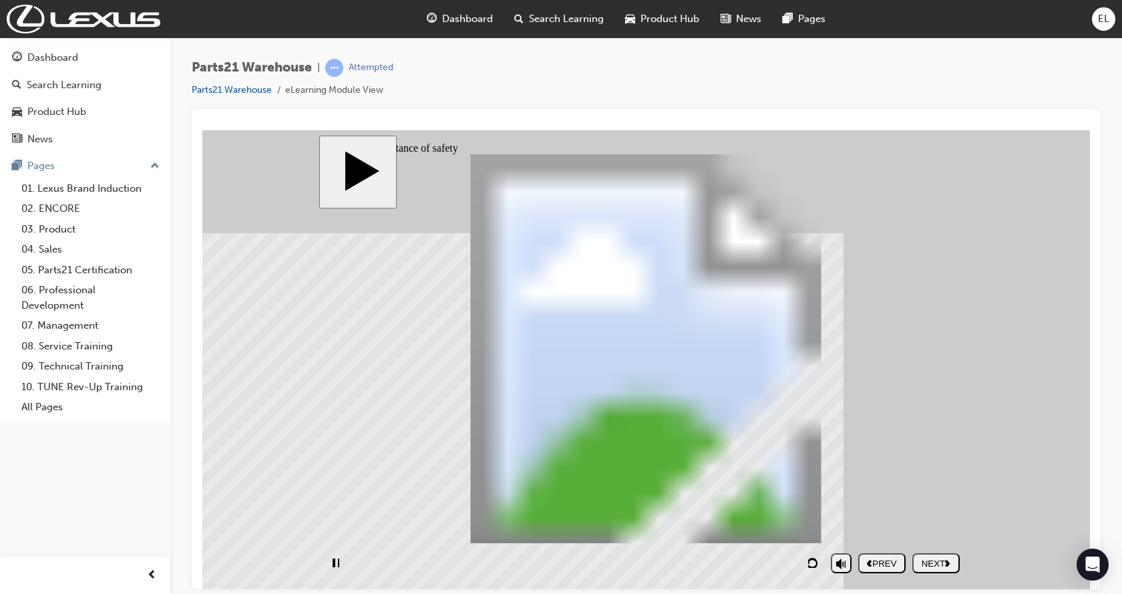
click at [944, 566] on div "NEXT" at bounding box center [935, 563] width 37 height 10
click at [944, 566] on div "SUBMIT" at bounding box center [935, 563] width 37 height 10
drag, startPoint x: 678, startPoint y: 505, endPoint x: 703, endPoint y: 429, distance: 80.7
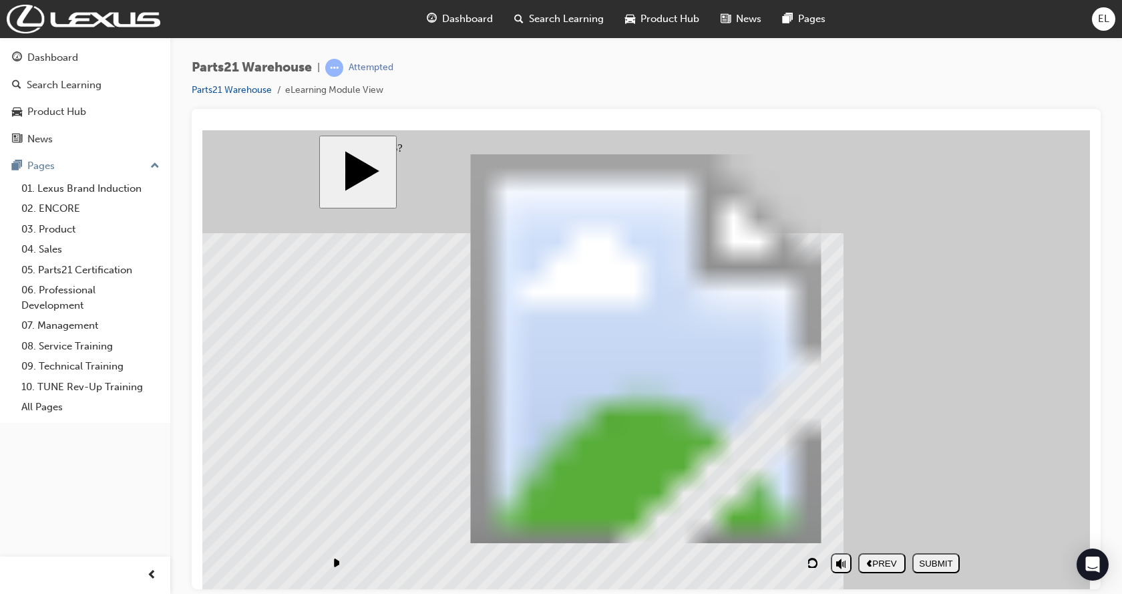
drag, startPoint x: 684, startPoint y: 508, endPoint x: 895, endPoint y: 341, distance: 268.5
drag, startPoint x: 598, startPoint y: 463, endPoint x: 428, endPoint y: 360, distance: 198.3
click at [883, 562] on div "PREV" at bounding box center [881, 563] width 37 height 10
drag, startPoint x: 950, startPoint y: 563, endPoint x: 941, endPoint y: 571, distance: 11.8
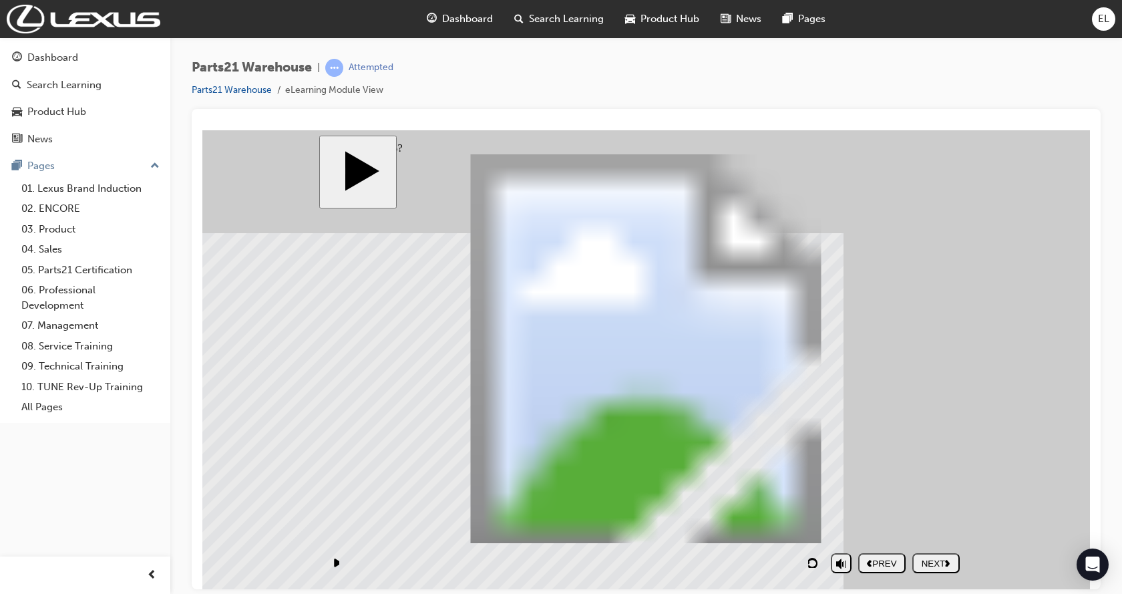
click at [949, 564] on polygon "next" at bounding box center [947, 562] width 5 height 7
drag, startPoint x: 857, startPoint y: 574, endPoint x: 883, endPoint y: 568, distance: 27.4
click at [875, 568] on section "PREV NEXT SUBMIT" at bounding box center [643, 562] width 648 height 31
click at [883, 568] on button "PREV" at bounding box center [881, 562] width 47 height 20
click at [936, 560] on div "NEXT" at bounding box center [935, 563] width 37 height 10
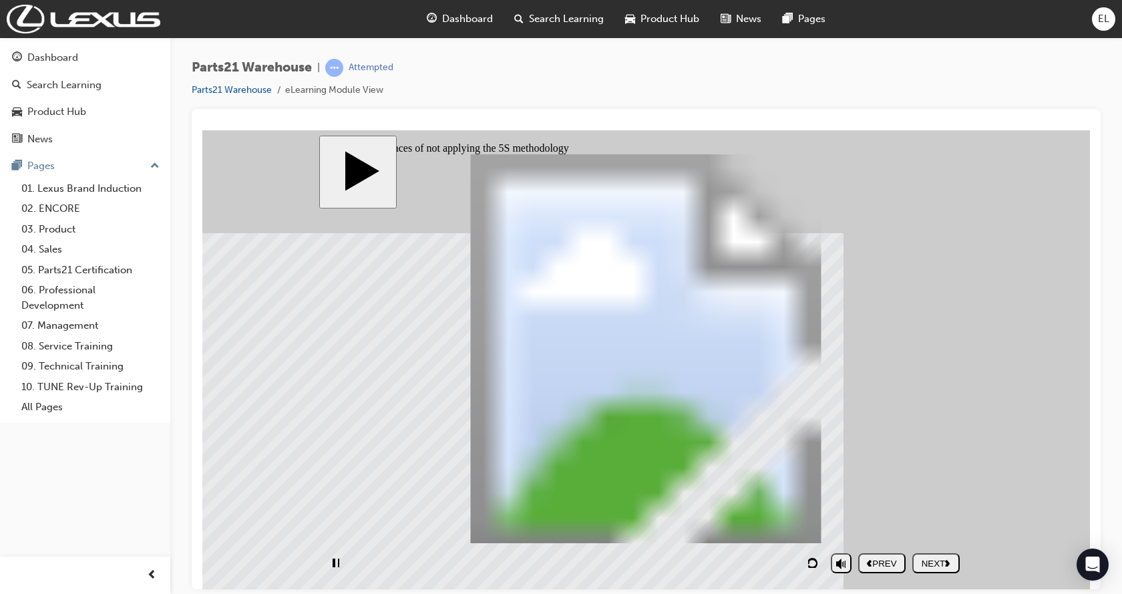
click at [936, 560] on div "NEXT" at bounding box center [935, 563] width 37 height 10
click at [936, 566] on div "NEXT" at bounding box center [935, 563] width 37 height 10
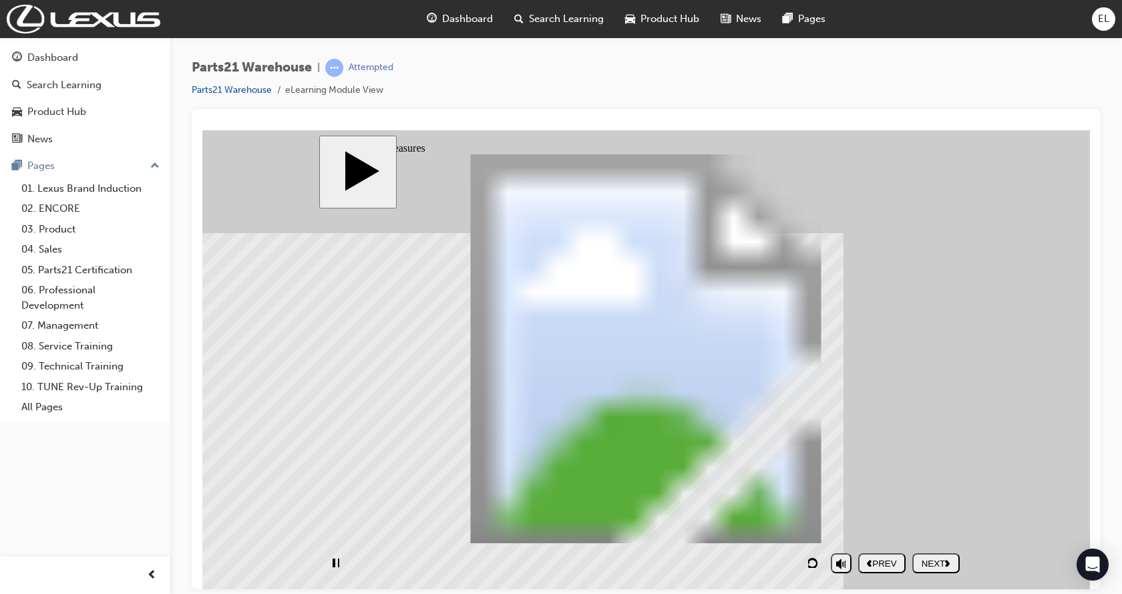
click at [936, 566] on div "NEXT" at bounding box center [935, 563] width 37 height 10
click at [933, 566] on div "NEXT" at bounding box center [935, 563] width 37 height 10
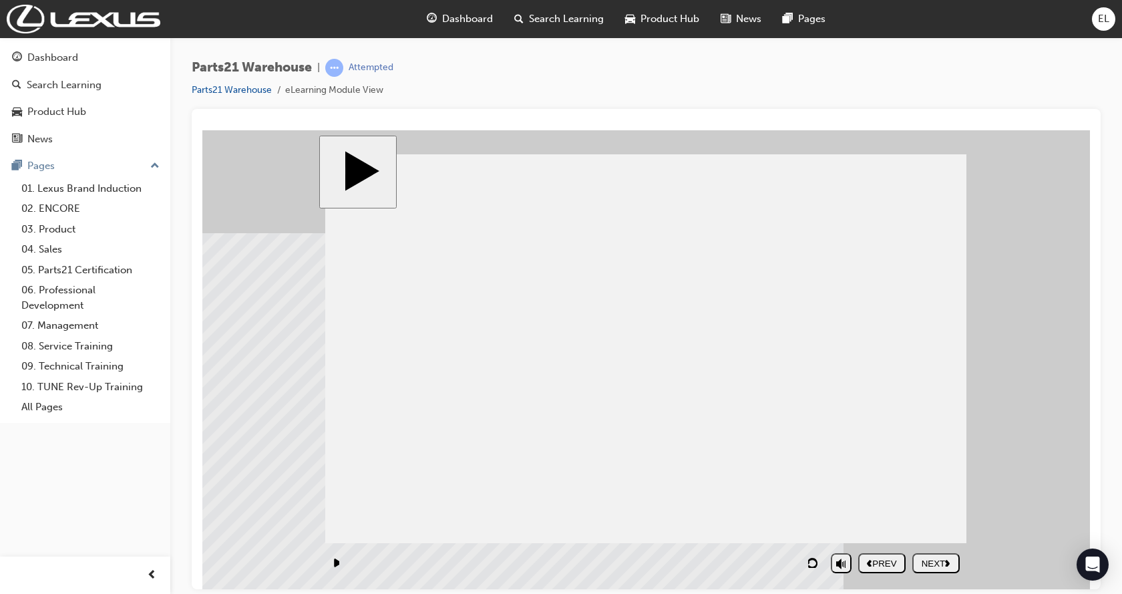
click at [933, 566] on div "NEXT" at bounding box center [935, 563] width 37 height 10
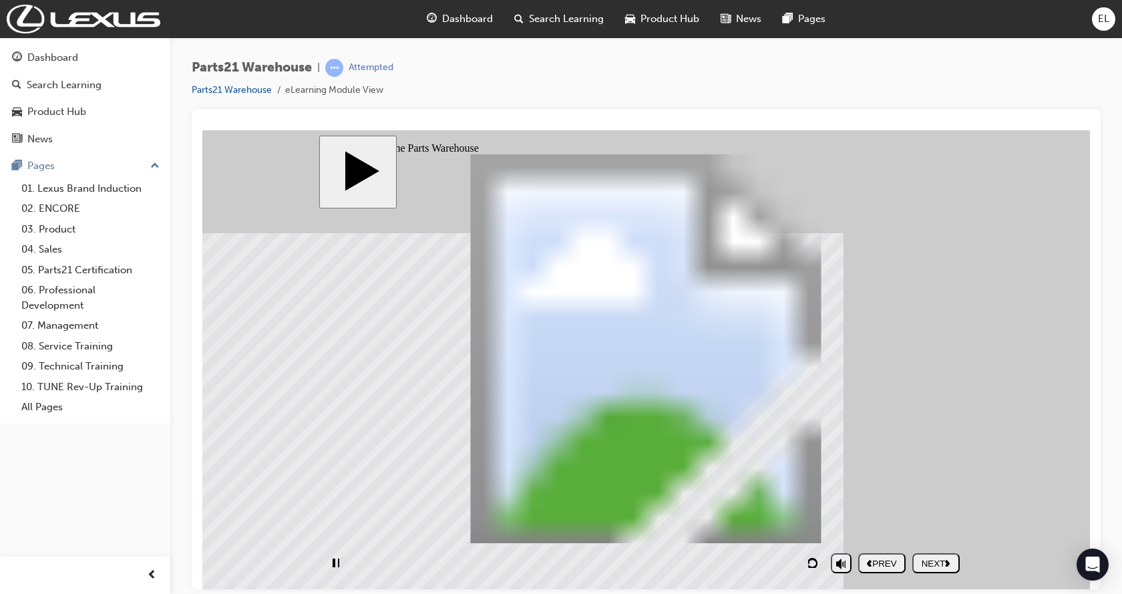
click at [933, 566] on div "NEXT" at bounding box center [935, 563] width 37 height 10
click at [934, 565] on div "NEXT" at bounding box center [935, 563] width 37 height 10
click at [936, 564] on div "NEXT" at bounding box center [935, 563] width 37 height 10
drag, startPoint x: 841, startPoint y: 513, endPoint x: 472, endPoint y: 248, distance: 454.0
drag, startPoint x: 628, startPoint y: 466, endPoint x: 461, endPoint y: 313, distance: 226.3
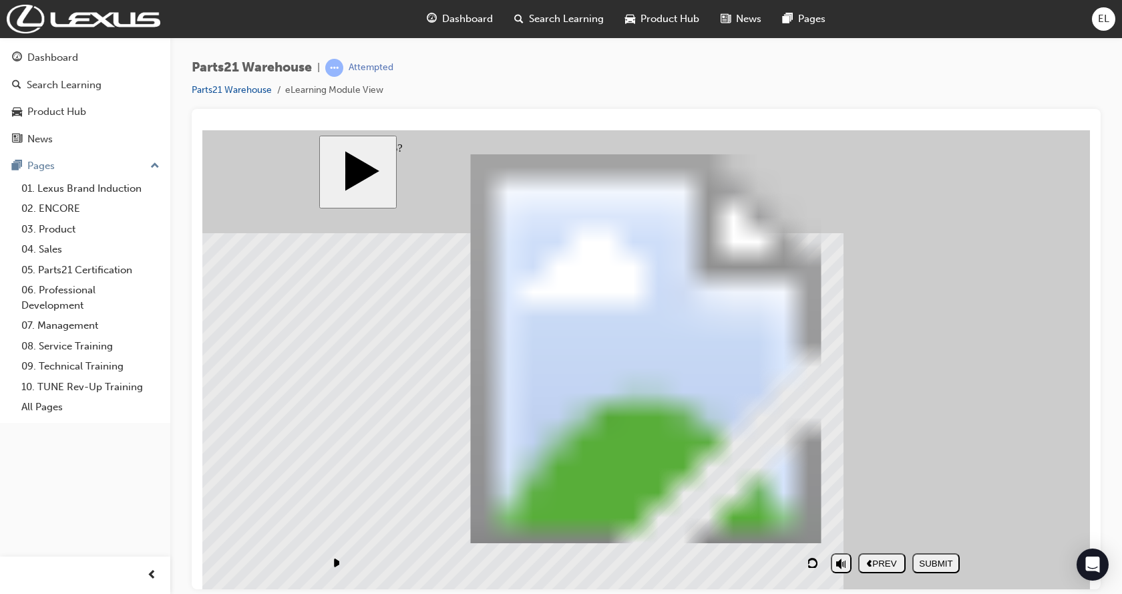
drag, startPoint x: 777, startPoint y: 455, endPoint x: 467, endPoint y: 353, distance: 326.0
drag, startPoint x: 849, startPoint y: 468, endPoint x: 853, endPoint y: 296, distance: 172.3
drag, startPoint x: 675, startPoint y: 510, endPoint x: 877, endPoint y: 343, distance: 262.7
click at [934, 564] on div "SUBMIT" at bounding box center [935, 563] width 37 height 10
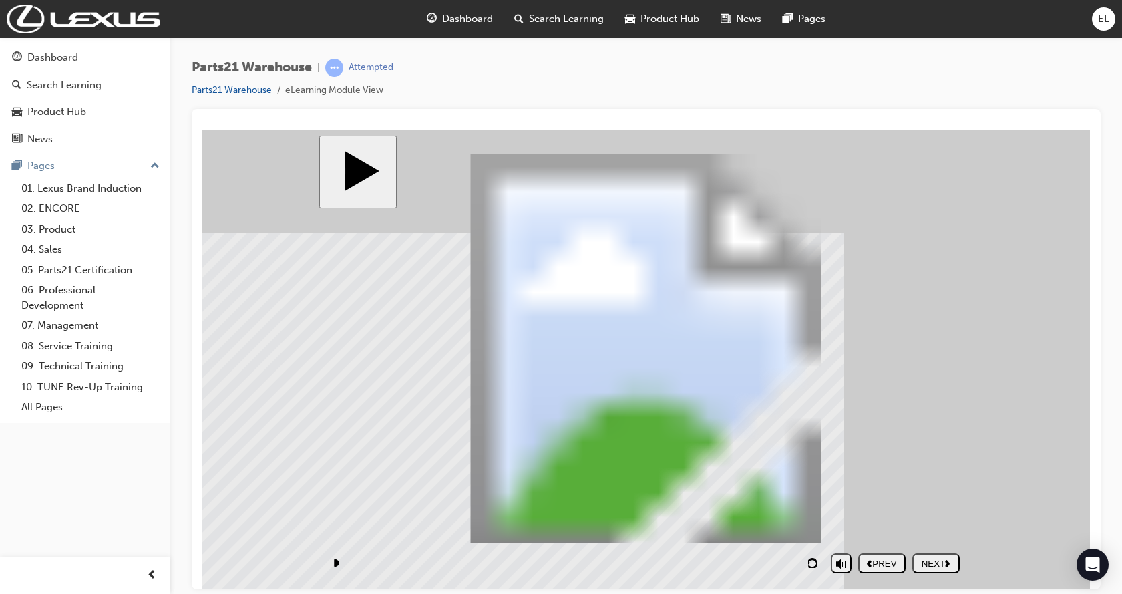
click at [930, 551] on nav "PREV NEXT SUBMIT" at bounding box center [908, 562] width 101 height 31
drag, startPoint x: 929, startPoint y: 563, endPoint x: 928, endPoint y: 570, distance: 7.4
click at [929, 564] on div "NEXT" at bounding box center [935, 563] width 37 height 10
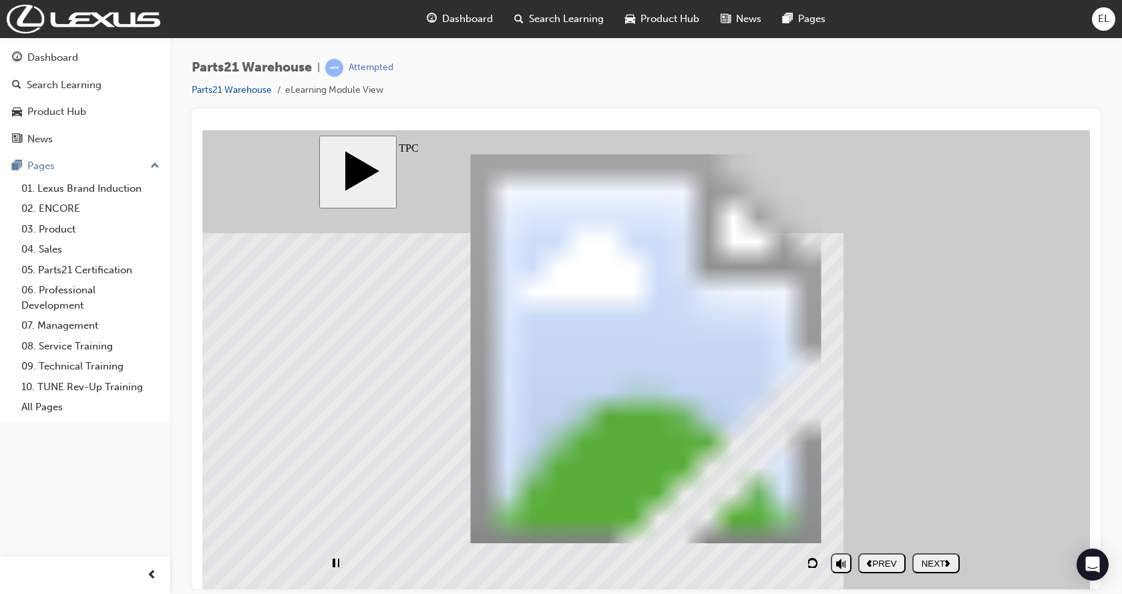
click at [938, 560] on div "NEXT" at bounding box center [935, 563] width 37 height 10
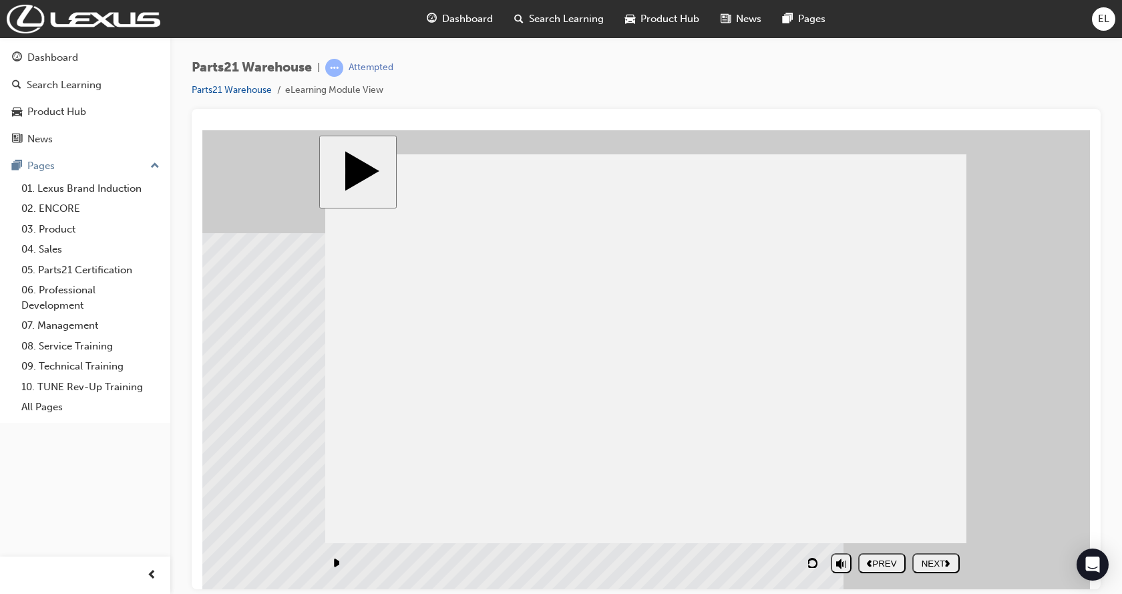
click at [932, 570] on button "NEXT" at bounding box center [935, 562] width 47 height 20
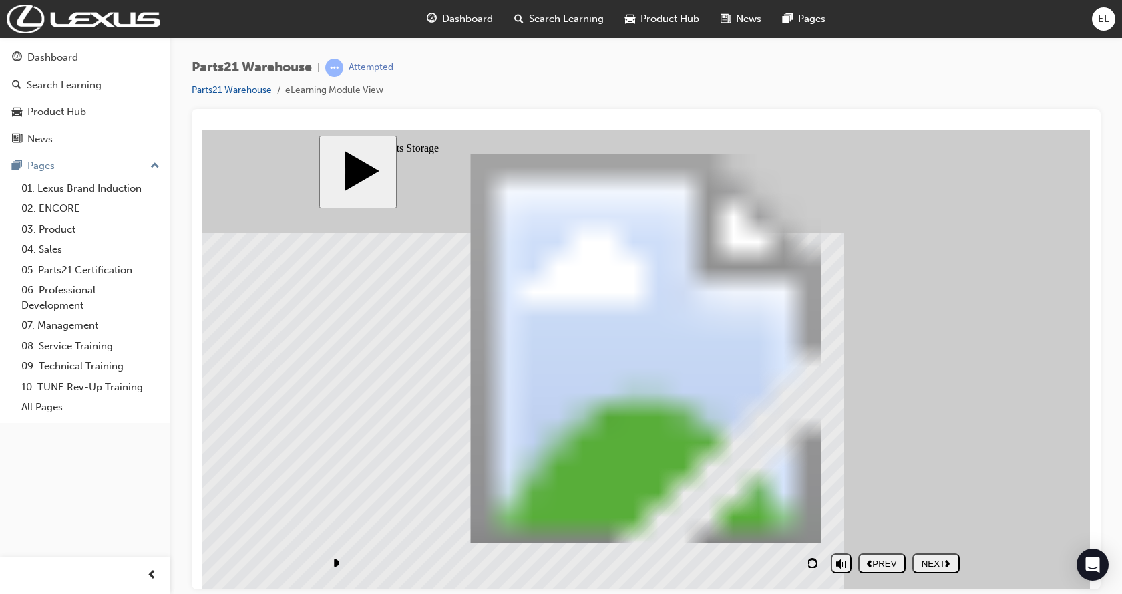
click at [938, 561] on div "NEXT" at bounding box center [935, 563] width 37 height 10
click at [938, 561] on nav "PREV NEXT SUBMIT" at bounding box center [908, 562] width 101 height 31
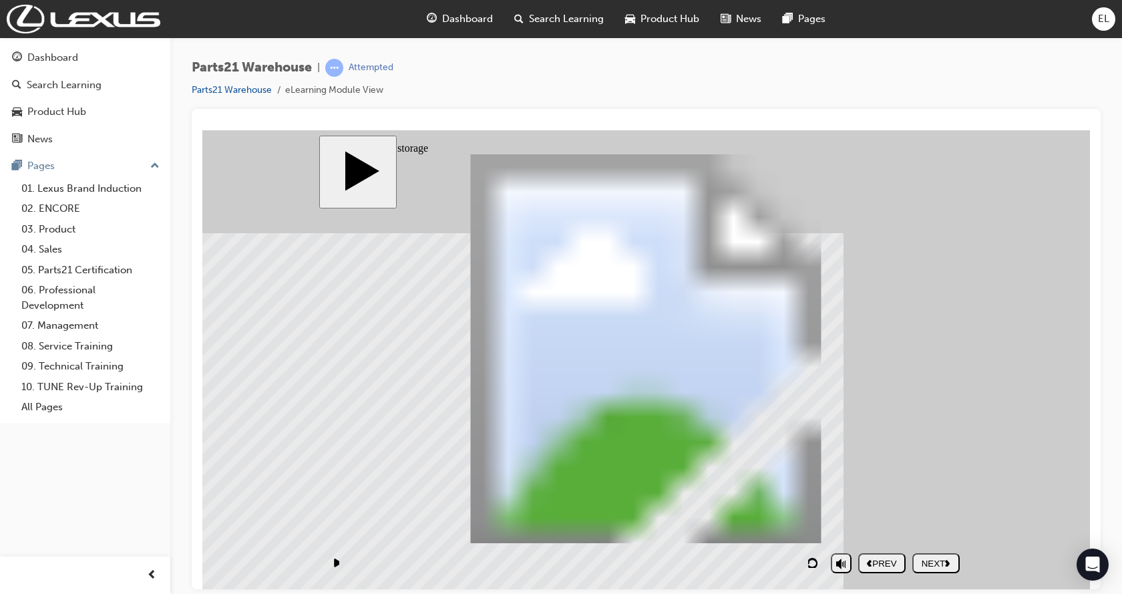
click at [932, 564] on div "NEXT" at bounding box center [935, 563] width 37 height 10
click at [929, 559] on div "NEXT" at bounding box center [935, 563] width 37 height 10
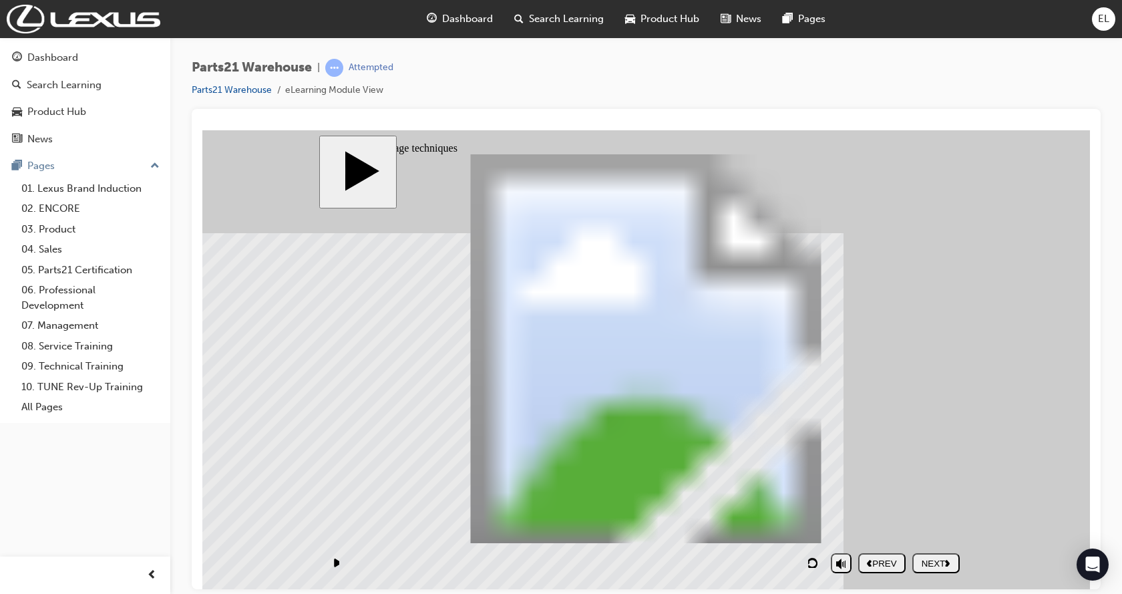
click at [950, 560] on icon "next" at bounding box center [947, 561] width 5 height 7
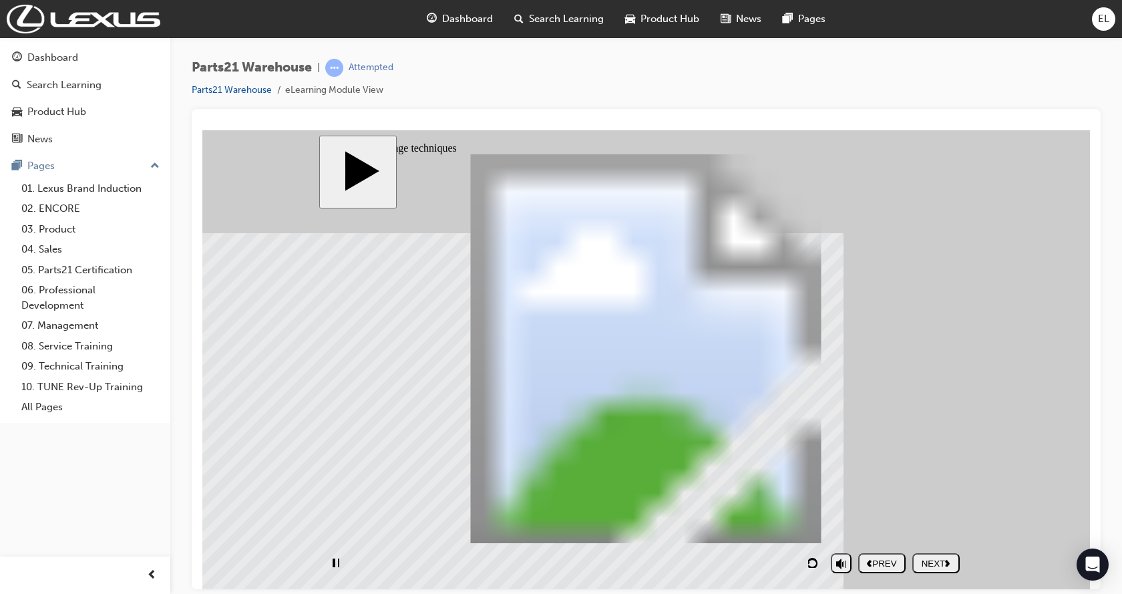
click at [929, 562] on div "NEXT" at bounding box center [935, 563] width 37 height 10
click at [945, 566] on div "NEXT" at bounding box center [935, 563] width 37 height 10
drag, startPoint x: 636, startPoint y: 363, endPoint x: 649, endPoint y: 363, distance: 13.4
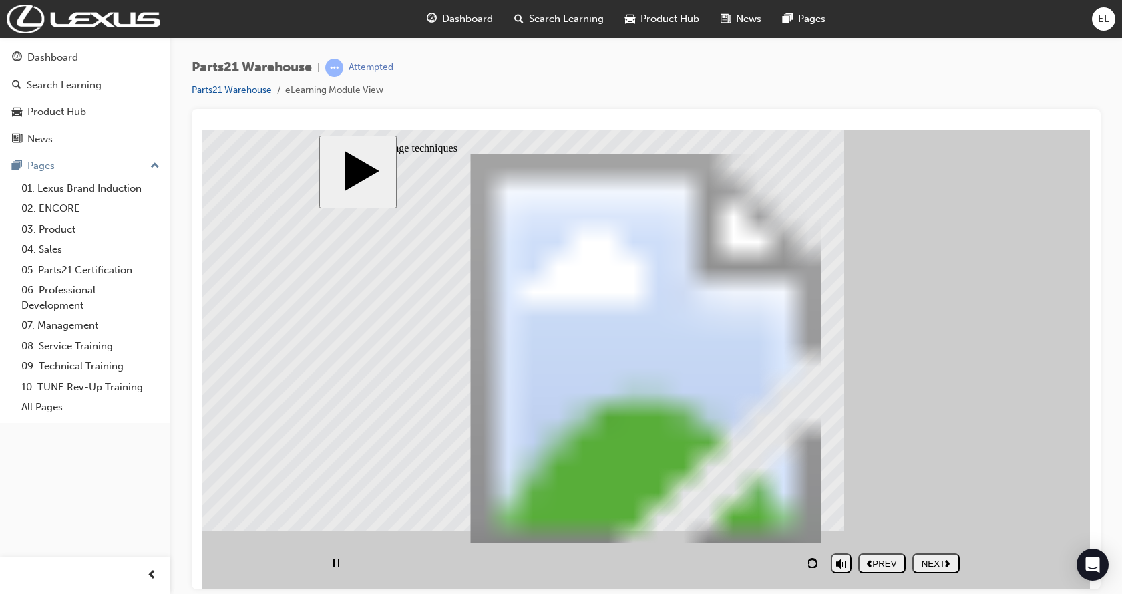
type input "1"
click at [929, 558] on div "NEXT" at bounding box center [935, 563] width 37 height 10
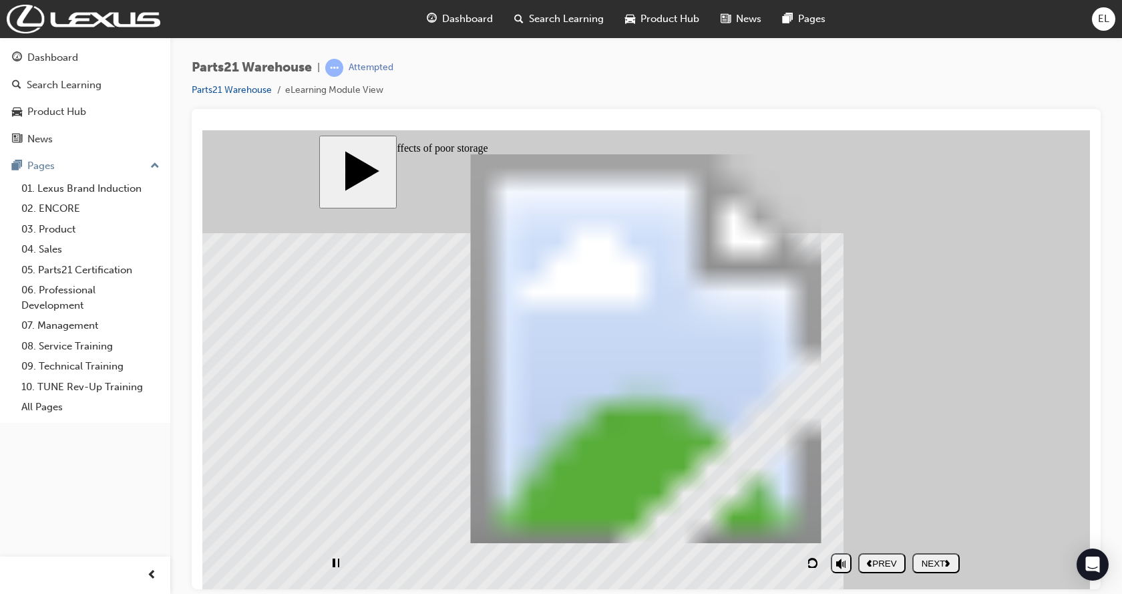
click at [932, 557] on nav "PREV NEXT SUBMIT" at bounding box center [908, 562] width 101 height 31
click at [948, 568] on div "NEXT" at bounding box center [935, 563] width 37 height 10
drag, startPoint x: 423, startPoint y: 317, endPoint x: 433, endPoint y: 306, distance: 15.1
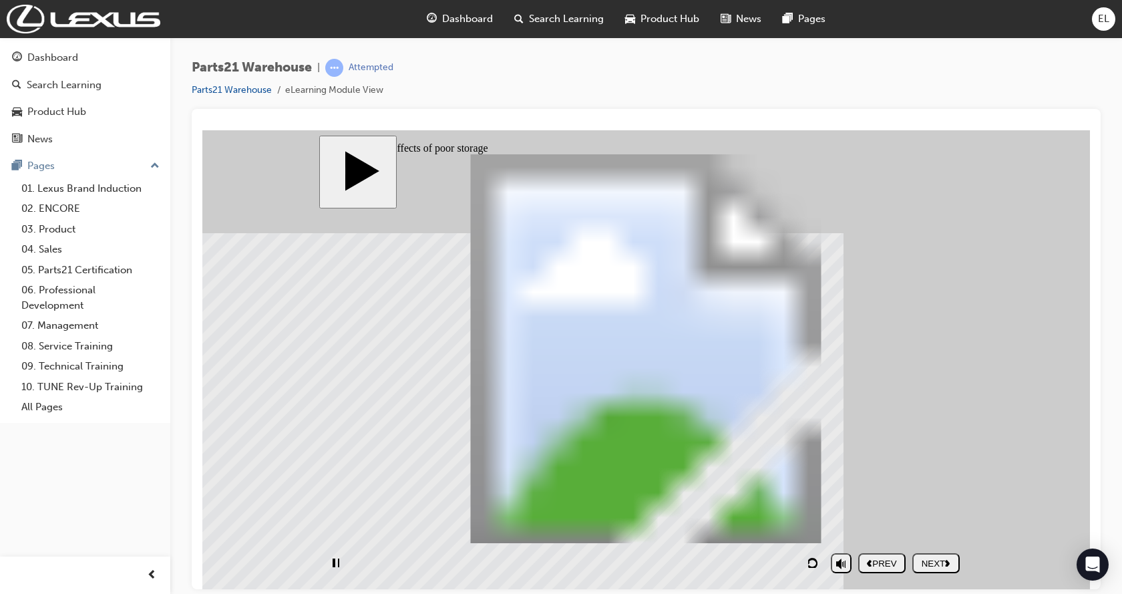
click at [631, 330] on div "Rectangle 1 PARTS21 Warehouse (Storage techniques) Rectangle 2 PARTS21 Warehous…" at bounding box center [645, 354] width 641 height 401
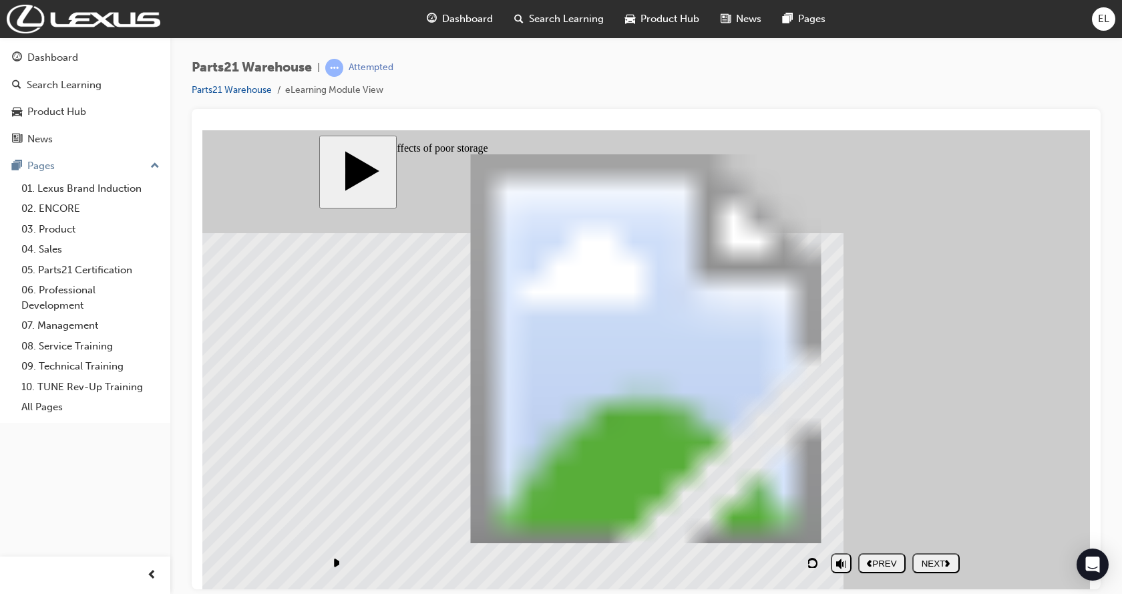
click at [553, 252] on div "Rectangle 1 Rectangle 1 PARTS21 Warehouse (Storage techniques) Rectangle 2 PART…" at bounding box center [645, 354] width 641 height 401
click at [923, 554] on button "NEXT" at bounding box center [935, 562] width 47 height 20
checkbox input "true"
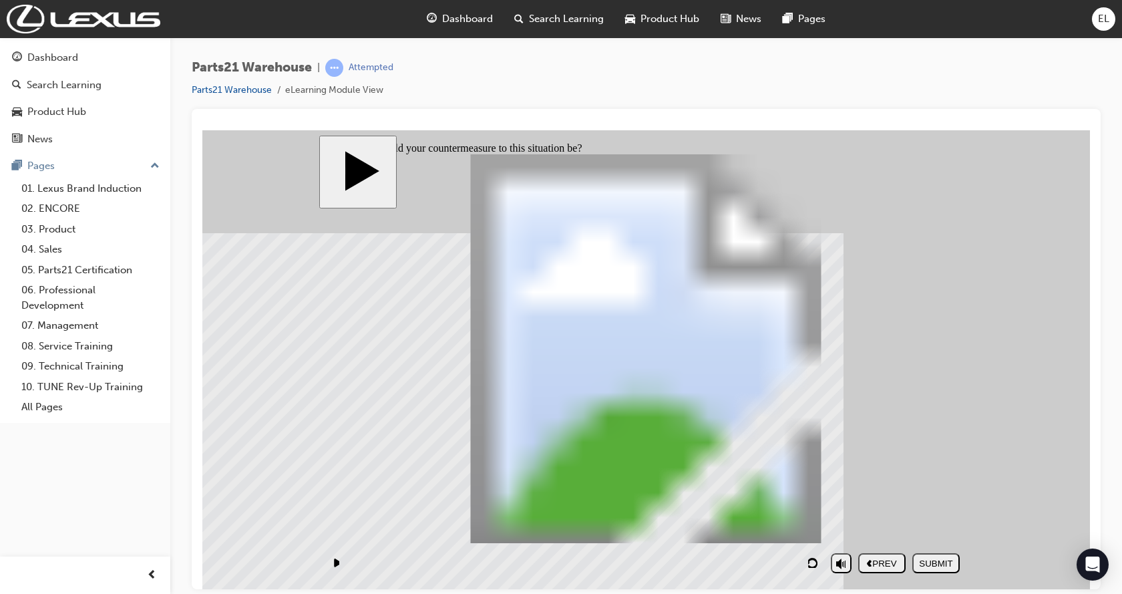
checkbox input "true"
click at [939, 564] on div "SUBMIT" at bounding box center [935, 563] width 37 height 10
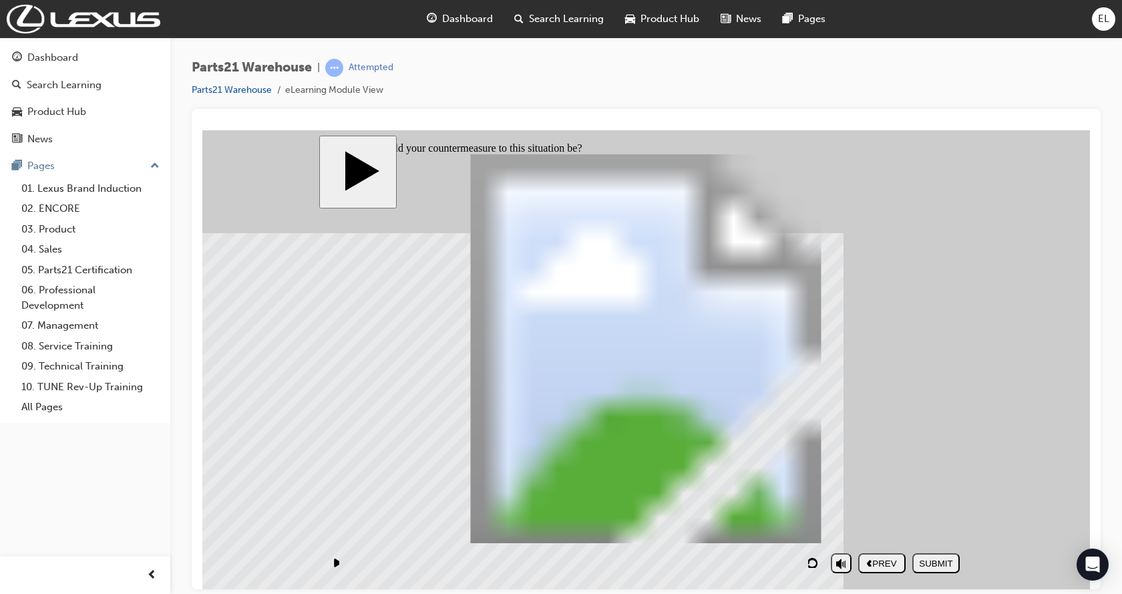
click at [942, 562] on div "NEXT" at bounding box center [935, 563] width 37 height 10
click at [934, 568] on button "NEXT" at bounding box center [935, 562] width 47 height 20
click at [936, 564] on div "NEXT" at bounding box center [935, 563] width 37 height 10
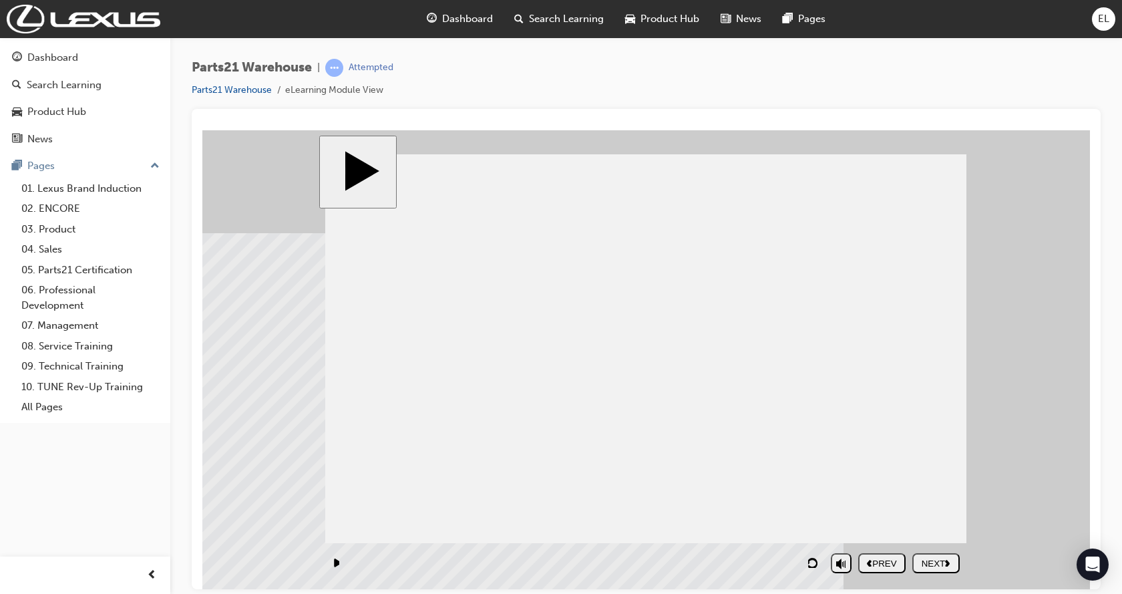
click at [942, 558] on div "NEXT" at bounding box center [935, 563] width 37 height 10
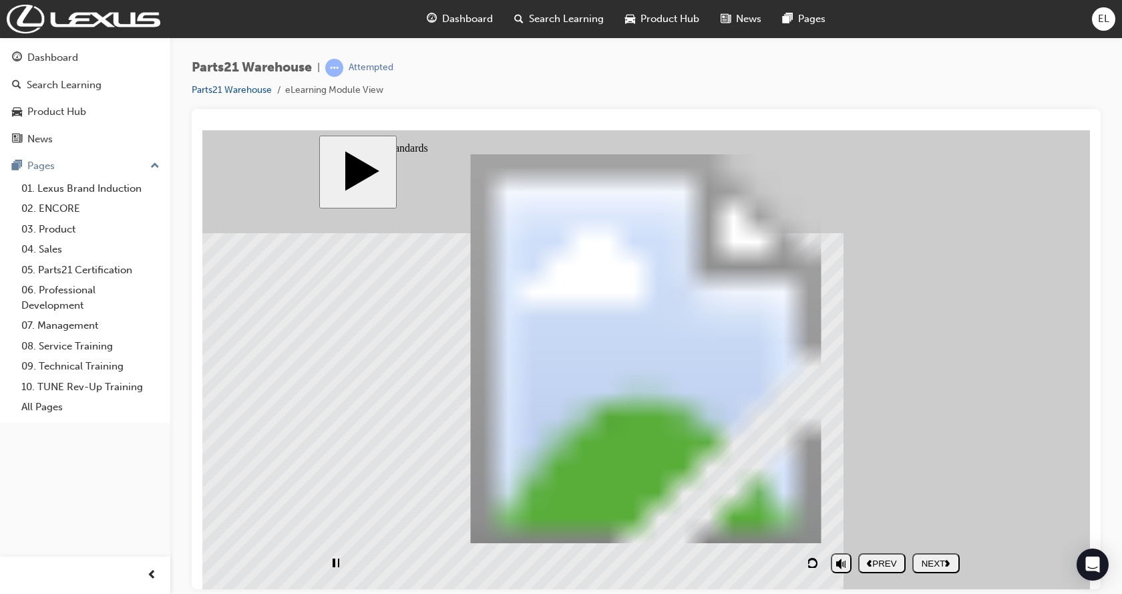
click at [942, 558] on nav "PREV NEXT SUBMIT" at bounding box center [908, 562] width 101 height 31
click at [935, 560] on div "NEXT" at bounding box center [935, 563] width 37 height 10
click at [944, 554] on nav "PREV NEXT SUBMIT" at bounding box center [908, 562] width 101 height 31
click at [944, 558] on div "NEXT" at bounding box center [935, 563] width 37 height 10
drag, startPoint x: 938, startPoint y: 327, endPoint x: 966, endPoint y: 317, distance: 30.0
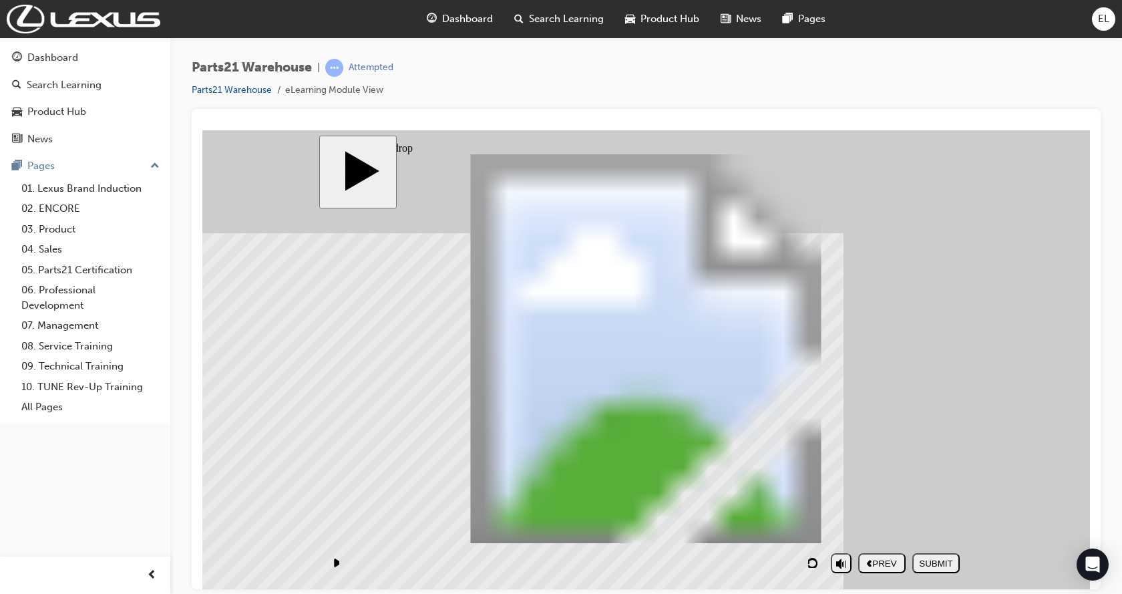
drag, startPoint x: 939, startPoint y: 473, endPoint x: 811, endPoint y: 337, distance: 186.6
drag, startPoint x: 925, startPoint y: 339, endPoint x: 777, endPoint y: 471, distance: 198.7
click at [936, 553] on button "SUBMIT" at bounding box center [935, 562] width 47 height 20
drag, startPoint x: 929, startPoint y: 321, endPoint x: 780, endPoint y: 459, distance: 203.2
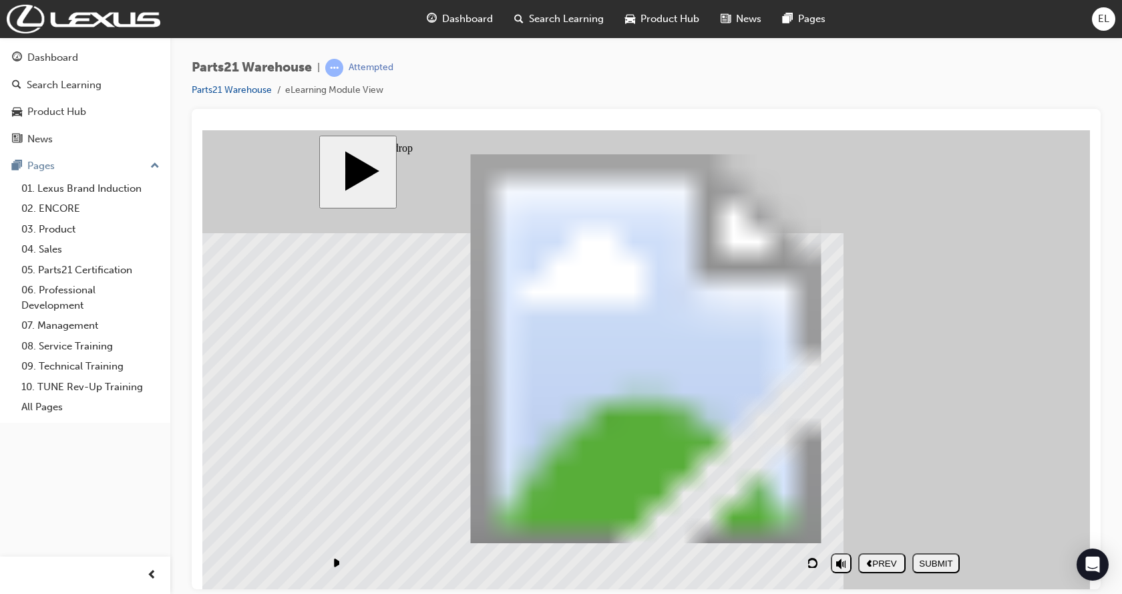
drag, startPoint x: 907, startPoint y: 475, endPoint x: 759, endPoint y: 348, distance: 195.1
click at [936, 564] on div "SUBMIT" at bounding box center [935, 563] width 37 height 10
drag, startPoint x: 641, startPoint y: 383, endPoint x: 1050, endPoint y: 568, distance: 449.5
drag, startPoint x: 944, startPoint y: 292, endPoint x: 775, endPoint y: 294, distance: 168.3
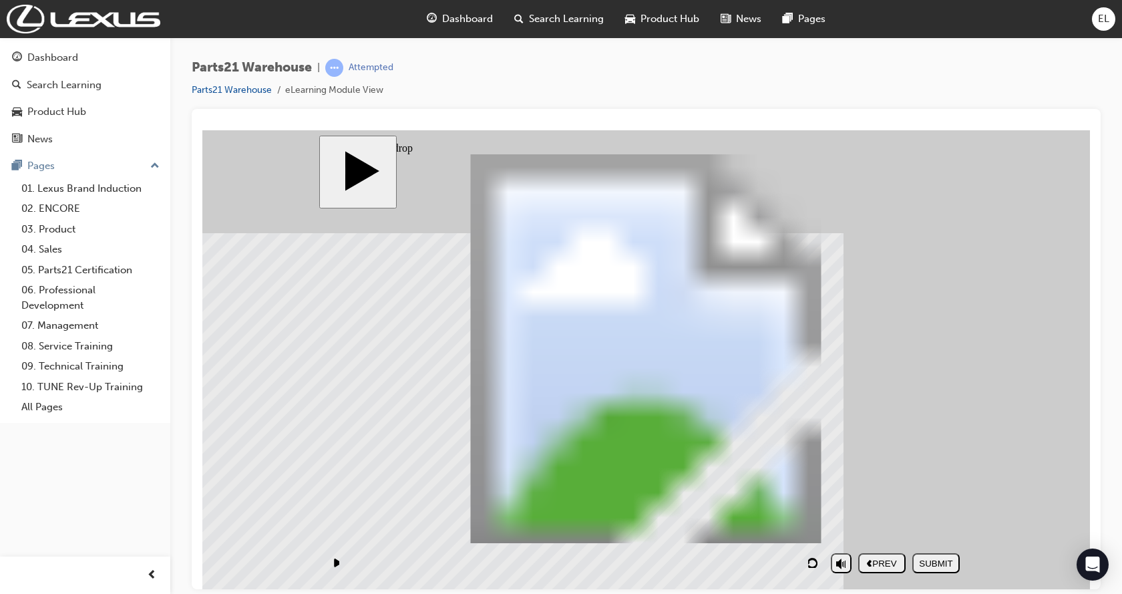
drag, startPoint x: 942, startPoint y: 439, endPoint x: 801, endPoint y: 443, distance: 141.6
drag, startPoint x: 725, startPoint y: 304, endPoint x: 899, endPoint y: 471, distance: 241.3
drag, startPoint x: 712, startPoint y: 359, endPoint x: 715, endPoint y: 328, distance: 31.5
drag, startPoint x: 897, startPoint y: 345, endPoint x: 716, endPoint y: 476, distance: 223.9
click at [937, 569] on button "SUBMIT" at bounding box center [935, 562] width 47 height 20
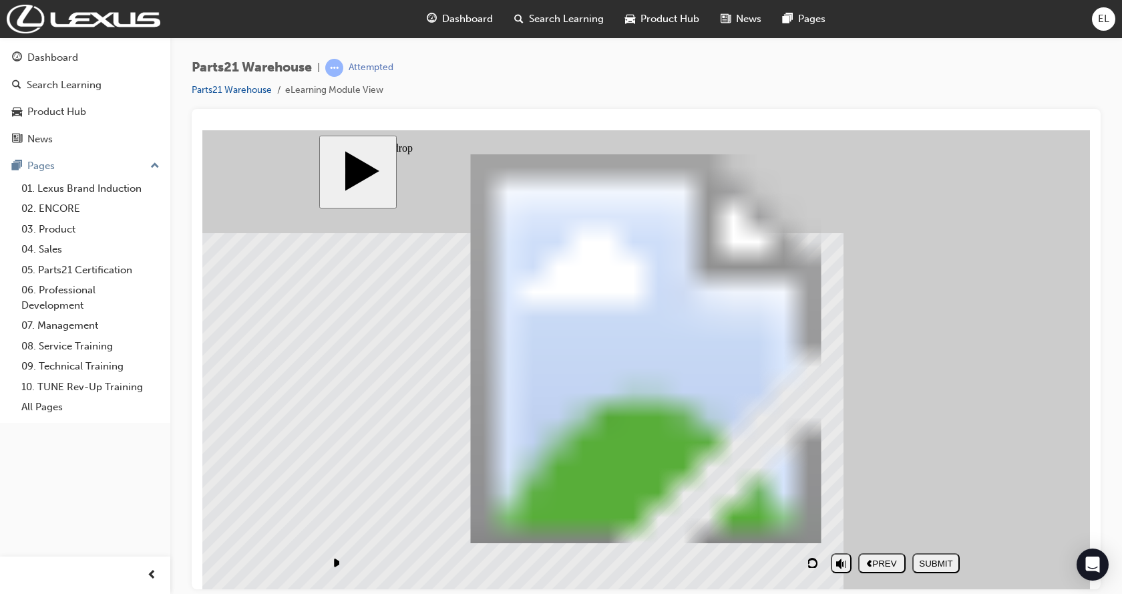
drag, startPoint x: 858, startPoint y: 287, endPoint x: 703, endPoint y: 431, distance: 211.7
drag, startPoint x: 938, startPoint y: 457, endPoint x: 764, endPoint y: 325, distance: 218.8
click at [932, 570] on button "SUBMIT" at bounding box center [935, 562] width 47 height 20
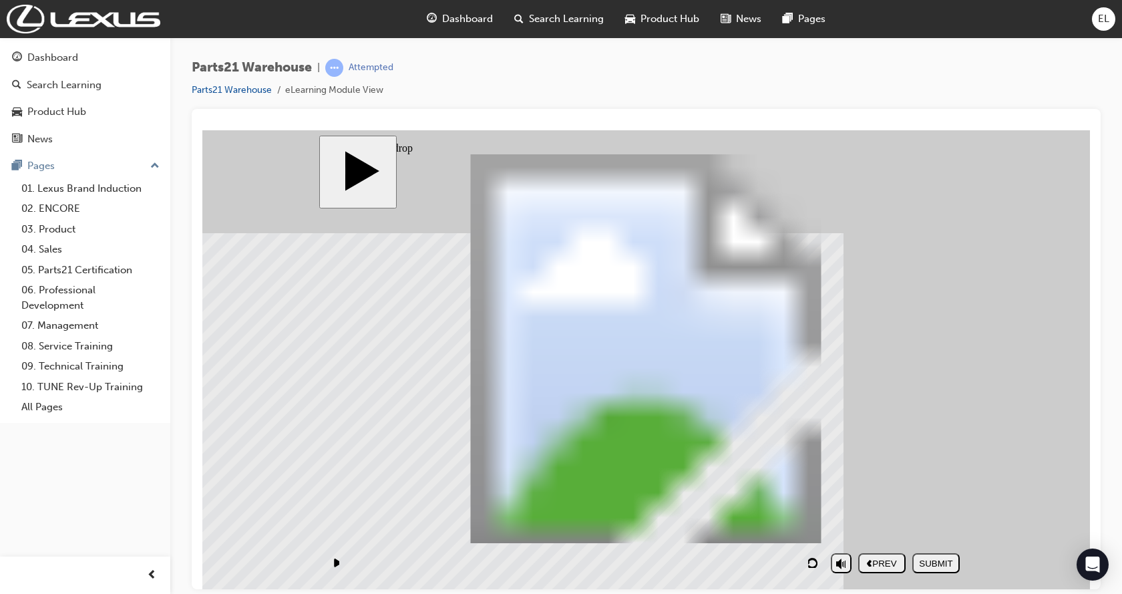
click at [942, 567] on div "NEXT" at bounding box center [935, 563] width 37 height 10
drag, startPoint x: 910, startPoint y: 491, endPoint x: 914, endPoint y: 419, distance: 72.2
drag, startPoint x: 893, startPoint y: 435, endPoint x: 867, endPoint y: 514, distance: 83.8
drag, startPoint x: 843, startPoint y: 401, endPoint x: 876, endPoint y: 392, distance: 34.5
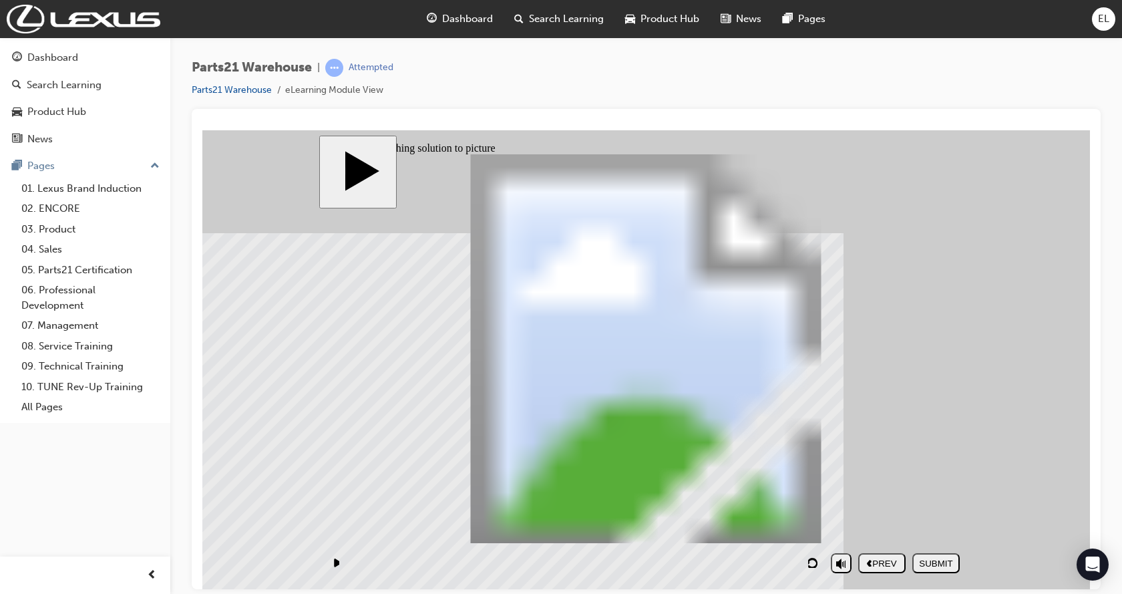
drag, startPoint x: 872, startPoint y: 474, endPoint x: 735, endPoint y: 483, distance: 137.2
drag, startPoint x: 411, startPoint y: 472, endPoint x: 562, endPoint y: 399, distance: 167.8
drag, startPoint x: 581, startPoint y: 479, endPoint x: 418, endPoint y: 496, distance: 163.8
drag, startPoint x: 881, startPoint y: 479, endPoint x: 417, endPoint y: 406, distance: 469.8
drag, startPoint x: 567, startPoint y: 471, endPoint x: 731, endPoint y: 407, distance: 176.0
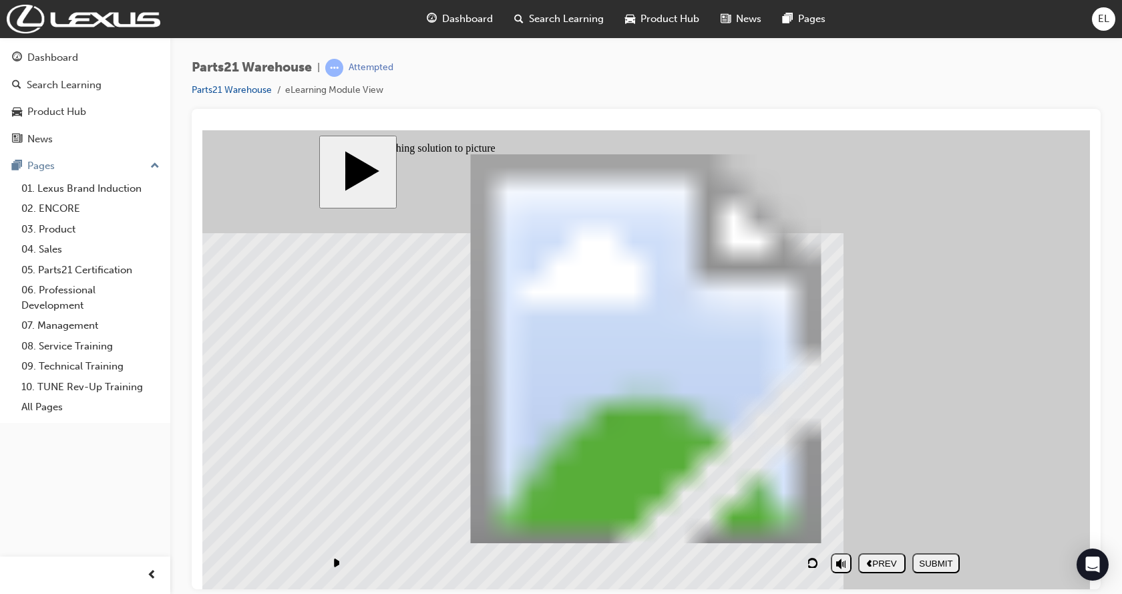
click at [946, 559] on div "SUBMIT" at bounding box center [935, 563] width 37 height 10
click at [940, 563] on div "NEXT" at bounding box center [935, 563] width 37 height 10
click at [251, 374] on body "slide: Fraction Parts Rectangle 2 Rectangle 3 Group 2 PARTS21 Warehouse (P21W) …" at bounding box center [645, 359] width 887 height 459
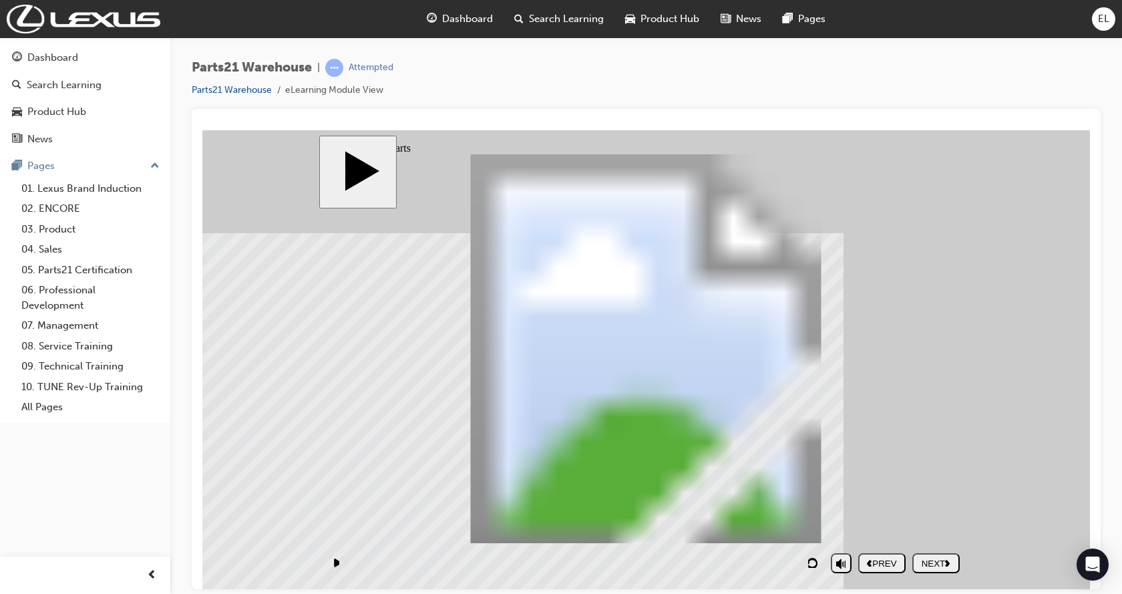
click at [926, 564] on div "NEXT" at bounding box center [935, 563] width 37 height 10
click at [949, 564] on polygon "next" at bounding box center [947, 562] width 5 height 7
click at [946, 561] on icon "next" at bounding box center [947, 561] width 5 height 7
click at [935, 564] on div "NEXT" at bounding box center [935, 563] width 37 height 10
click at [940, 571] on button "NEXT" at bounding box center [935, 562] width 47 height 20
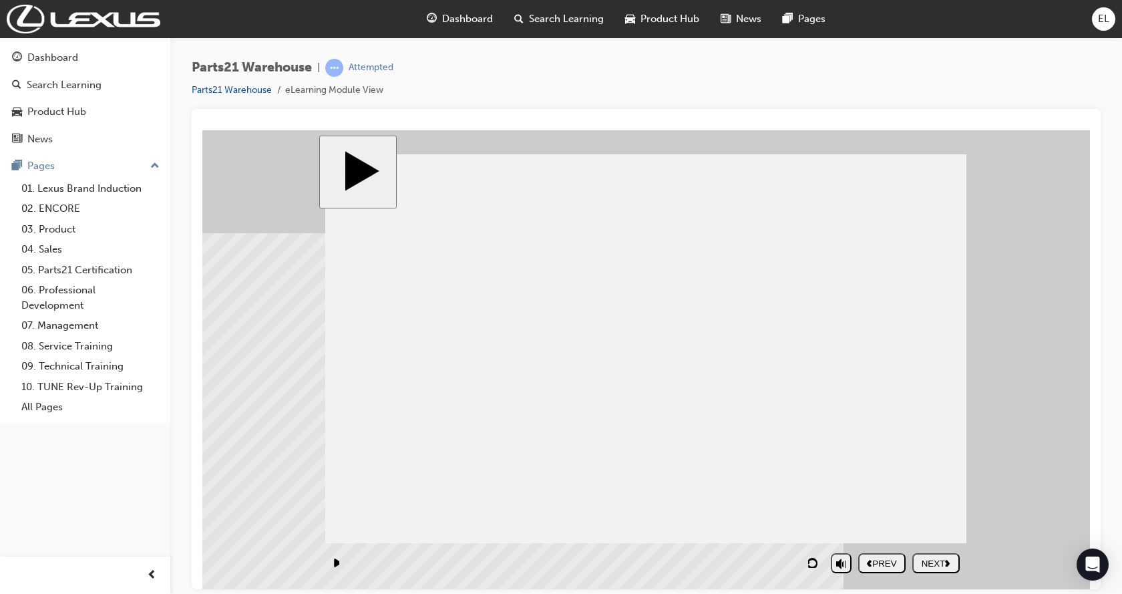
click at [938, 566] on div "NEXT" at bounding box center [935, 563] width 37 height 10
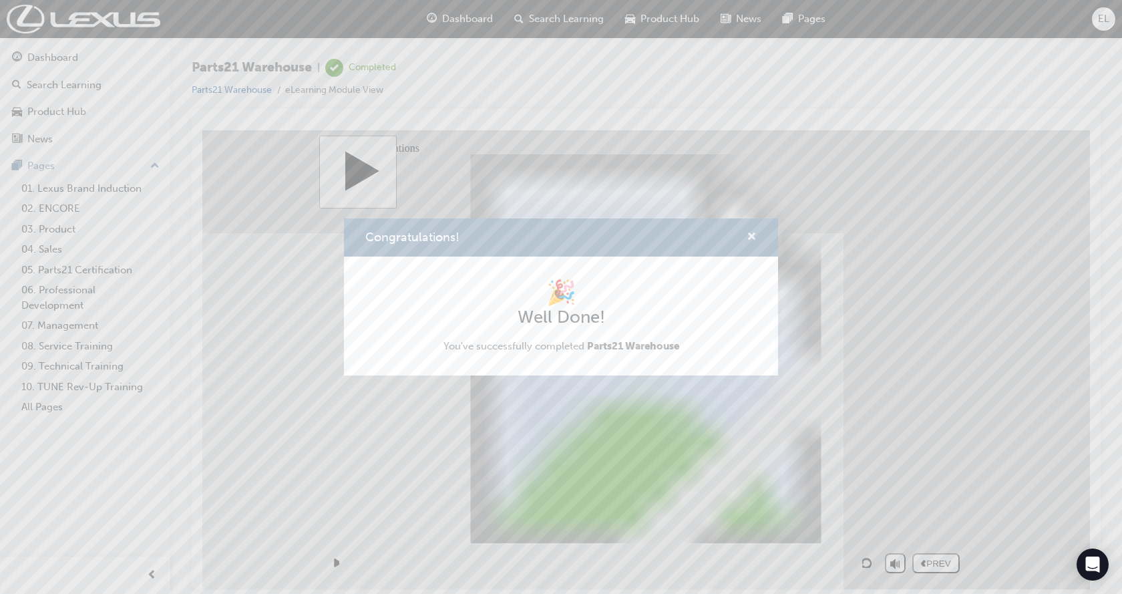
click at [753, 237] on span "cross-icon" at bounding box center [752, 238] width 10 height 12
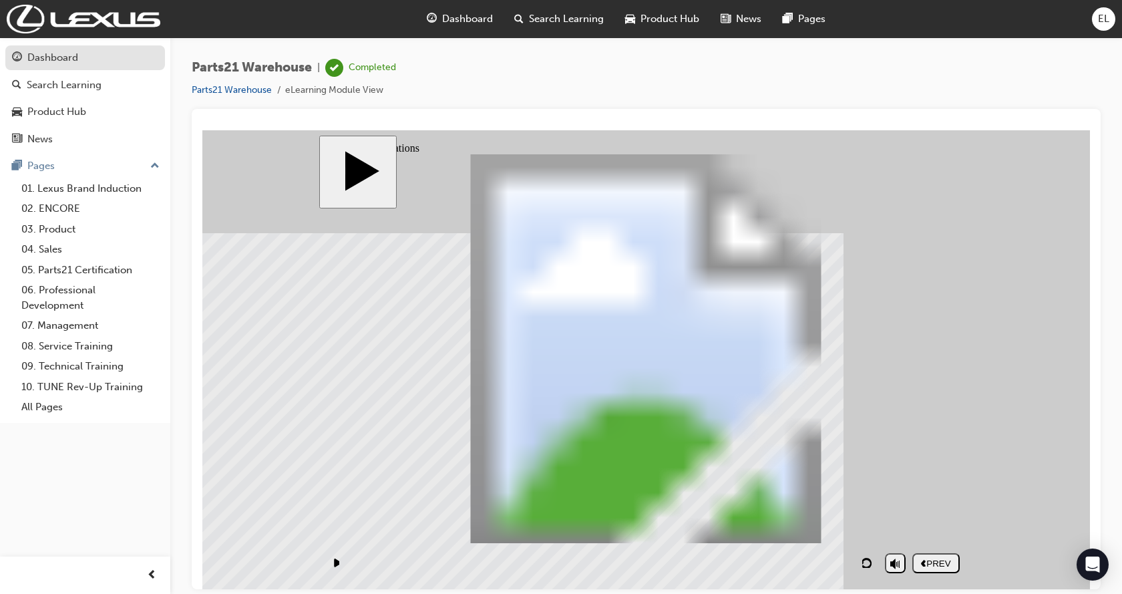
click at [63, 57] on div "Dashboard" at bounding box center [52, 57] width 51 height 15
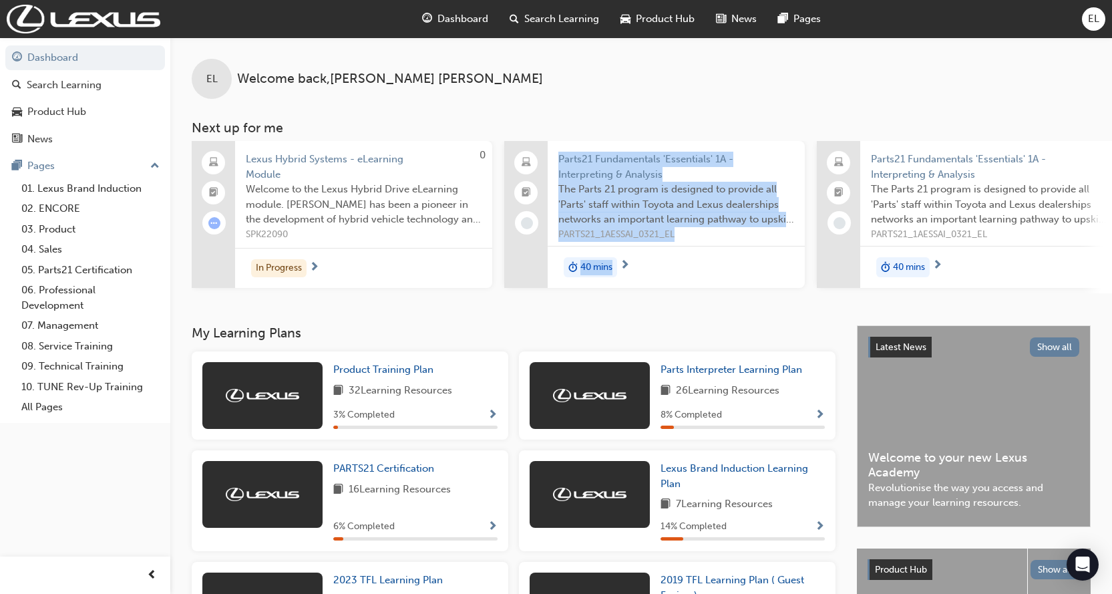
drag, startPoint x: 484, startPoint y: 299, endPoint x: 788, endPoint y: 306, distance: 303.9
click at [788, 306] on div "EL Welcome back , Edward Leamy Next up for me 0 Lexus Hybrid Systems - eLearnin…" at bounding box center [641, 181] width 942 height 288
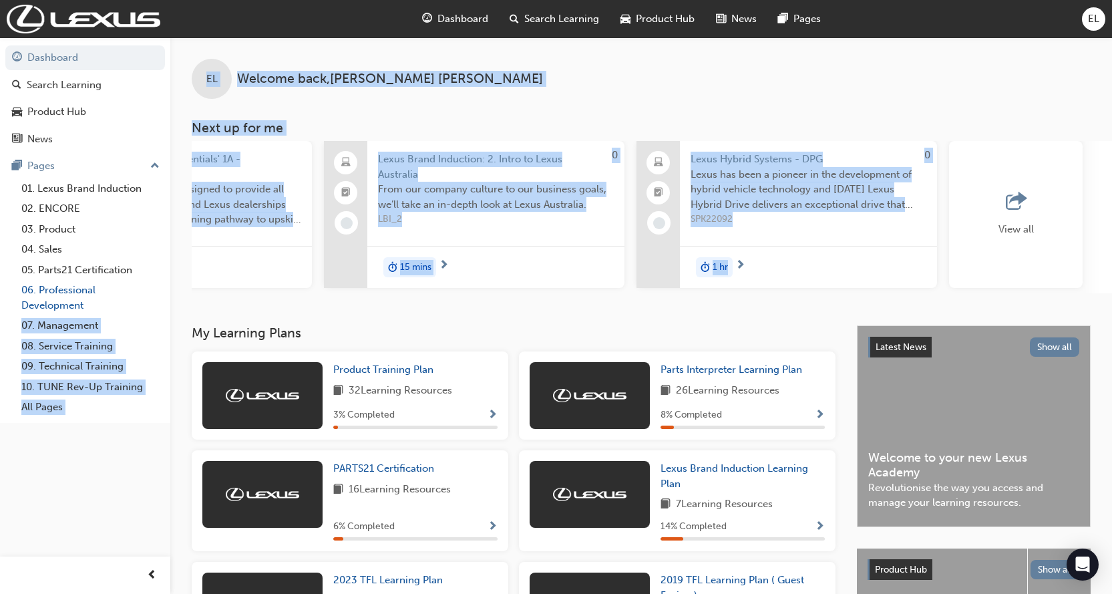
drag, startPoint x: 672, startPoint y: 302, endPoint x: 89, endPoint y: 315, distance: 583.7
click at [89, 315] on div "Dashboard Search Learning Product Hub News Pages Pages 01. Lexus Brand Inductio…" at bounding box center [556, 386] width 1112 height 773
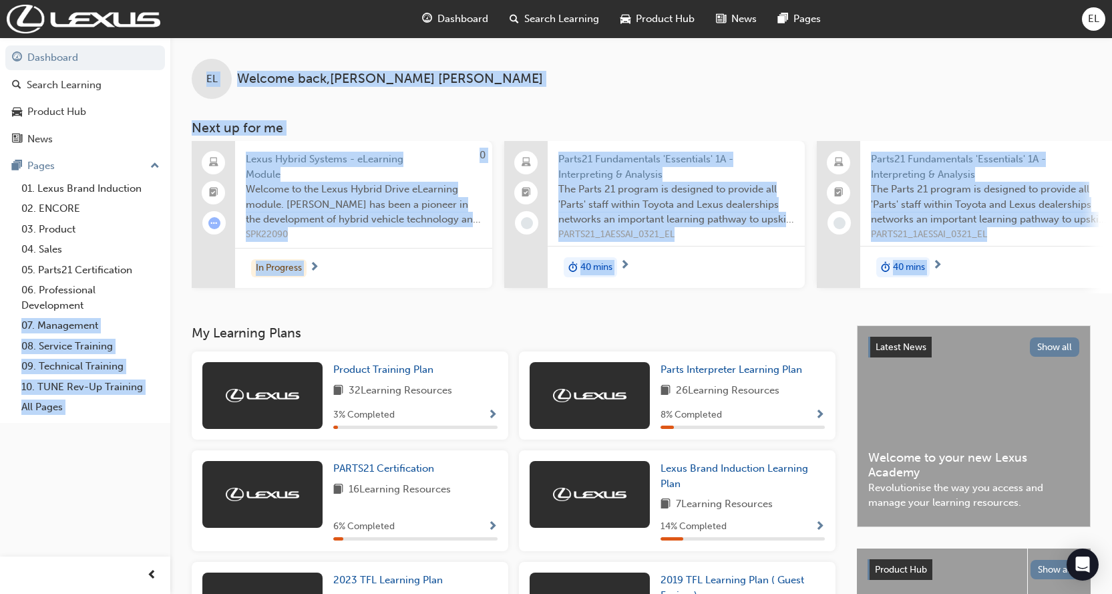
click at [265, 325] on div "EL Welcome back , Edward Leamy Next up for me 0 Lexus Hybrid Systems - eLearnin…" at bounding box center [641, 181] width 942 height 288
click at [738, 288] on div "Parts21 Fundamentals 'Essentials' 1A - Interpreting & Analysis The Parts 21 pro…" at bounding box center [654, 217] width 300 height 152
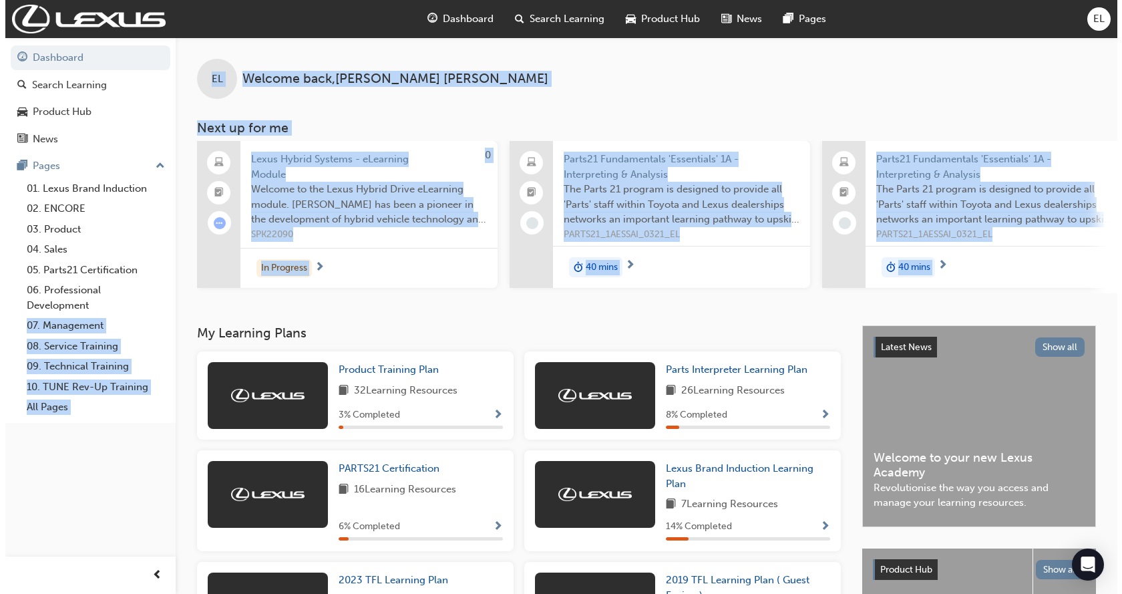
scroll to position [0, 805]
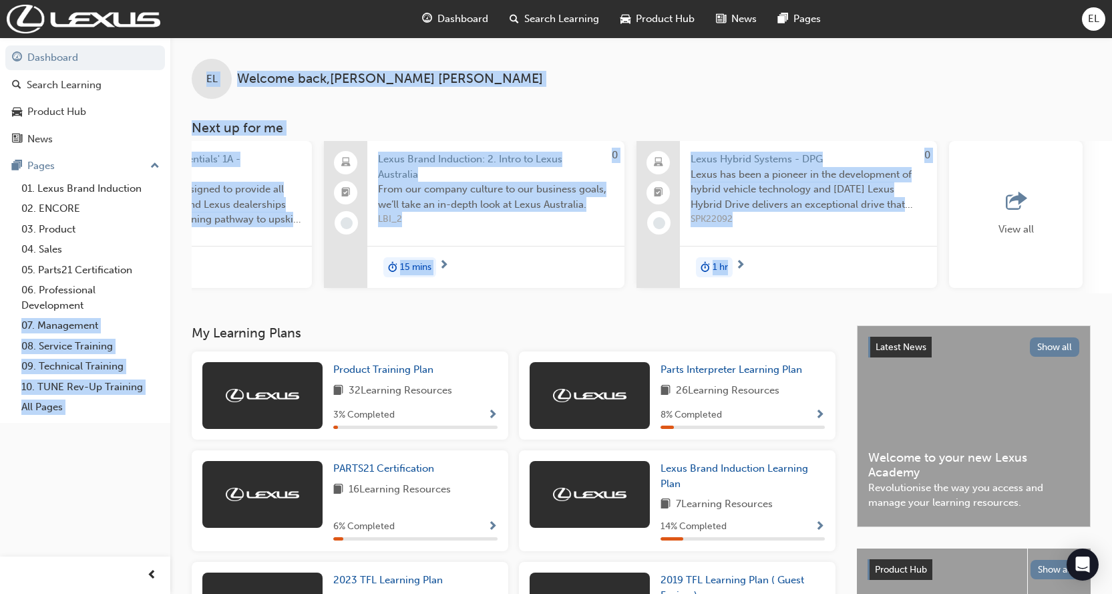
click at [499, 252] on div "15 mins" at bounding box center [495, 267] width 257 height 42
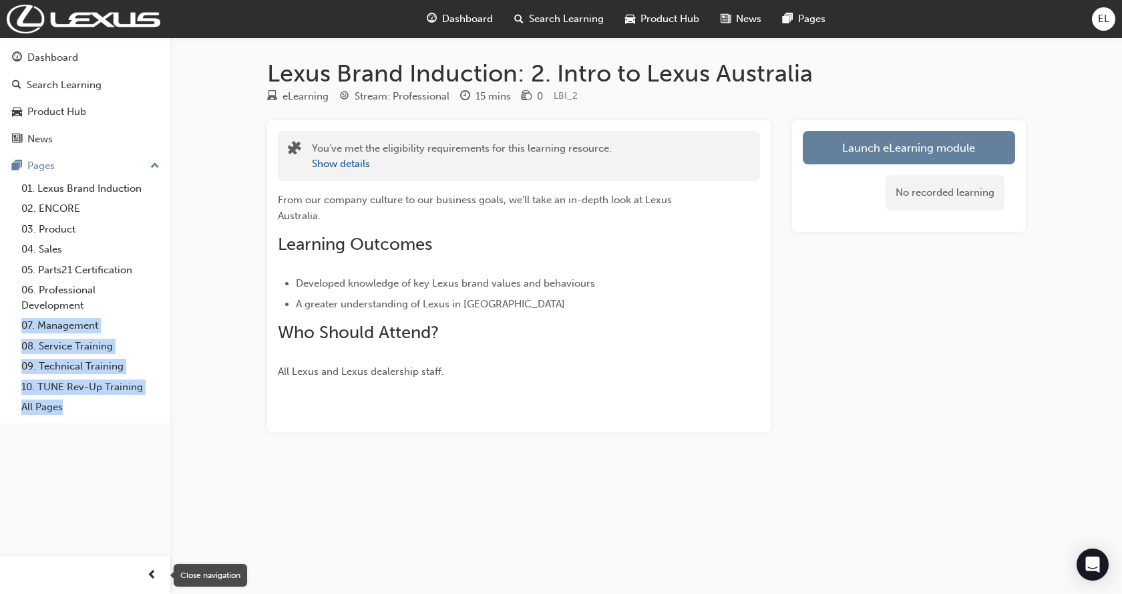
click at [144, 578] on div "button" at bounding box center [151, 575] width 27 height 27
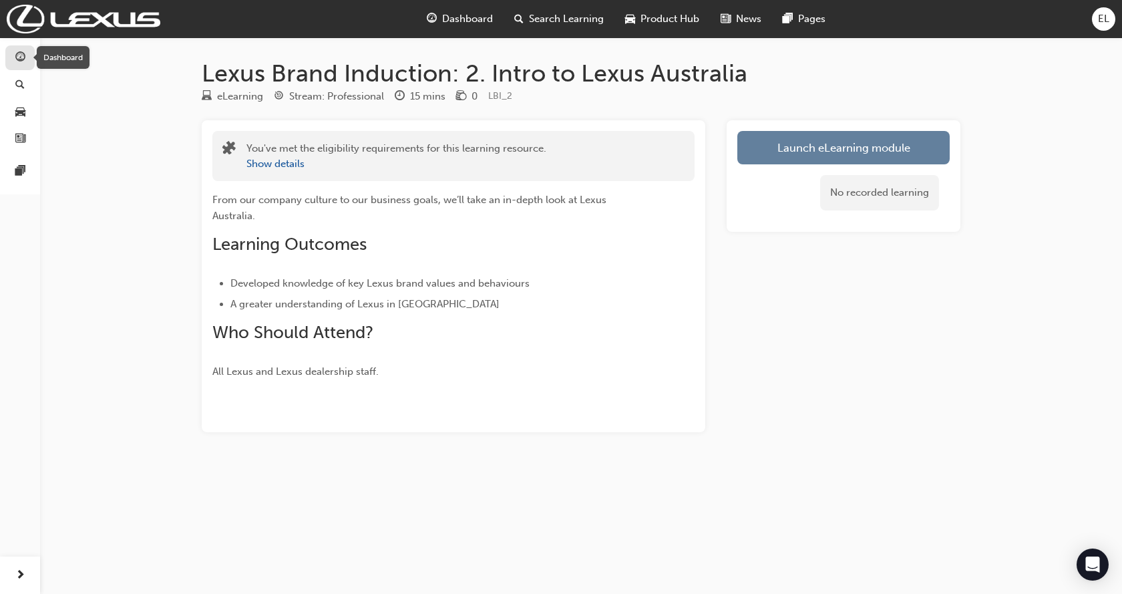
click at [16, 63] on span "guage-icon" at bounding box center [20, 58] width 10 height 12
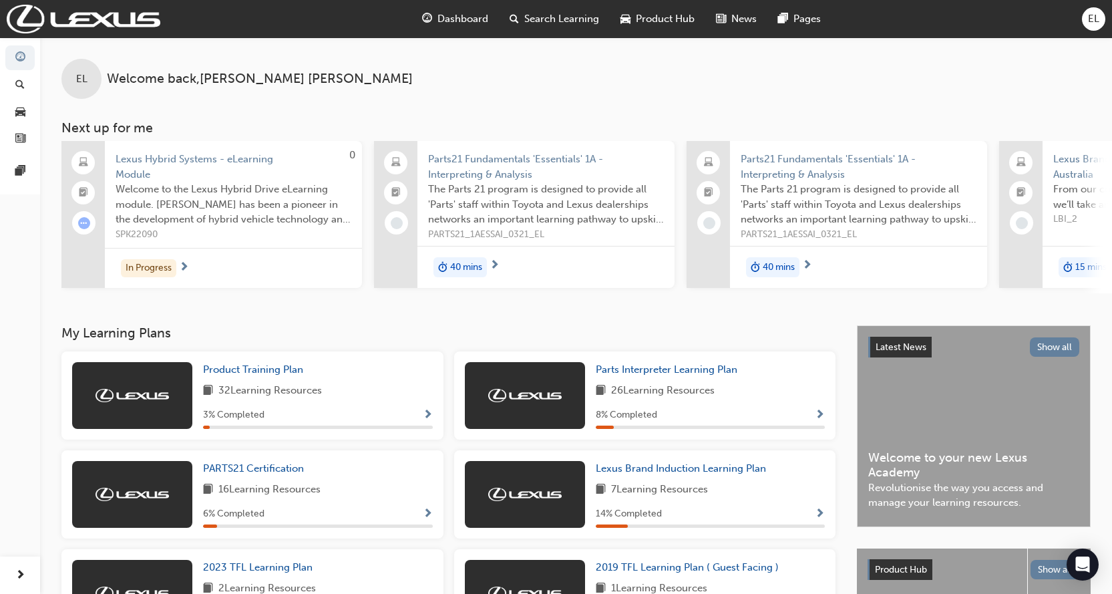
click at [1078, 266] on span "15 mins" at bounding box center [1090, 267] width 31 height 15
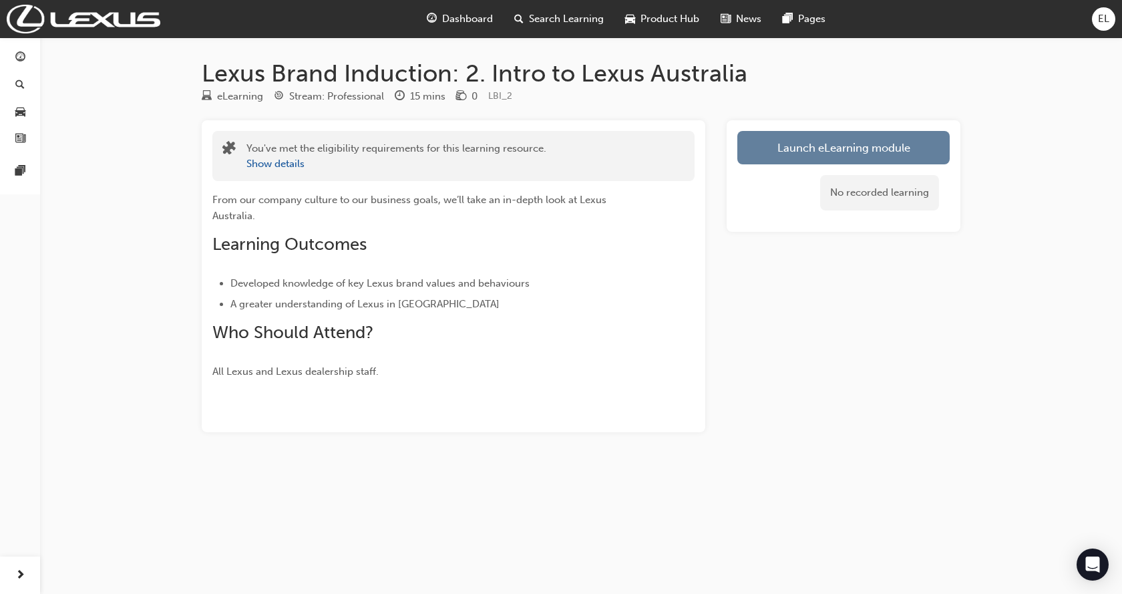
click at [802, 130] on div "Launch eLearning module No recorded learning" at bounding box center [844, 176] width 234 height 112
click at [815, 139] on link "Launch eLearning module" at bounding box center [843, 147] width 212 height 33
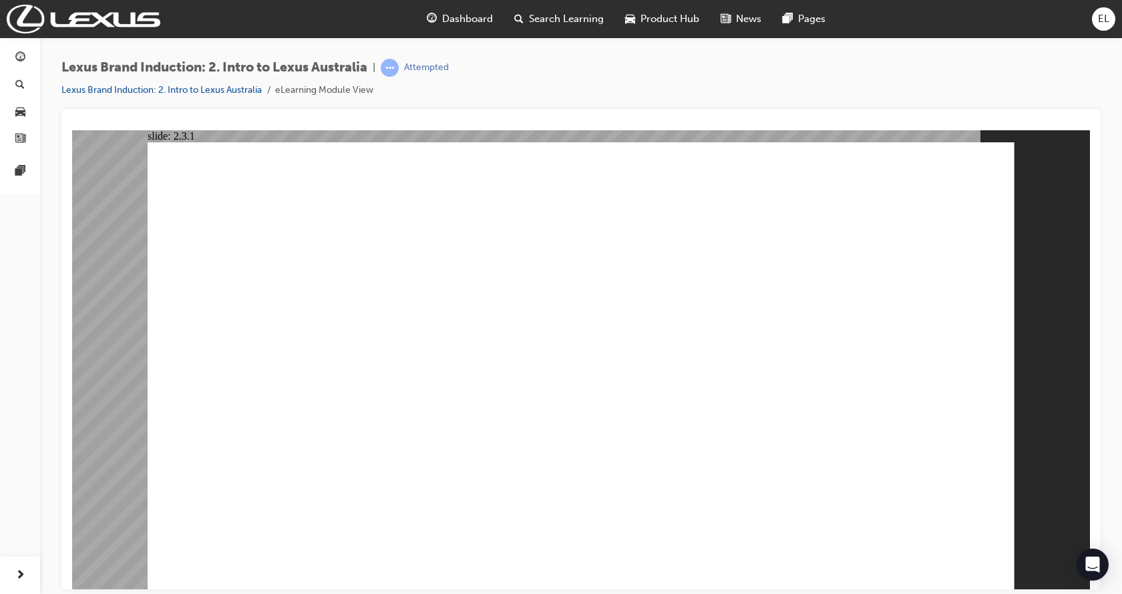
click at [869, 431] on div "Group 1 Group 2 Following the all-electric UX300e and newly launched RZ, we pla…" at bounding box center [581, 371] width 867 height 459
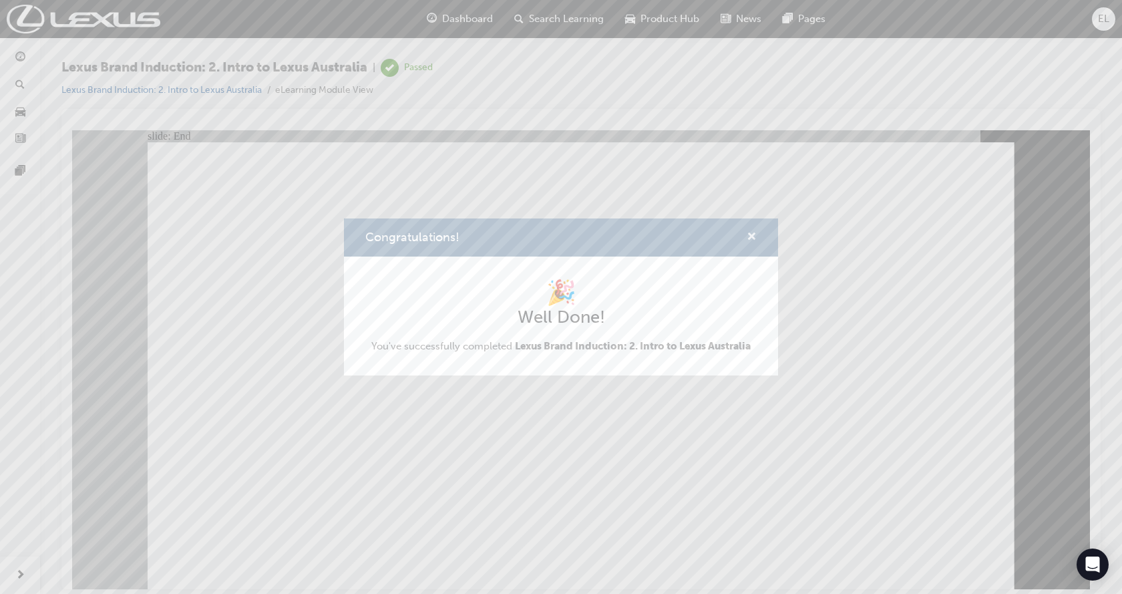
click at [755, 235] on span "cross-icon" at bounding box center [752, 238] width 10 height 12
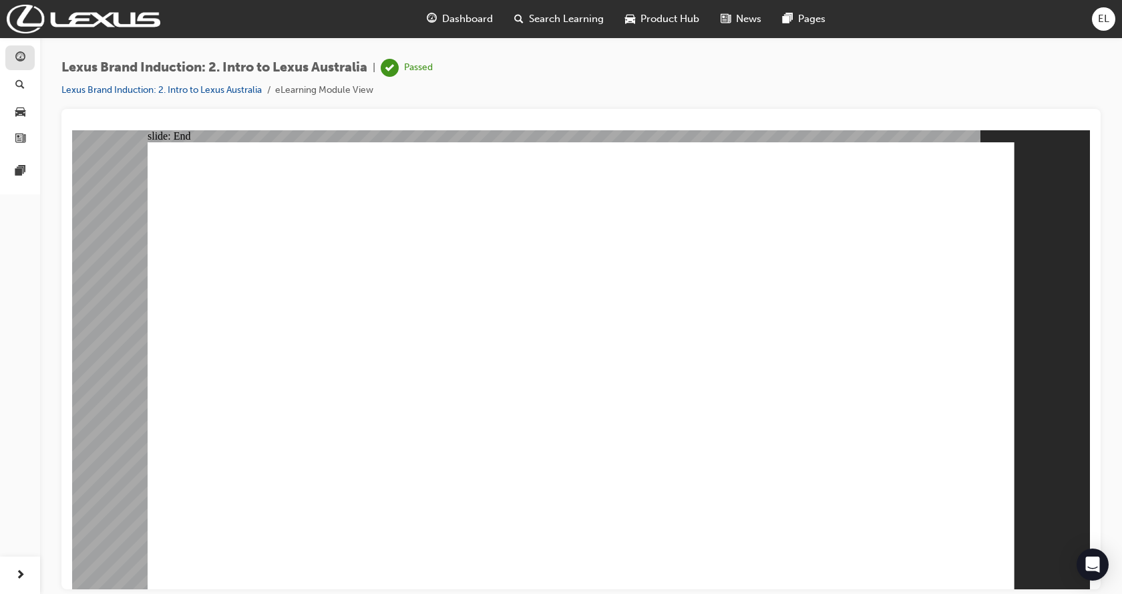
click at [11, 61] on link "button" at bounding box center [19, 57] width 29 height 25
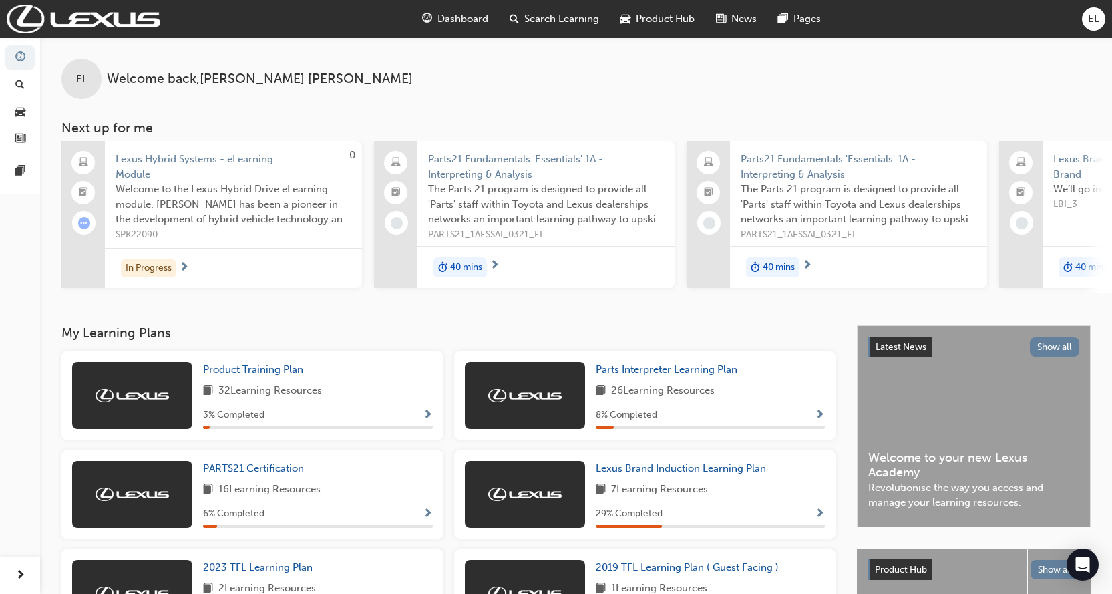
click at [476, 266] on span "40 mins" at bounding box center [466, 267] width 32 height 15
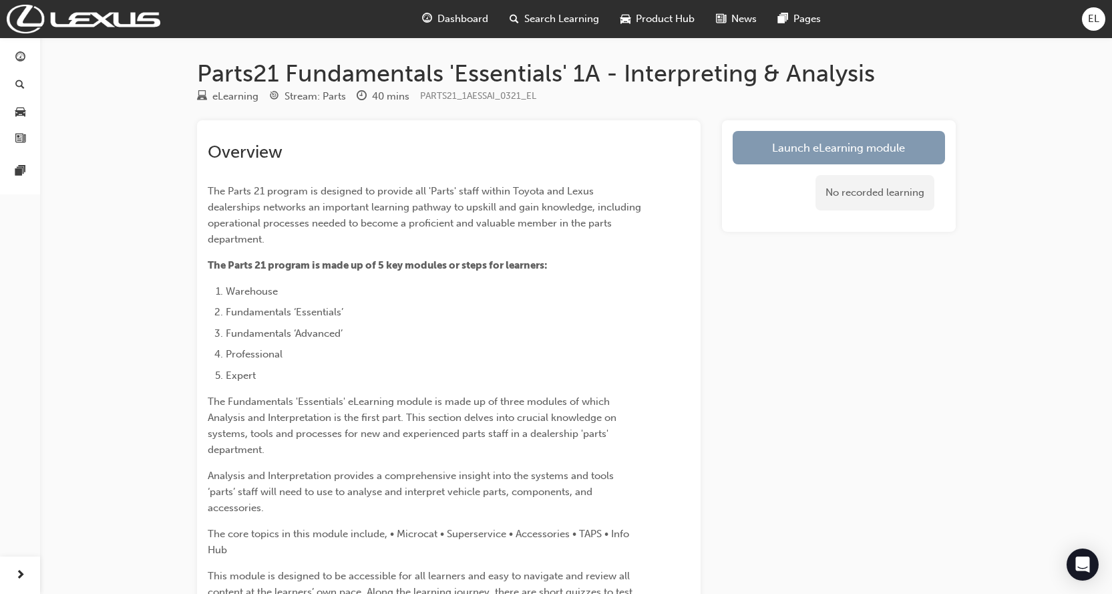
click at [782, 153] on link "Launch eLearning module" at bounding box center [839, 147] width 212 height 33
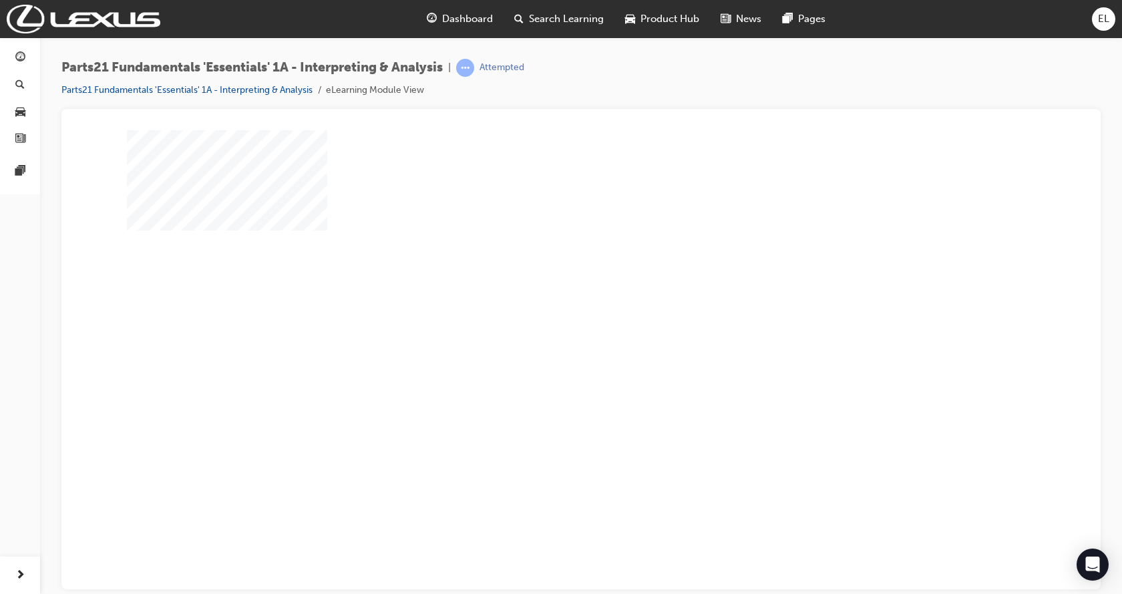
click at [542, 321] on div "play" at bounding box center [542, 321] width 0 height 0
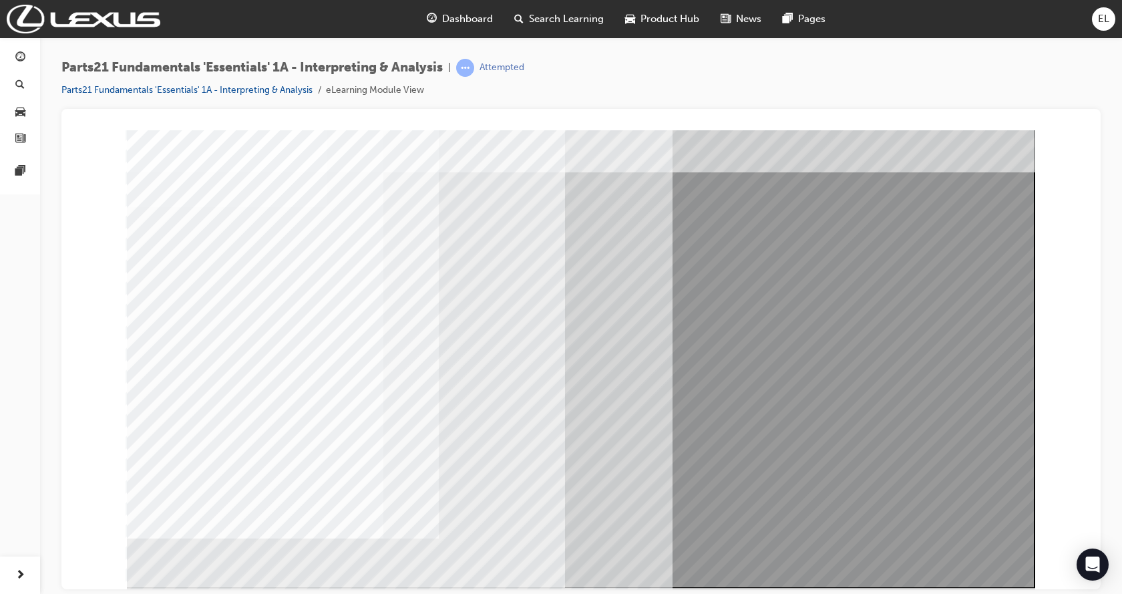
scroll to position [42, 0]
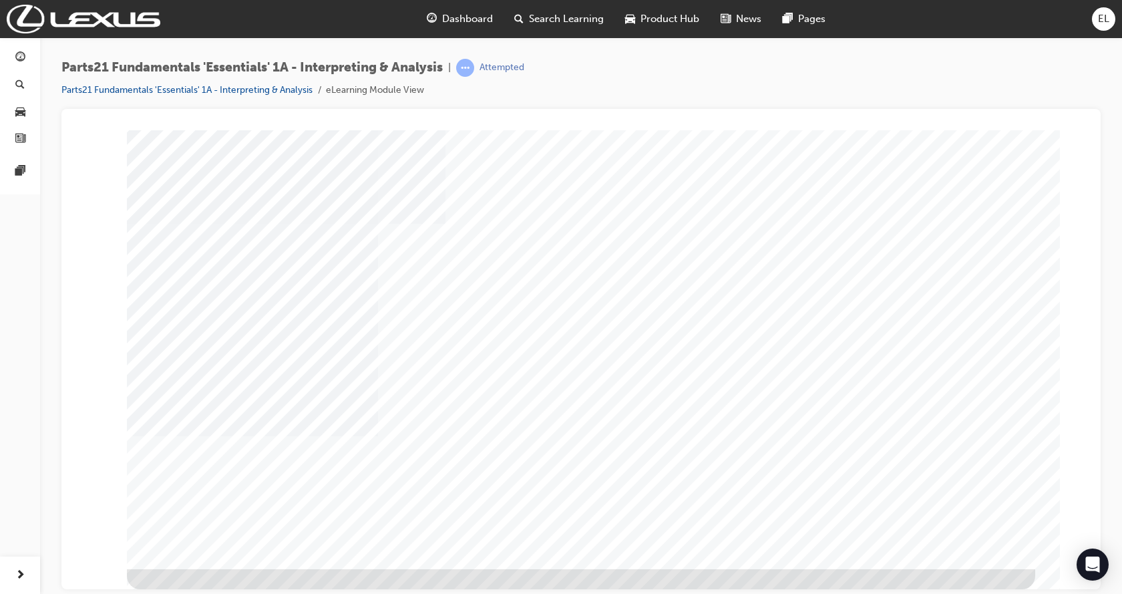
scroll to position [0, 0]
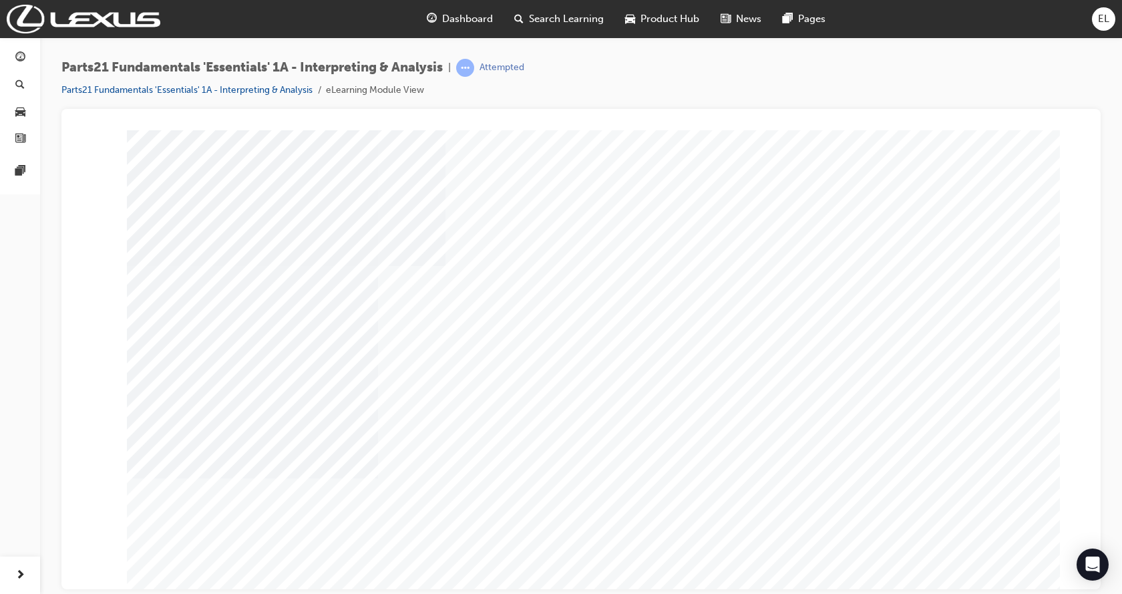
type input "Edward Leamy"
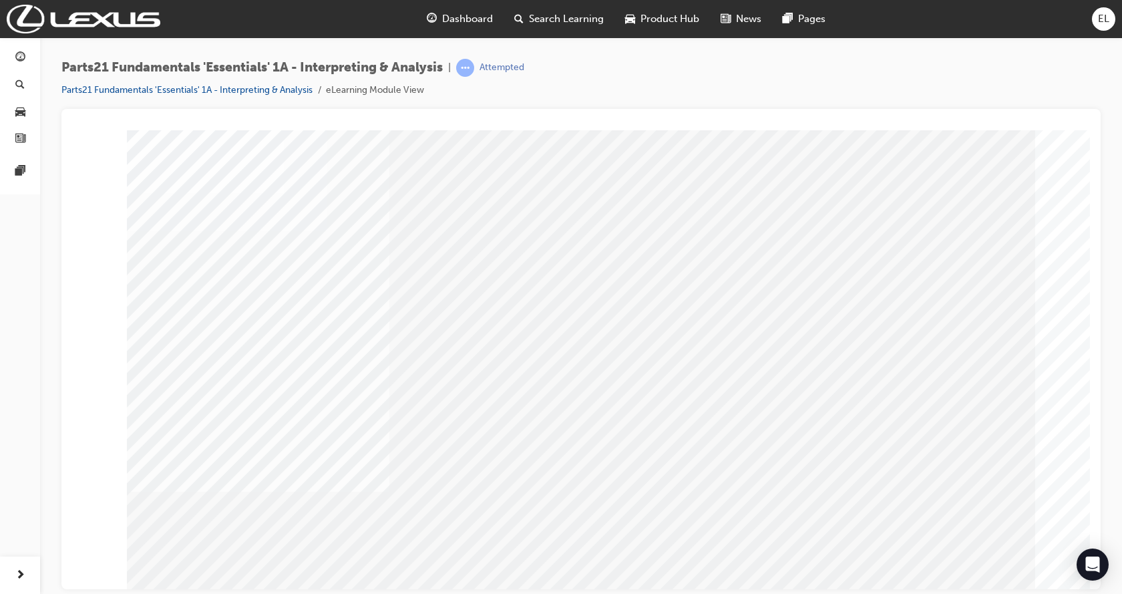
scroll to position [42, 0]
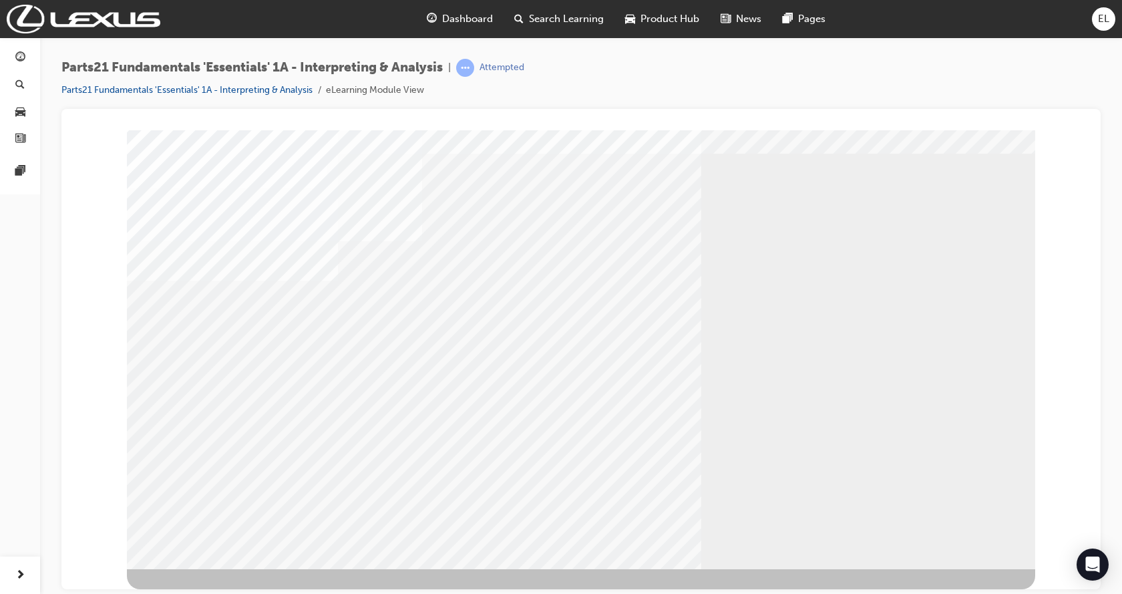
click at [204, 568] on div "BACK Trigger this button to go to the previous slide" at bounding box center [169, 580] width 84 height 24
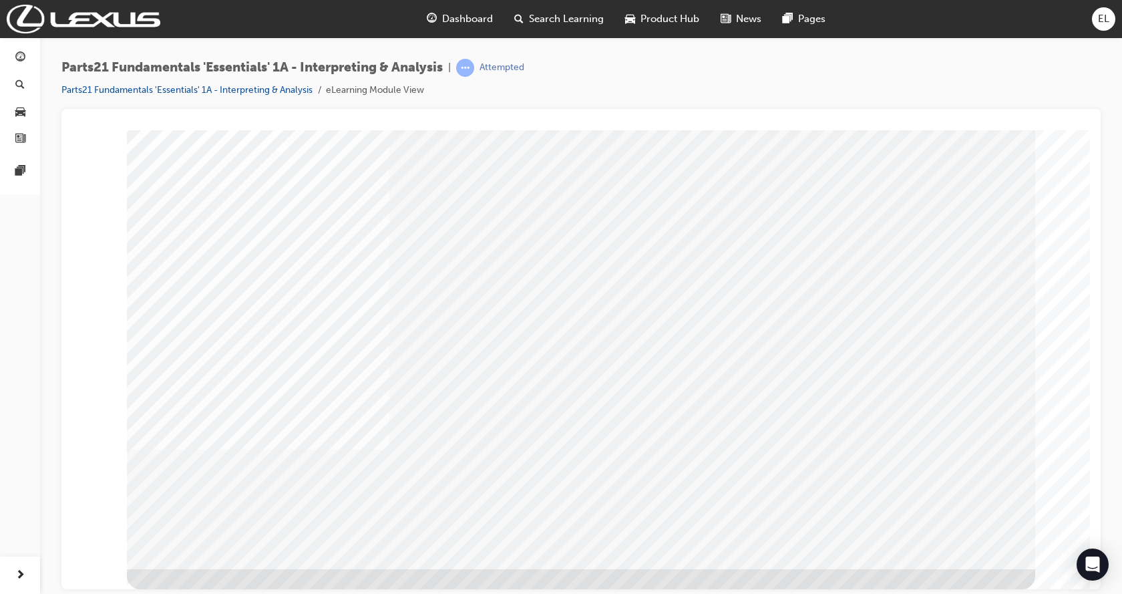
scroll to position [0, 0]
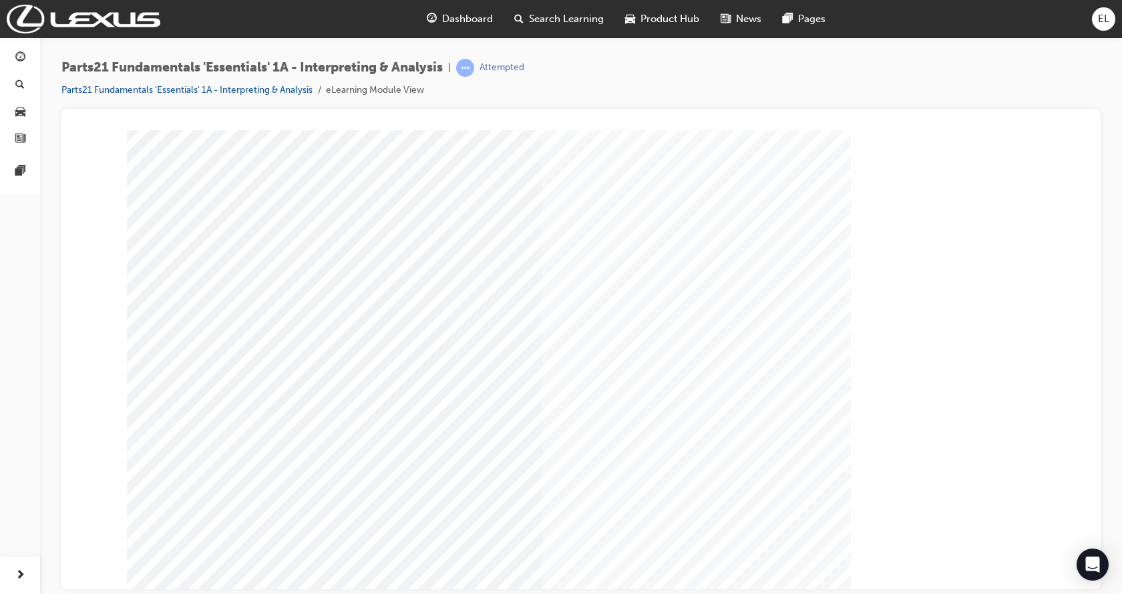
click at [466, 22] on span "Dashboard" at bounding box center [467, 18] width 51 height 15
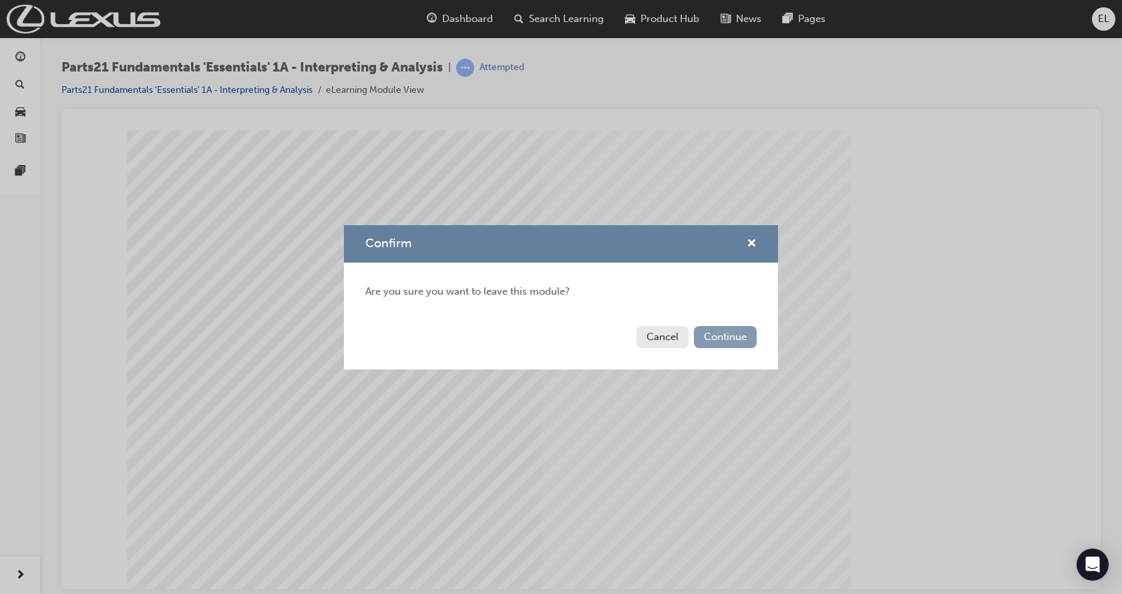
click at [727, 340] on button "Continue" at bounding box center [725, 337] width 63 height 22
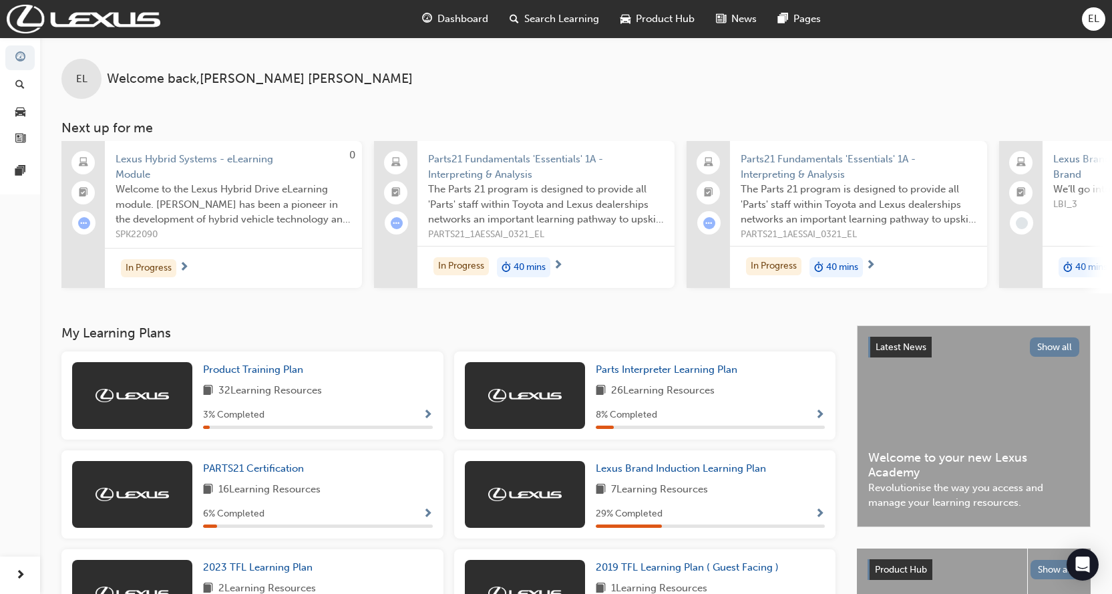
scroll to position [0, 823]
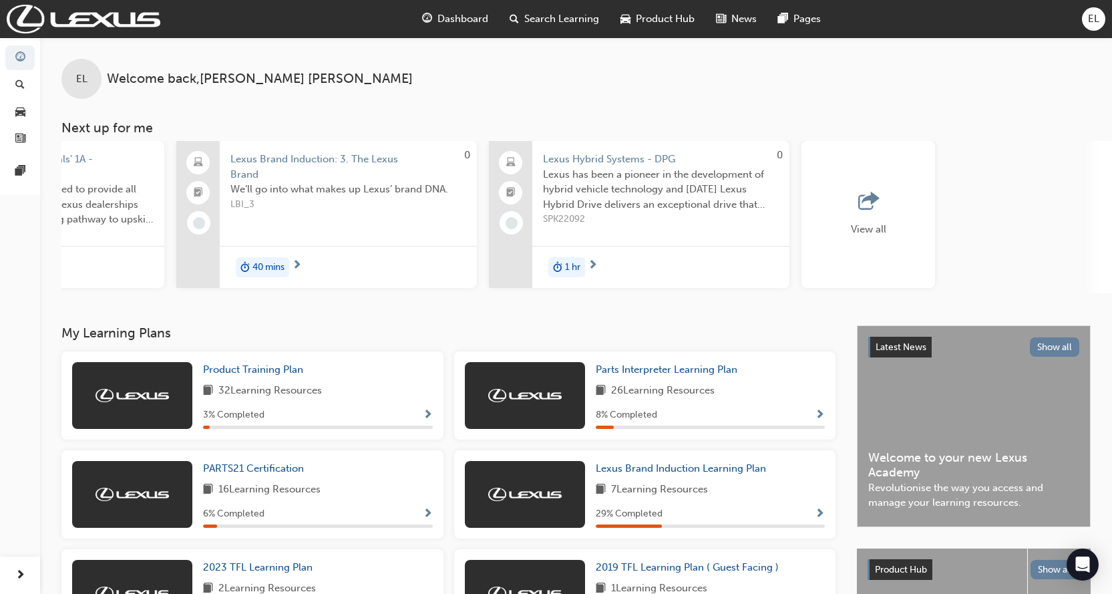
click at [869, 211] on span "outbound-icon" at bounding box center [868, 201] width 20 height 19
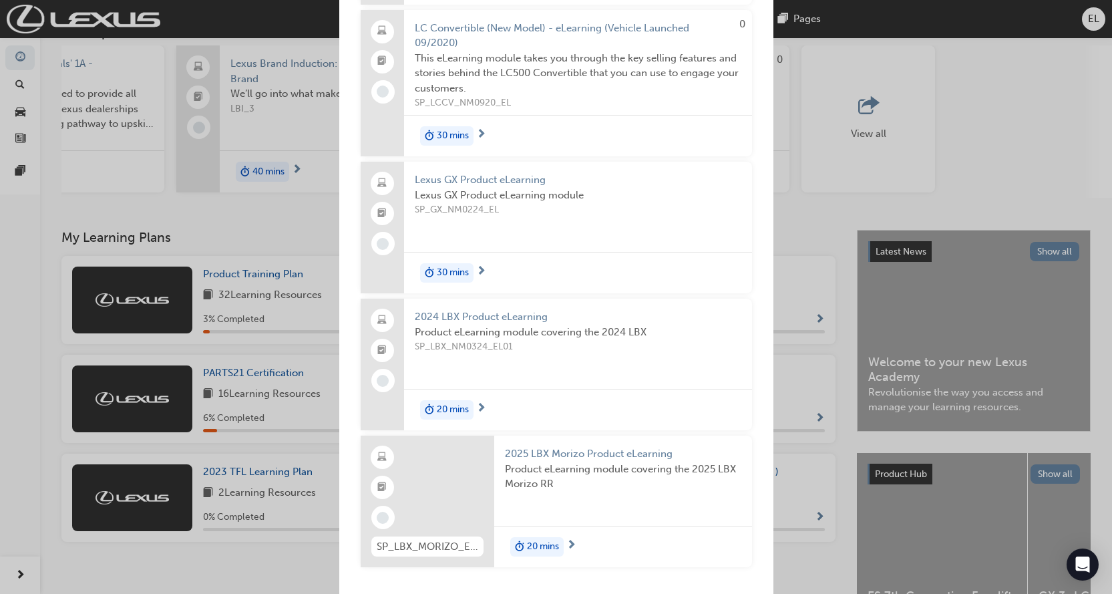
scroll to position [190, 0]
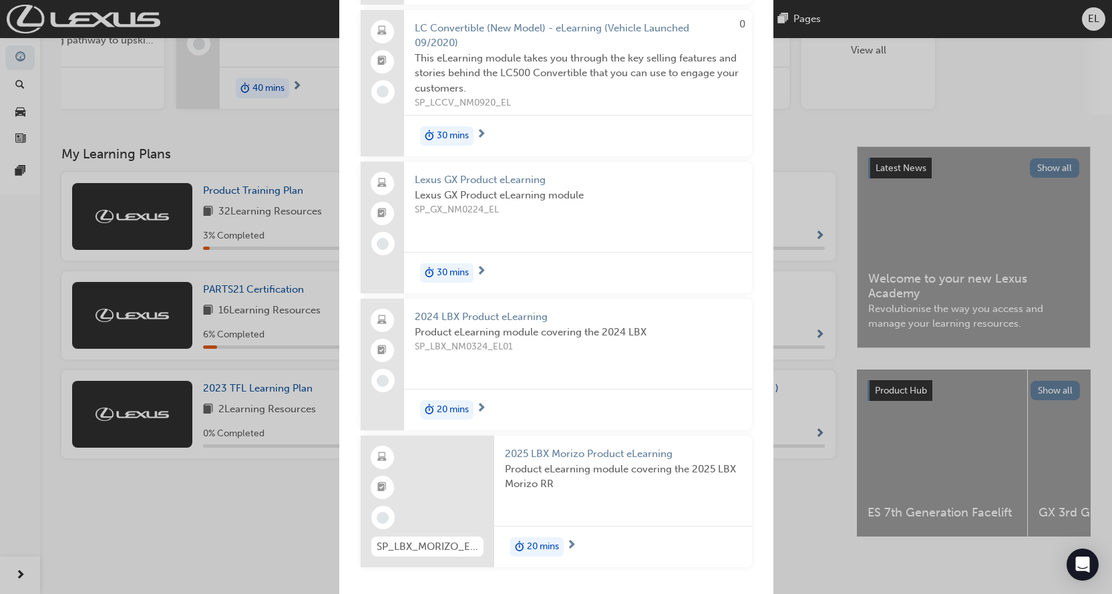
click at [805, 521] on div "Next up for me 0 Lexus Hybrid Systems - eLearning Module Welcome to the Lexus H…" at bounding box center [556, 297] width 1112 height 594
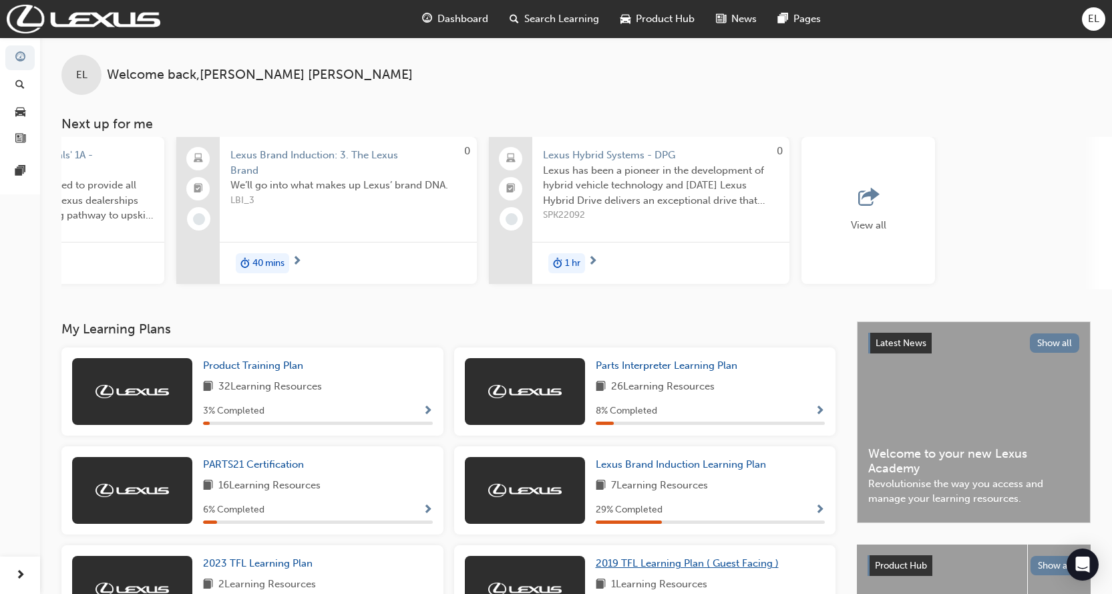
scroll to position [0, 0]
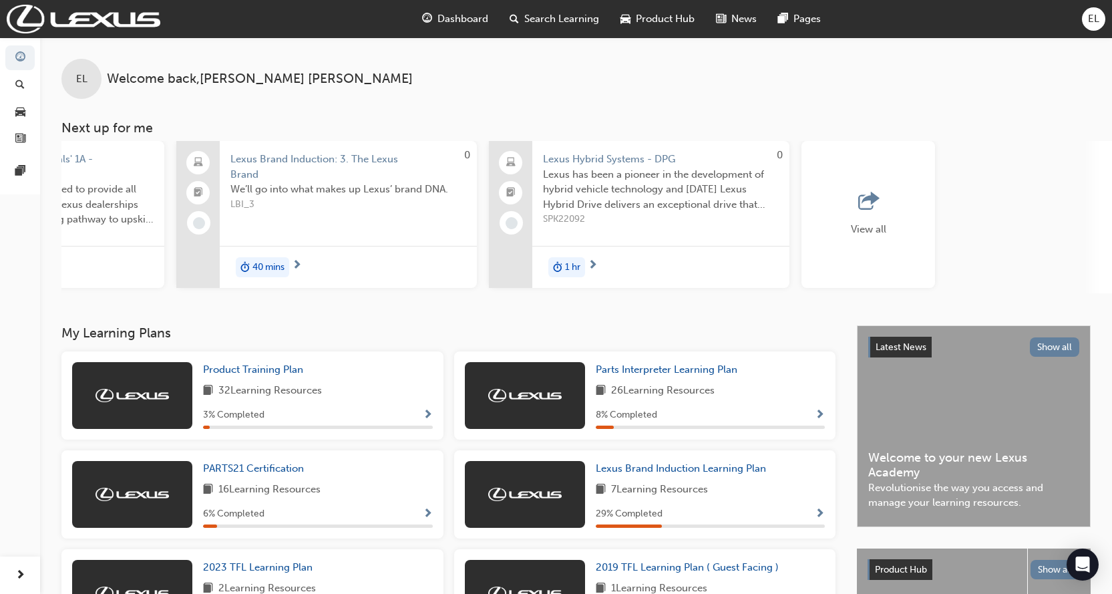
click at [85, 299] on div "EL Welcome back , Edward Leamy Next up for me 0 Lexus Hybrid Systems - eLearnin…" at bounding box center [576, 181] width 1072 height 288
click at [91, 292] on div "Parts21 Fundamentals 'Essentials' 1A - Interpreting & Analysis The Parts 21 pro…" at bounding box center [14, 217] width 300 height 152
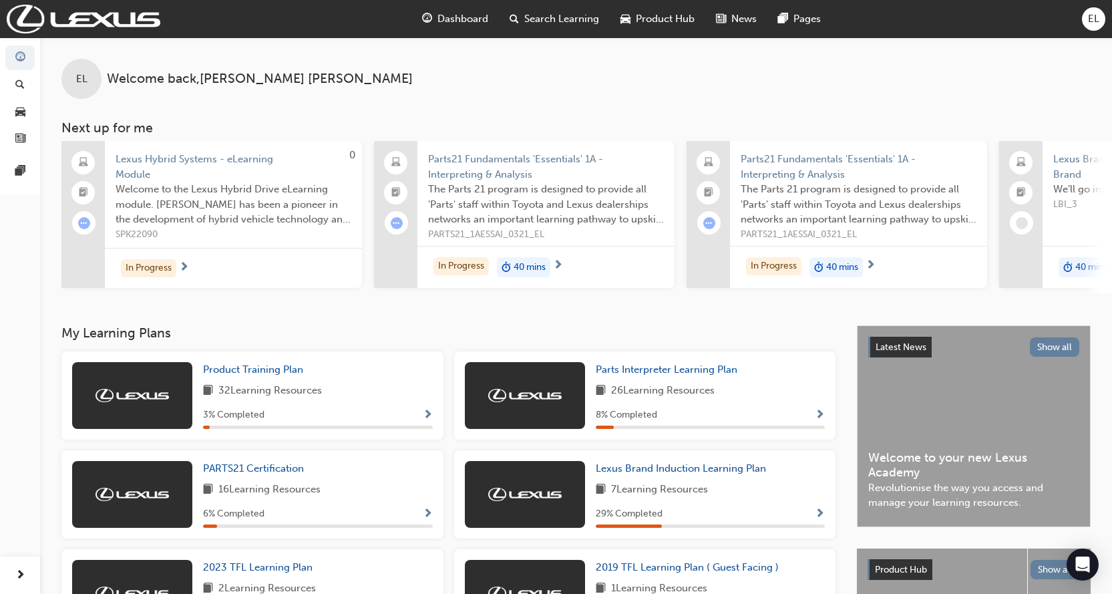
drag, startPoint x: 568, startPoint y: 298, endPoint x: 634, endPoint y: 308, distance: 66.8
click at [634, 308] on div "EL Welcome back , Edward Leamy Next up for me 0 Lexus Hybrid Systems - eLearnin…" at bounding box center [576, 181] width 1072 height 288
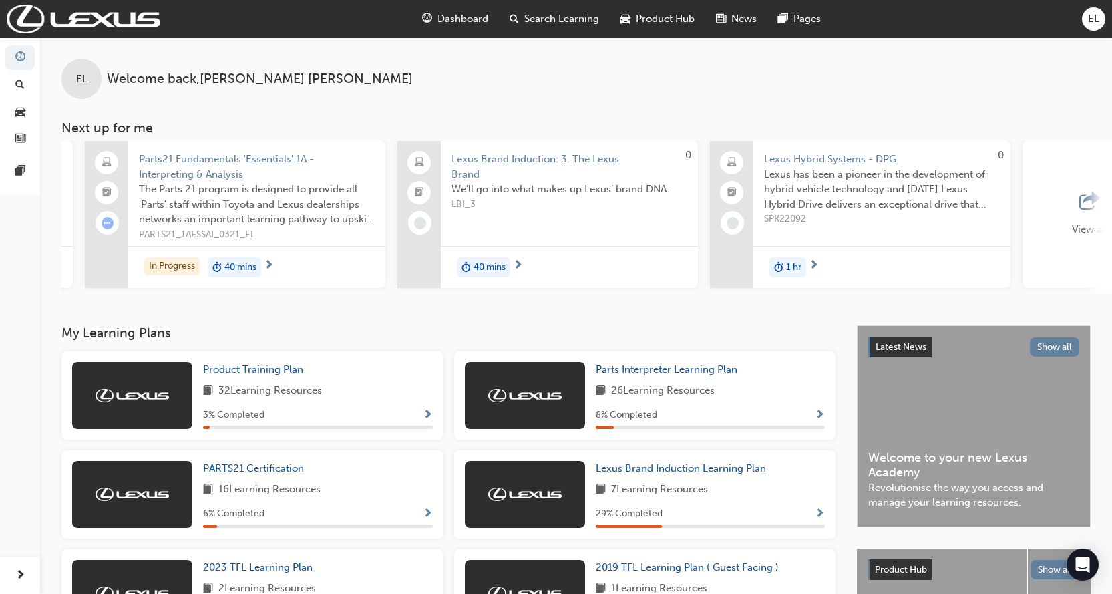
scroll to position [0, 823]
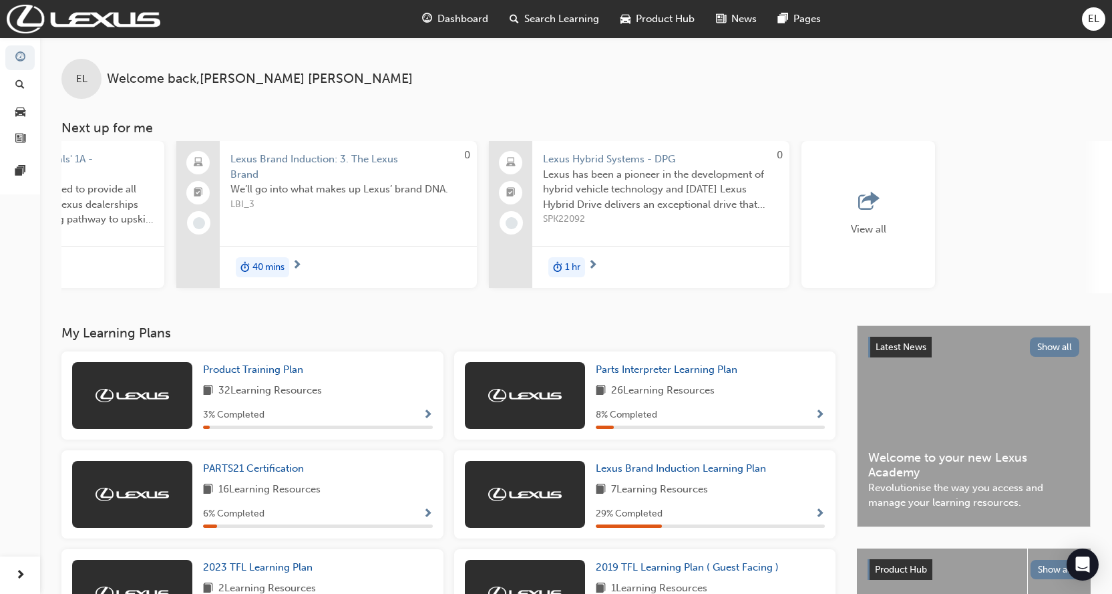
click at [869, 203] on span "outbound-icon" at bounding box center [868, 201] width 20 height 19
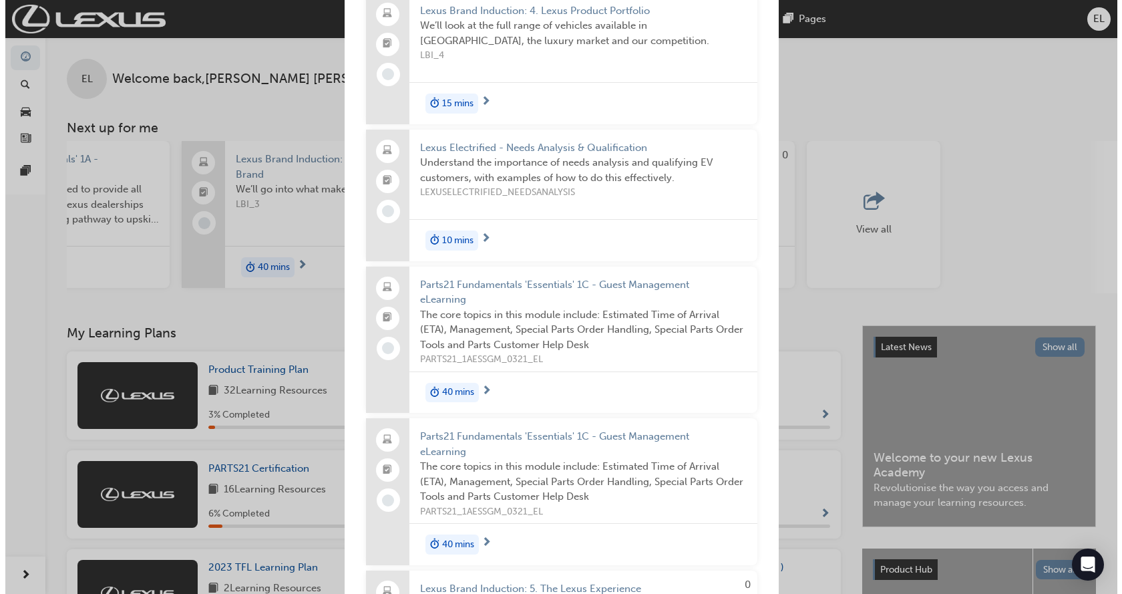
scroll to position [1068, 0]
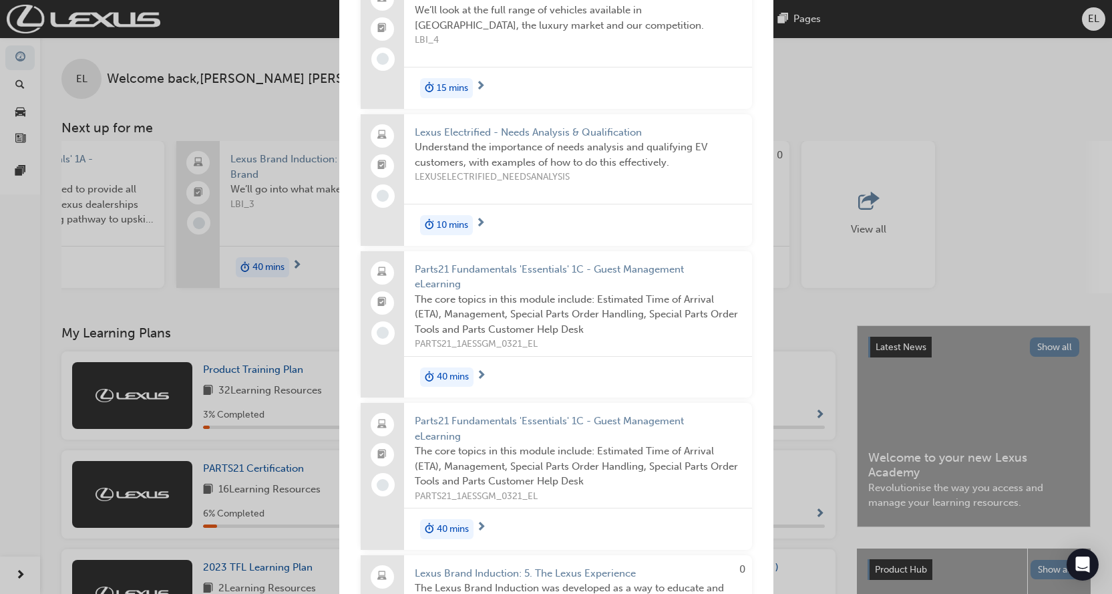
click at [445, 96] on span "15 mins" at bounding box center [452, 88] width 31 height 15
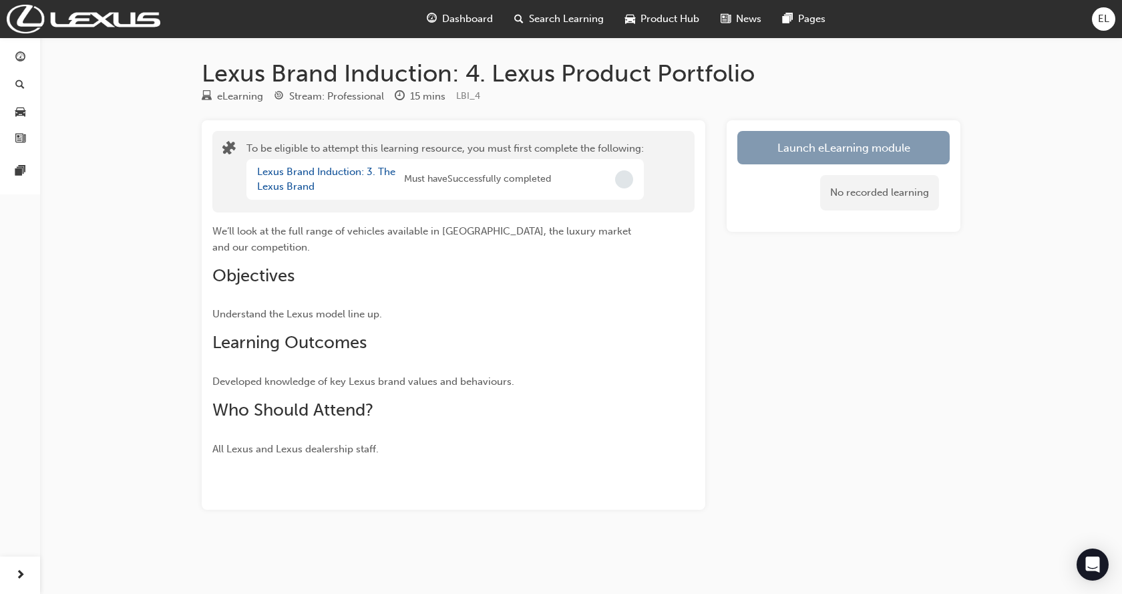
click at [845, 144] on button "Launch eLearning module" at bounding box center [843, 147] width 212 height 33
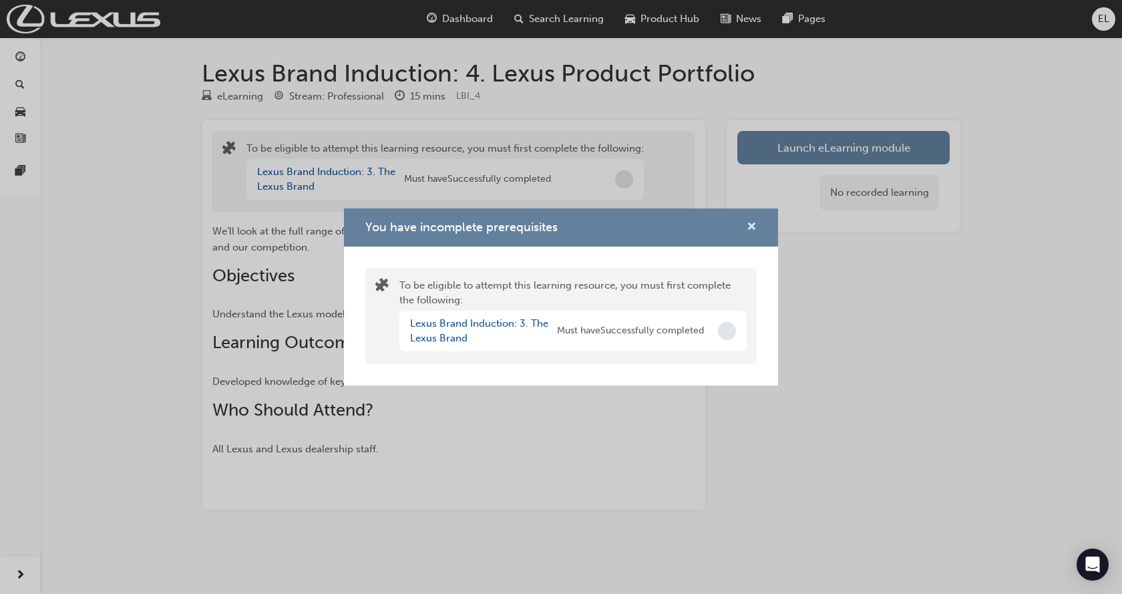
click at [749, 231] on span "cross-icon" at bounding box center [752, 228] width 10 height 12
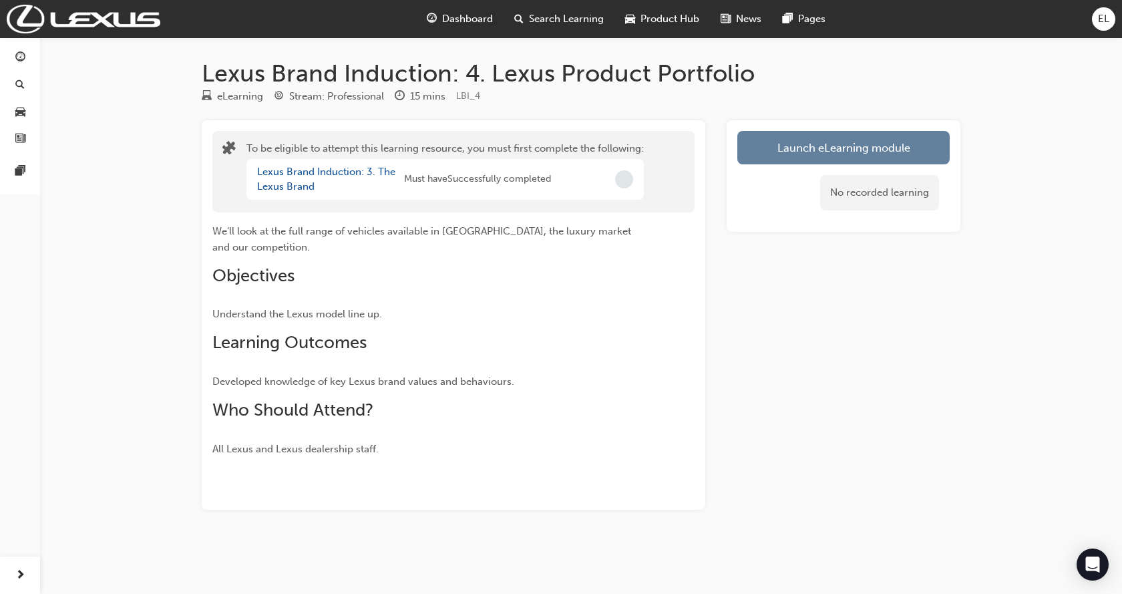
click at [306, 178] on div "Lexus Brand Induction: 3. The Lexus Brand" at bounding box center [330, 179] width 147 height 30
click at [298, 175] on link "Lexus Brand Induction: 3. The Lexus Brand" at bounding box center [326, 179] width 138 height 27
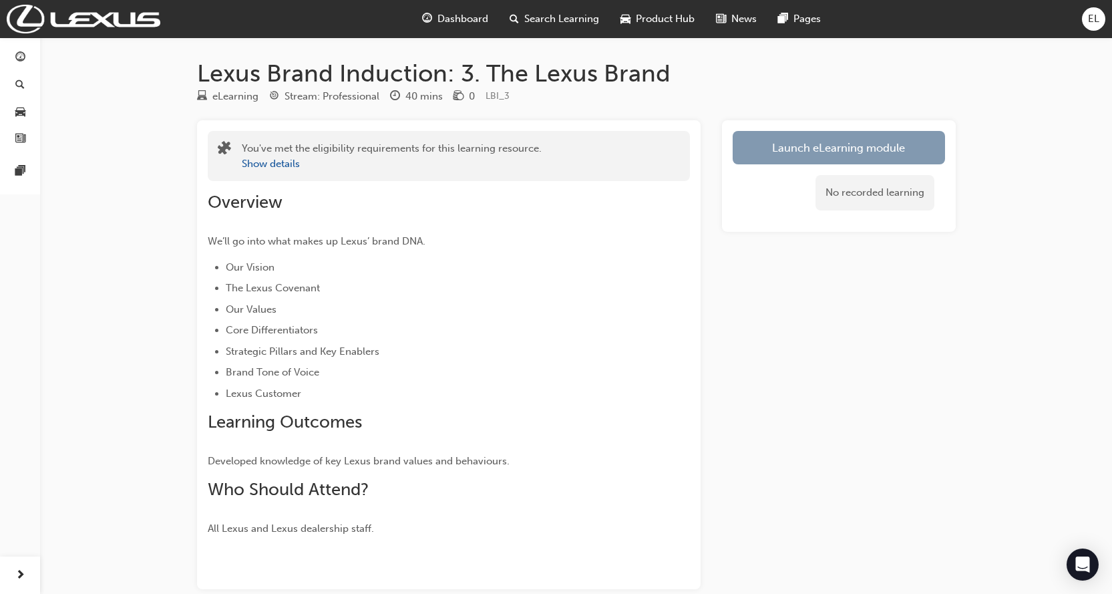
click at [825, 149] on link "Launch eLearning module" at bounding box center [839, 147] width 212 height 33
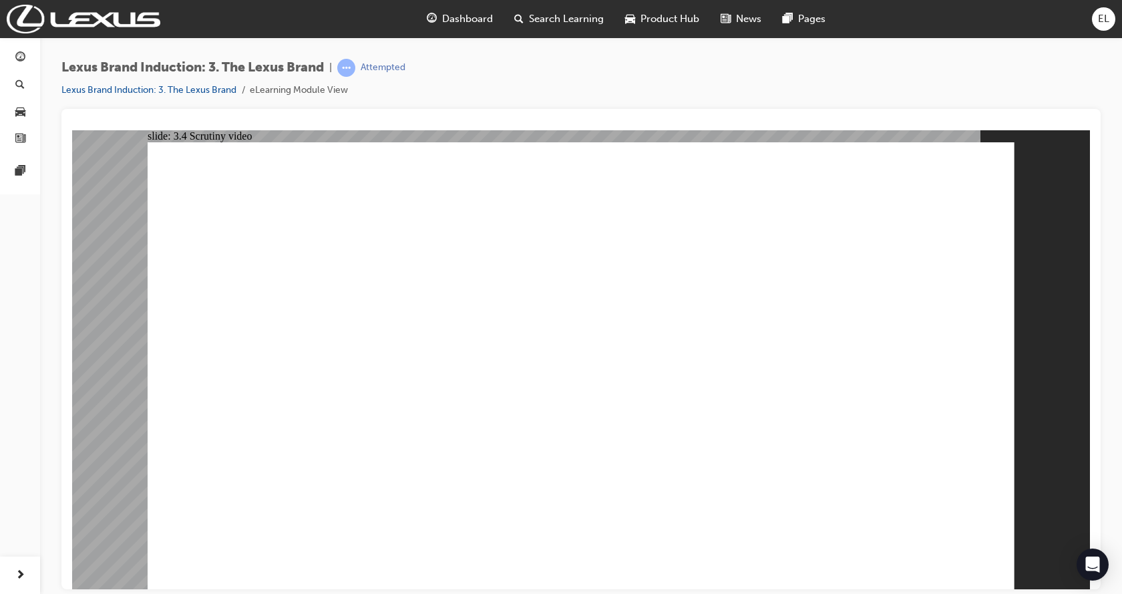
drag, startPoint x: 930, startPoint y: 566, endPoint x: 929, endPoint y: 560, distance: 6.8
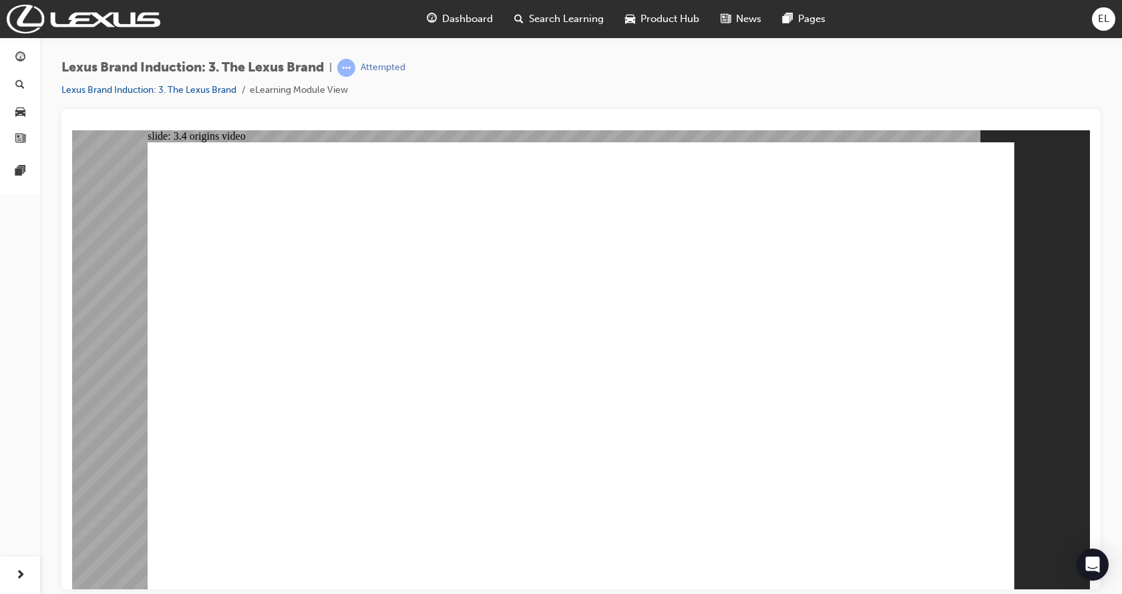
drag, startPoint x: 942, startPoint y: 554, endPoint x: 932, endPoint y: 554, distance: 10.0
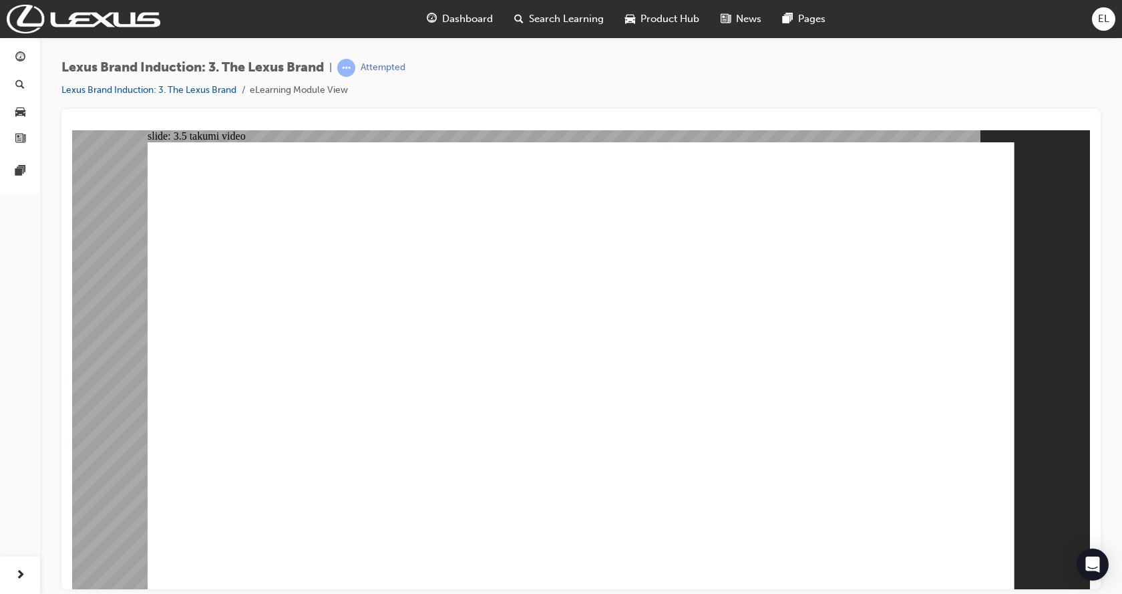
drag, startPoint x: 545, startPoint y: 336, endPoint x: 578, endPoint y: 326, distance: 34.2
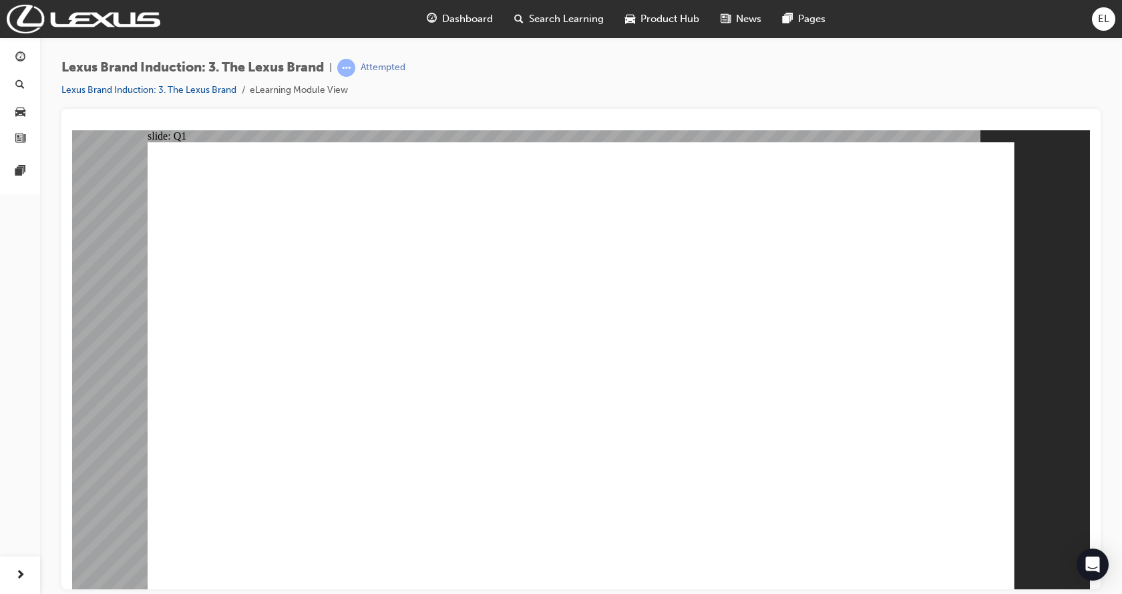
checkbox input "true"
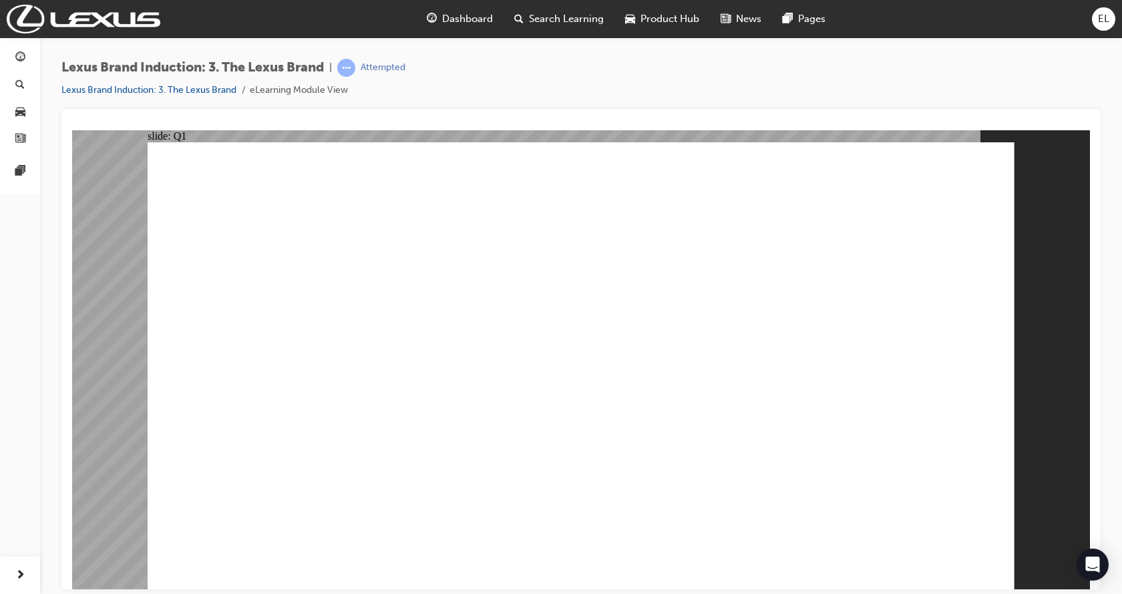
checkbox input "true"
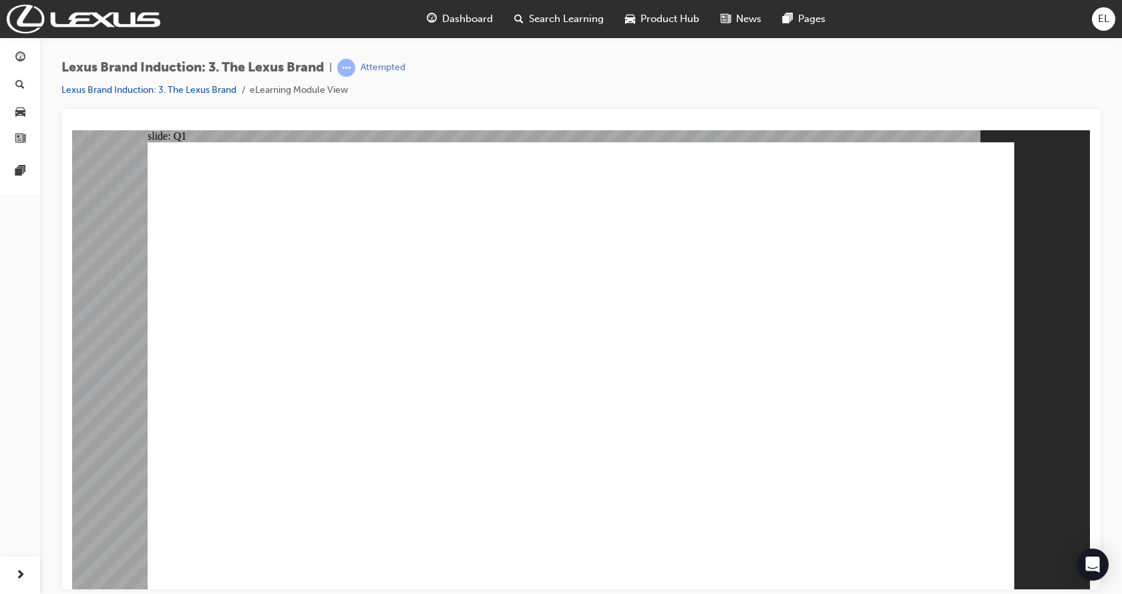
checkbox input "true"
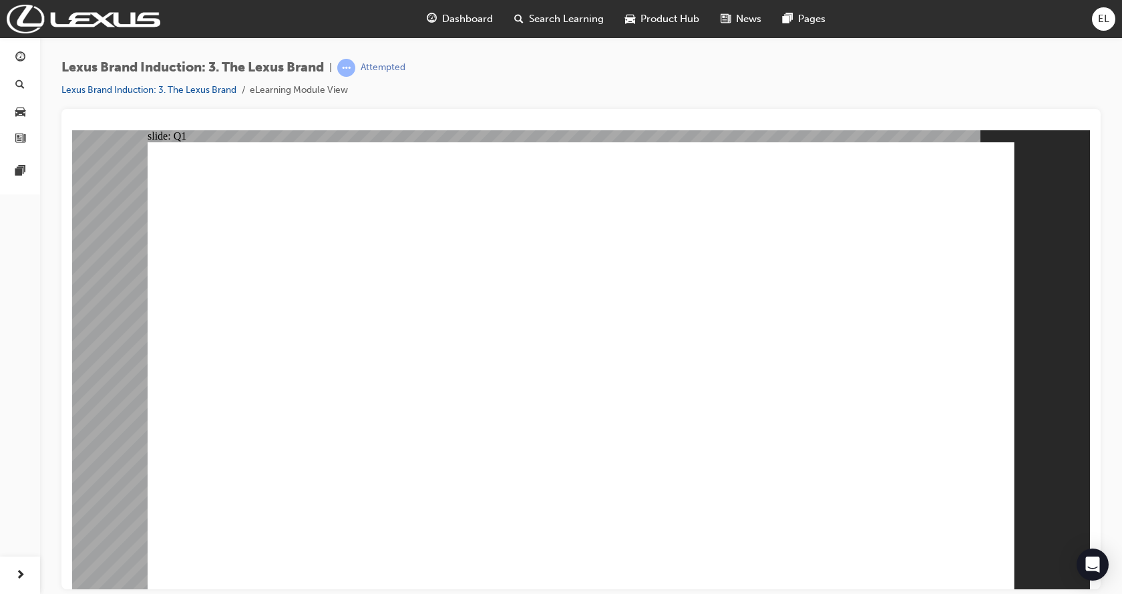
checkbox input "true"
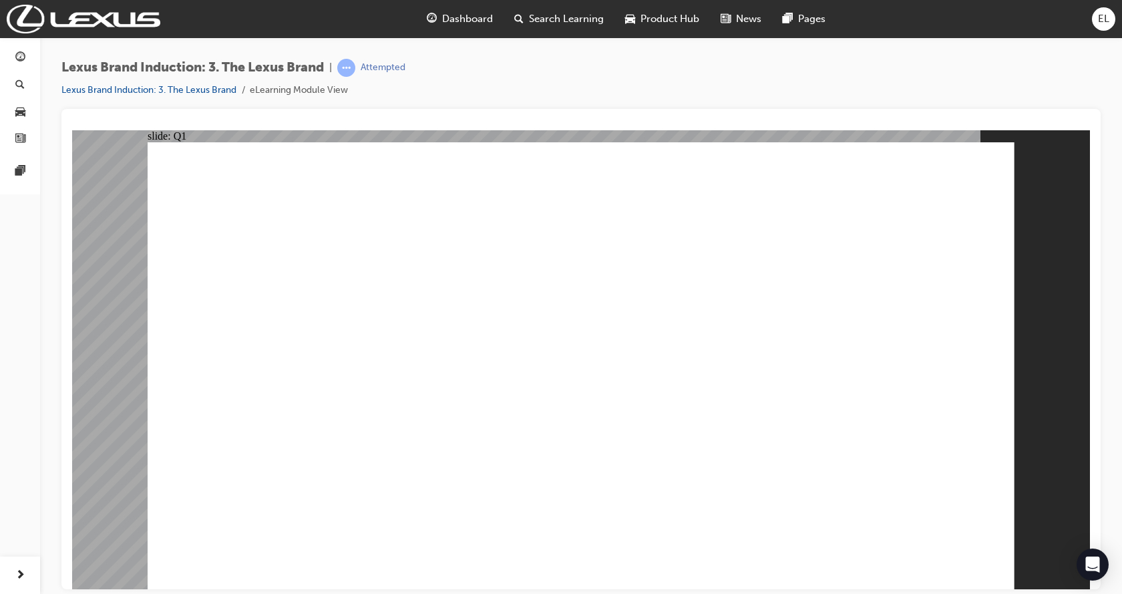
checkbox input "true"
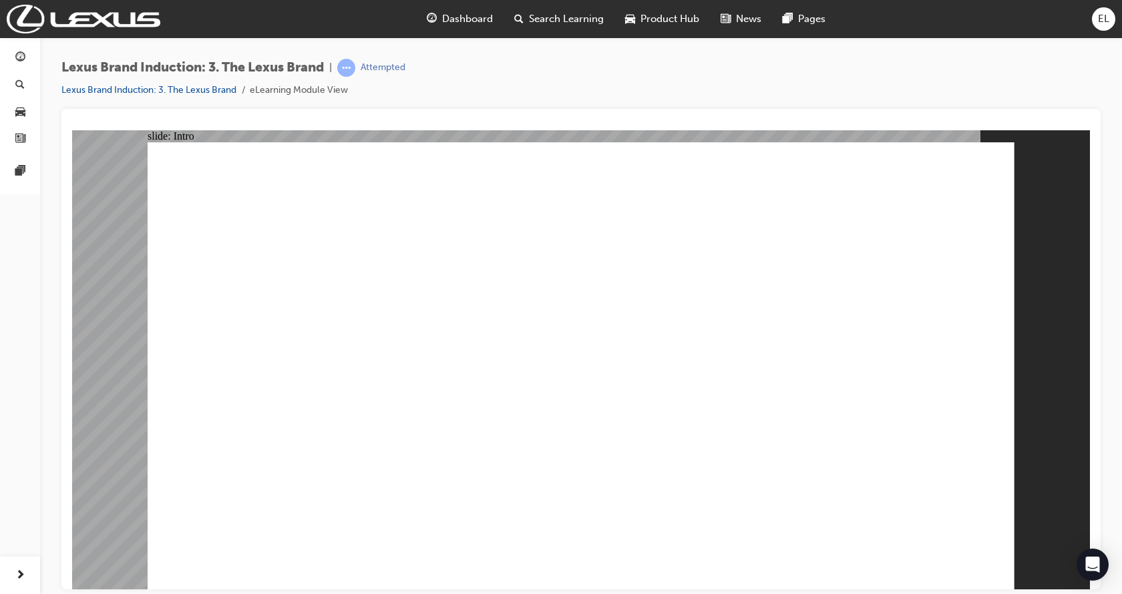
drag, startPoint x: 664, startPoint y: 461, endPoint x: 667, endPoint y: 480, distance: 19.5
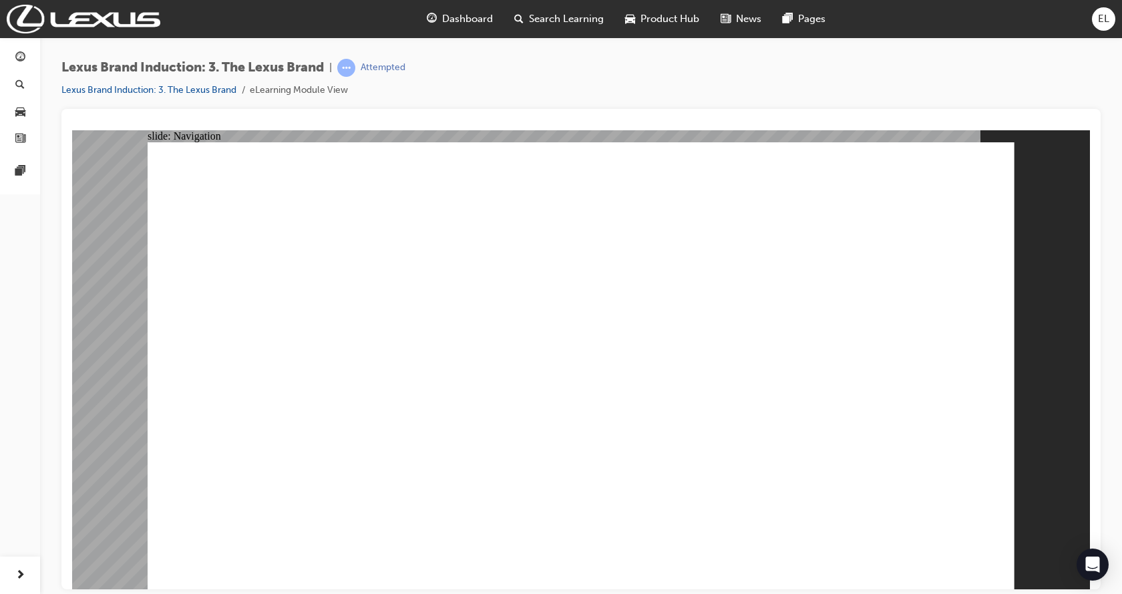
drag, startPoint x: 923, startPoint y: 548, endPoint x: 678, endPoint y: 449, distance: 264.2
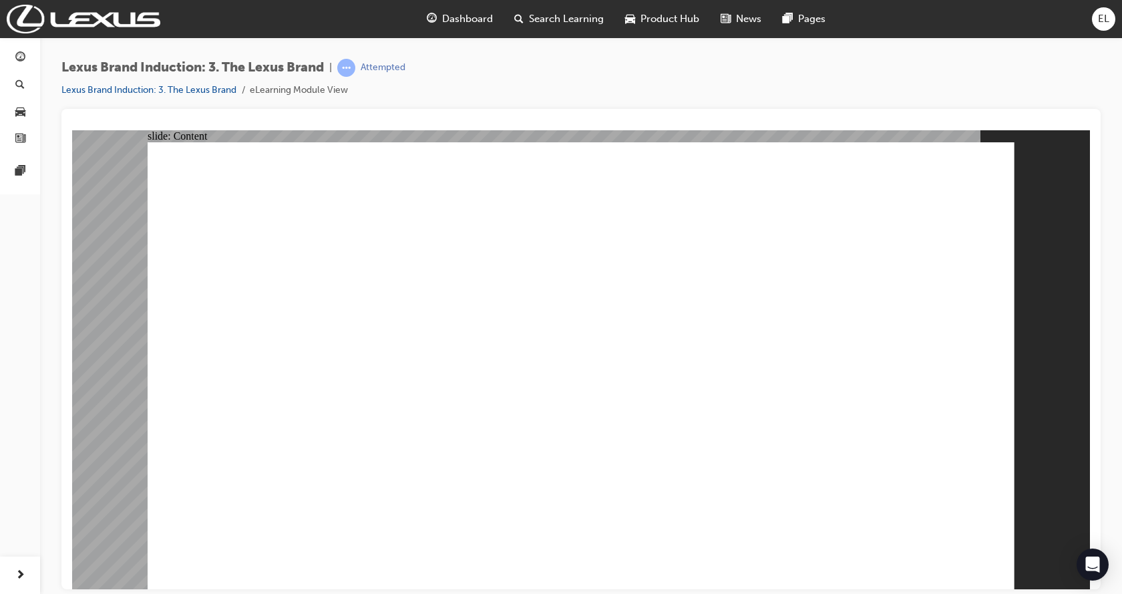
drag, startPoint x: 855, startPoint y: 360, endPoint x: 895, endPoint y: 369, distance: 40.3
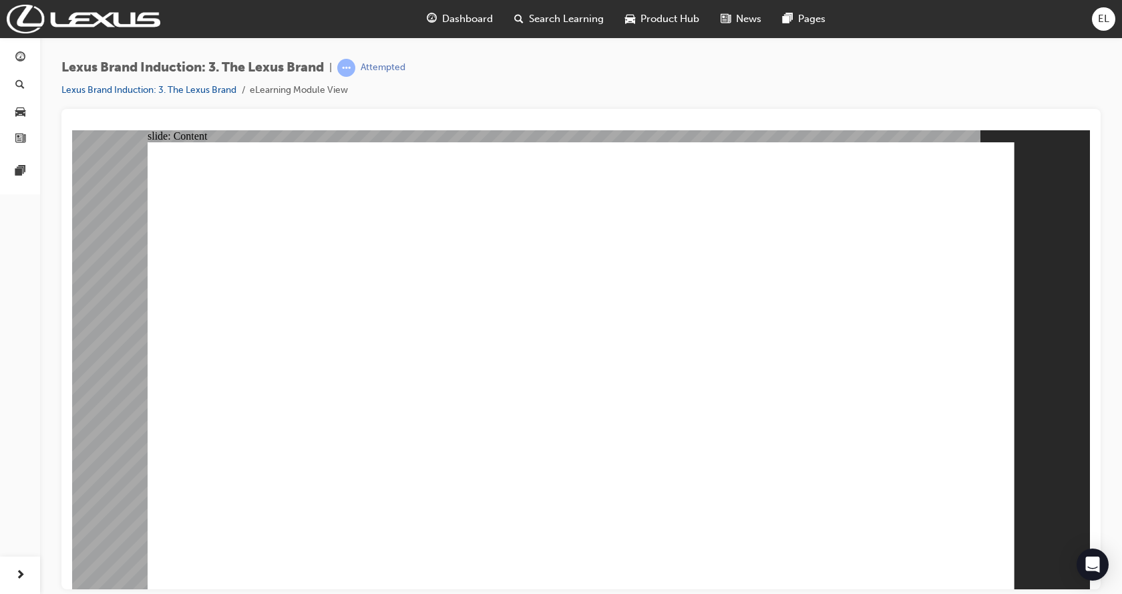
drag, startPoint x: 600, startPoint y: 226, endPoint x: 463, endPoint y: 304, distance: 157.6
drag, startPoint x: 300, startPoint y: 331, endPoint x: 329, endPoint y: 330, distance: 28.7
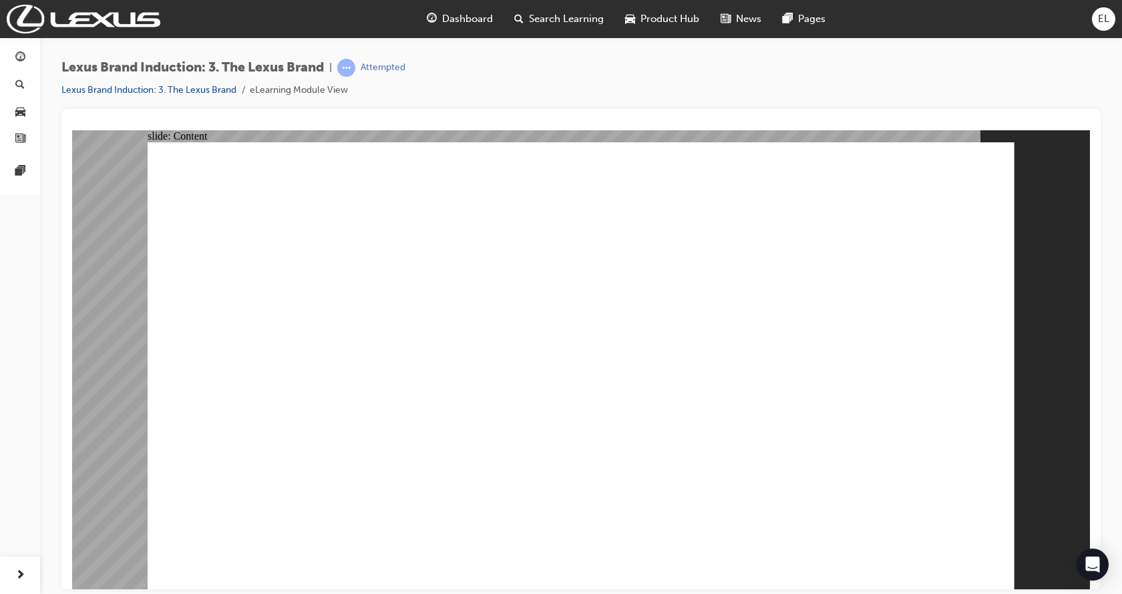
drag, startPoint x: 380, startPoint y: 376, endPoint x: 554, endPoint y: 433, distance: 182.9
drag, startPoint x: 973, startPoint y: 546, endPoint x: 913, endPoint y: 566, distance: 63.3
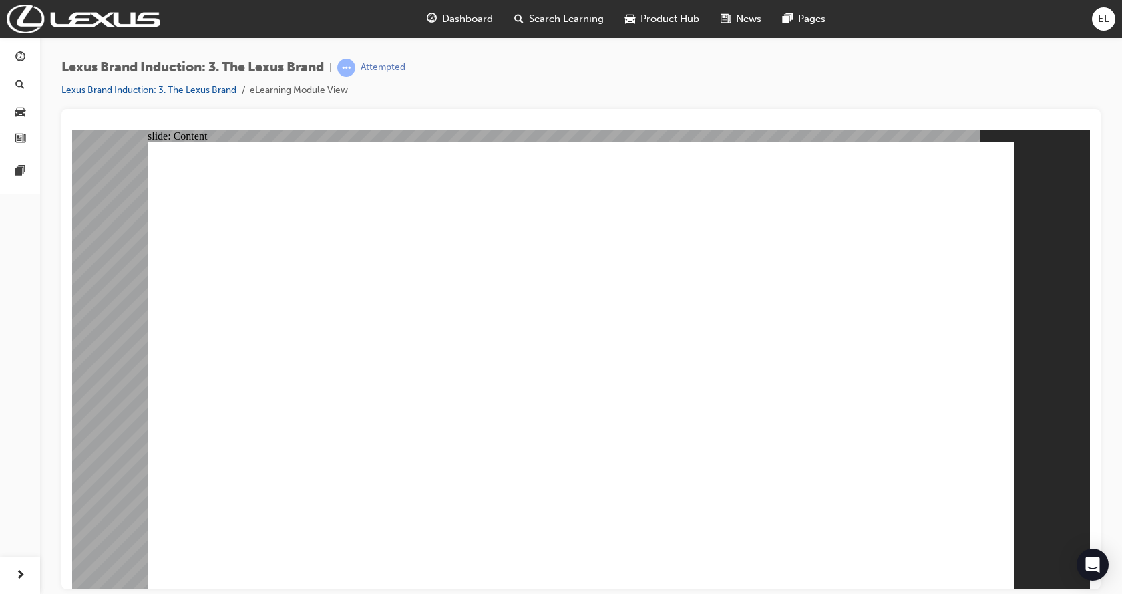
drag, startPoint x: 911, startPoint y: 556, endPoint x: 932, endPoint y: 546, distance: 22.4
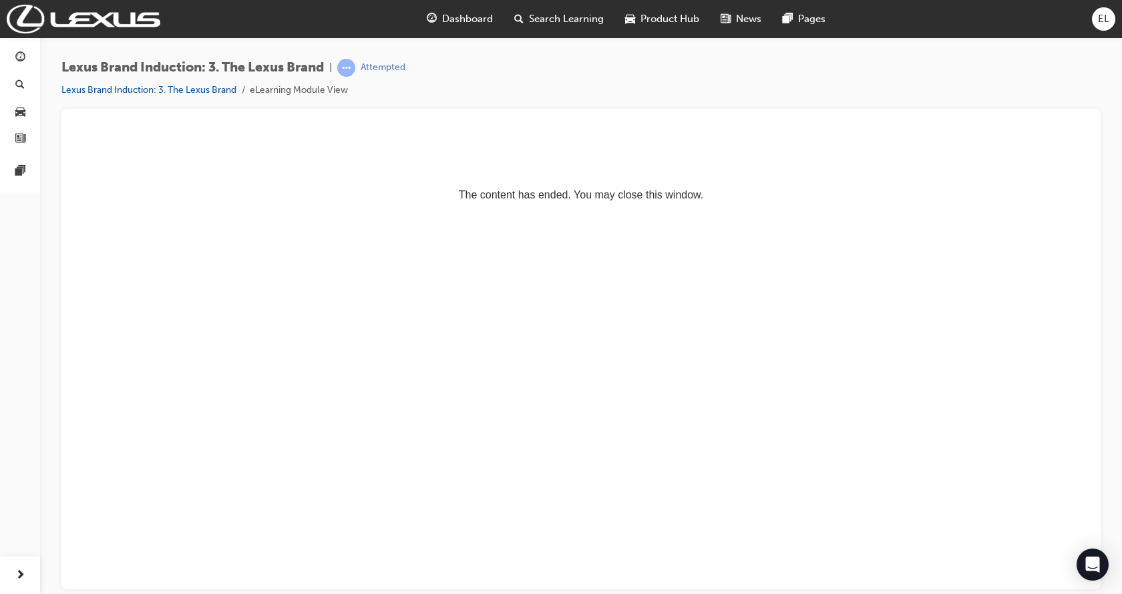
drag, startPoint x: 528, startPoint y: 198, endPoint x: 714, endPoint y: 237, distance: 190.4
click at [794, 211] on html "The content has ended. You may close this window." at bounding box center [581, 170] width 1018 height 81
drag, startPoint x: 207, startPoint y: 282, endPoint x: 201, endPoint y: 273, distance: 11.1
click at [201, 211] on html "The content has ended. You may close this window." at bounding box center [581, 170] width 1018 height 81
click at [26, 64] on div "button" at bounding box center [20, 57] width 16 height 17
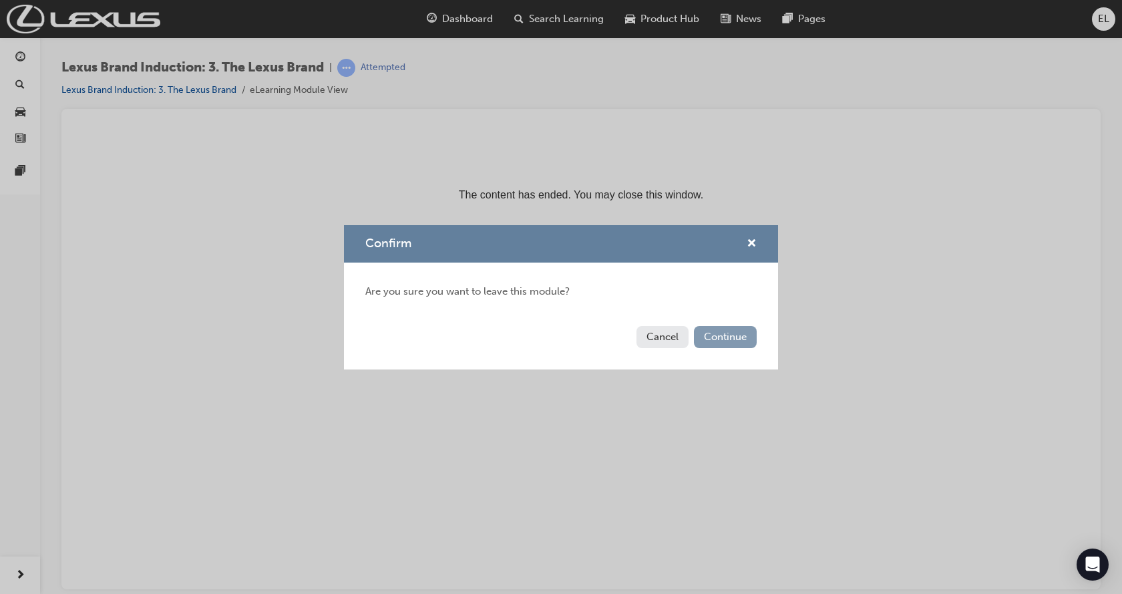
click at [729, 341] on button "Continue" at bounding box center [725, 337] width 63 height 22
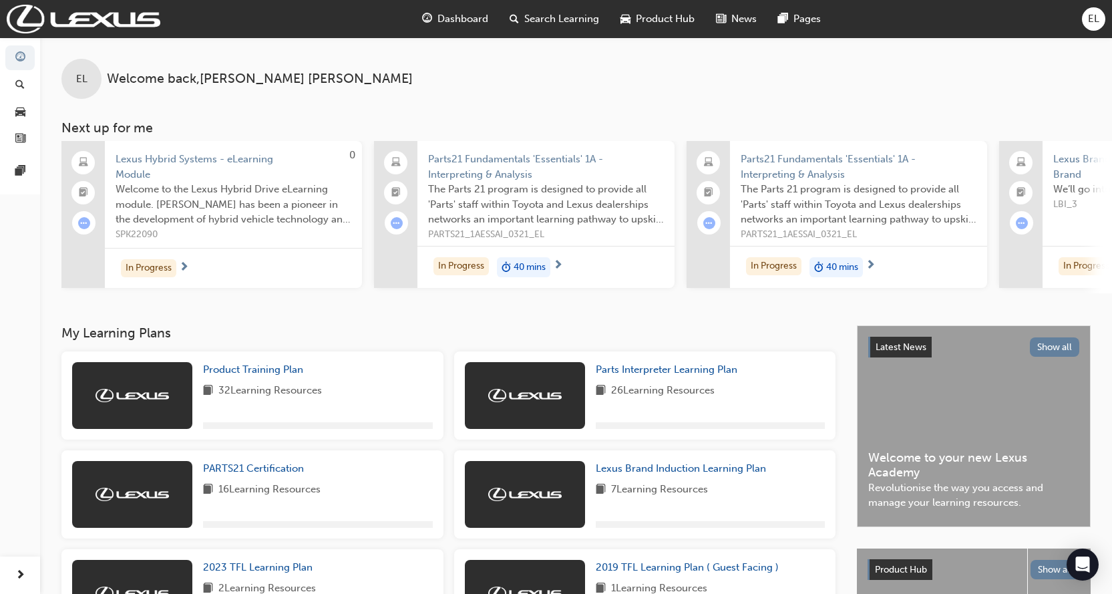
click at [714, 286] on div "Parts21 Fundamentals 'Essentials' 1A - Interpreting & Analysis The Parts 21 pro…" at bounding box center [836, 217] width 300 height 152
click at [698, 317] on div "EL Welcome back , Edward Leamy Next up for me 0 Lexus Hybrid Systems - eLearnin…" at bounding box center [576, 181] width 1072 height 288
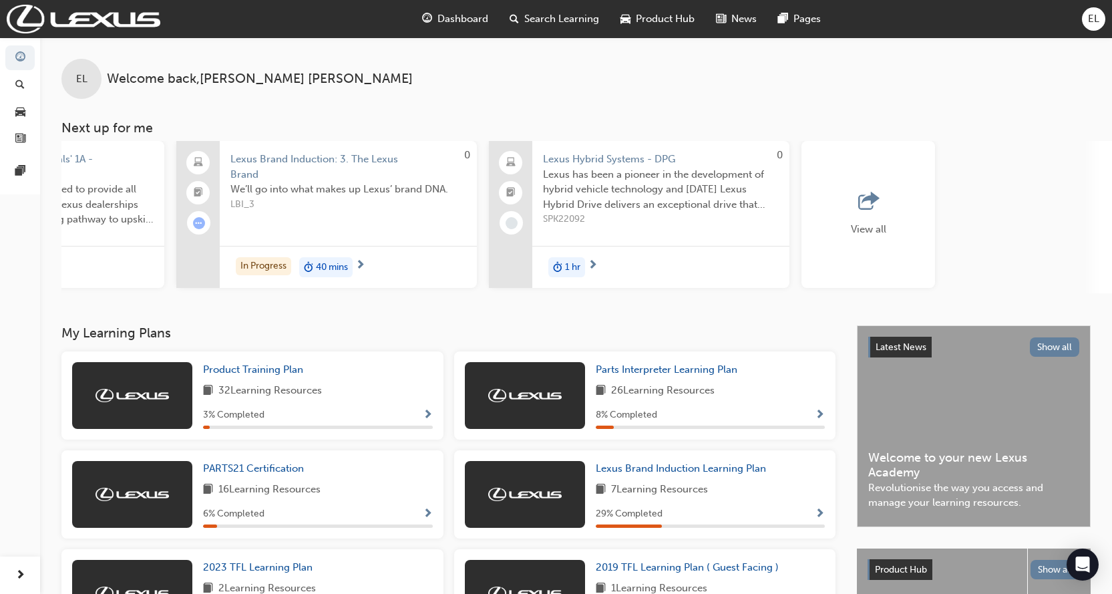
click at [429, 419] on span "Show Progress" at bounding box center [428, 415] width 10 height 12
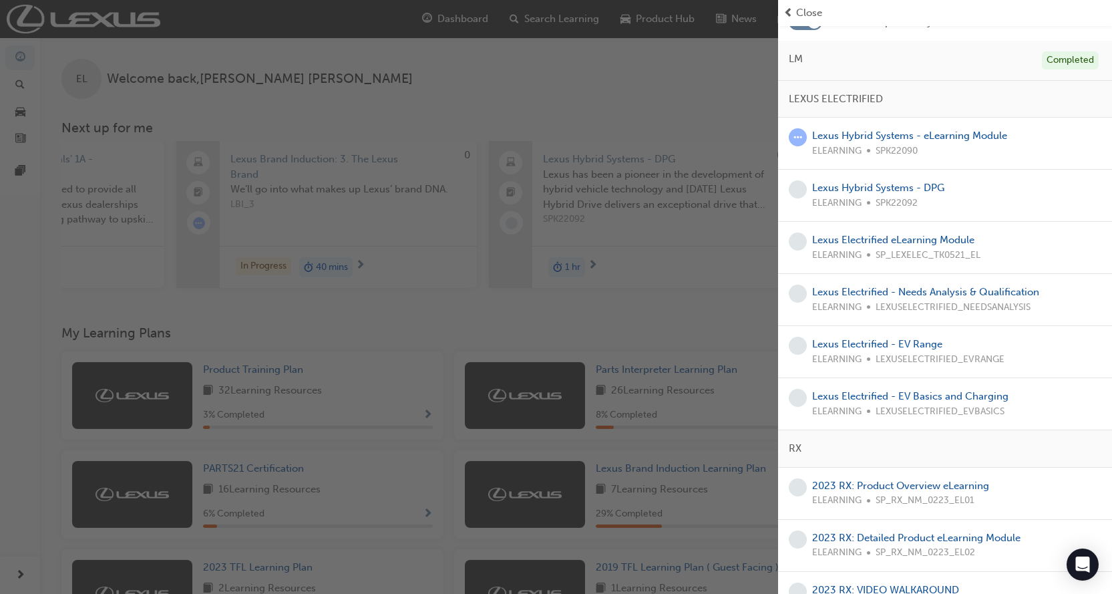
scroll to position [67, 0]
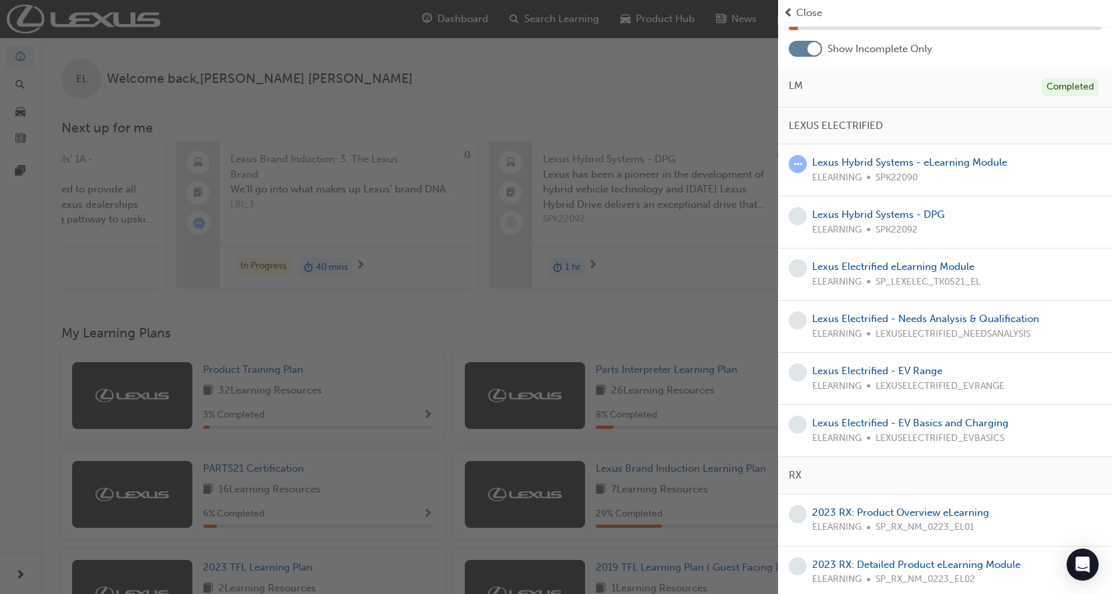
click at [807, 47] on div at bounding box center [813, 48] width 13 height 13
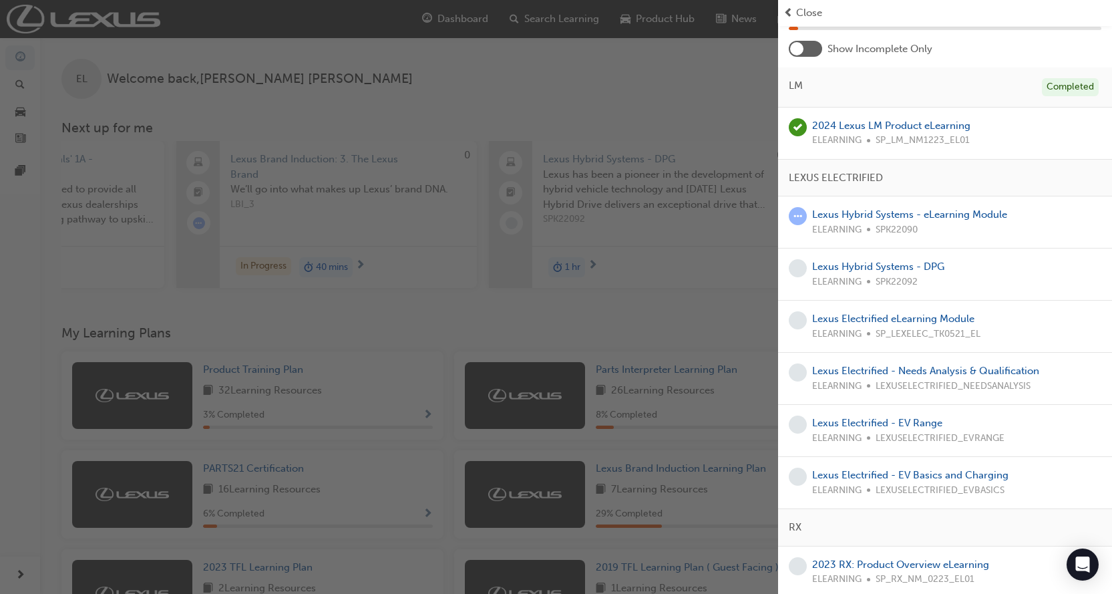
click at [807, 47] on div at bounding box center [805, 49] width 33 height 16
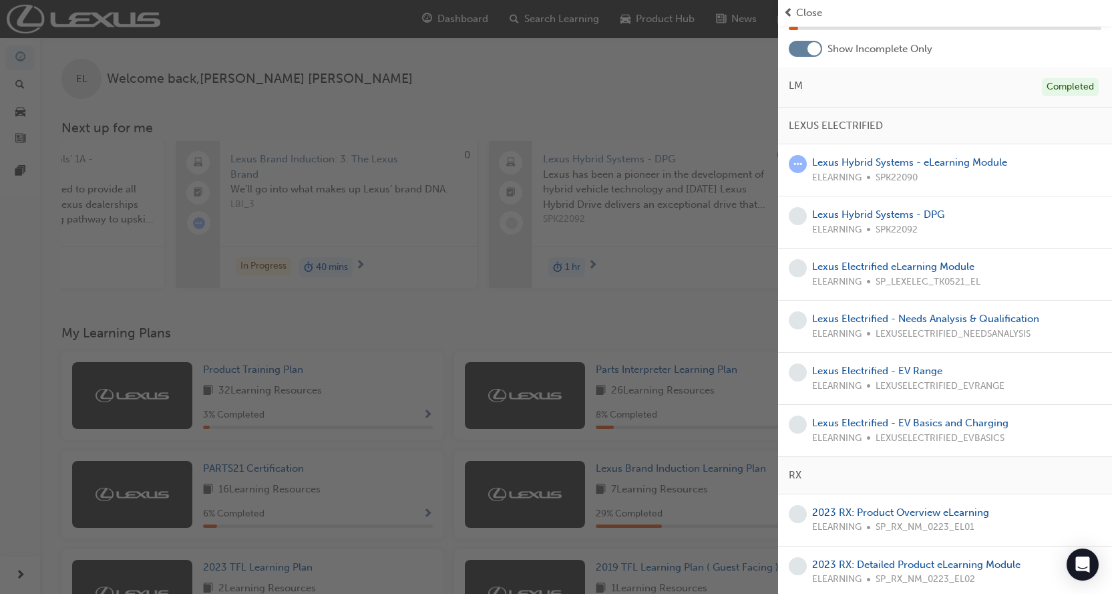
click at [807, 47] on div at bounding box center [813, 48] width 13 height 13
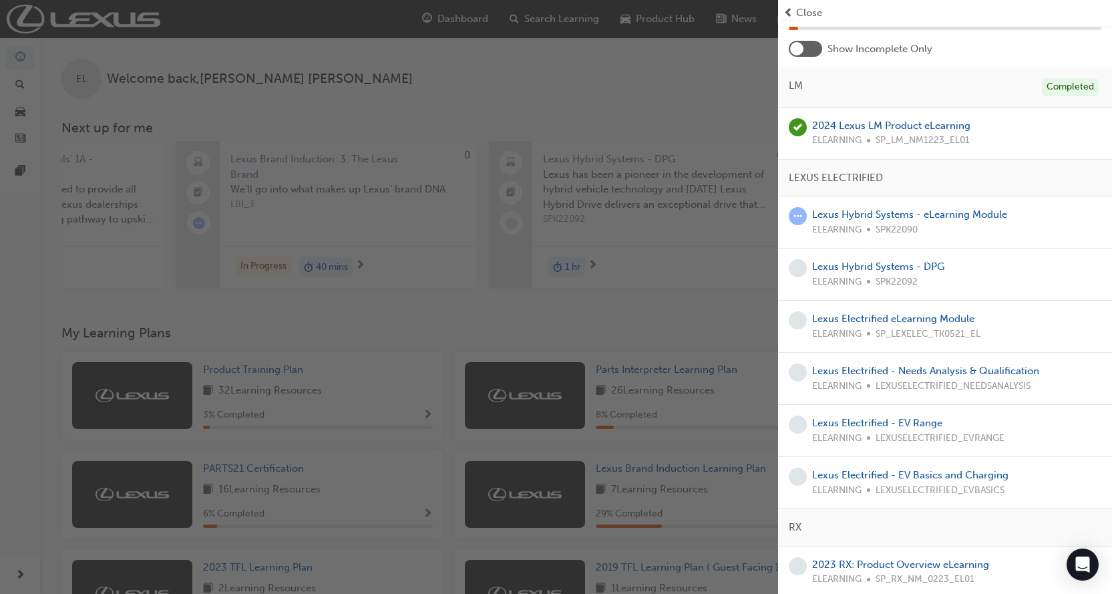
click at [807, 47] on div at bounding box center [805, 49] width 33 height 16
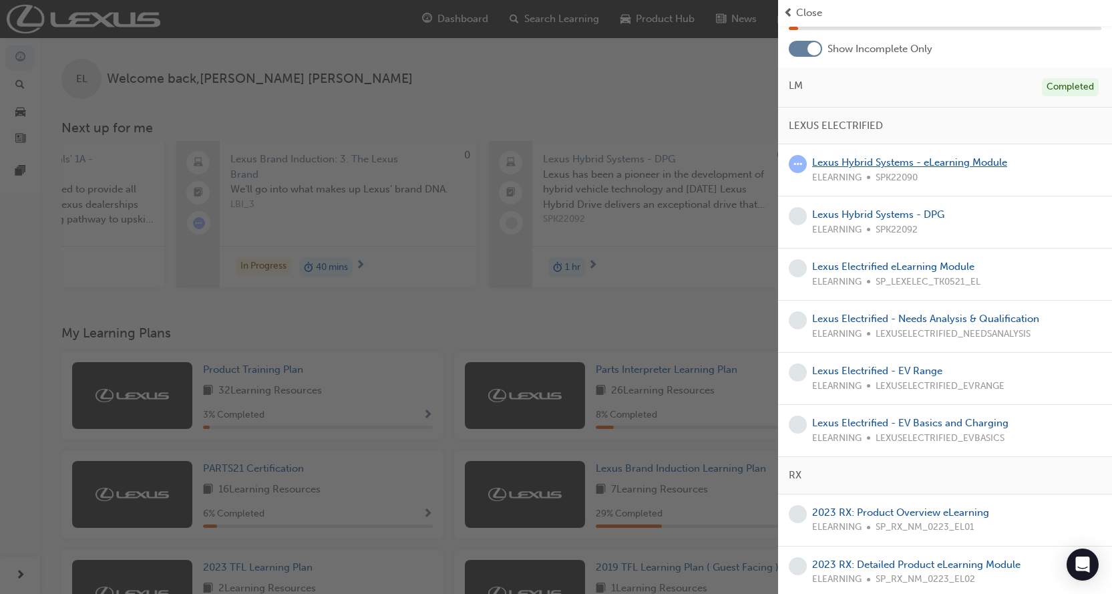
click at [890, 165] on link "Lexus Hybrid Systems - eLearning Module" at bounding box center [909, 162] width 195 height 12
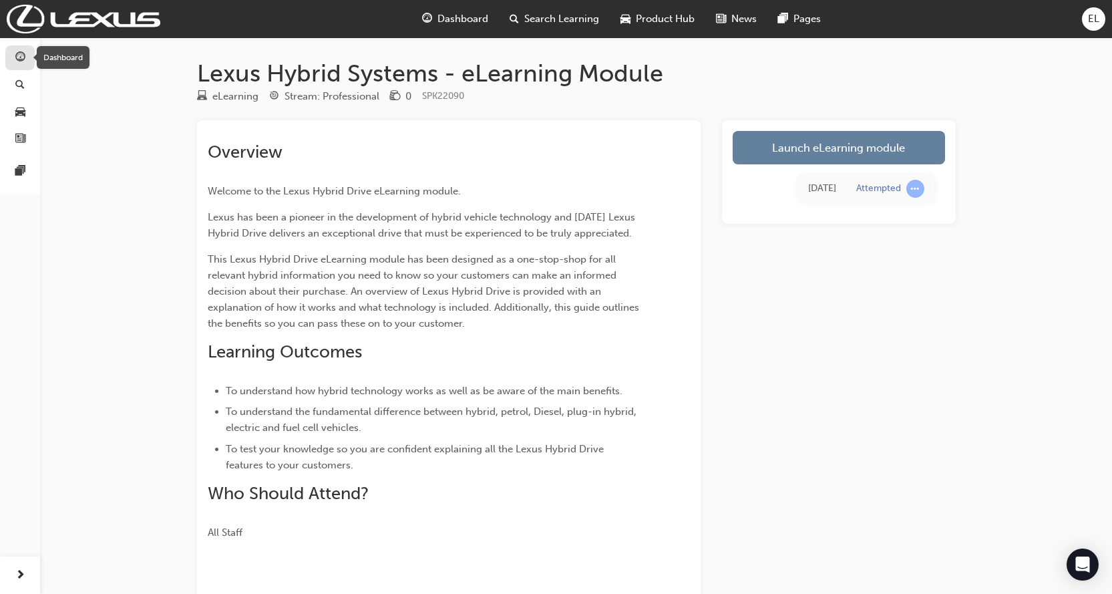
click at [15, 58] on span "guage-icon" at bounding box center [20, 58] width 10 height 12
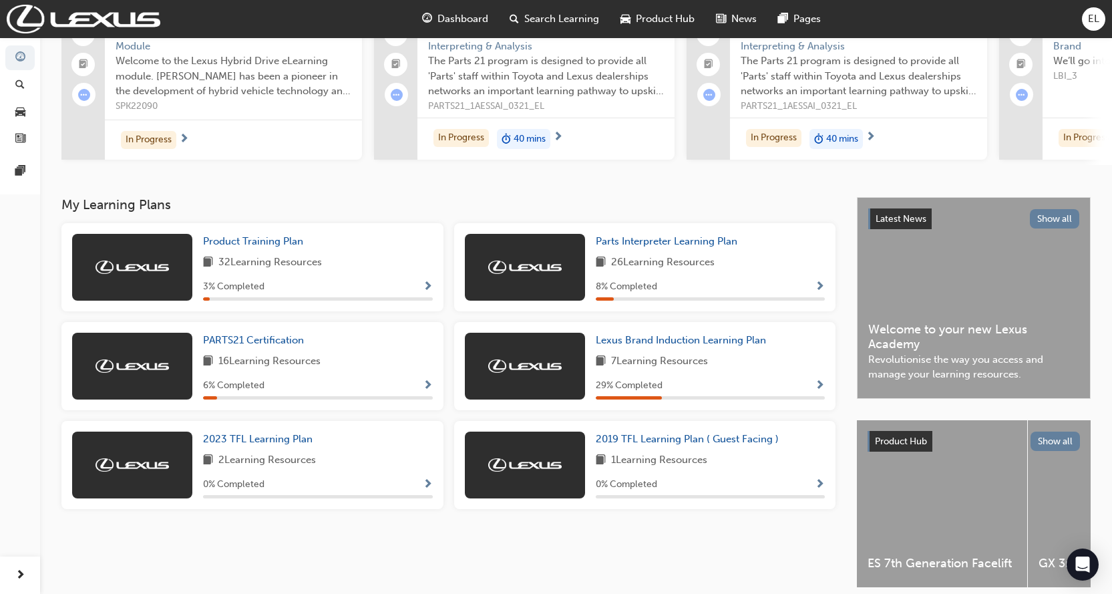
scroll to position [134, 0]
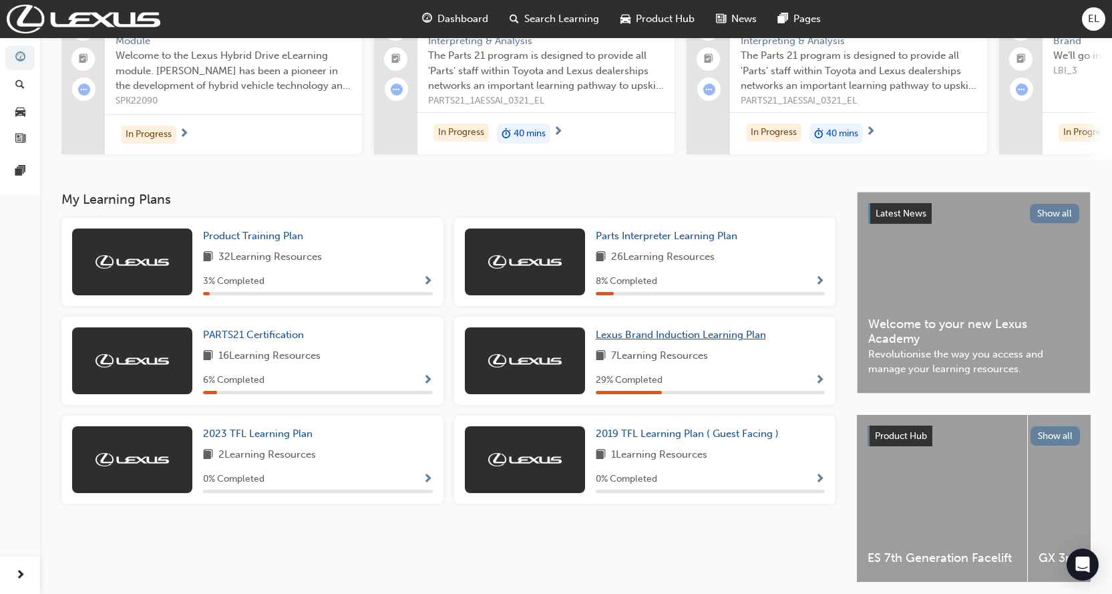
click at [688, 341] on span "Lexus Brand Induction Learning Plan" at bounding box center [681, 335] width 170 height 12
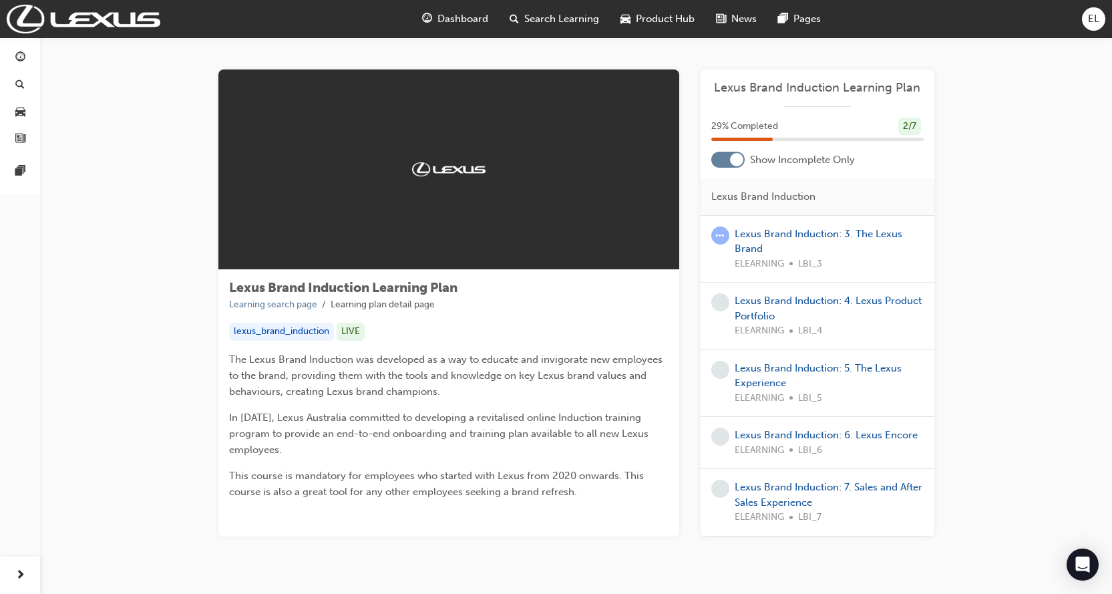
click at [731, 156] on div at bounding box center [736, 159] width 13 height 13
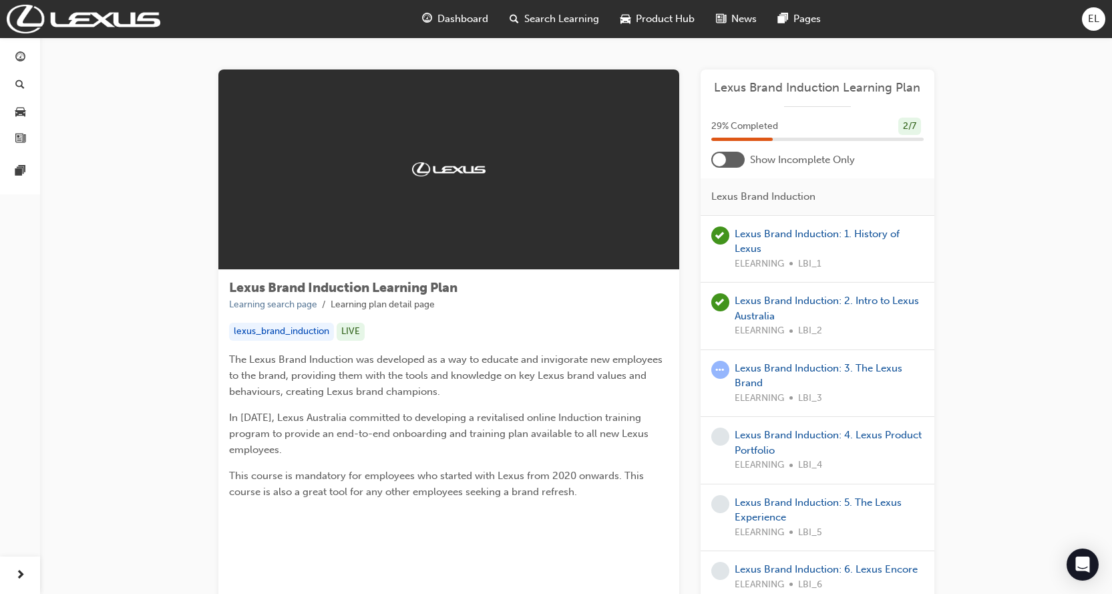
click at [740, 152] on div at bounding box center [727, 160] width 33 height 16
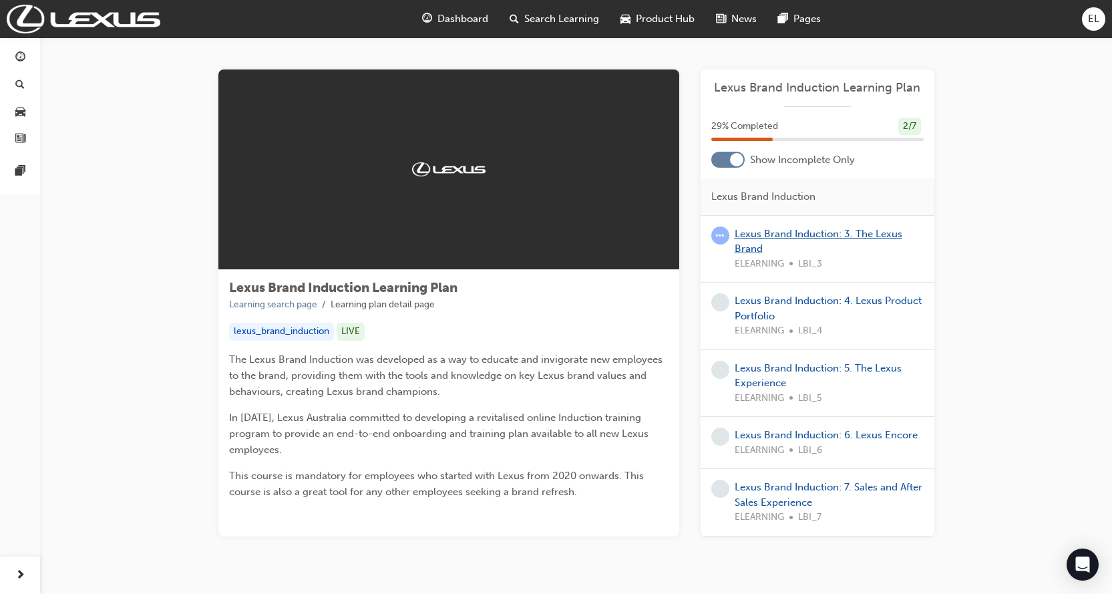
click at [781, 237] on link "Lexus Brand Induction: 3. The Lexus Brand" at bounding box center [819, 241] width 168 height 27
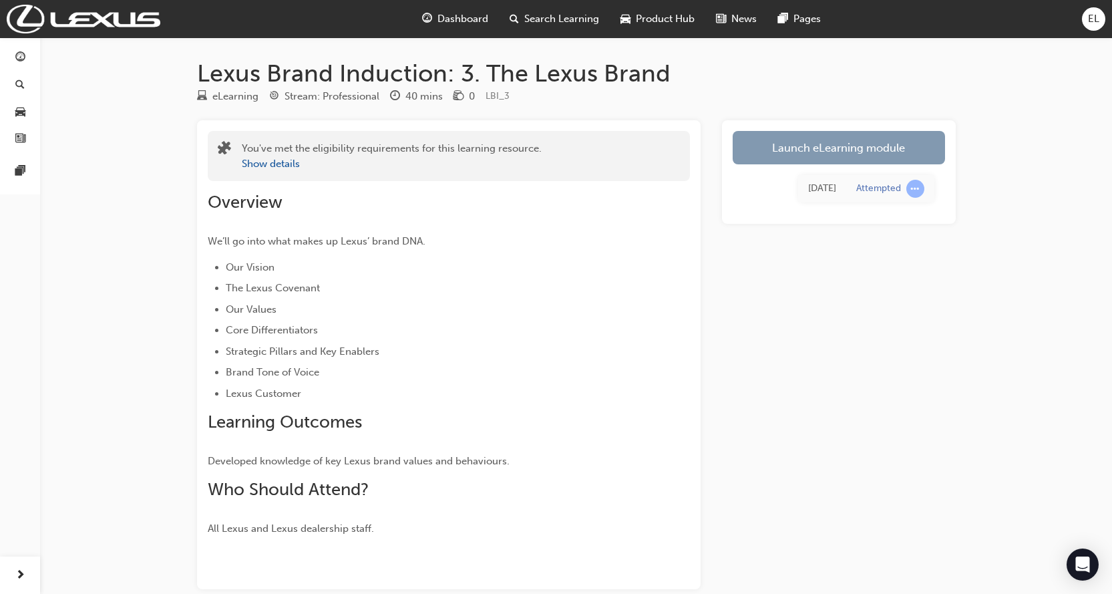
click at [851, 147] on link "Launch eLearning module" at bounding box center [839, 147] width 212 height 33
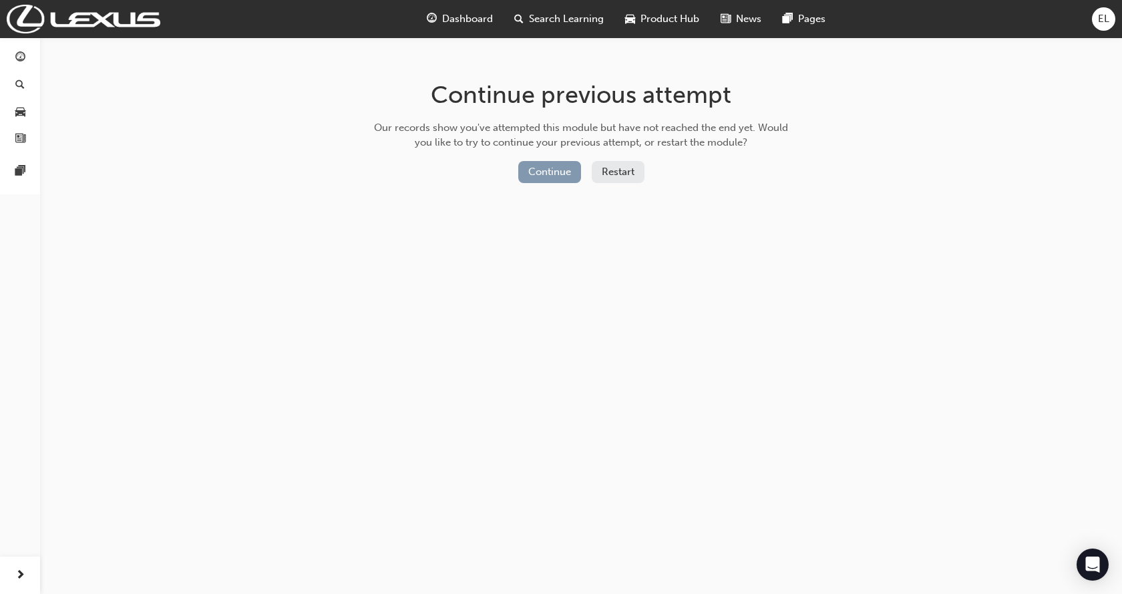
click at [546, 174] on button "Continue" at bounding box center [549, 172] width 63 height 22
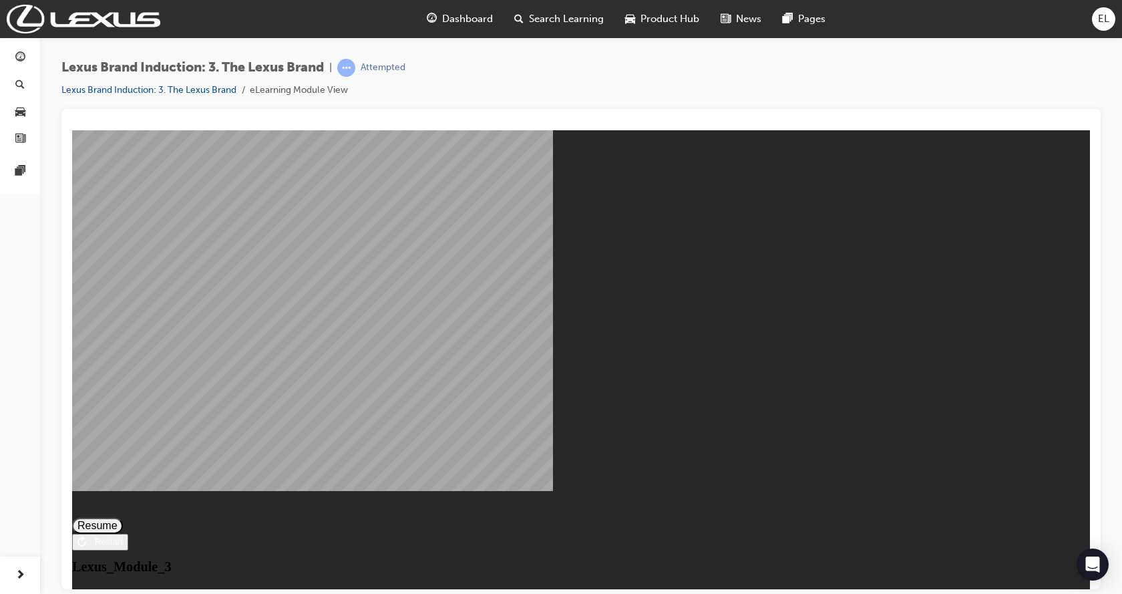
click at [123, 517] on button "Resume" at bounding box center [97, 525] width 51 height 16
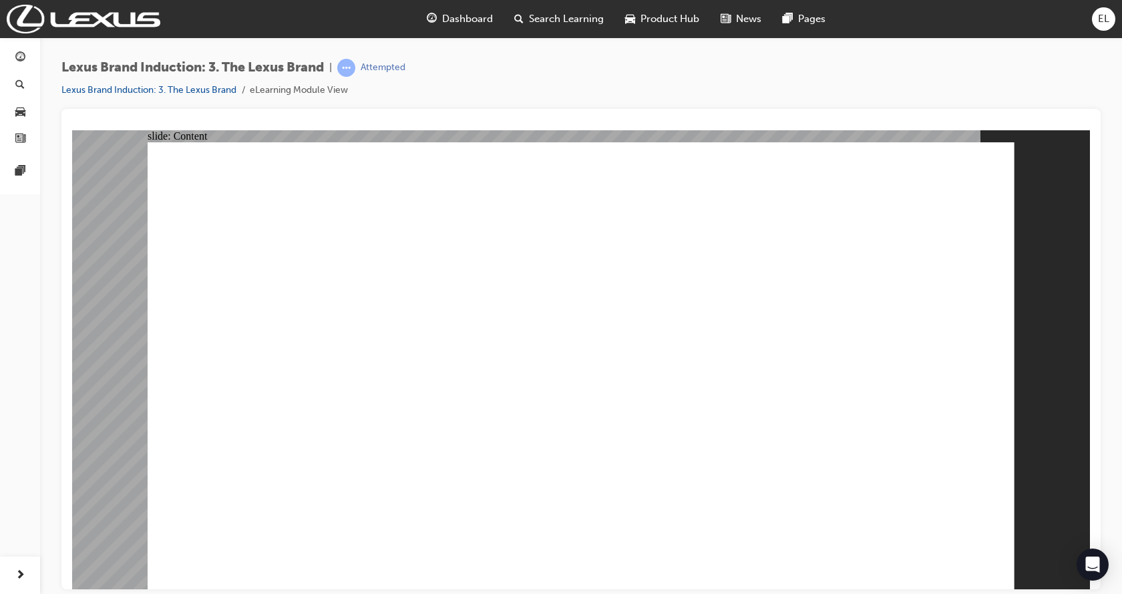
drag, startPoint x: 596, startPoint y: 534, endPoint x: 550, endPoint y: 379, distance: 161.6
drag, startPoint x: 550, startPoint y: 375, endPoint x: 554, endPoint y: 358, distance: 17.2
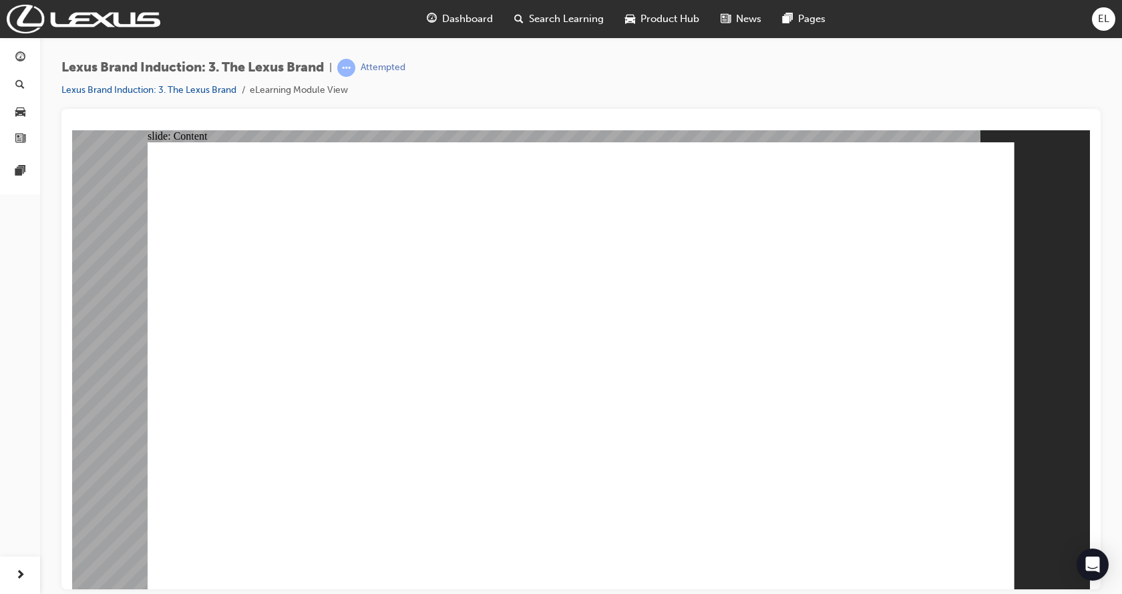
drag, startPoint x: 588, startPoint y: 341, endPoint x: 651, endPoint y: 341, distance: 62.8
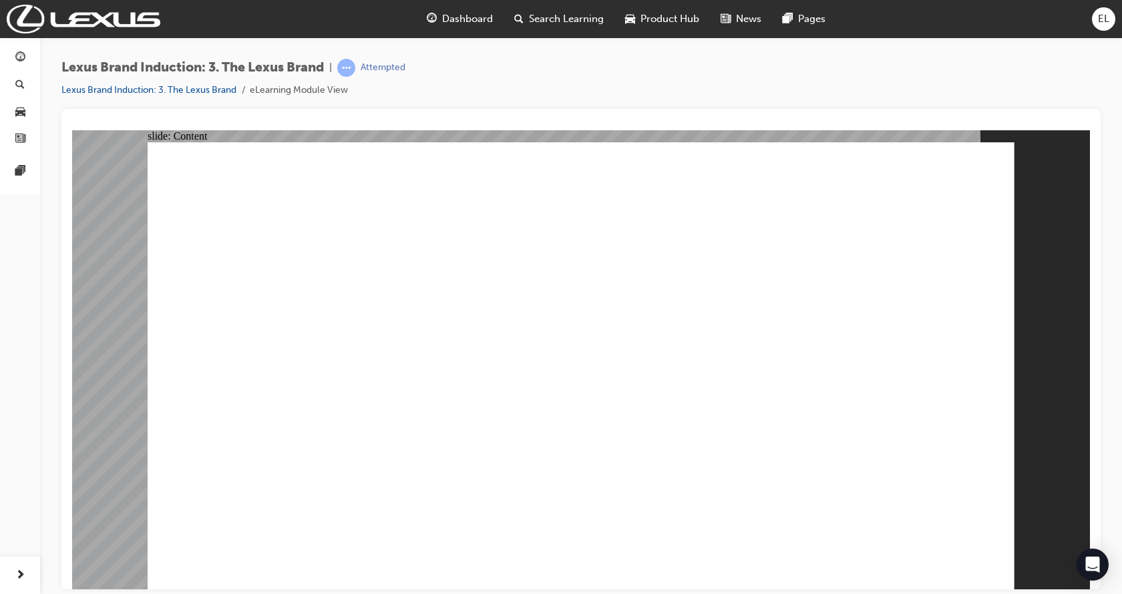
drag, startPoint x: 967, startPoint y: 152, endPoint x: 952, endPoint y: 166, distance: 20.3
click at [957, 162] on div "Rectangle Round Same Side Corner 1 Rectangle Round Same Side Corner 2 LEXUS-LMS…" at bounding box center [581, 371] width 867 height 459
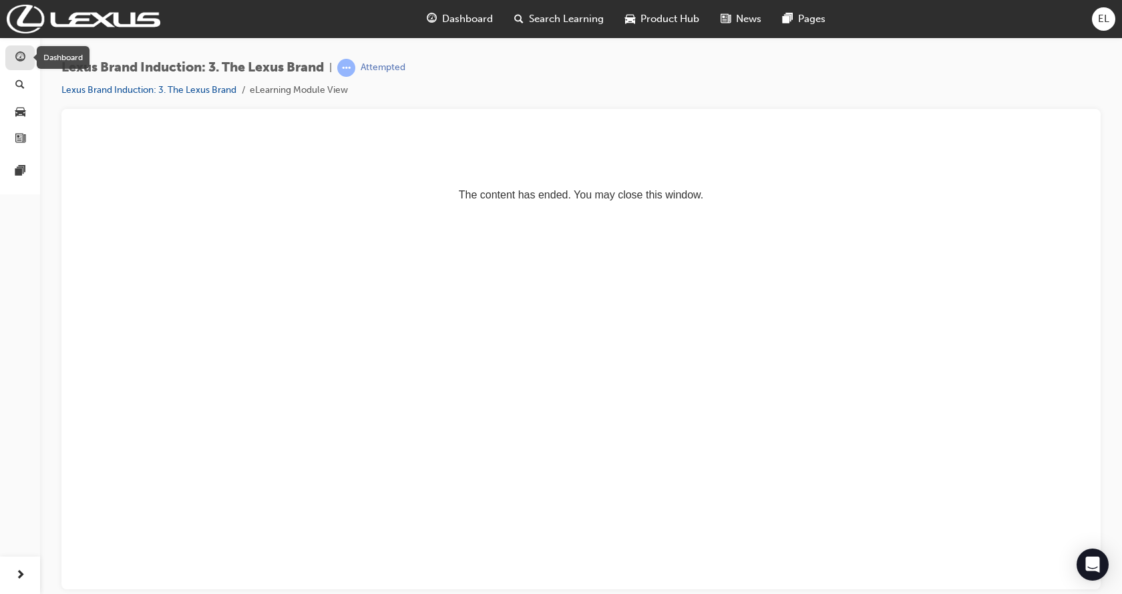
click at [27, 57] on div "button" at bounding box center [20, 57] width 16 height 17
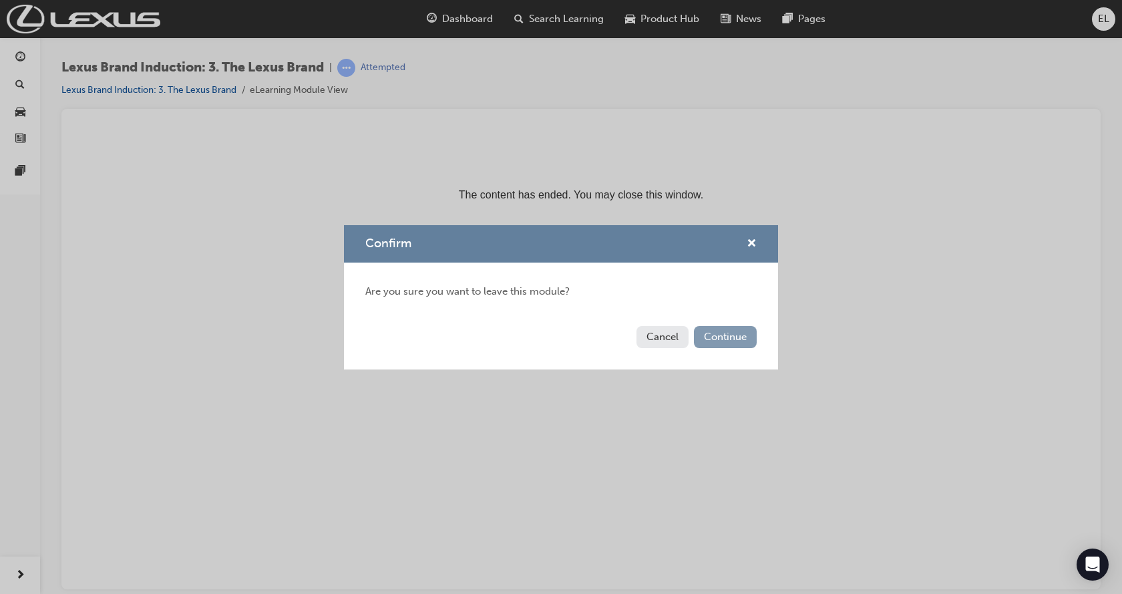
click at [735, 335] on button "Continue" at bounding box center [725, 337] width 63 height 22
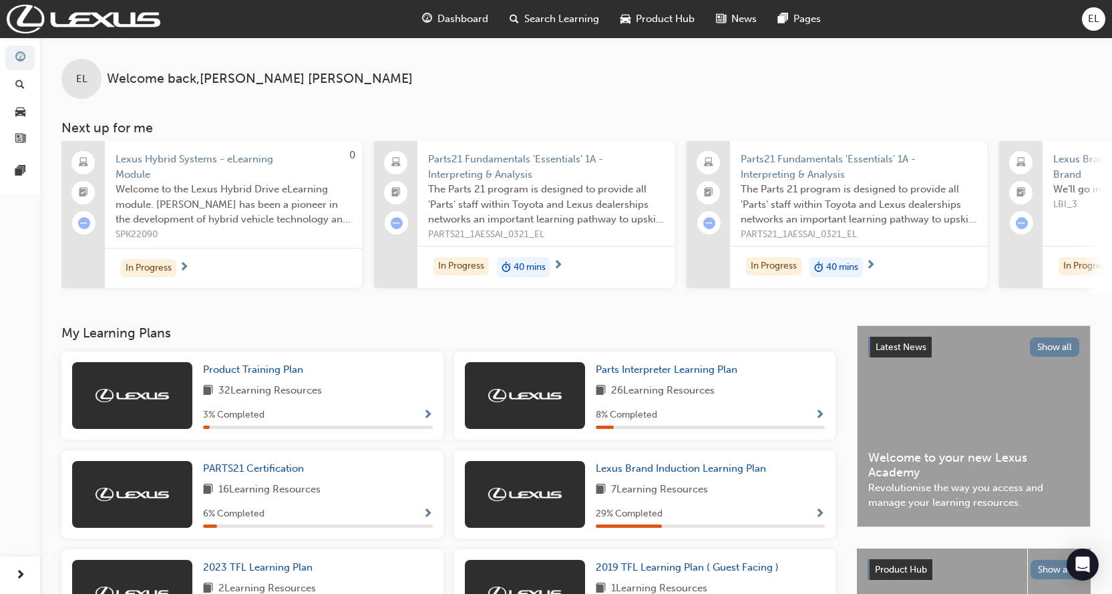
click at [690, 301] on div "EL Welcome back , Edward Leamy Next up for me 0 Lexus Hybrid Systems - eLearnin…" at bounding box center [576, 181] width 1072 height 288
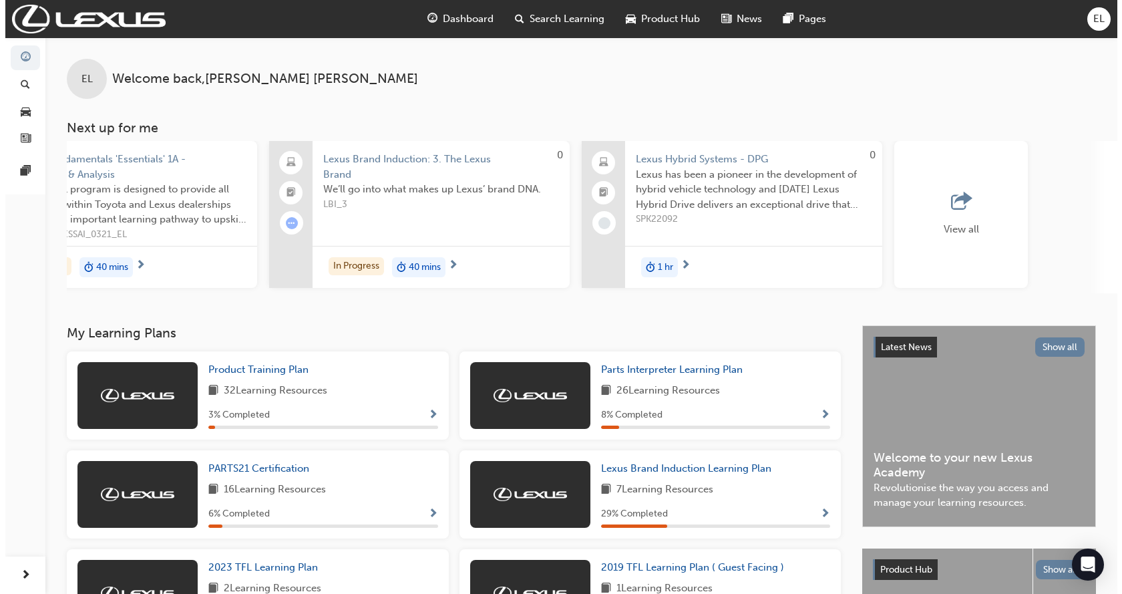
scroll to position [0, 823]
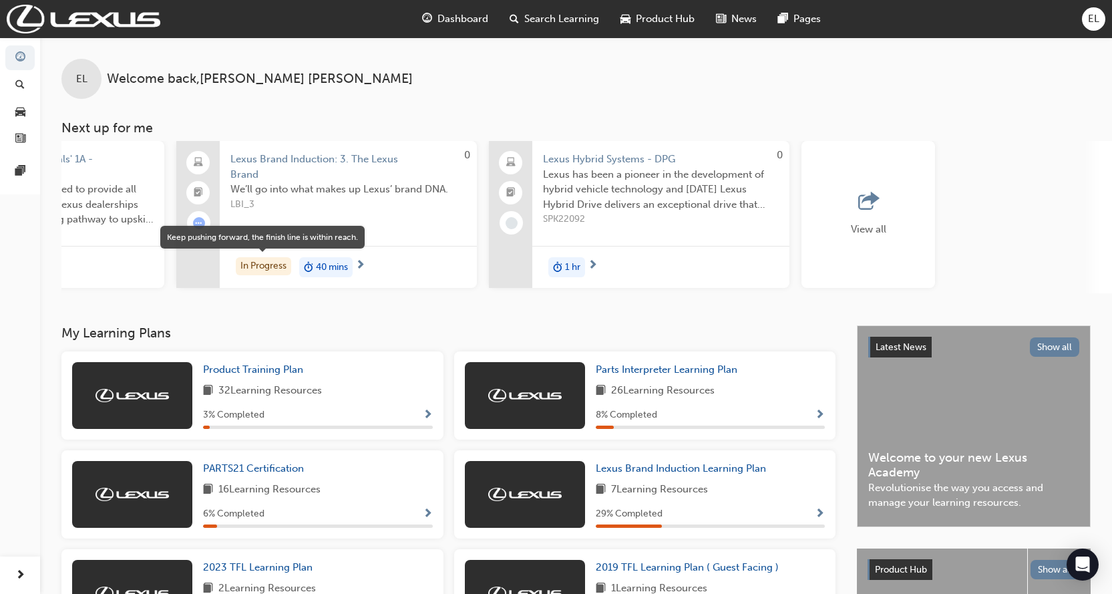
click at [256, 264] on div "In Progress" at bounding box center [263, 266] width 55 height 18
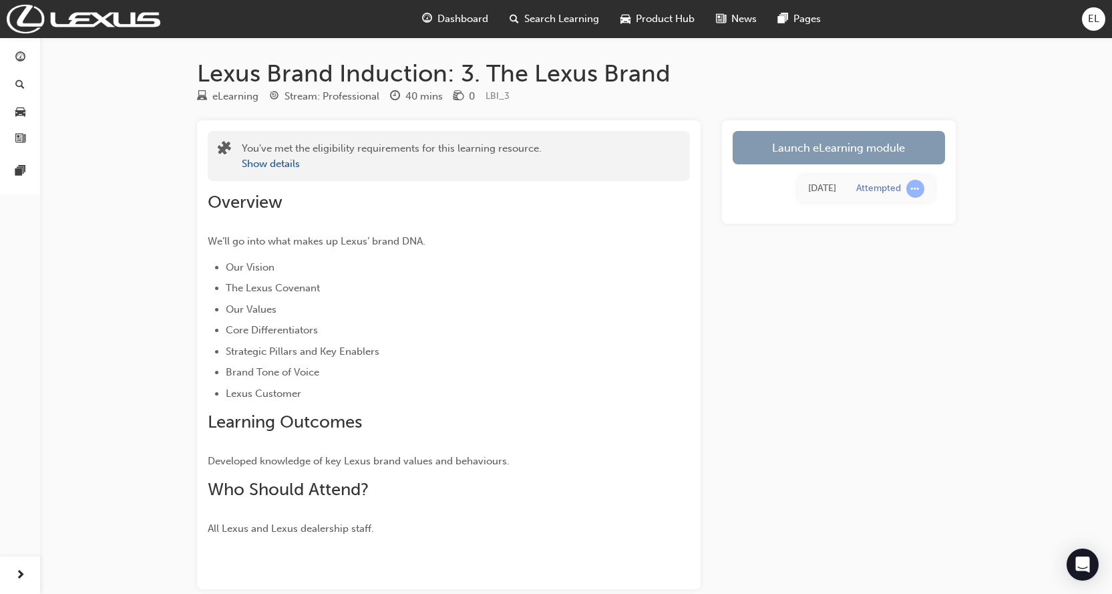
click at [835, 144] on link "Launch eLearning module" at bounding box center [839, 147] width 212 height 33
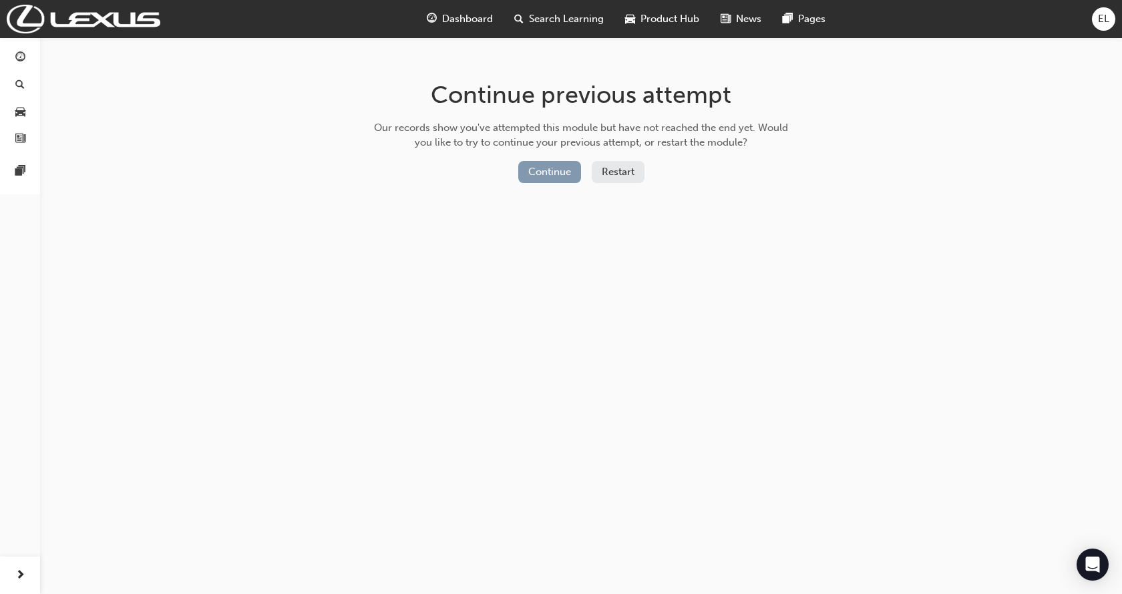
click at [556, 172] on button "Continue" at bounding box center [549, 172] width 63 height 22
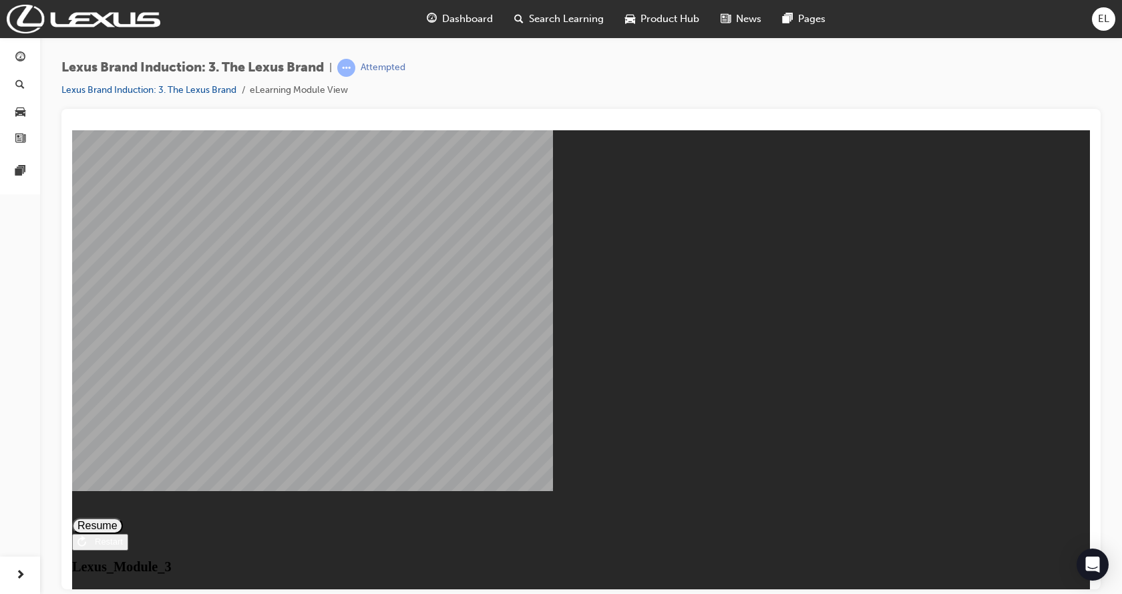
click at [123, 517] on button "Resume" at bounding box center [97, 525] width 51 height 16
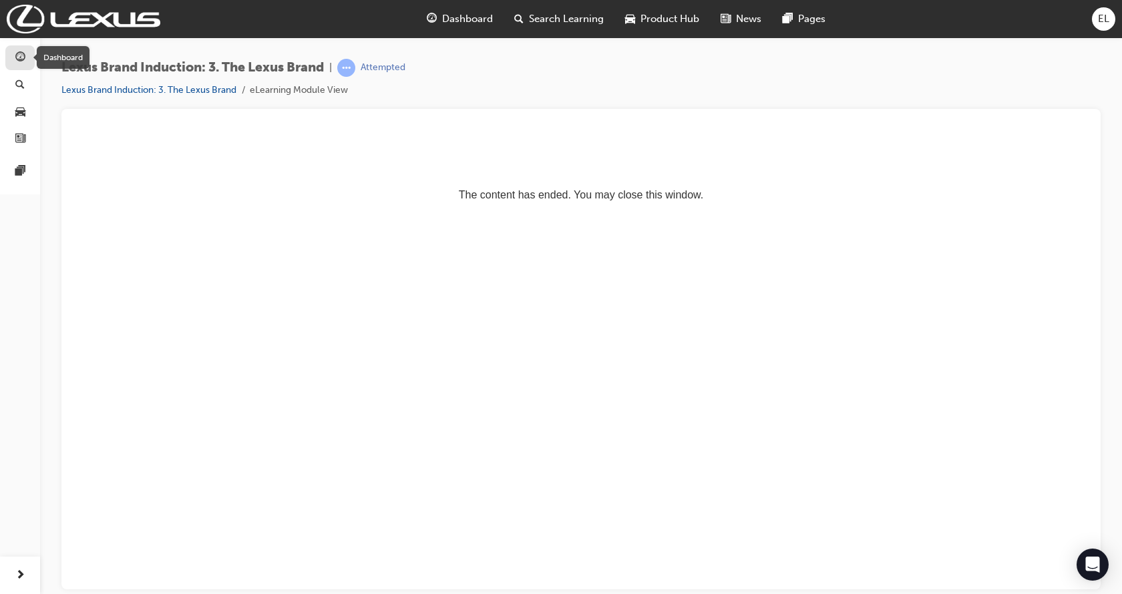
click at [18, 52] on span "guage-icon" at bounding box center [20, 58] width 10 height 12
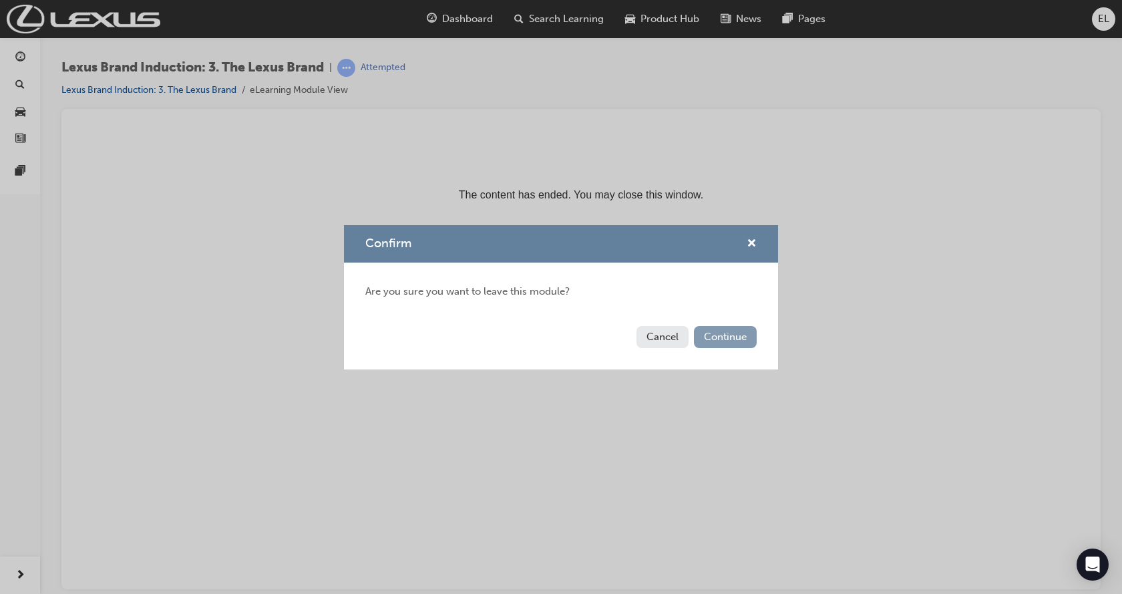
click at [731, 339] on button "Continue" at bounding box center [725, 337] width 63 height 22
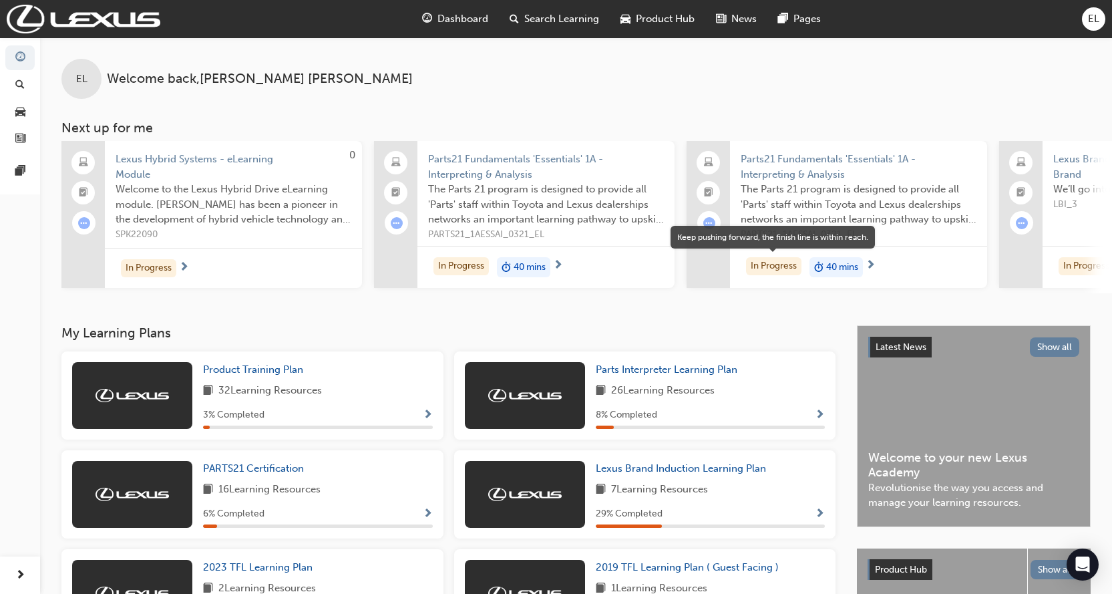
click at [788, 266] on div "In Progress" at bounding box center [773, 266] width 55 height 18
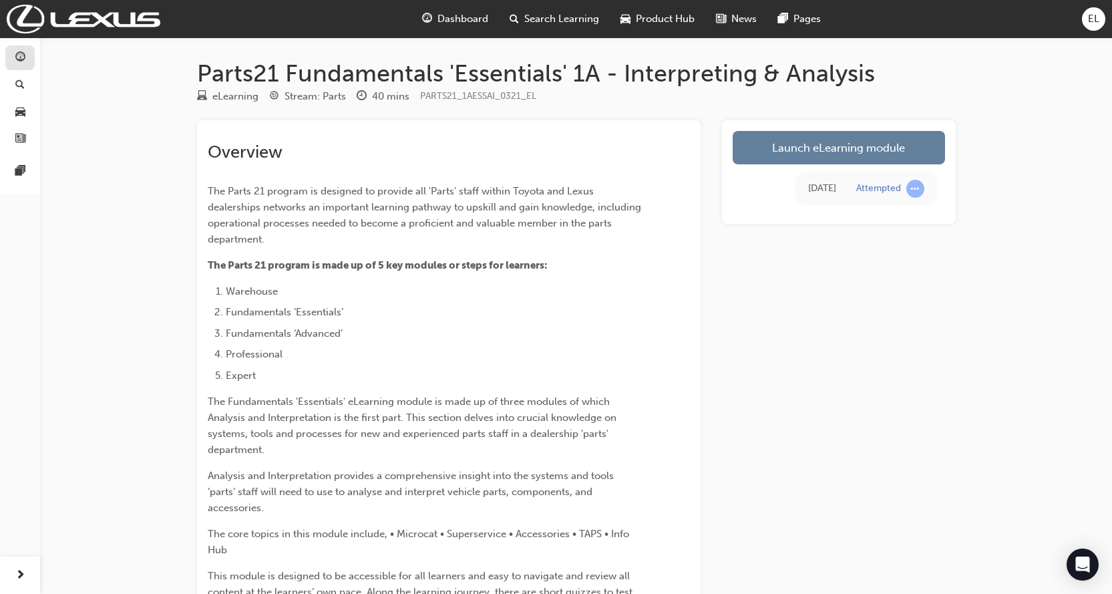
click at [13, 63] on div "button" at bounding box center [20, 57] width 16 height 17
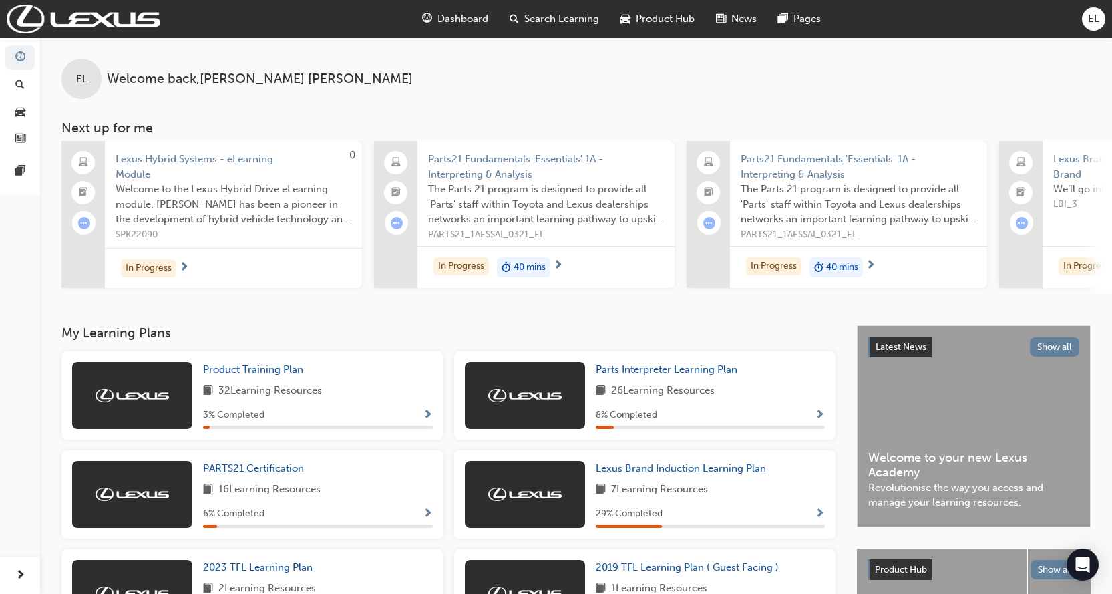
click at [97, 304] on div "EL Welcome back , Edward Leamy Next up for me 0 Lexus Hybrid Systems - eLearnin…" at bounding box center [576, 181] width 1072 height 288
click at [489, 267] on div "In Progress" at bounding box center [460, 266] width 55 height 18
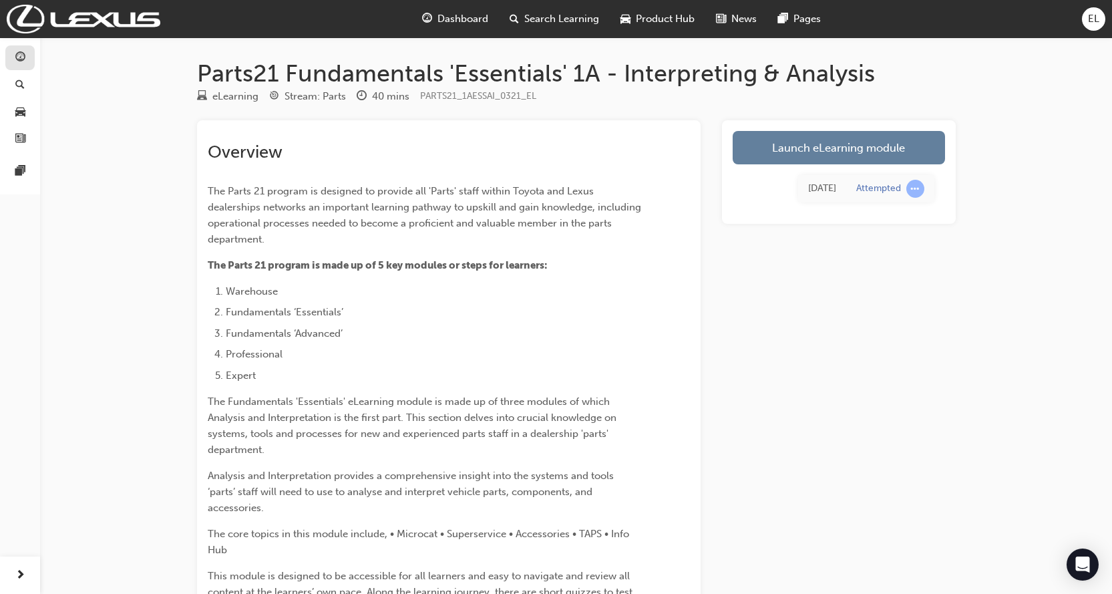
click at [13, 67] on link "button" at bounding box center [19, 57] width 29 height 25
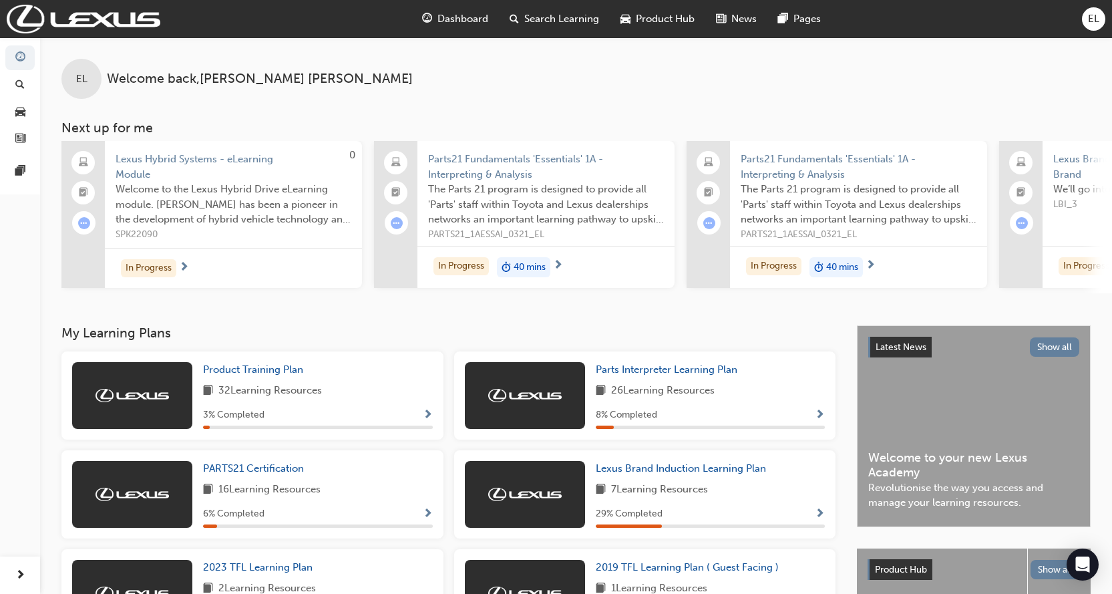
drag, startPoint x: 298, startPoint y: 297, endPoint x: 668, endPoint y: 307, distance: 370.1
click at [668, 307] on div "EL Welcome back , Edward Leamy Next up for me 0 Lexus Hybrid Systems - eLearnin…" at bounding box center [576, 181] width 1072 height 288
drag, startPoint x: 713, startPoint y: 225, endPoint x: 640, endPoint y: 316, distance: 116.8
click at [640, 316] on div "EL Welcome back , Edward Leamy Next up for me 0 Lexus Hybrid Systems - eLearnin…" at bounding box center [576, 181] width 1072 height 288
click at [397, 190] on span "booktick-icon" at bounding box center [395, 192] width 9 height 17
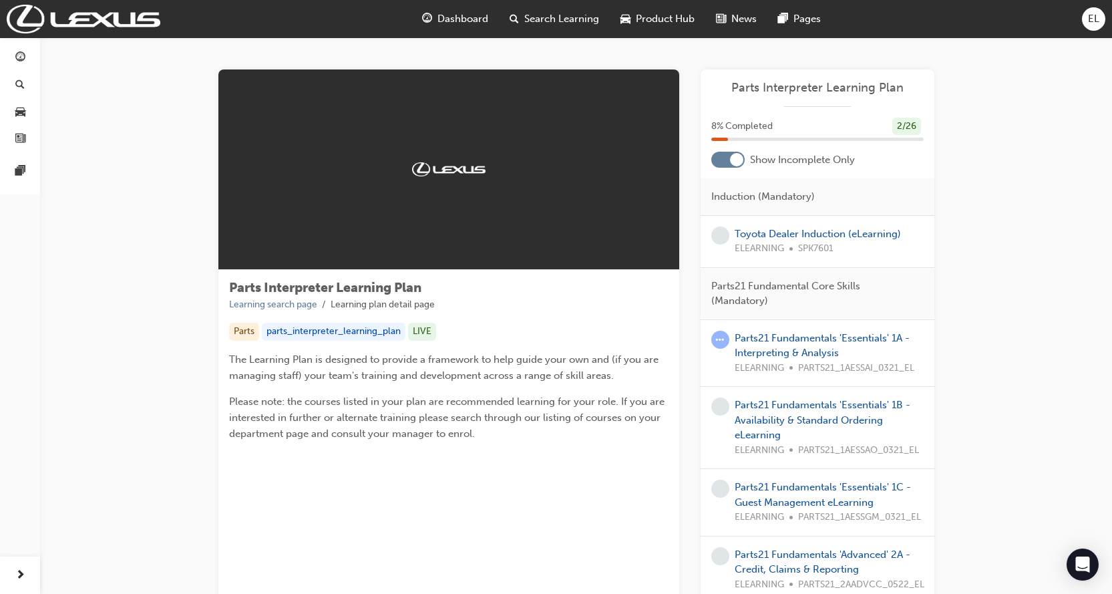
click at [725, 132] on span "8 % Completed" at bounding box center [741, 126] width 61 height 15
click at [19, 59] on span "guage-icon" at bounding box center [20, 58] width 10 height 12
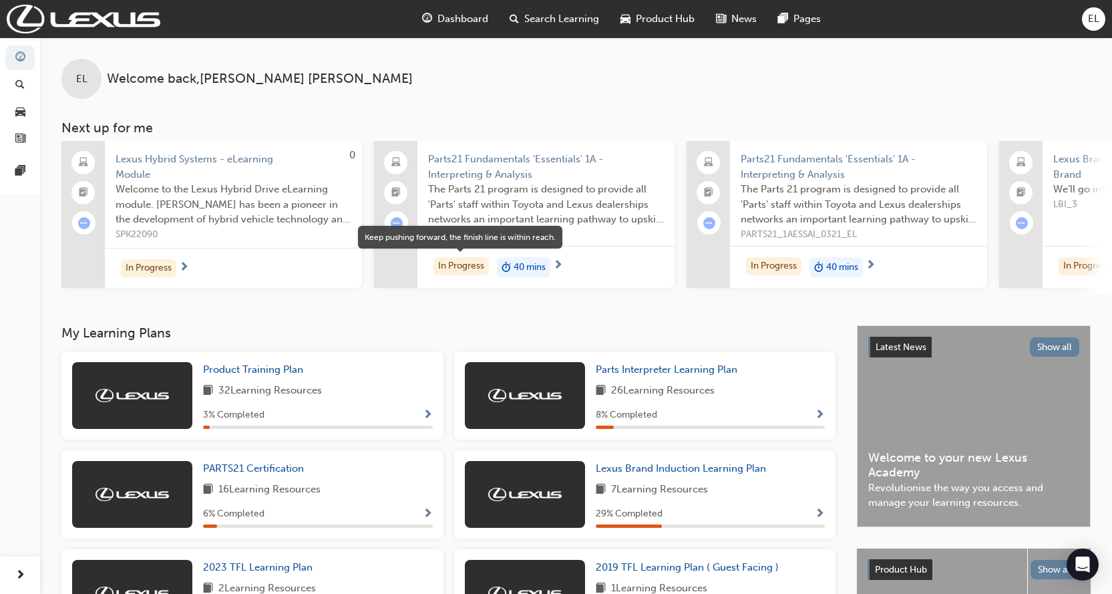
click at [445, 268] on div "In Progress" at bounding box center [460, 266] width 55 height 18
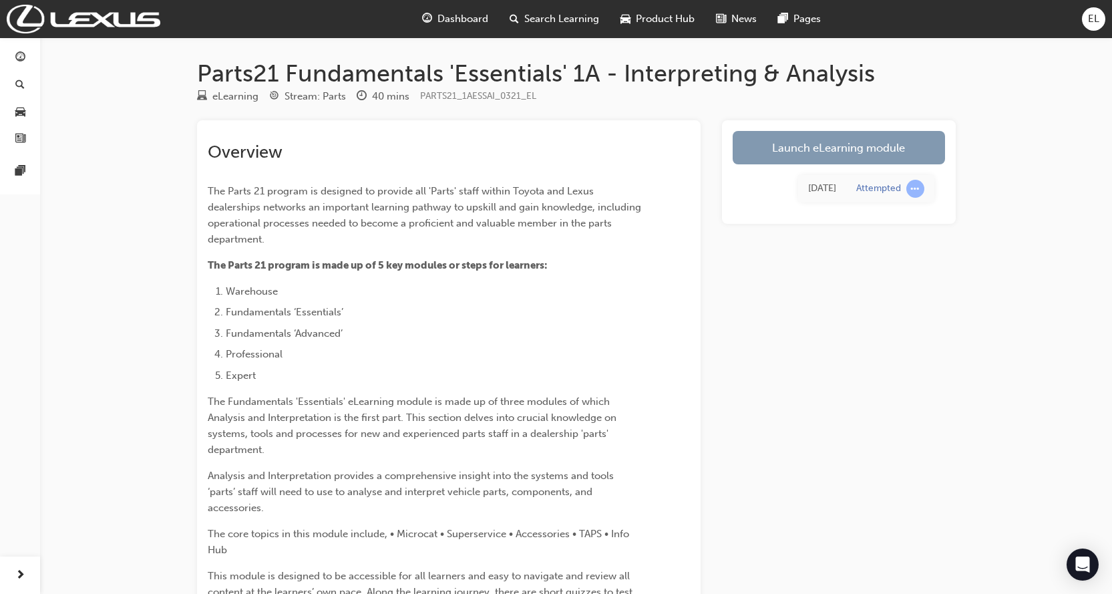
click at [786, 156] on link "Launch eLearning module" at bounding box center [839, 147] width 212 height 33
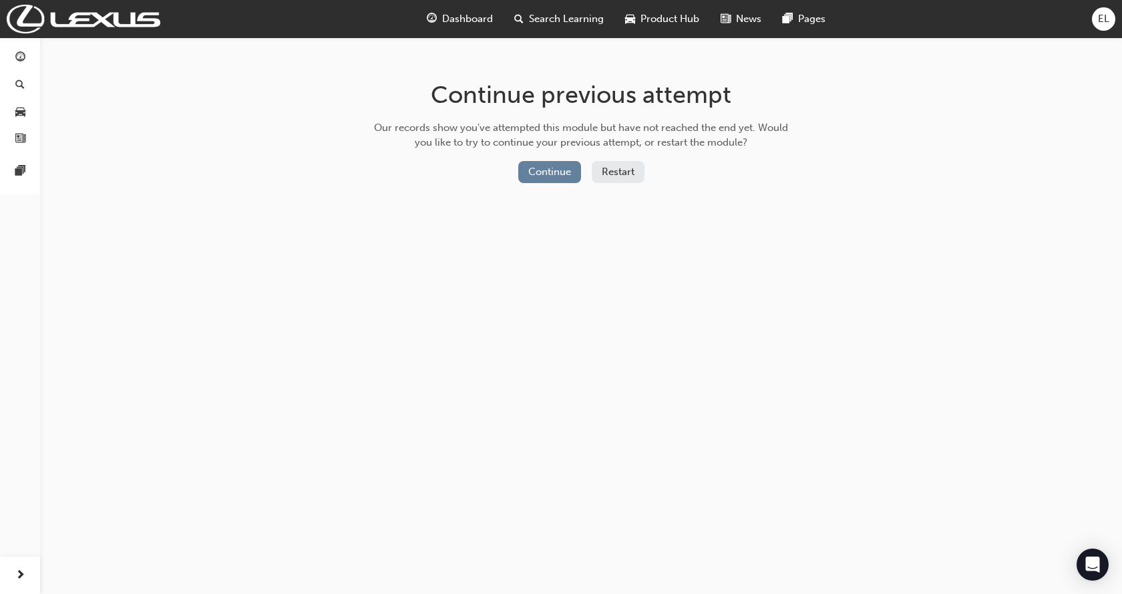
drag, startPoint x: 2, startPoint y: 73, endPoint x: 3, endPoint y: 64, distance: 8.7
click at [2, 66] on div "Dashboard Search Learning Product Hub News Pages Pages" at bounding box center [20, 115] width 40 height 157
click at [7, 54] on link "button" at bounding box center [19, 57] width 29 height 25
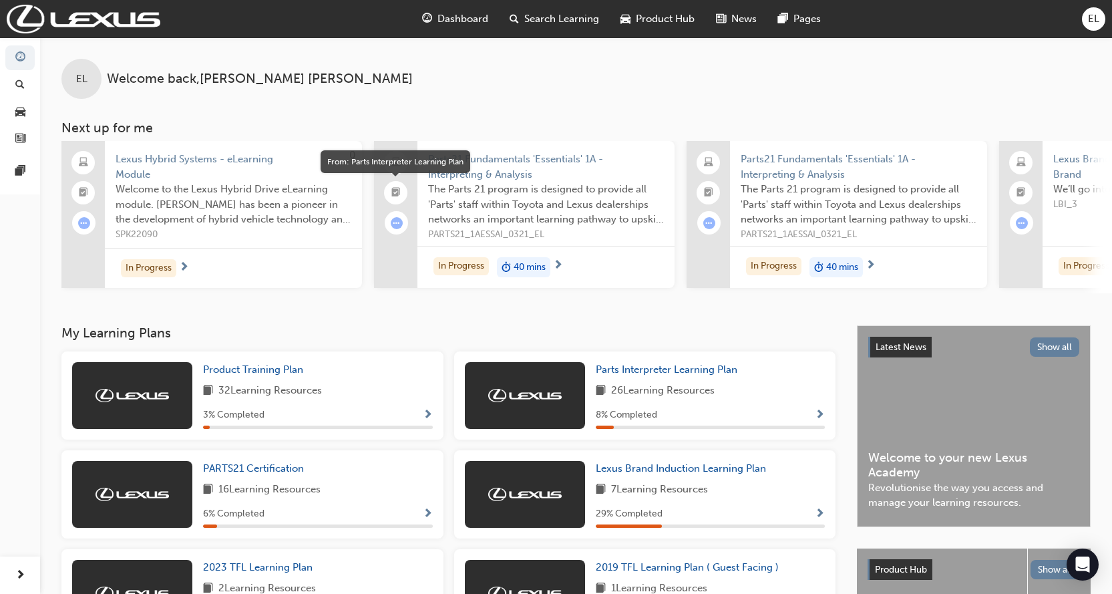
click at [395, 193] on span "booktick-icon" at bounding box center [395, 192] width 9 height 17
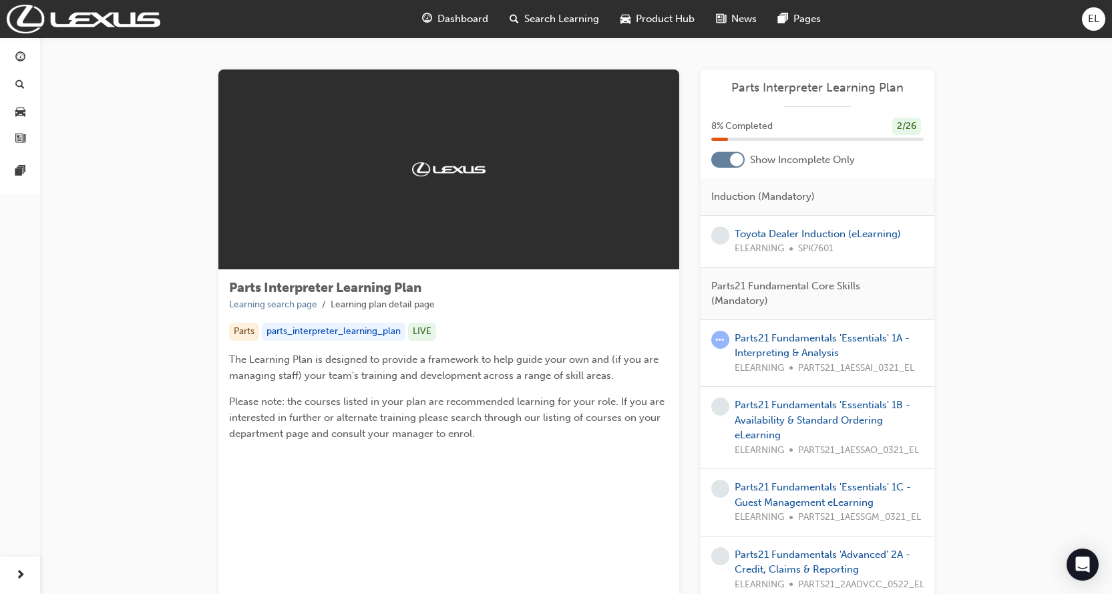
click at [897, 123] on div "2 / 26" at bounding box center [906, 127] width 29 height 18
click at [904, 124] on div "2 / 26" at bounding box center [906, 127] width 29 height 18
click at [921, 128] on div "8 % Completed 2 / 26" at bounding box center [817, 127] width 212 height 18
click at [922, 128] on div "8 % Completed 2 / 26" at bounding box center [817, 127] width 212 height 18
drag, startPoint x: 730, startPoint y: 191, endPoint x: 824, endPoint y: 190, distance: 94.2
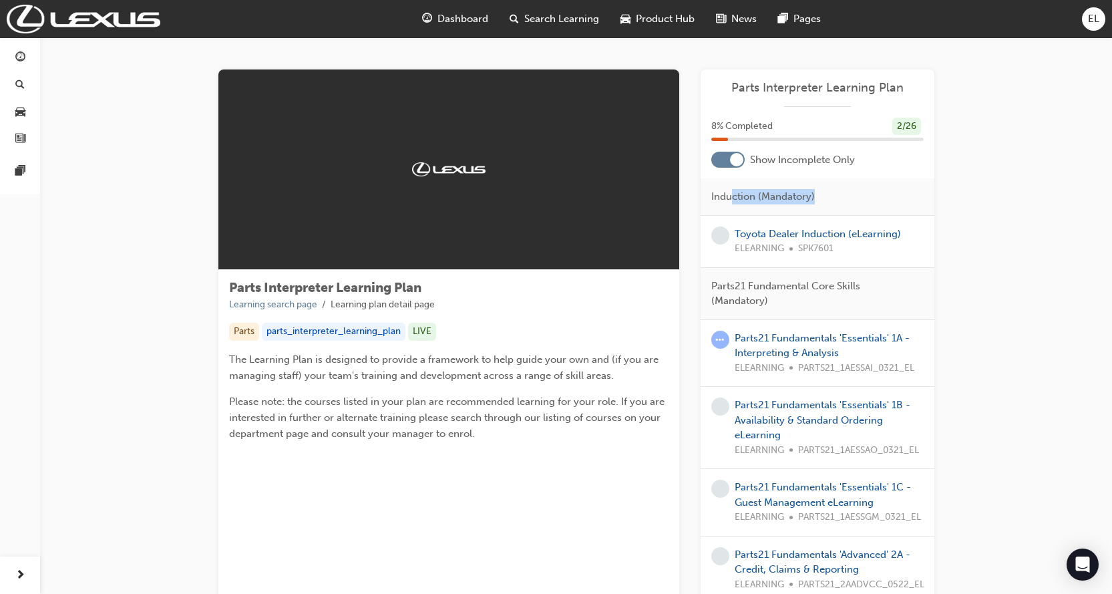
click at [824, 190] on div "Induction (Mandatory)" at bounding box center [817, 196] width 234 height 37
click at [831, 190] on div "Induction (Mandatory)" at bounding box center [817, 196] width 234 height 37
click at [721, 157] on div at bounding box center [727, 160] width 33 height 16
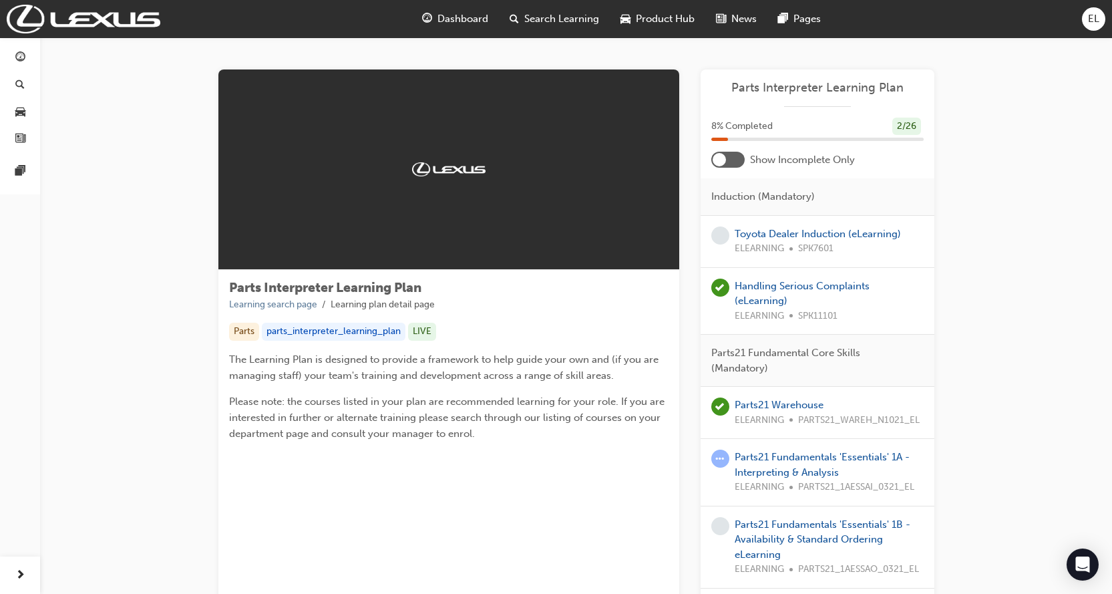
click at [721, 157] on div at bounding box center [718, 159] width 13 height 13
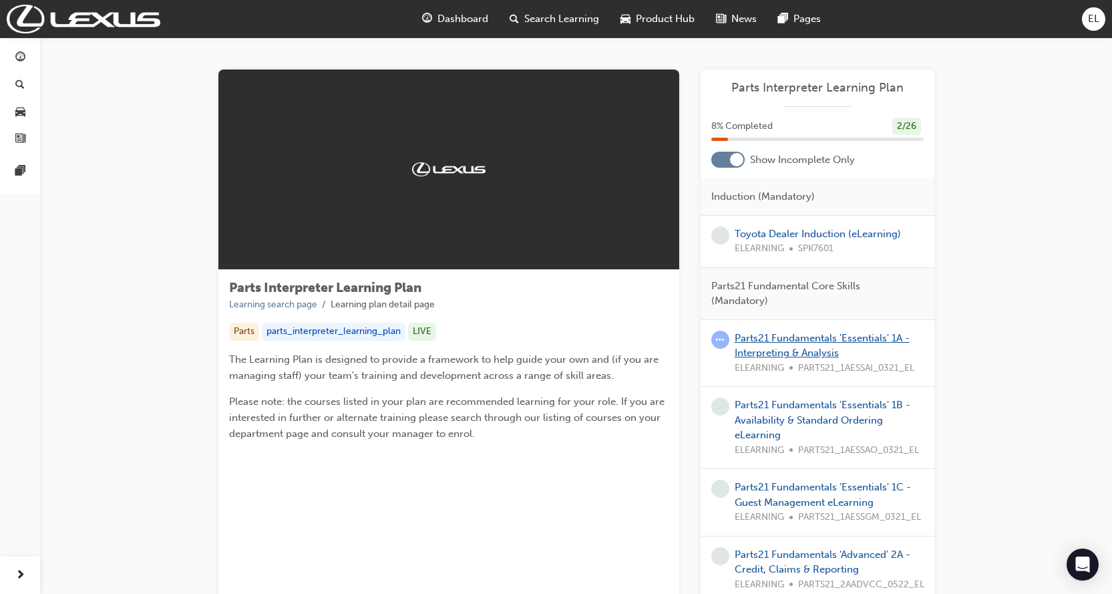
click at [762, 354] on link "Parts21 Fundamentals 'Essentials' 1A - Interpreting & Analysis" at bounding box center [822, 345] width 175 height 27
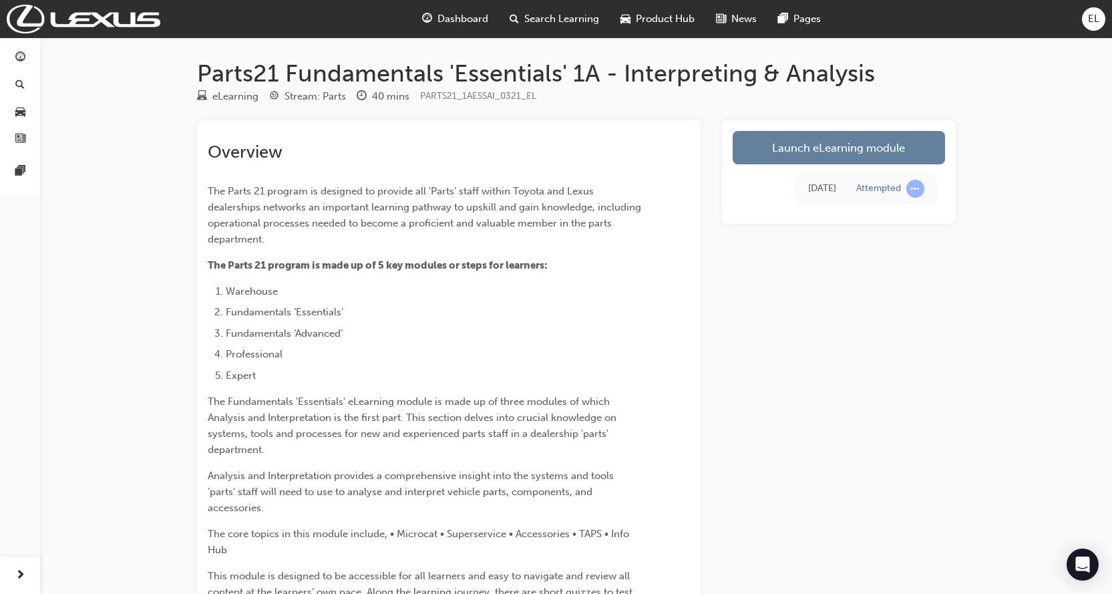
click at [849, 125] on div "Launch eLearning module Today Attempted" at bounding box center [839, 172] width 234 height 104
click at [832, 148] on link "Launch eLearning module" at bounding box center [839, 147] width 212 height 33
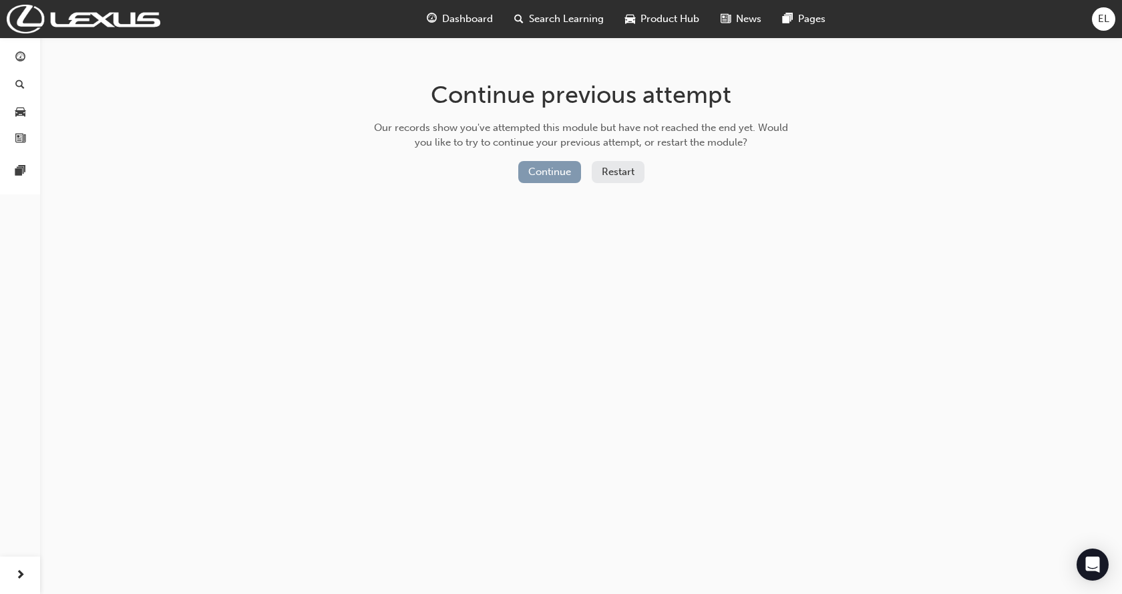
click at [564, 168] on button "Continue" at bounding box center [549, 172] width 63 height 22
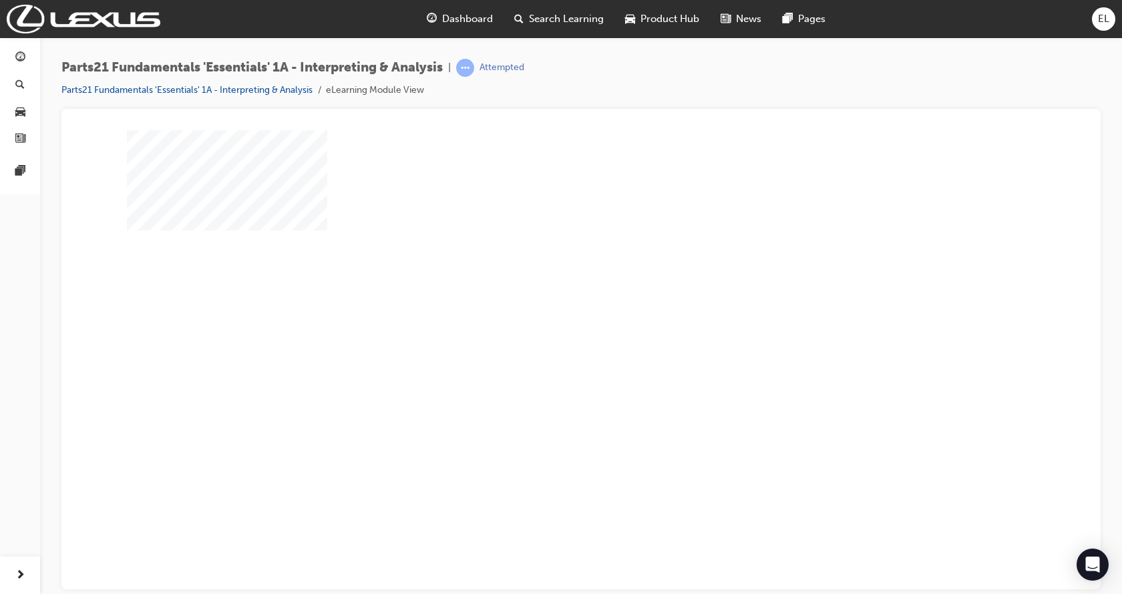
click at [542, 321] on div "play" at bounding box center [542, 321] width 0 height 0
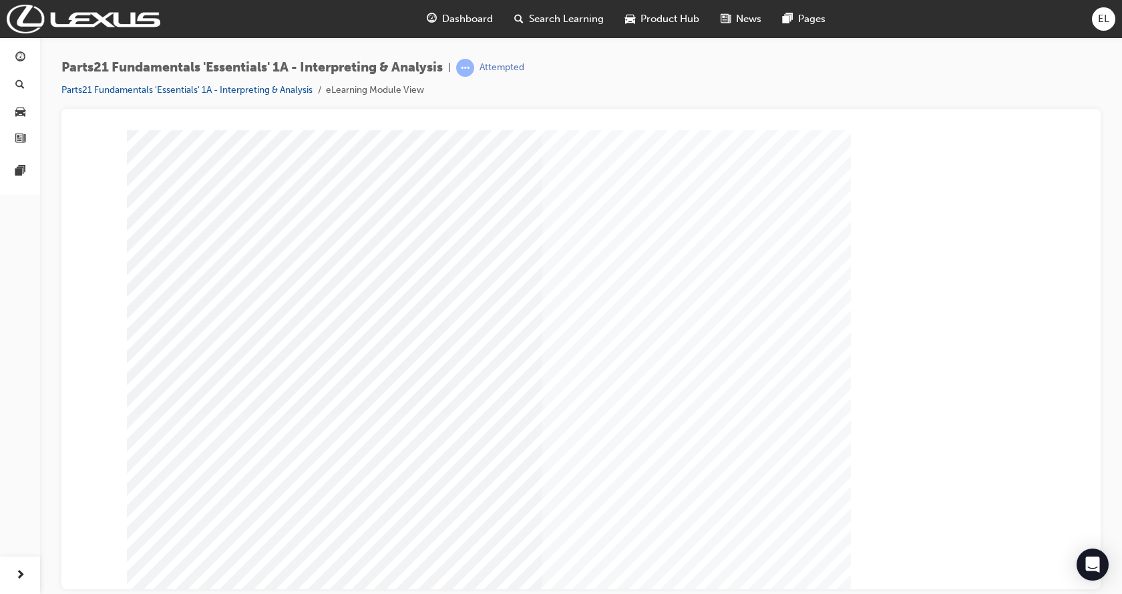
click at [965, 89] on div "Parts21 Fundamentals 'Essentials' 1A - Interpreting & Analysis | Attempted Part…" at bounding box center [580, 84] width 1039 height 50
click at [963, 63] on div "Parts21 Fundamentals 'Essentials' 1A - Interpreting & Analysis | Attempted Part…" at bounding box center [580, 84] width 1039 height 50
